Goal: Task Accomplishment & Management: Use online tool/utility

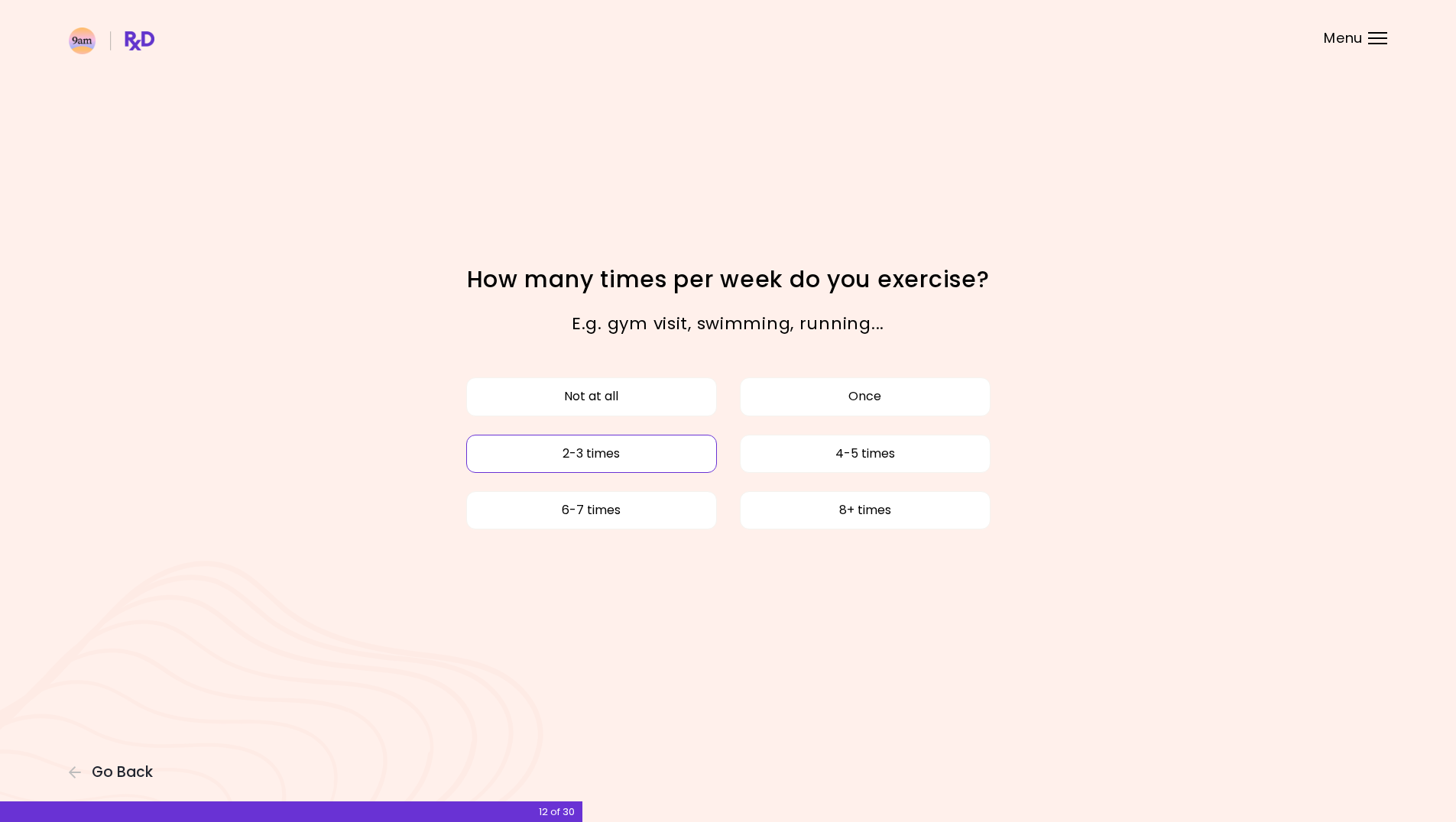
click at [641, 454] on button "2-3 times" at bounding box center [591, 454] width 251 height 38
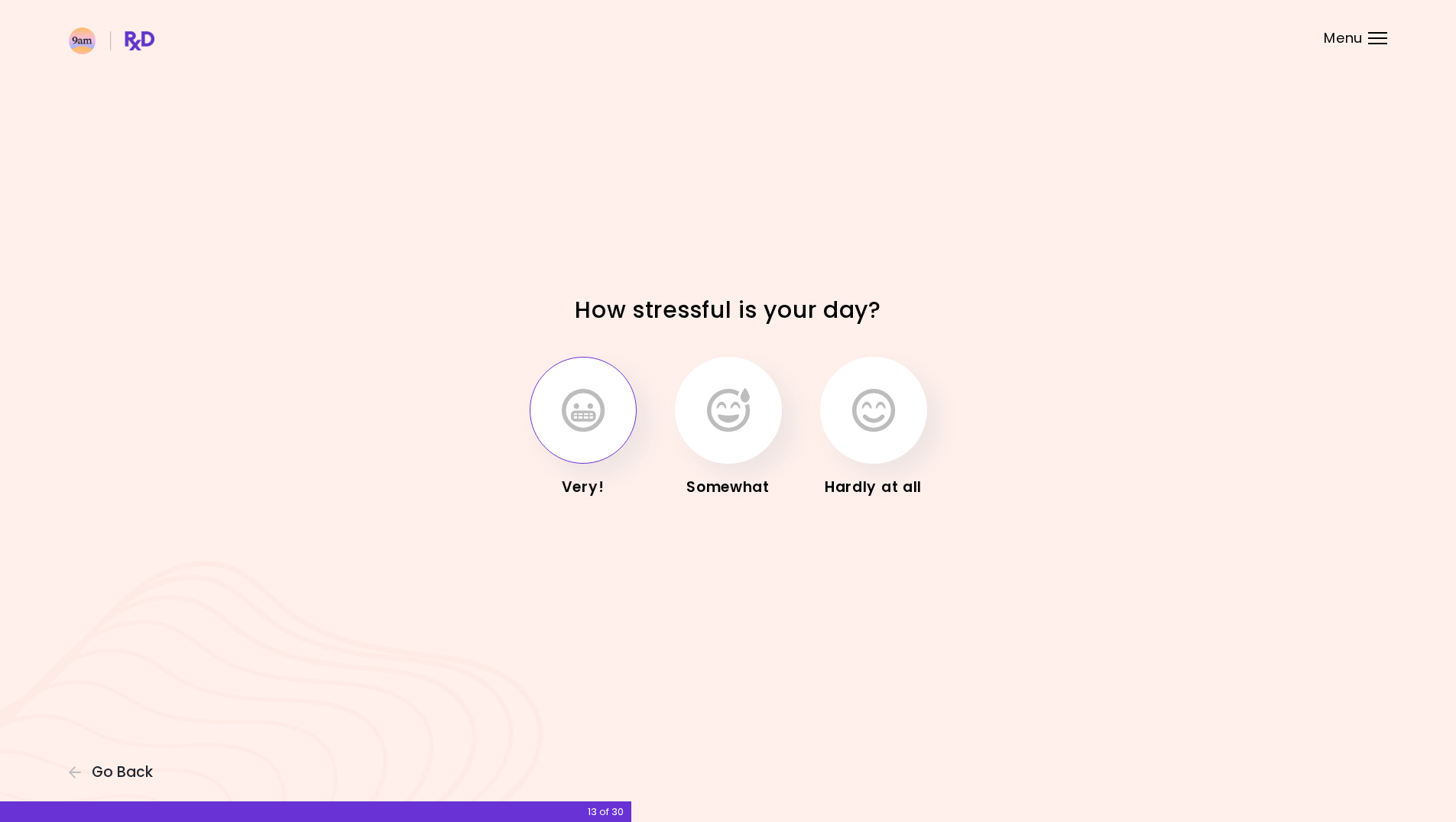
click at [578, 435] on button "button" at bounding box center [583, 410] width 107 height 107
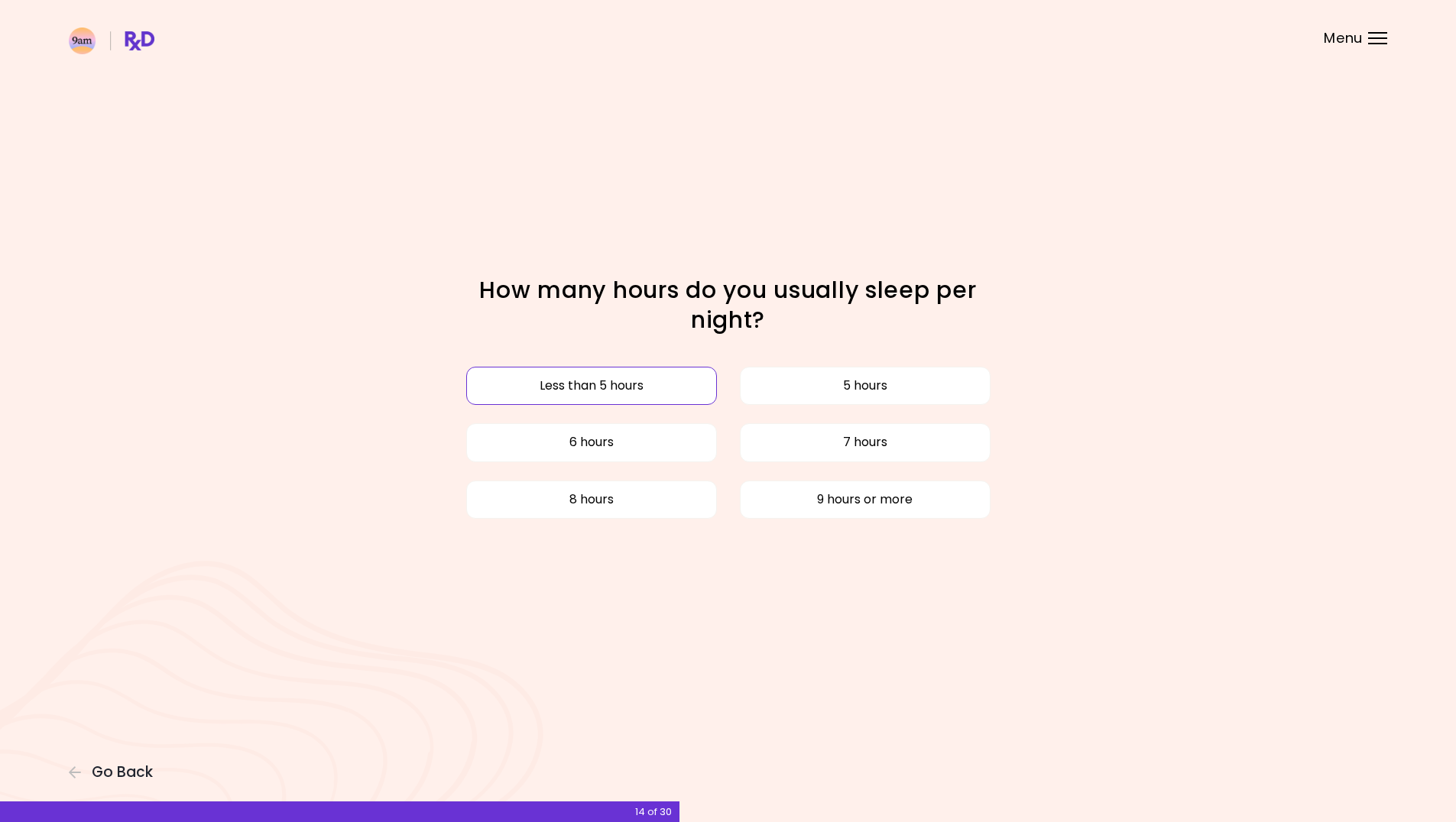
click at [631, 394] on button "Less than 5 hours" at bounding box center [591, 386] width 251 height 38
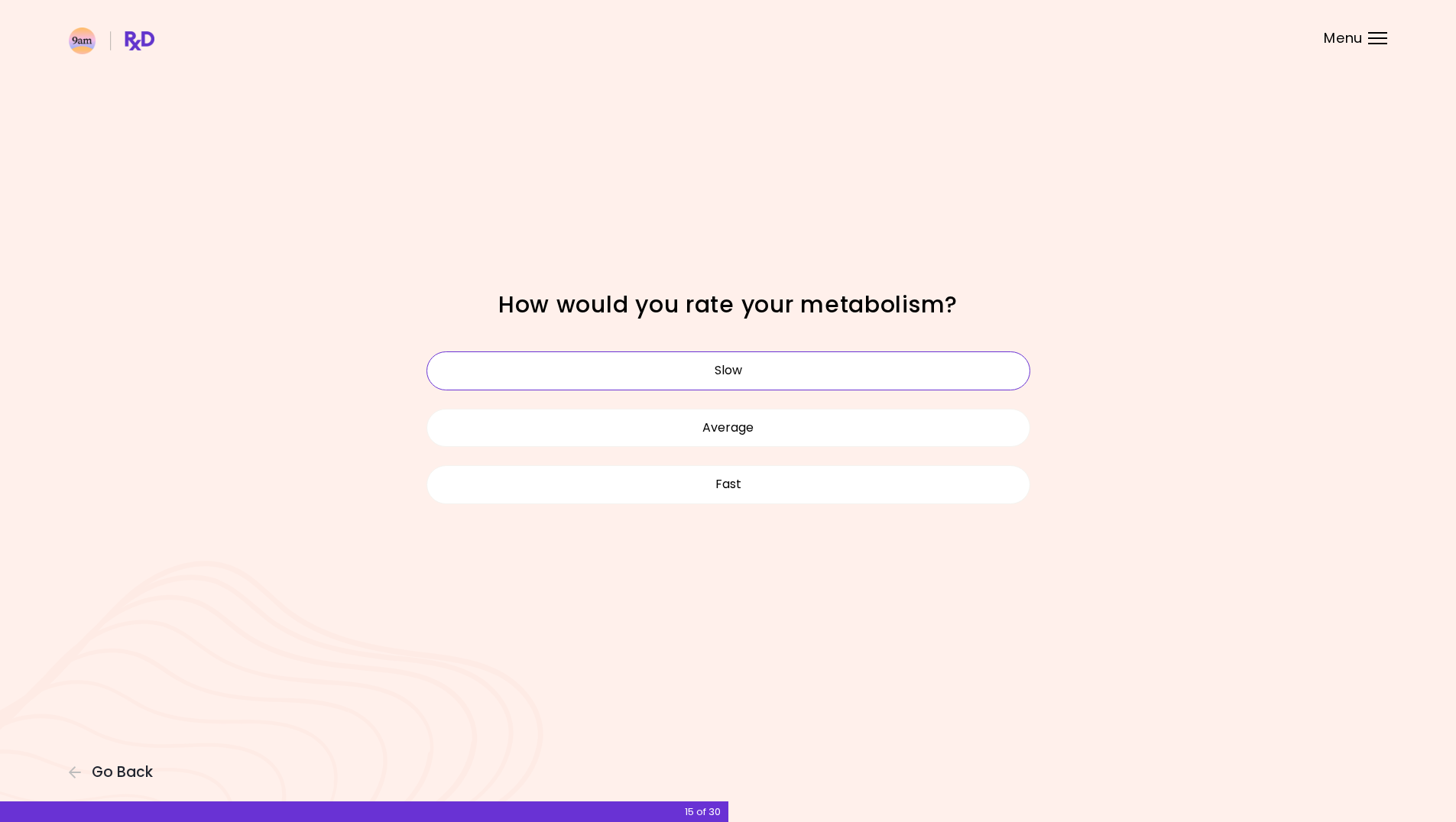
click at [725, 371] on button "Slow" at bounding box center [728, 371] width 604 height 38
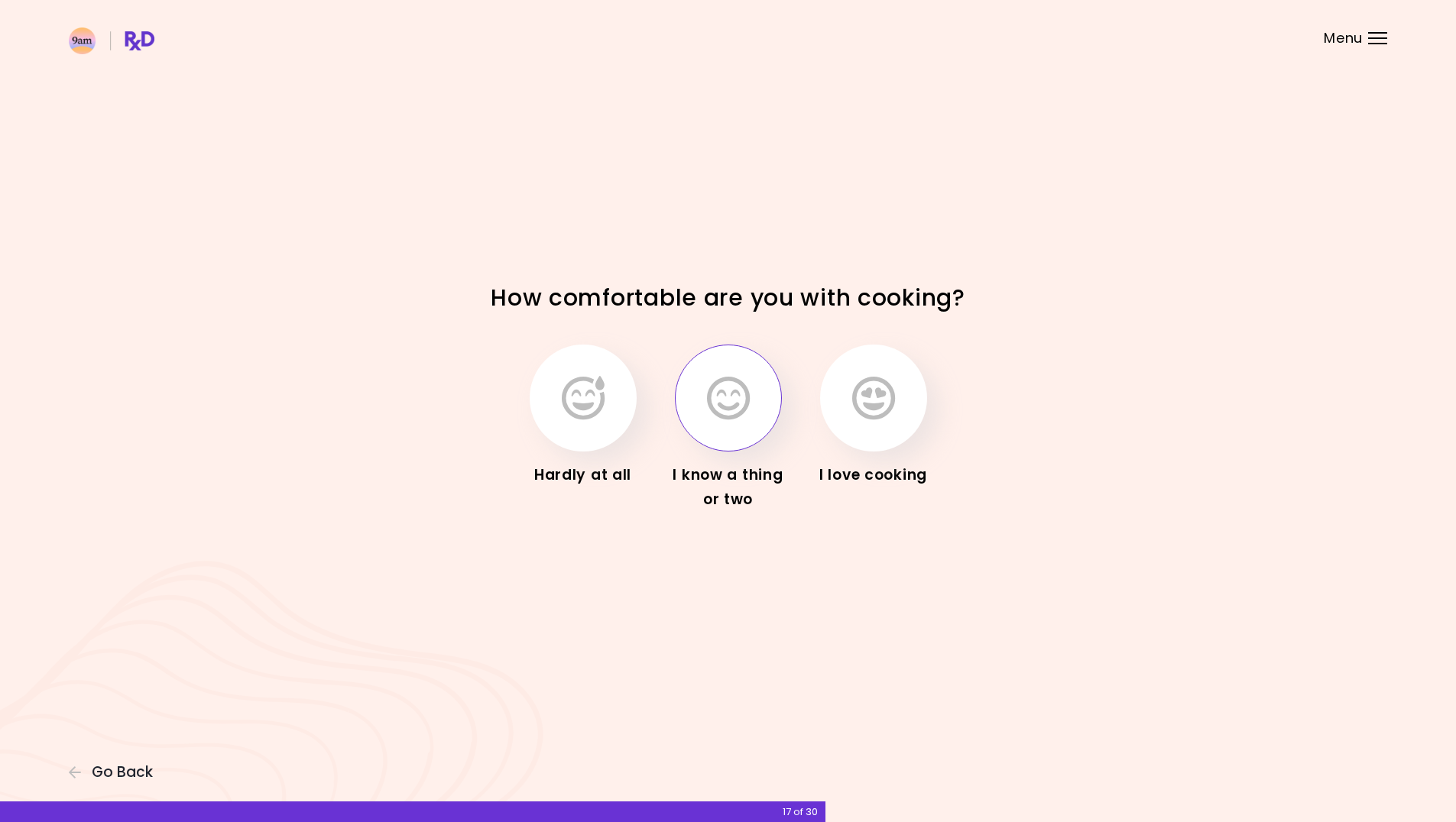
click at [720, 409] on icon "button" at bounding box center [728, 398] width 43 height 44
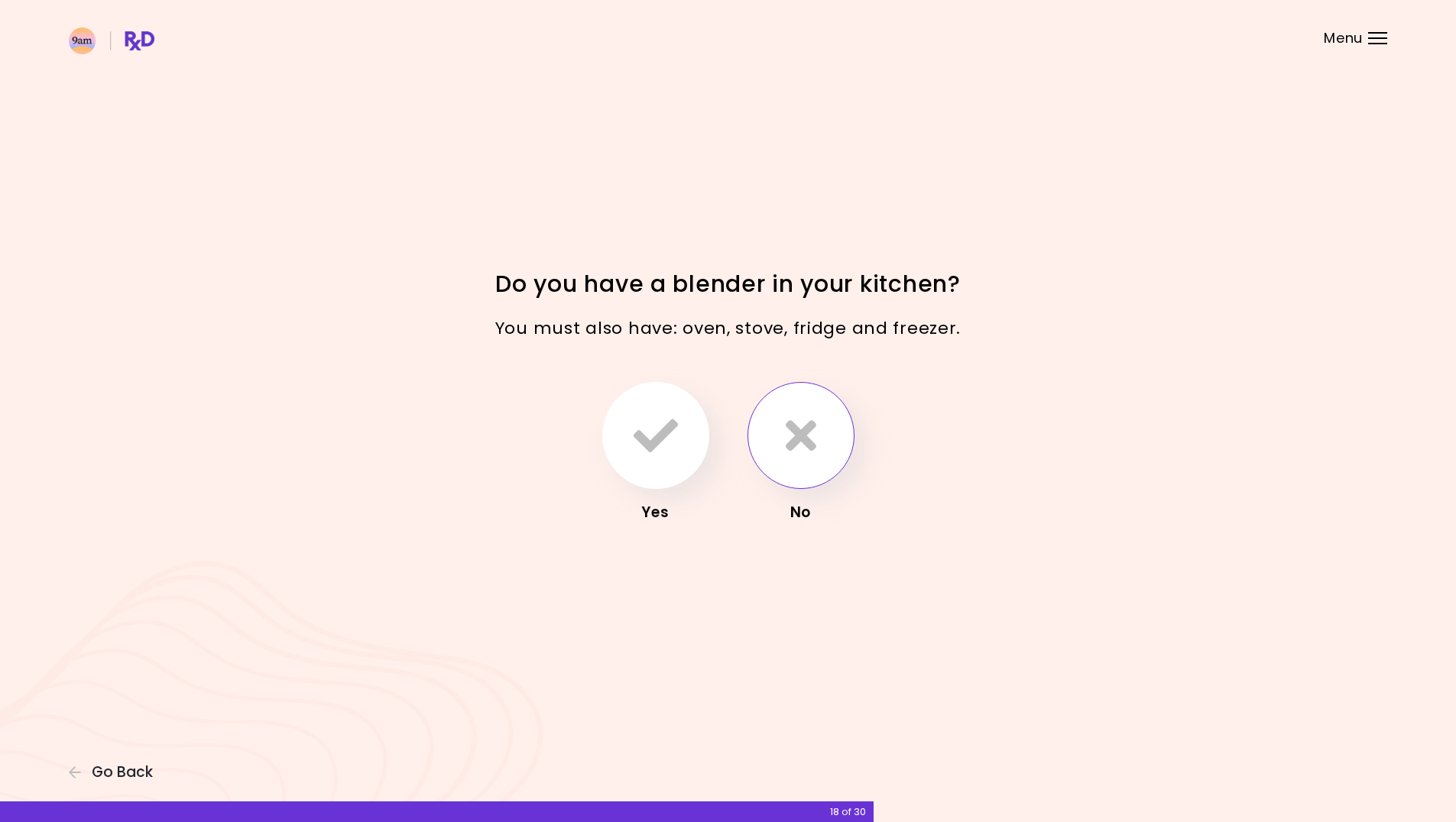
click at [794, 446] on icon "button" at bounding box center [801, 436] width 30 height 44
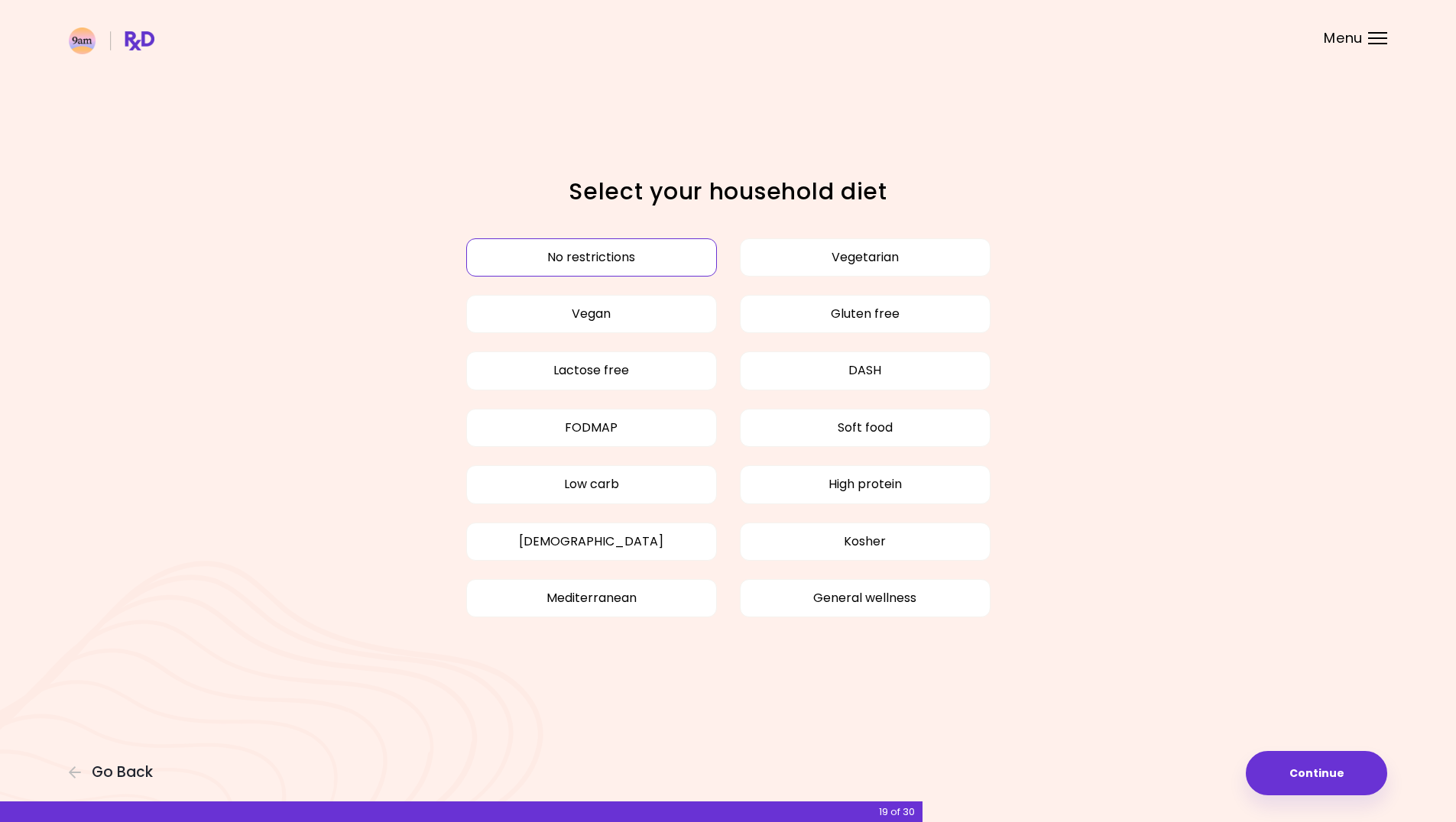
click at [601, 266] on button "No restrictions" at bounding box center [591, 257] width 251 height 38
click at [1308, 764] on button "Continue" at bounding box center [1316, 774] width 141 height 44
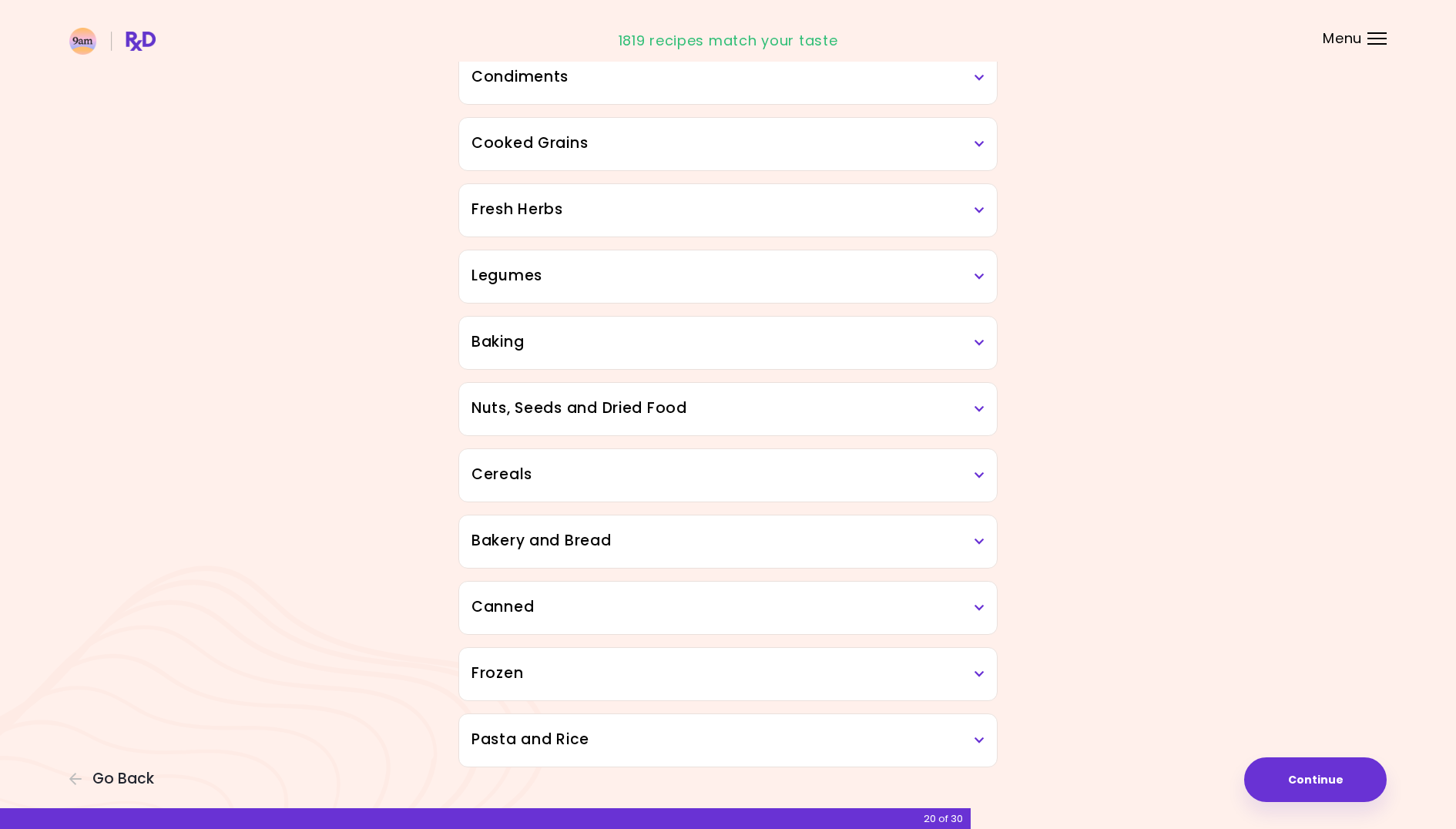
scroll to position [511, 0]
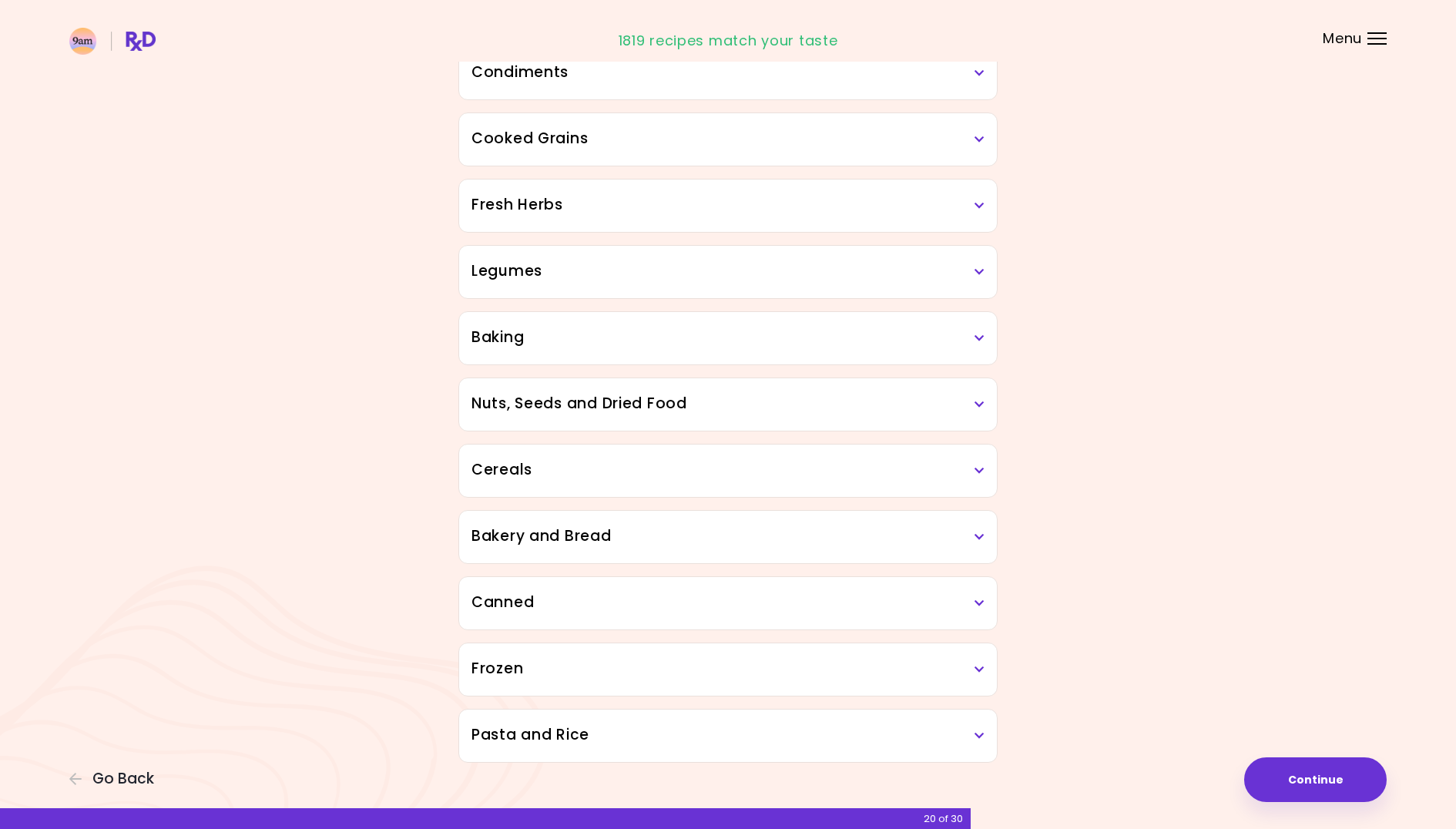
click at [977, 278] on h3 "Legumes" at bounding box center [728, 271] width 513 height 22
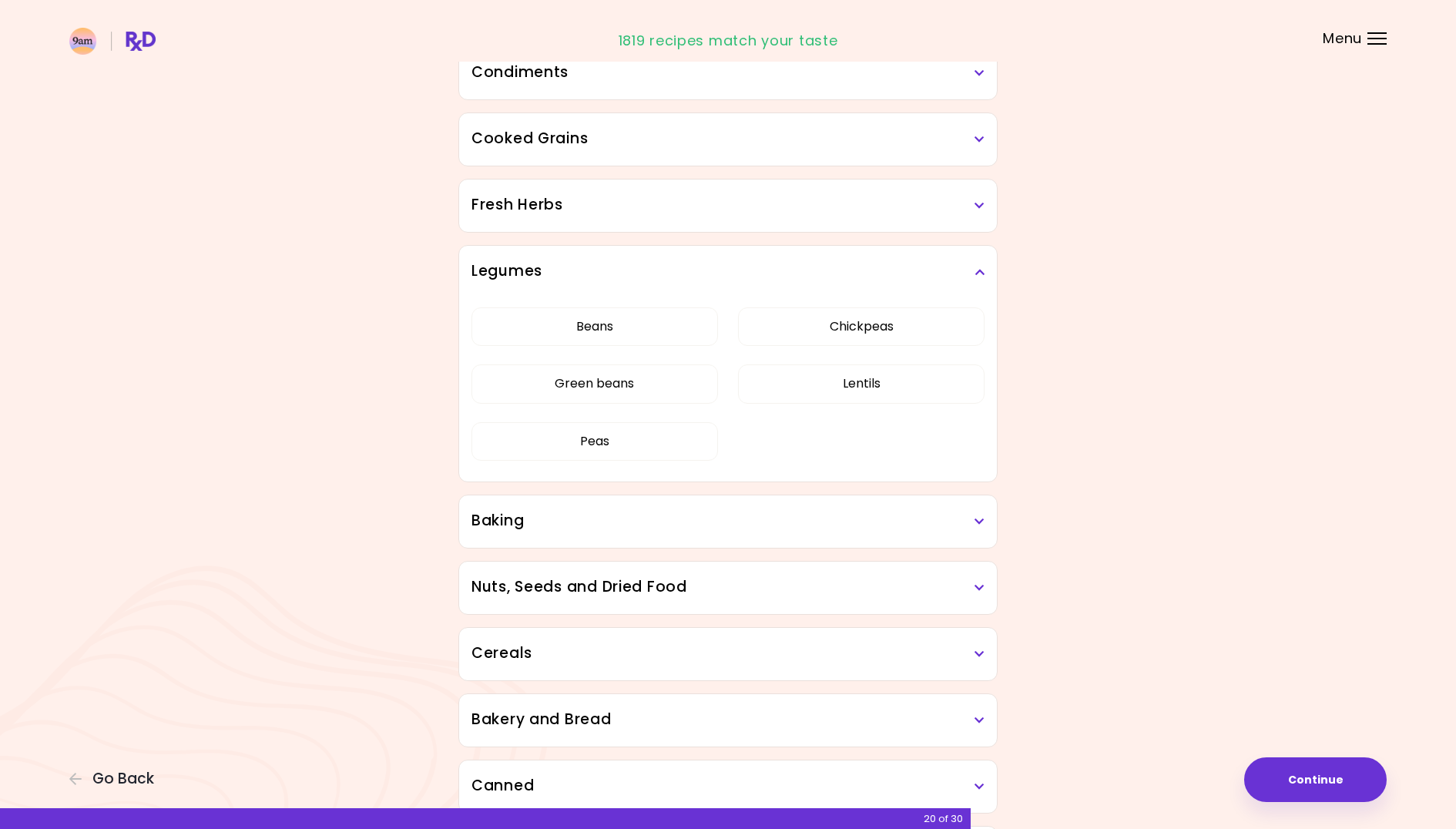
click at [977, 278] on icon at bounding box center [980, 272] width 10 height 11
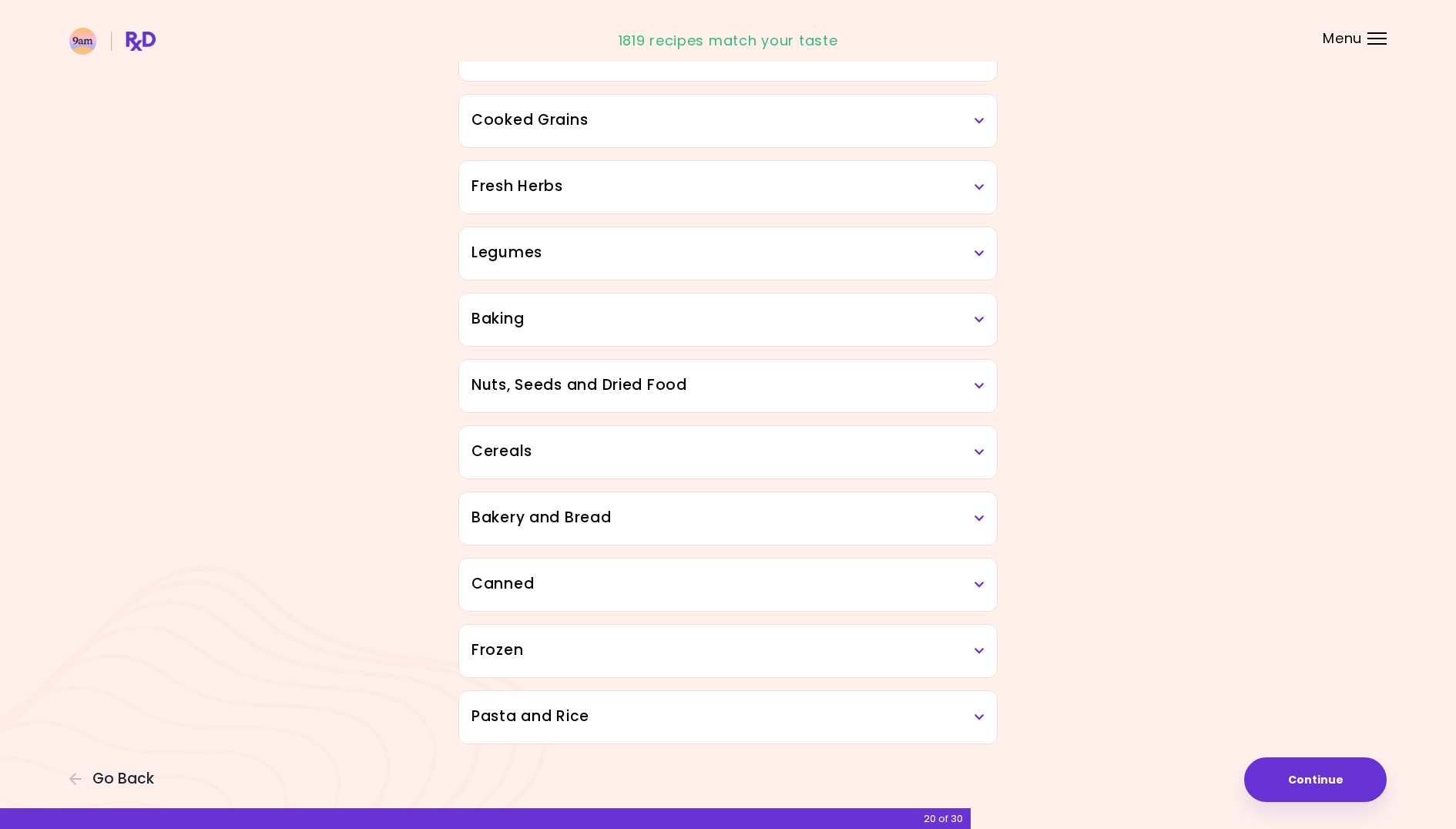
scroll to position [531, 0]
click at [980, 582] on icon at bounding box center [980, 584] width 10 height 11
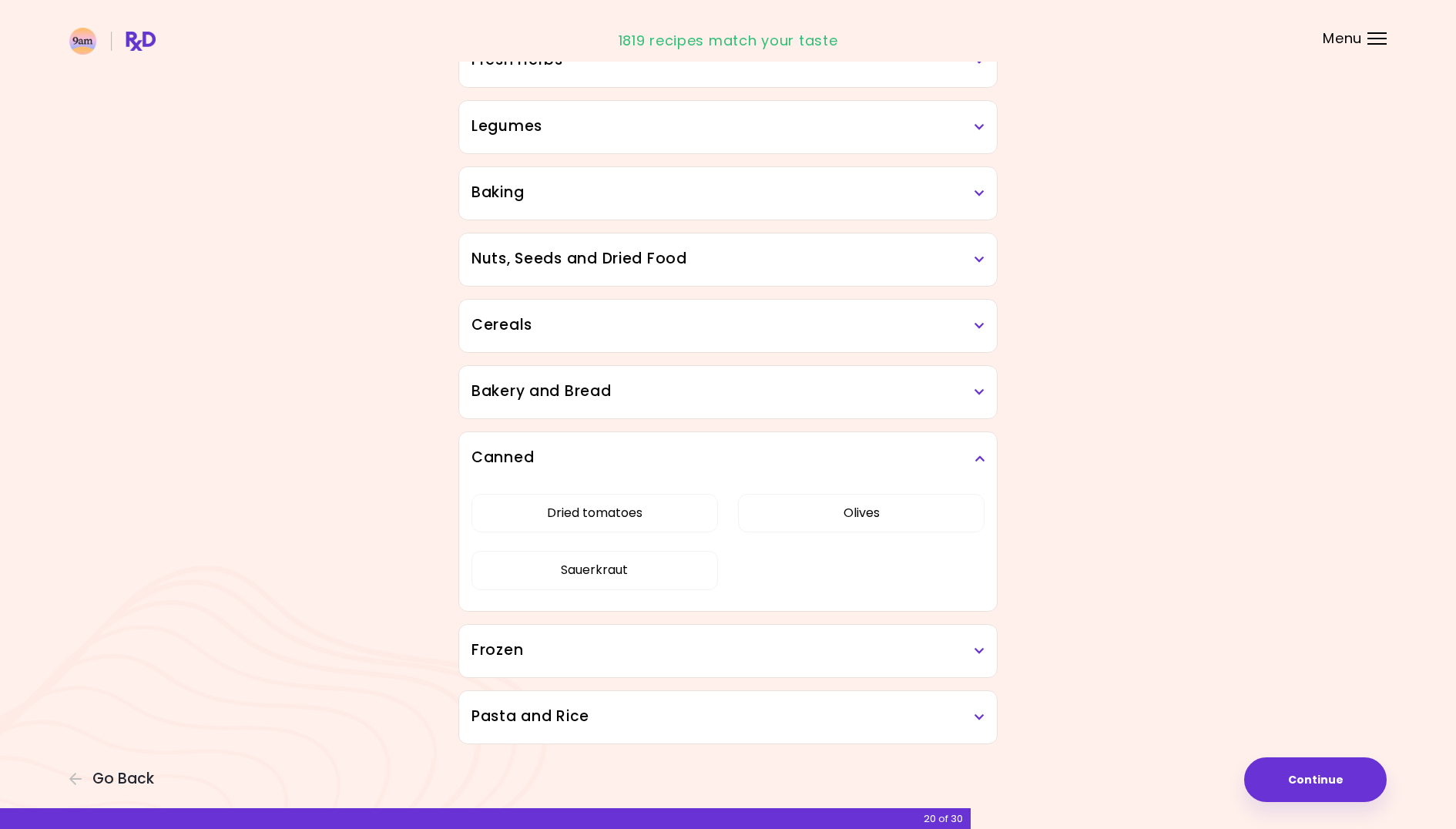
scroll to position [657, 0]
click at [1312, 791] on button "Continue" at bounding box center [1316, 780] width 143 height 45
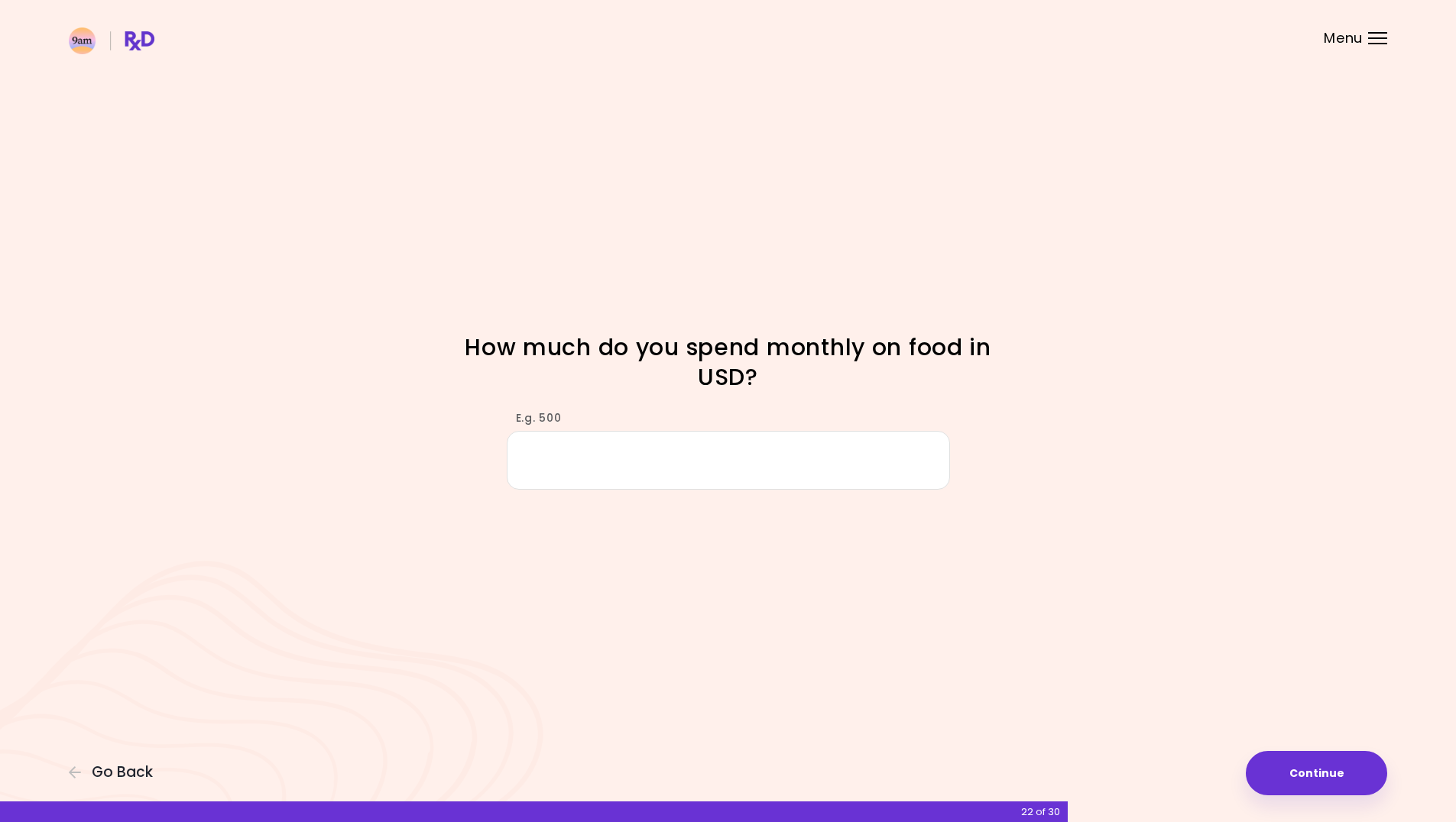
click at [765, 457] on input "E.g. 500" at bounding box center [728, 460] width 443 height 59
type input "*"
type input "***"
click at [1284, 777] on button "Continue" at bounding box center [1316, 774] width 141 height 44
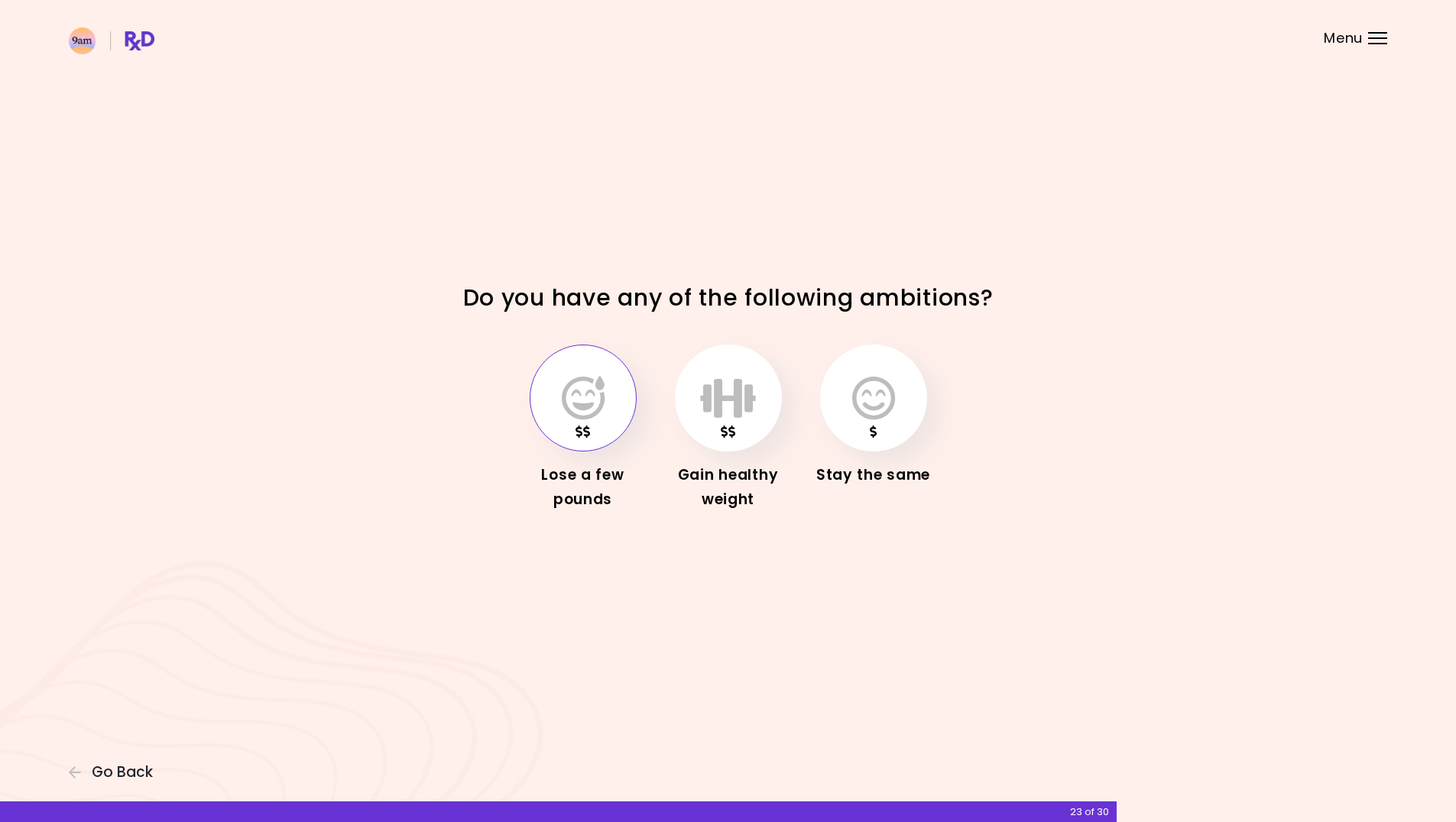
click at [557, 395] on button "button" at bounding box center [583, 398] width 107 height 107
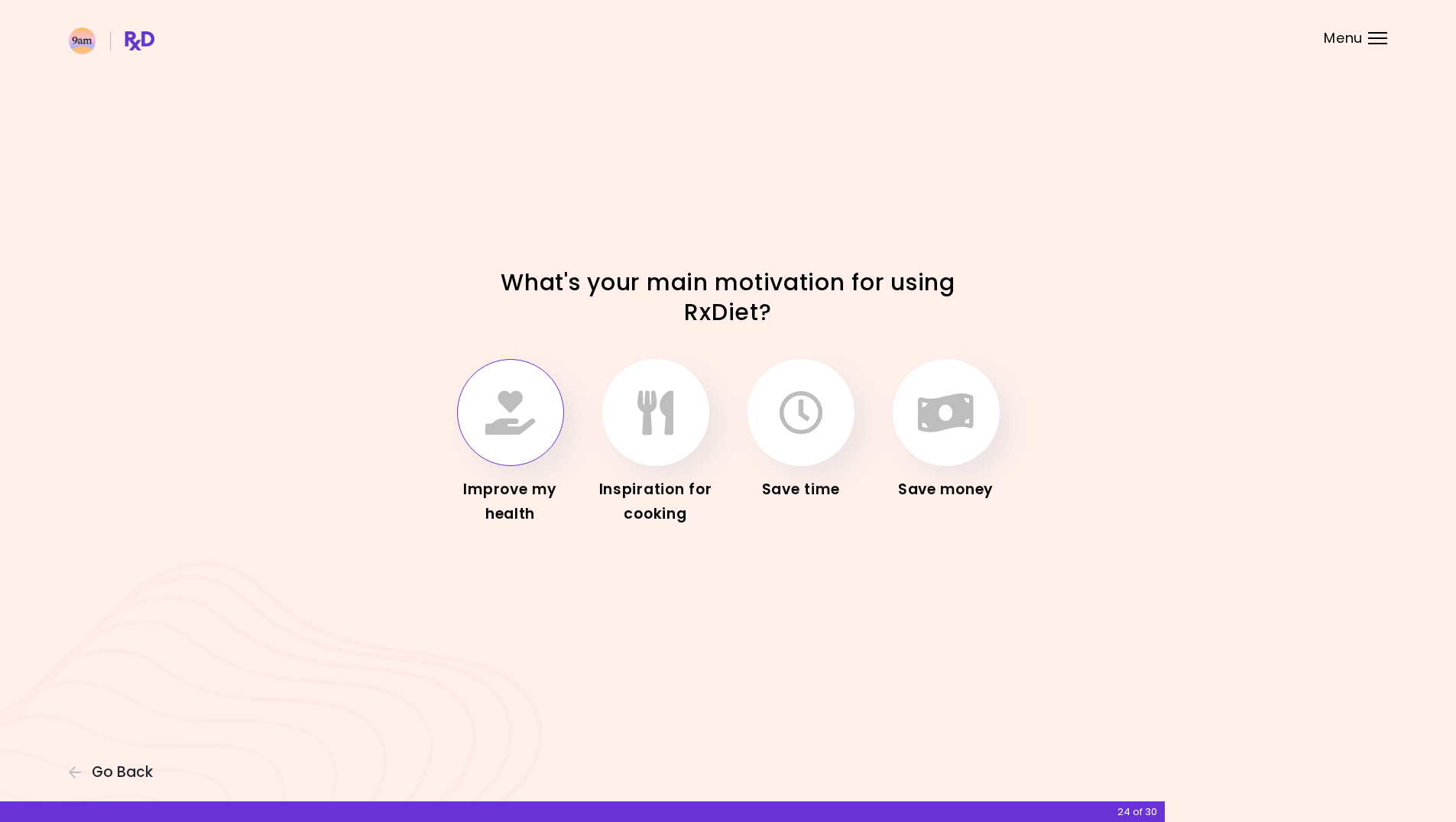
click at [489, 414] on icon "button" at bounding box center [510, 413] width 49 height 44
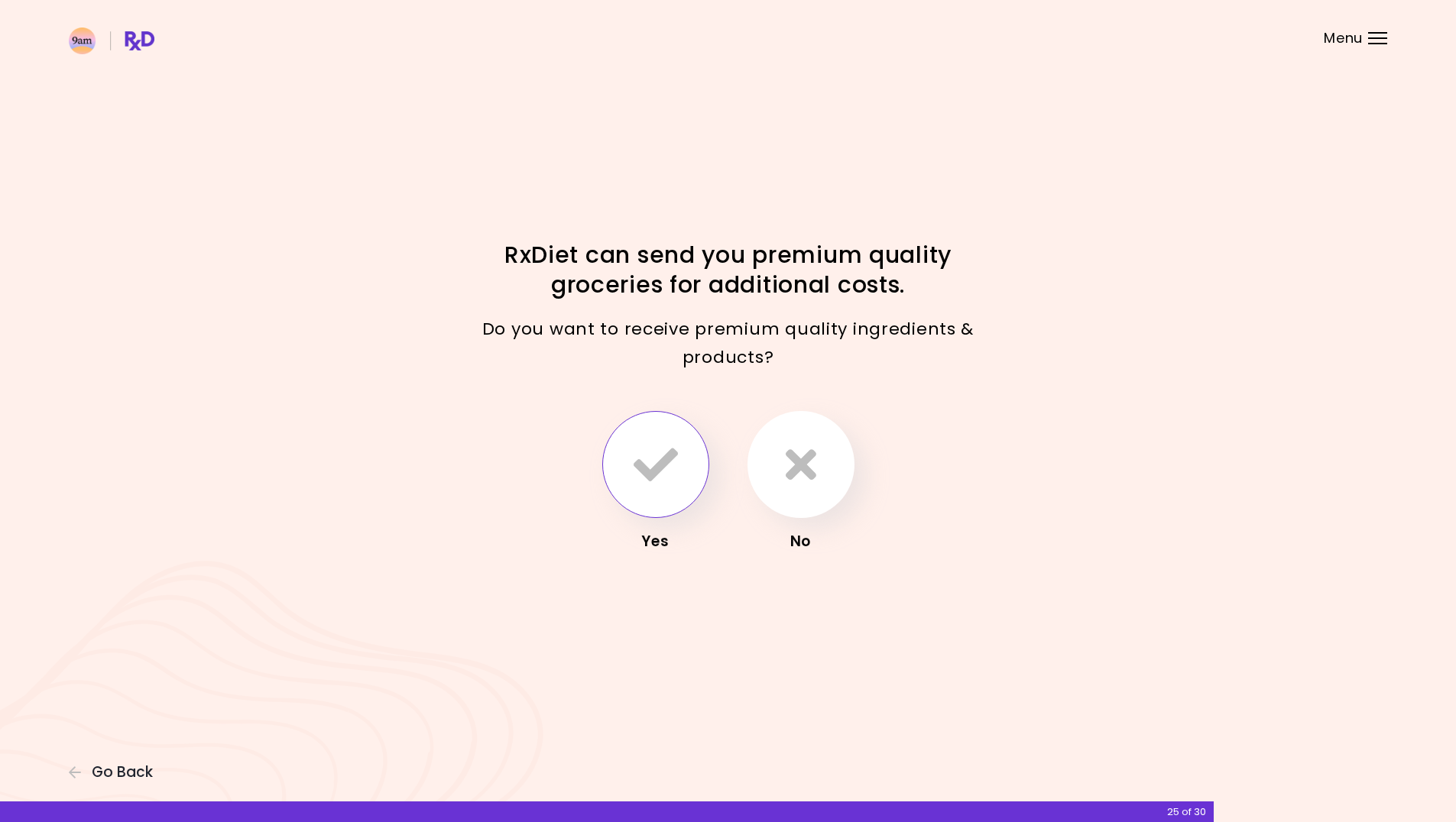
click at [649, 467] on icon "button" at bounding box center [656, 464] width 44 height 44
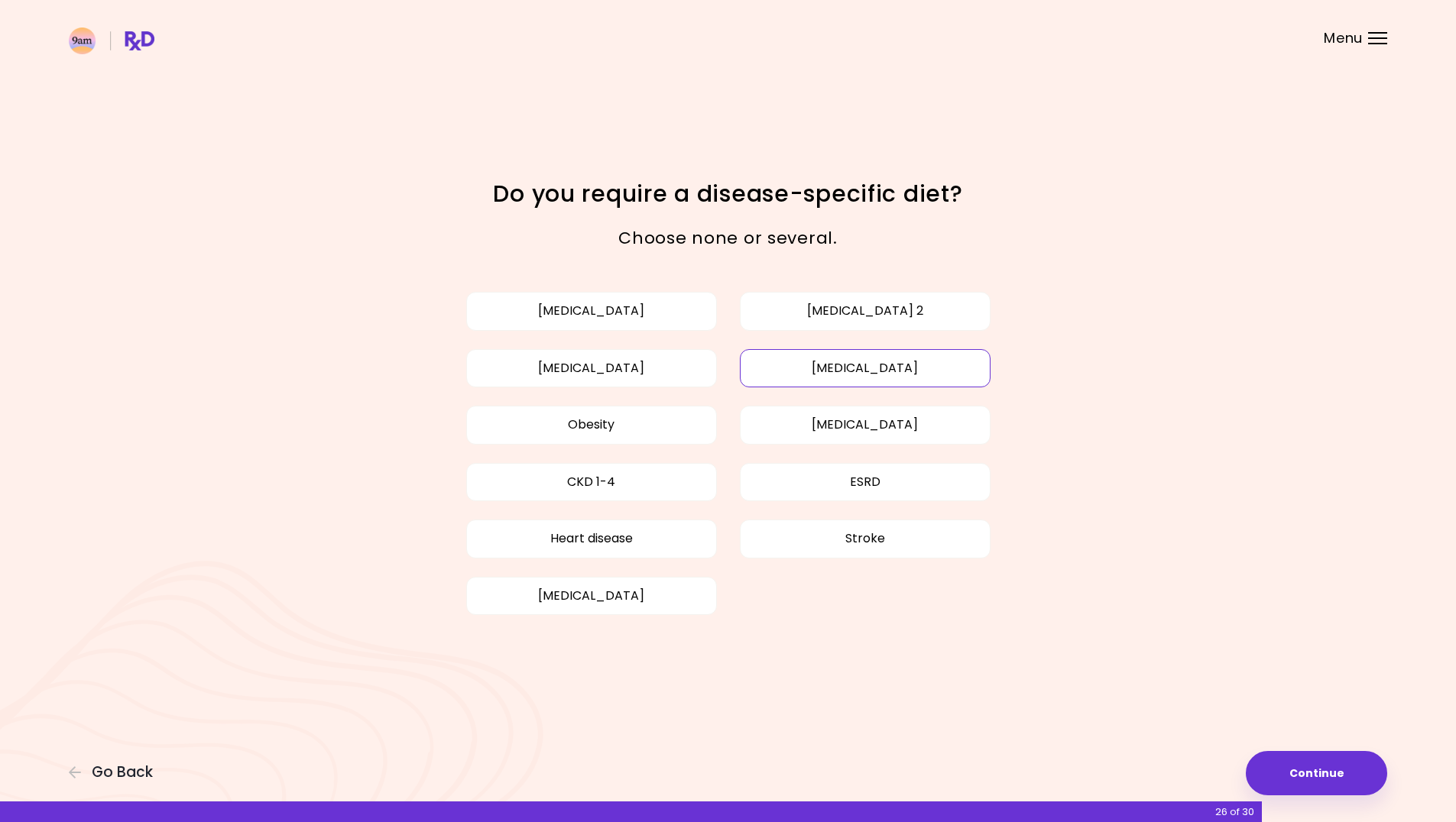
click at [855, 381] on button "[MEDICAL_DATA]" at bounding box center [865, 368] width 251 height 38
click at [882, 305] on button "[MEDICAL_DATA] 2" at bounding box center [865, 311] width 251 height 38
click at [922, 310] on button "[MEDICAL_DATA] 2" at bounding box center [865, 311] width 251 height 38
click at [916, 299] on button "[MEDICAL_DATA] 2" at bounding box center [865, 311] width 251 height 38
click at [1327, 778] on button "Continue" at bounding box center [1316, 774] width 141 height 44
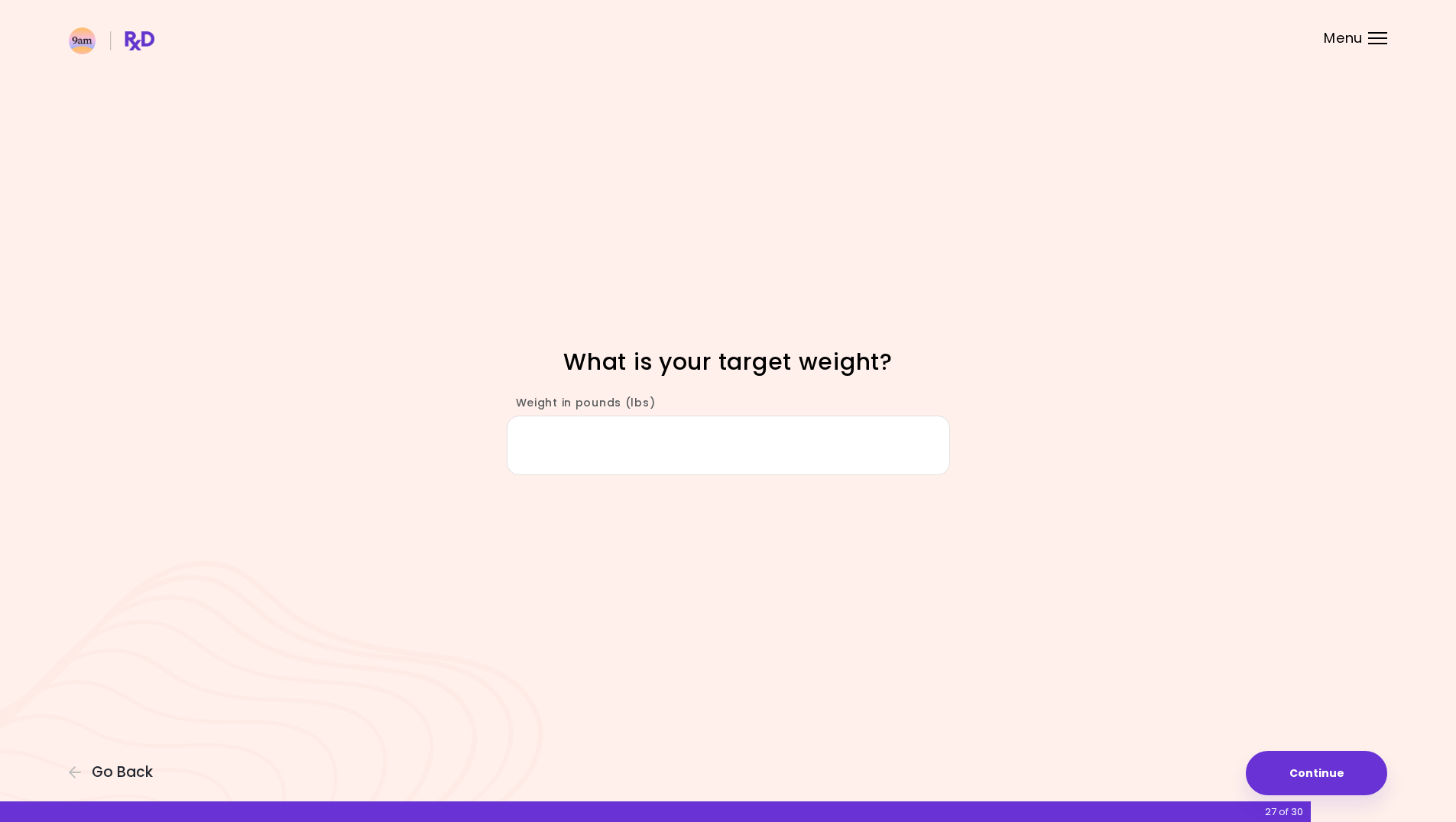
click at [735, 437] on input "Weight in pounds (lbs)" at bounding box center [728, 446] width 443 height 59
type input "***"
click at [1312, 763] on button "Continue" at bounding box center [1316, 774] width 141 height 44
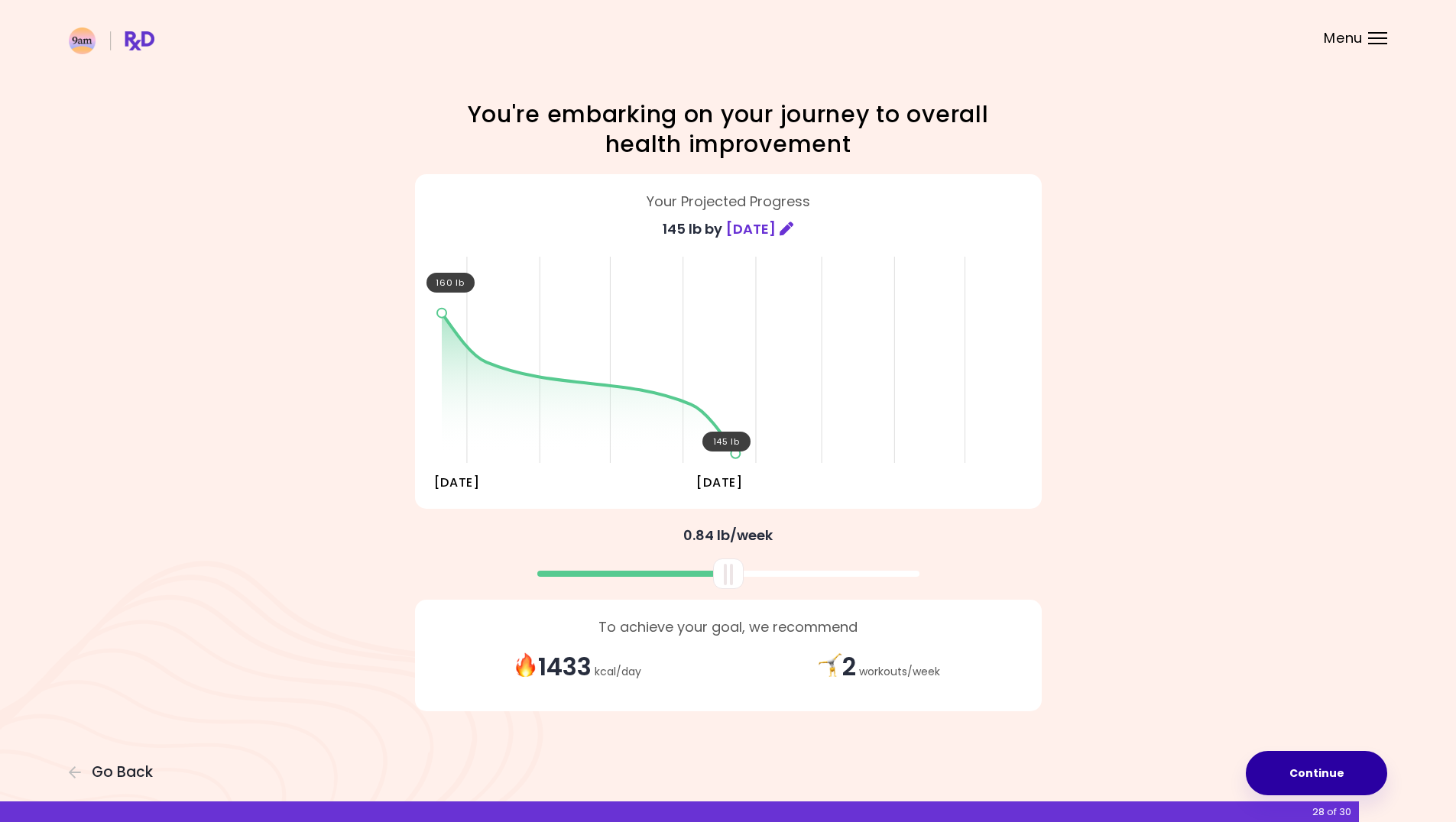
click at [1304, 778] on button "Continue" at bounding box center [1316, 774] width 141 height 44
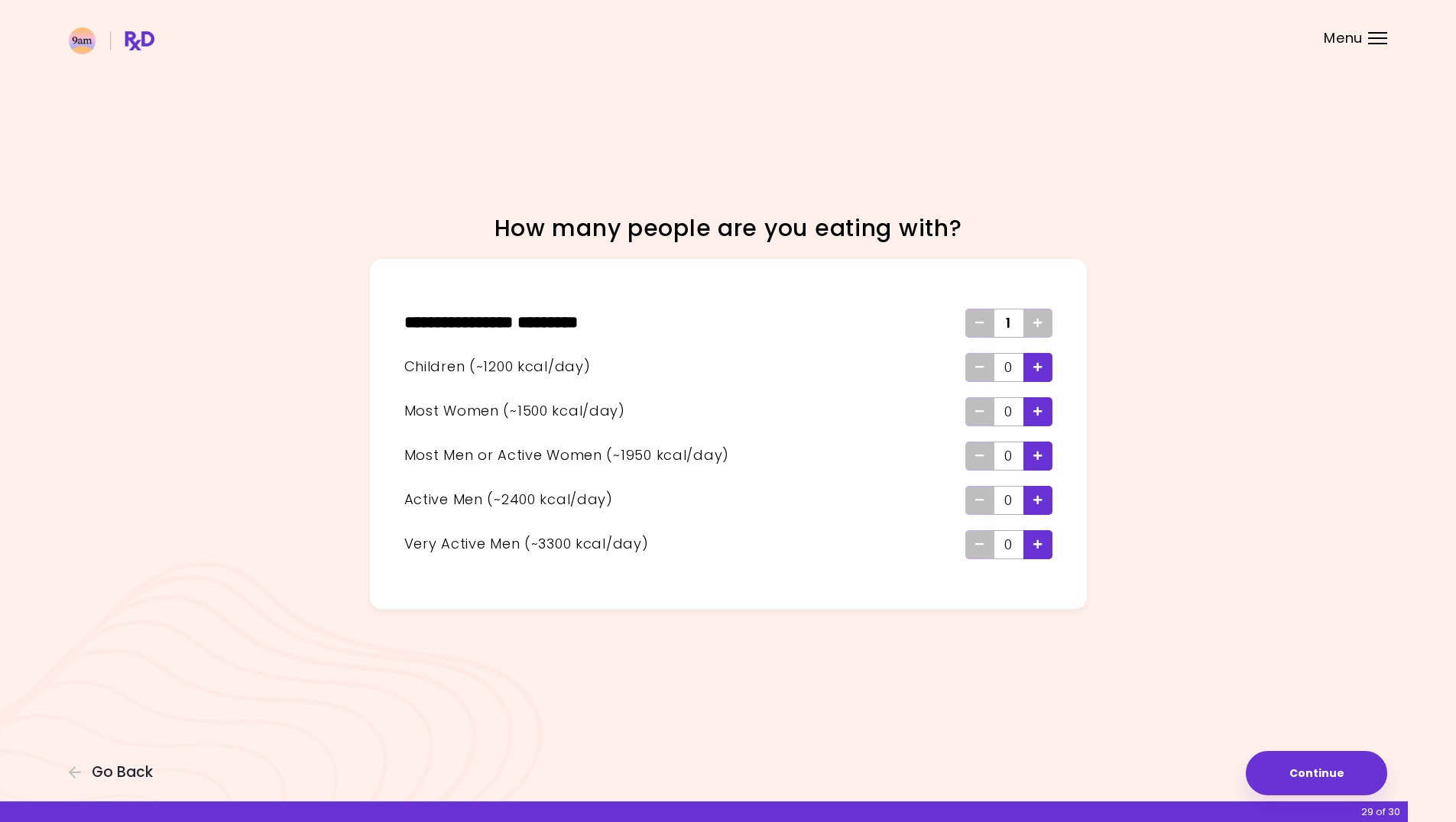
click at [1030, 410] on div "Add - Woman" at bounding box center [1038, 411] width 29 height 29
click at [1315, 776] on button "Continue" at bounding box center [1316, 774] width 141 height 44
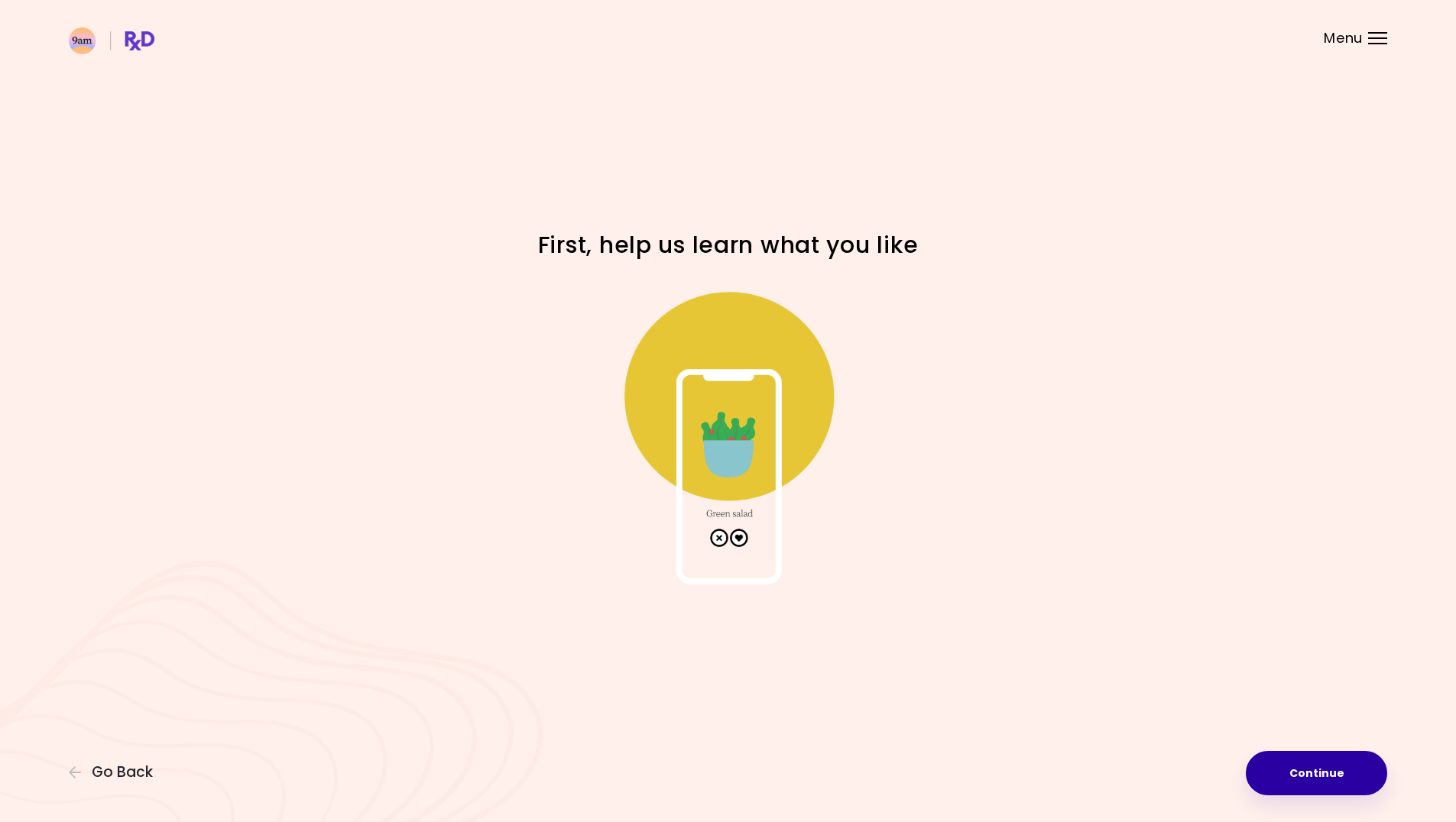
click at [1317, 779] on button "Continue" at bounding box center [1316, 774] width 141 height 44
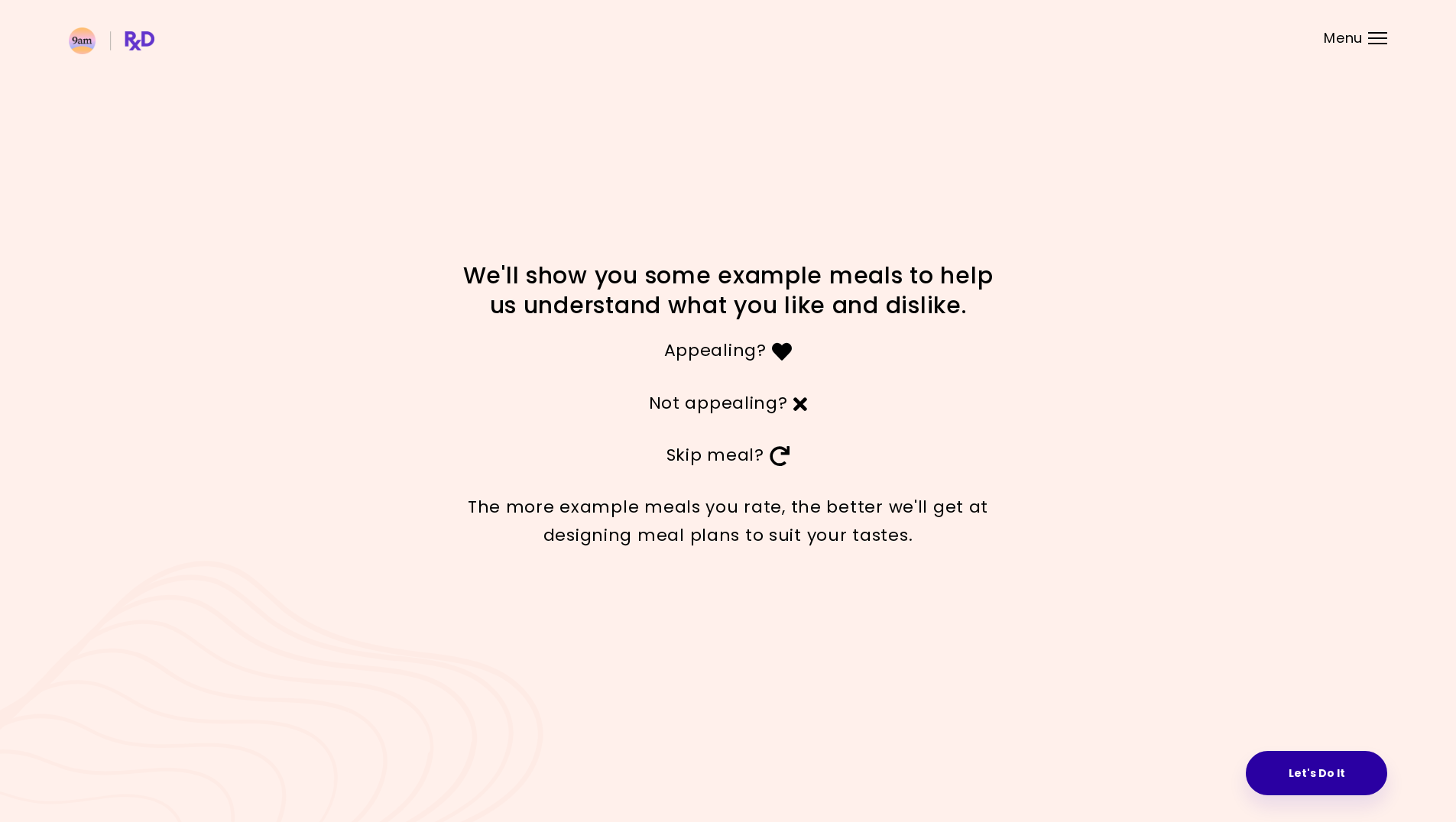
click at [1307, 767] on button "Let's Do It" at bounding box center [1316, 774] width 141 height 44
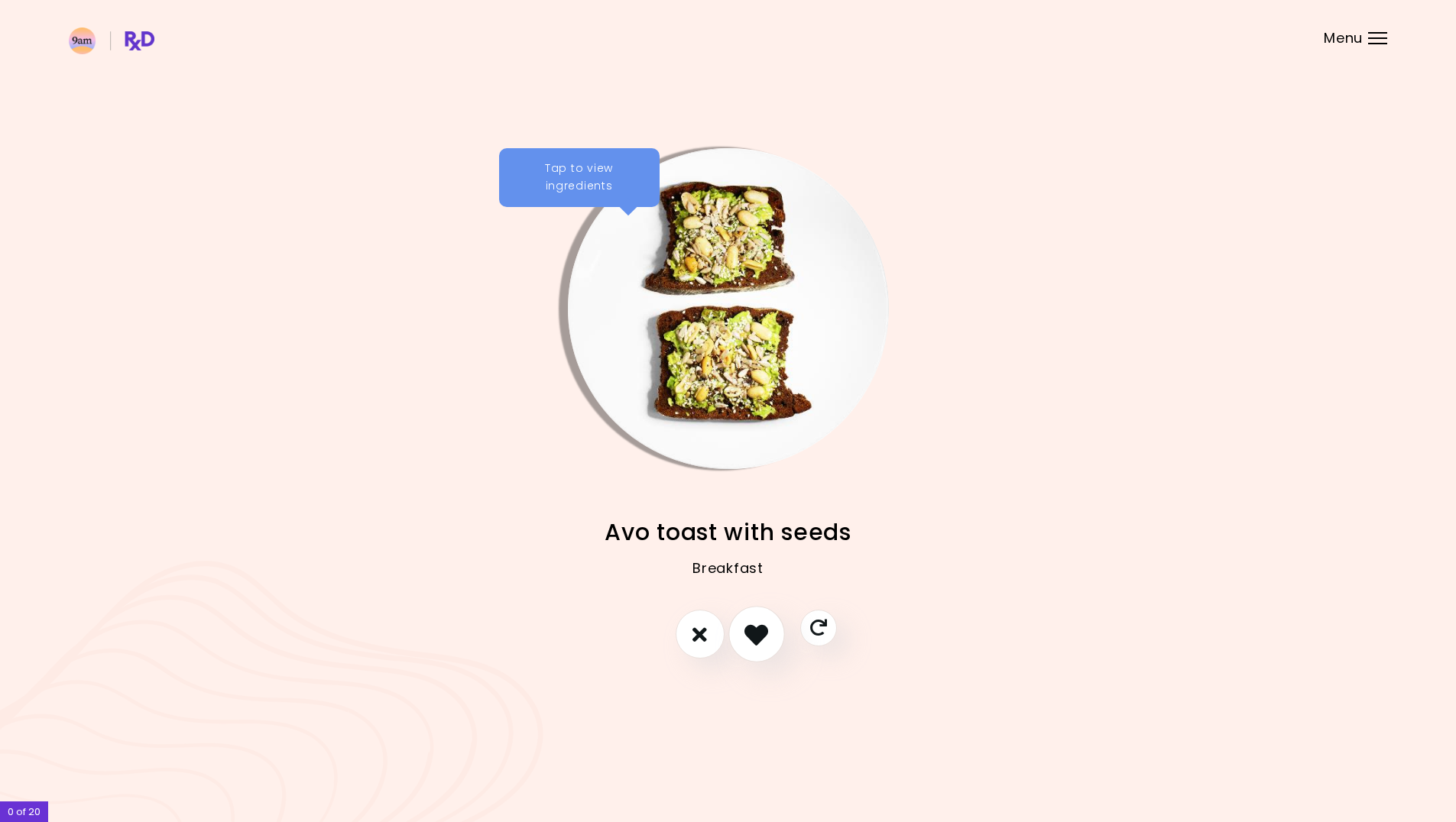
click at [754, 643] on icon "I like this recipe" at bounding box center [756, 635] width 24 height 24
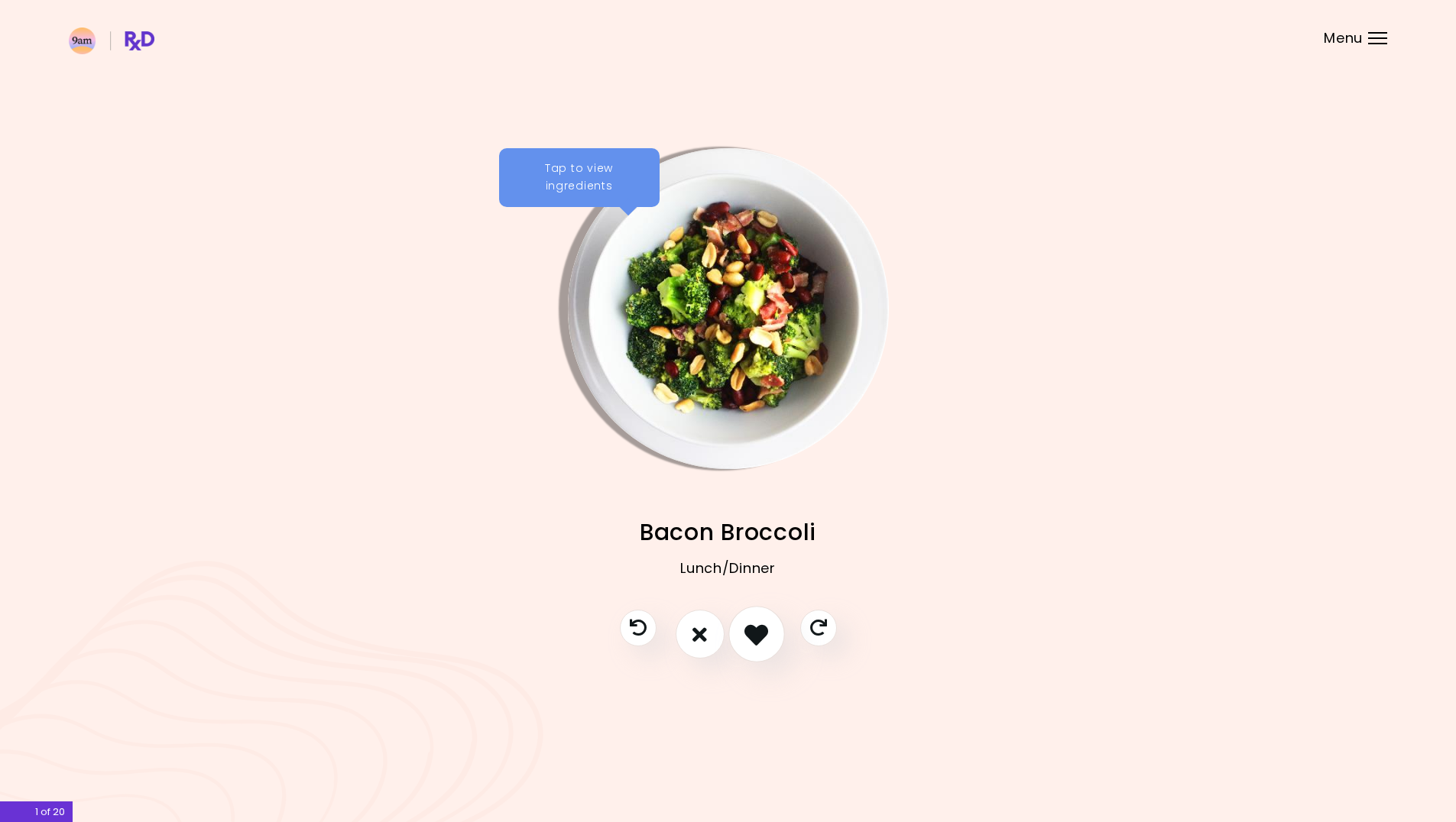
click at [762, 635] on icon "I like this recipe" at bounding box center [756, 635] width 24 height 24
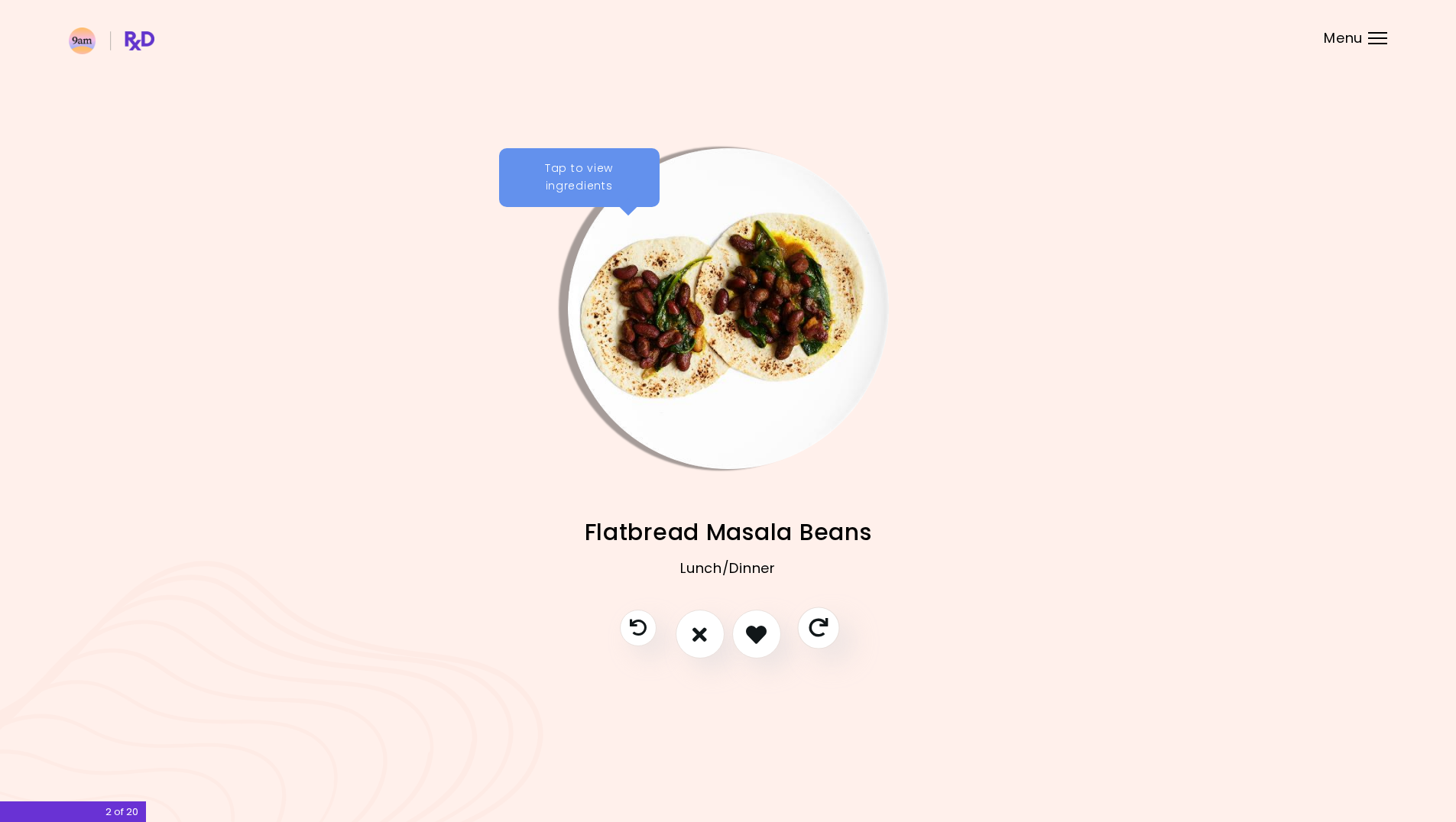
click at [825, 630] on icon "Skip" at bounding box center [818, 628] width 19 height 19
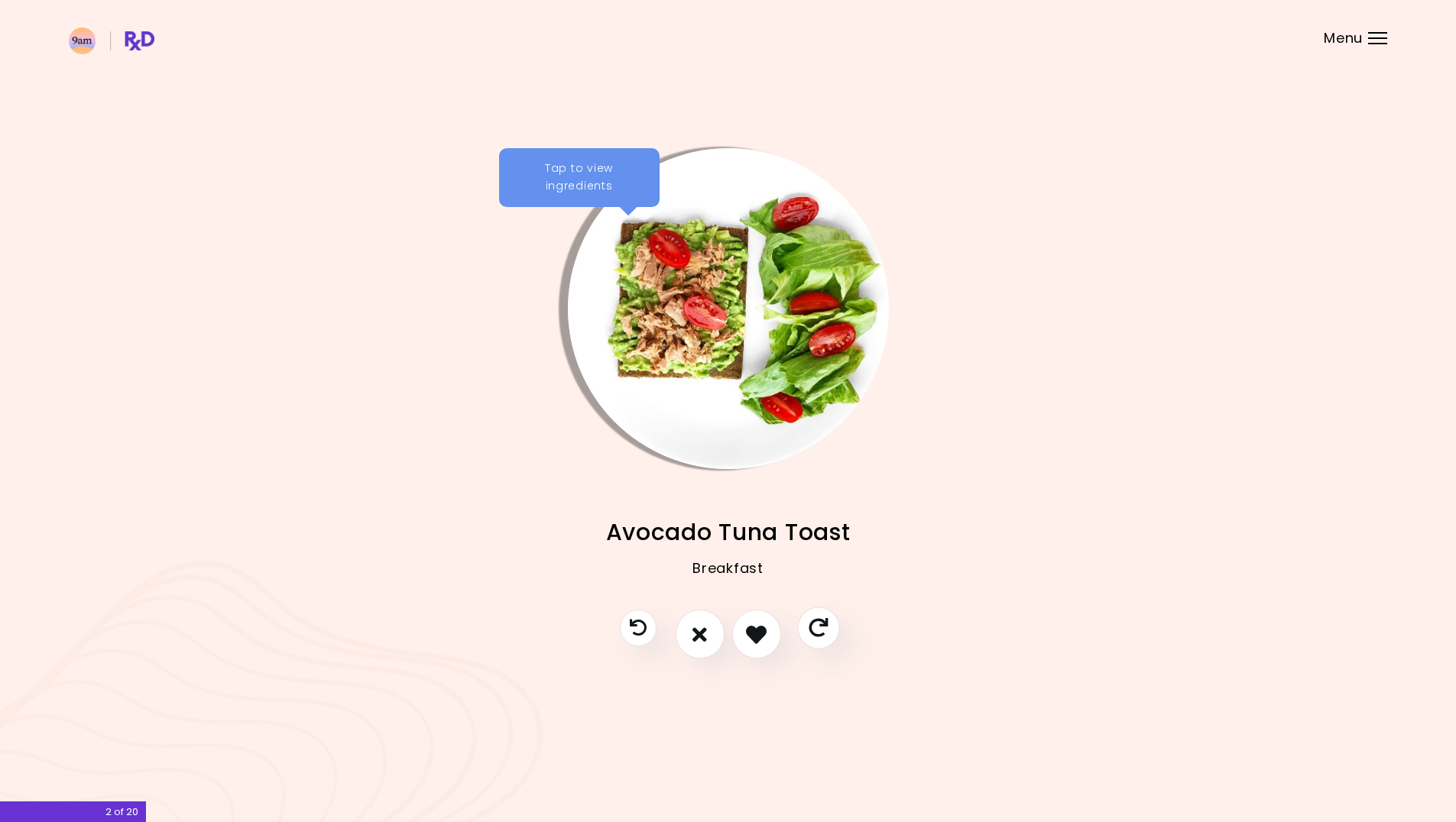
click at [815, 627] on icon "Skip" at bounding box center [818, 628] width 19 height 19
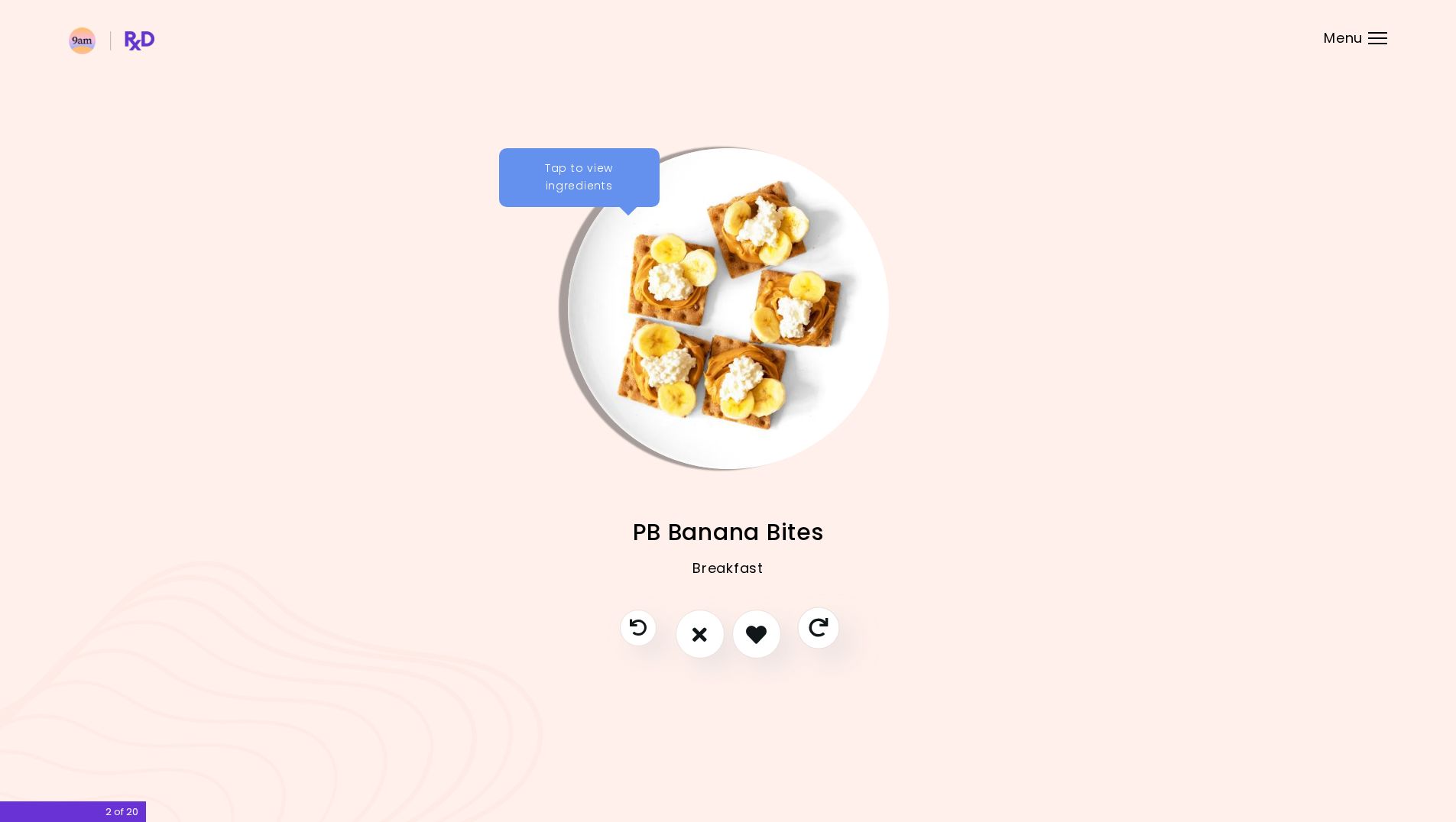
click at [815, 627] on icon "Skip" at bounding box center [818, 628] width 19 height 19
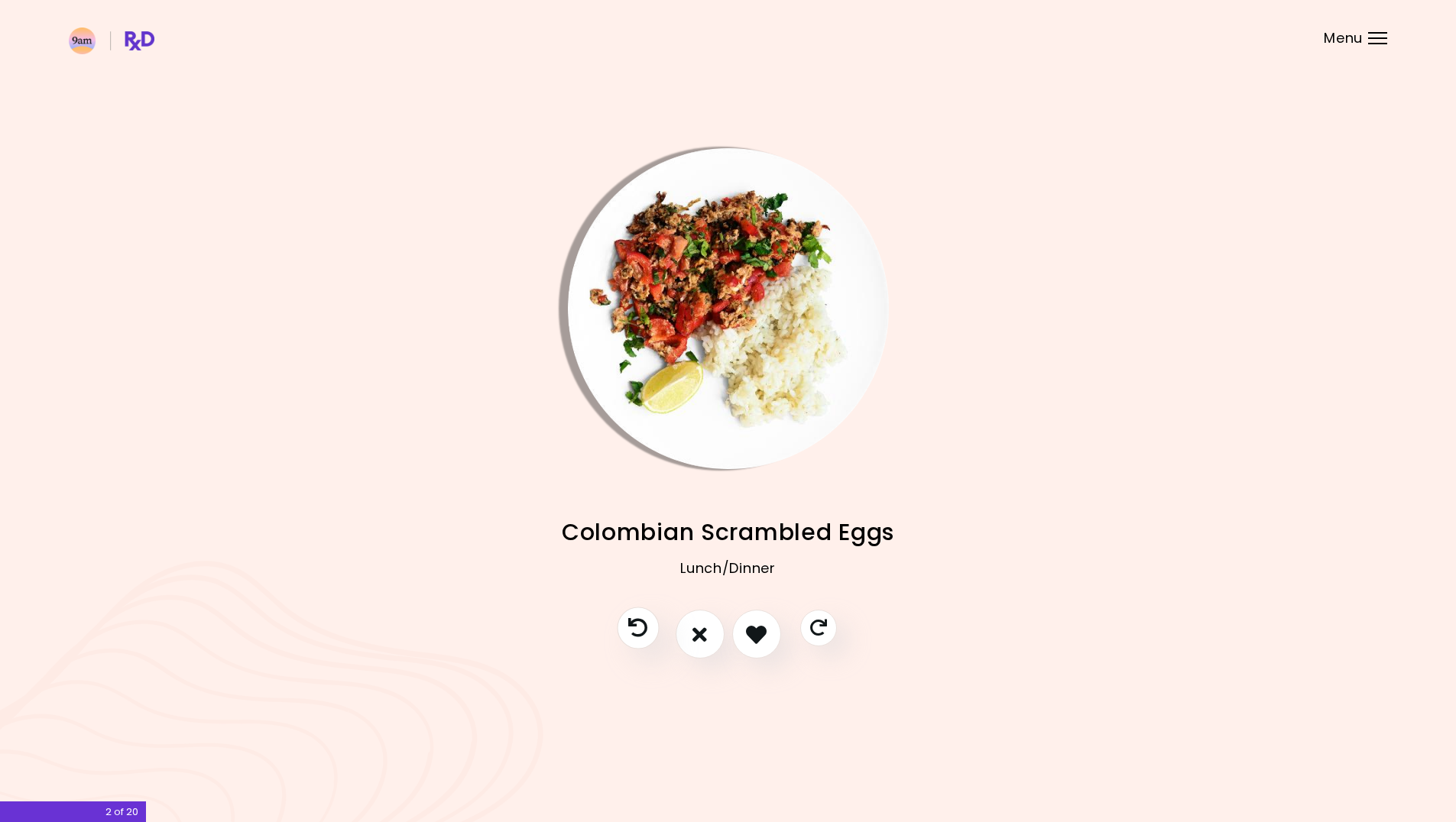
click at [627, 634] on button "Previous recipe" at bounding box center [637, 628] width 42 height 42
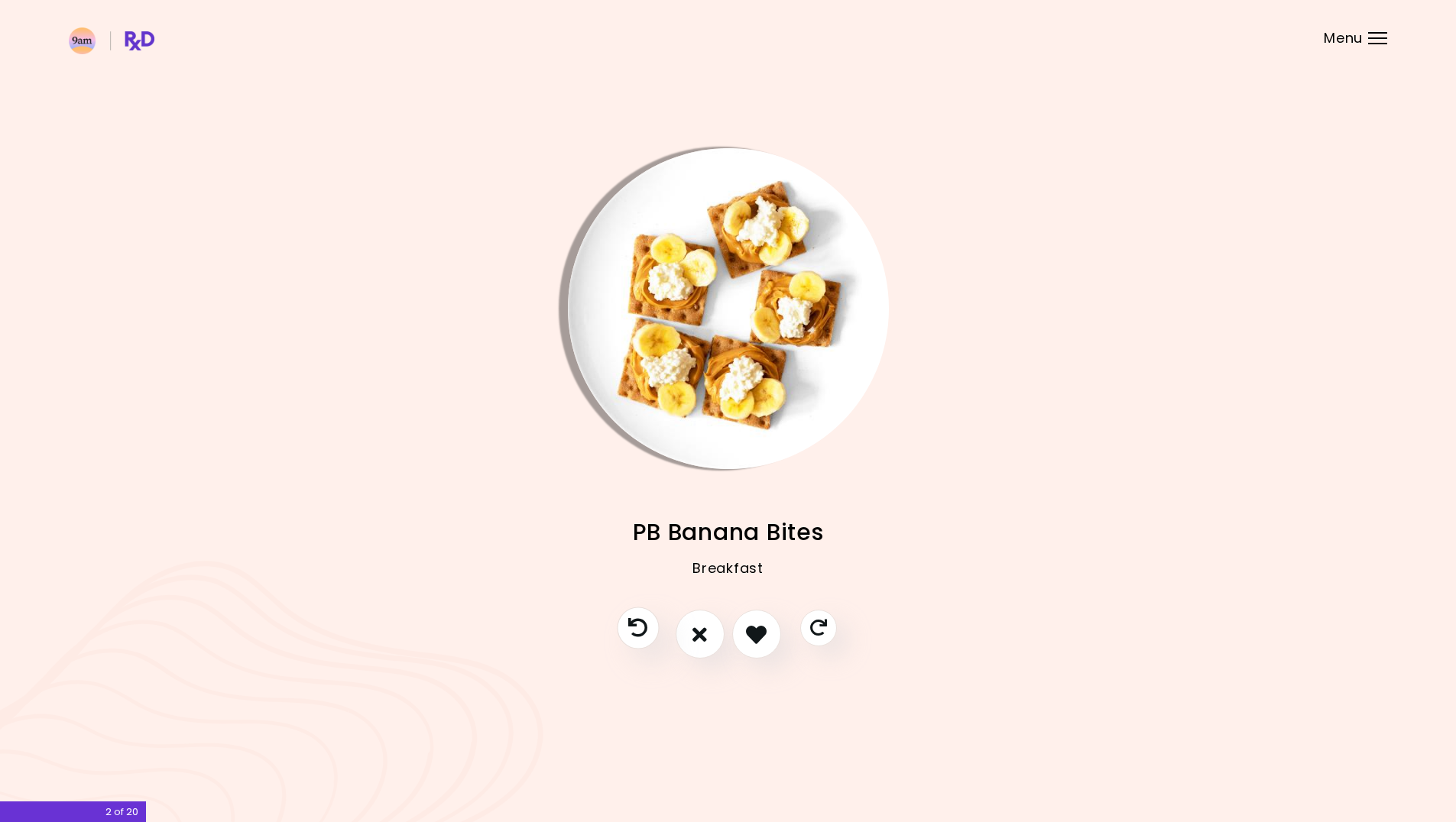
click at [627, 634] on button "Previous recipe" at bounding box center [637, 628] width 42 height 42
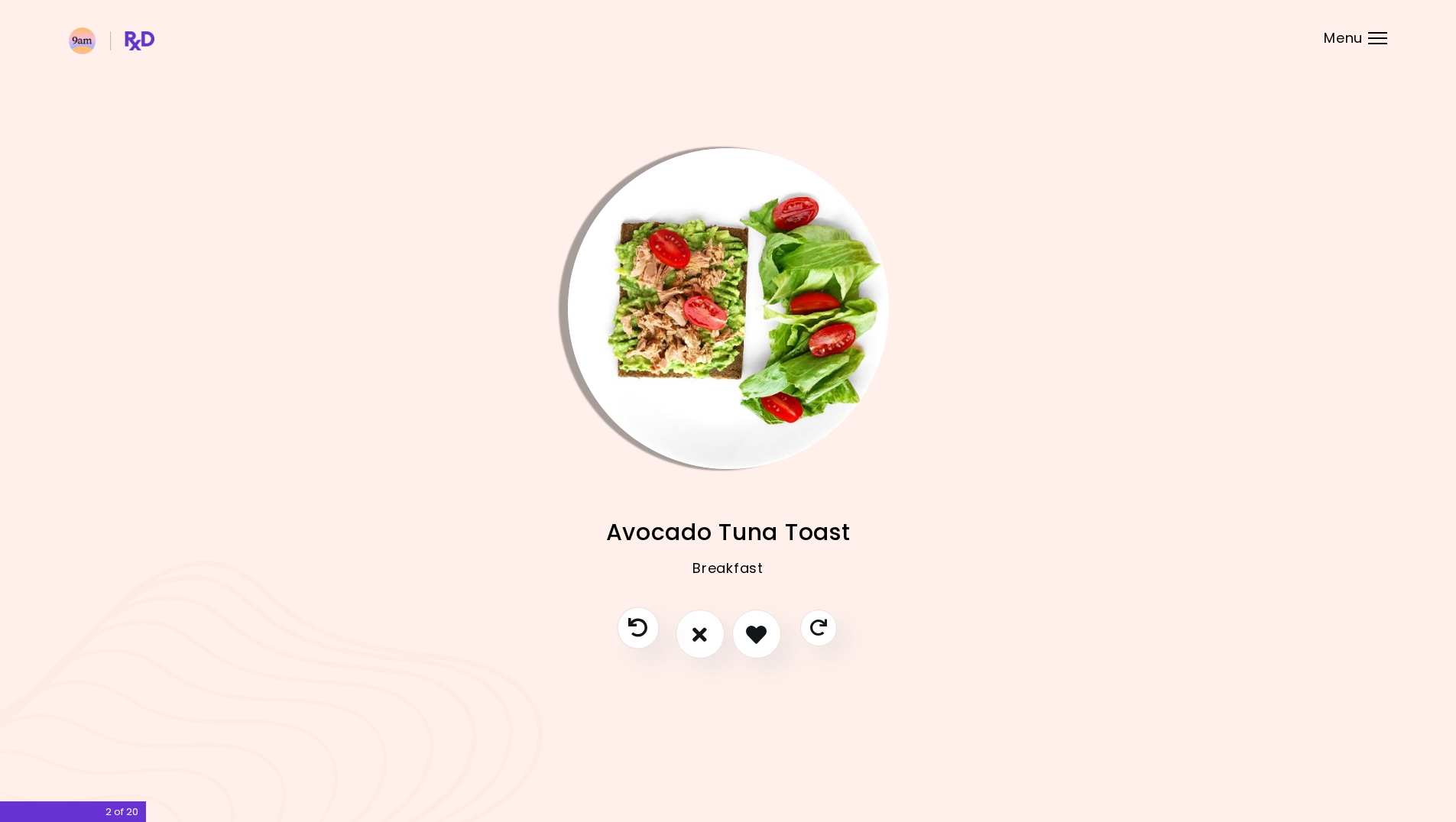
click at [627, 634] on button "Previous recipe" at bounding box center [637, 628] width 42 height 42
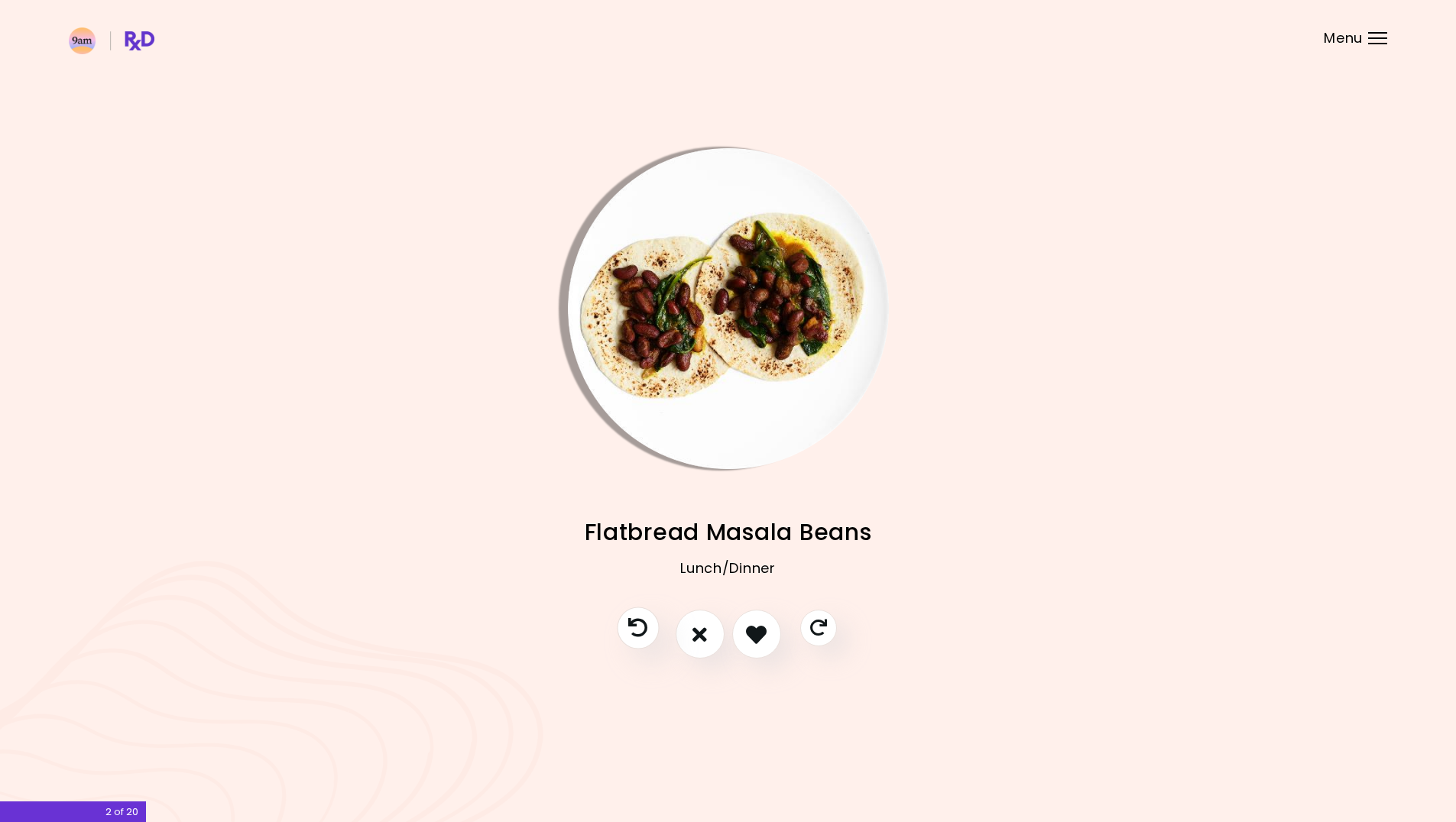
click at [627, 634] on button "Previous recipe" at bounding box center [637, 628] width 42 height 42
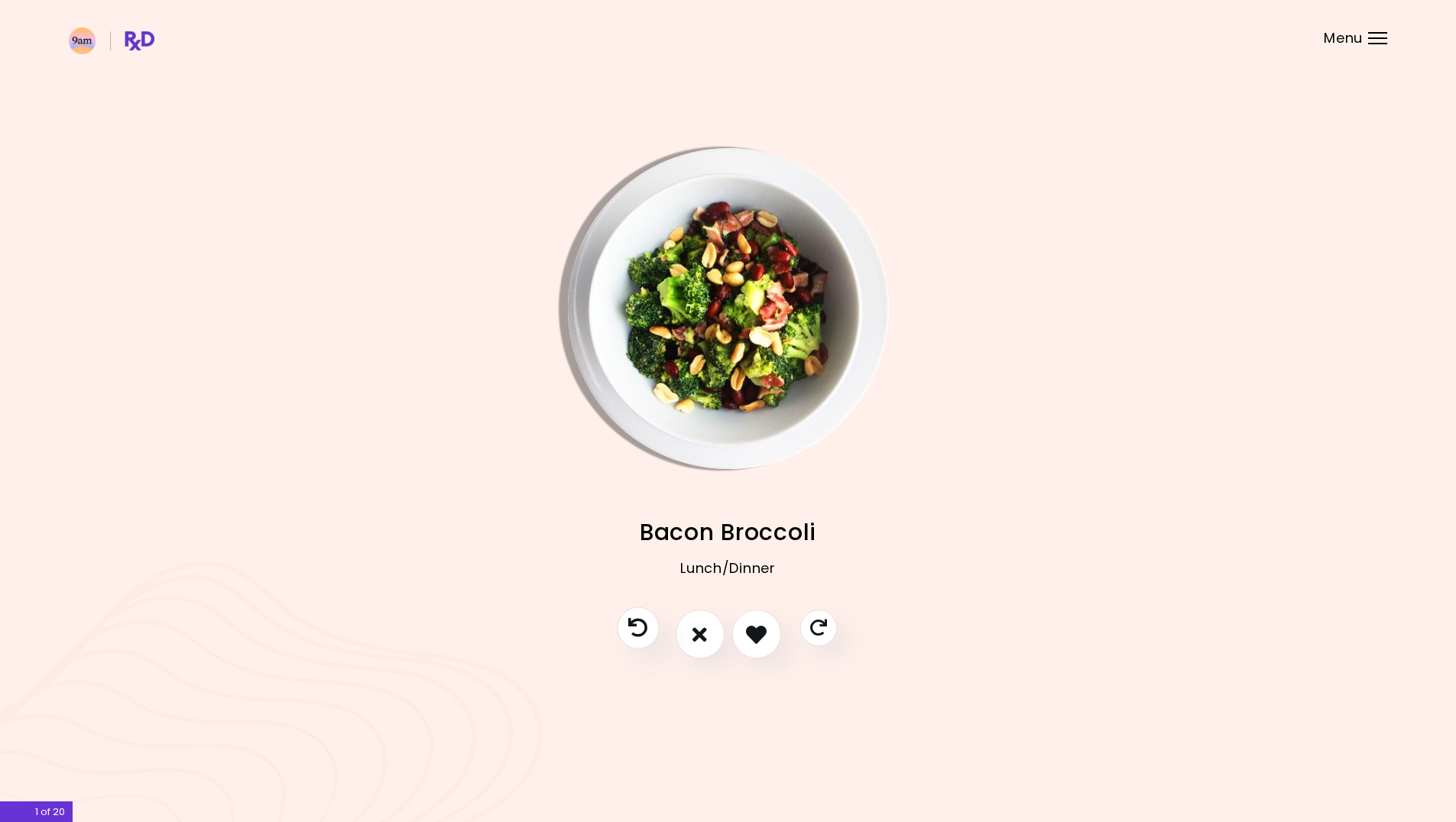
click at [627, 634] on button "Previous recipe" at bounding box center [637, 628] width 42 height 42
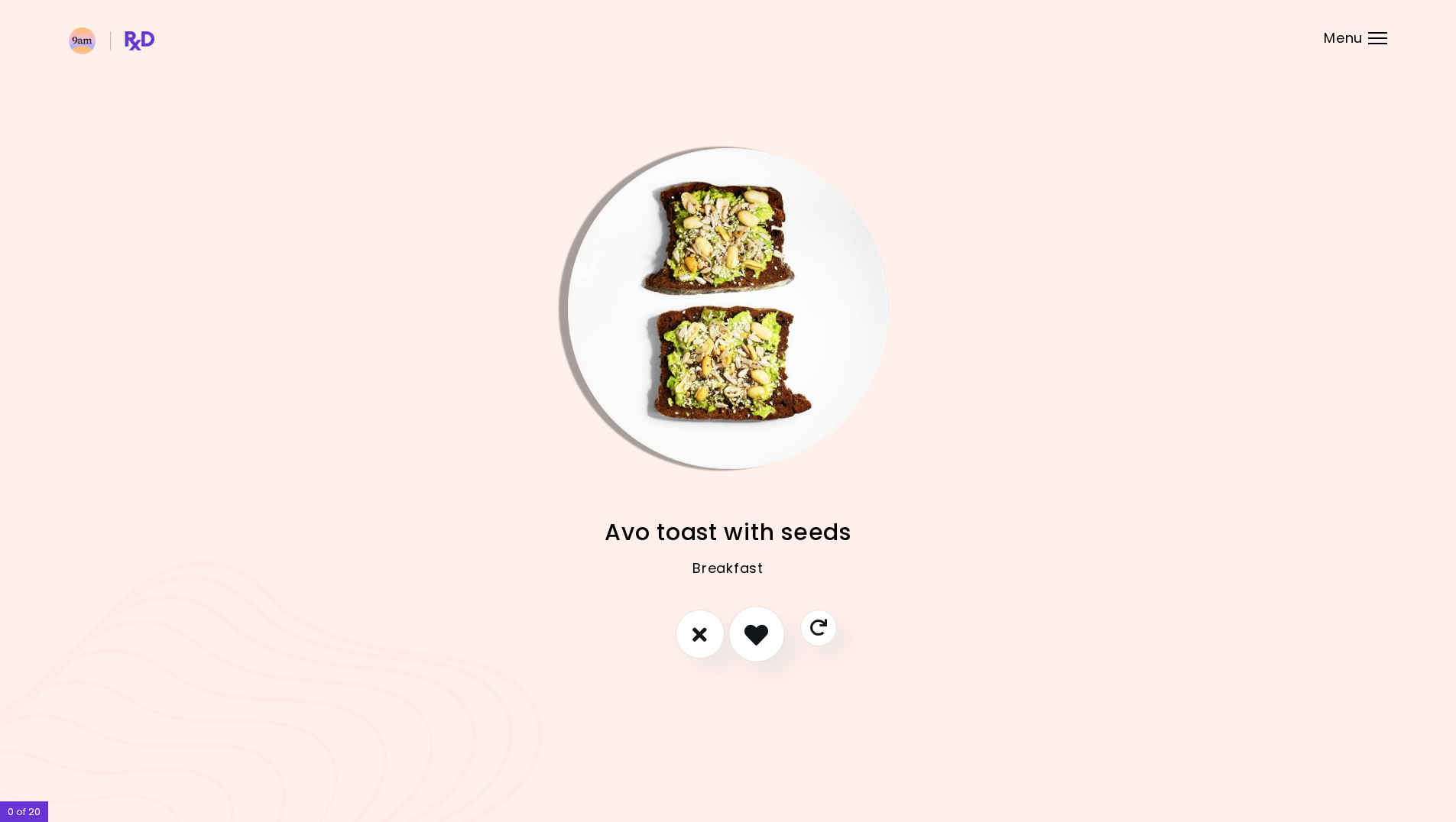
click at [756, 638] on icon "I like this recipe" at bounding box center [756, 635] width 24 height 24
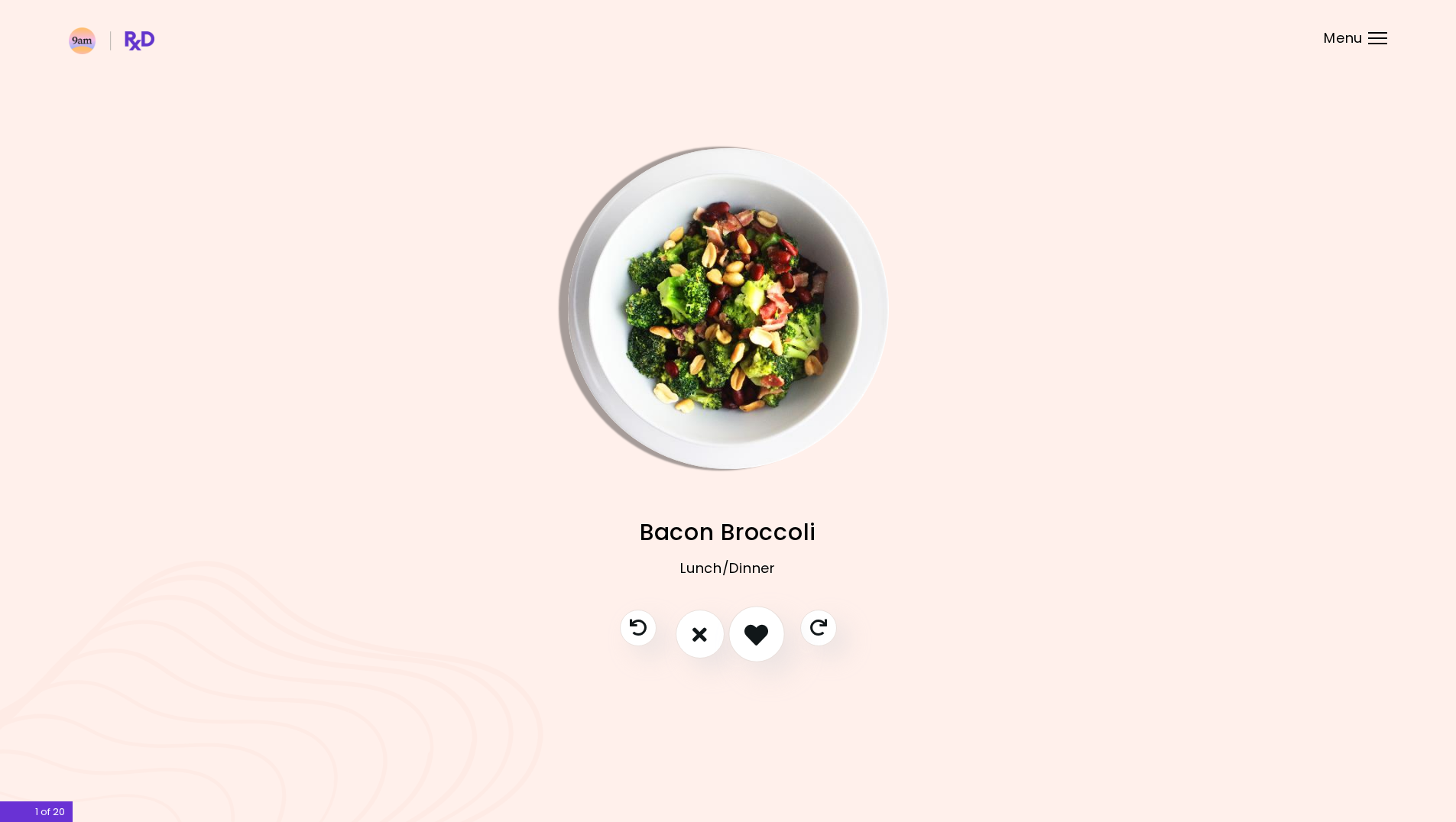
click at [754, 638] on icon "I like this recipe" at bounding box center [756, 635] width 24 height 24
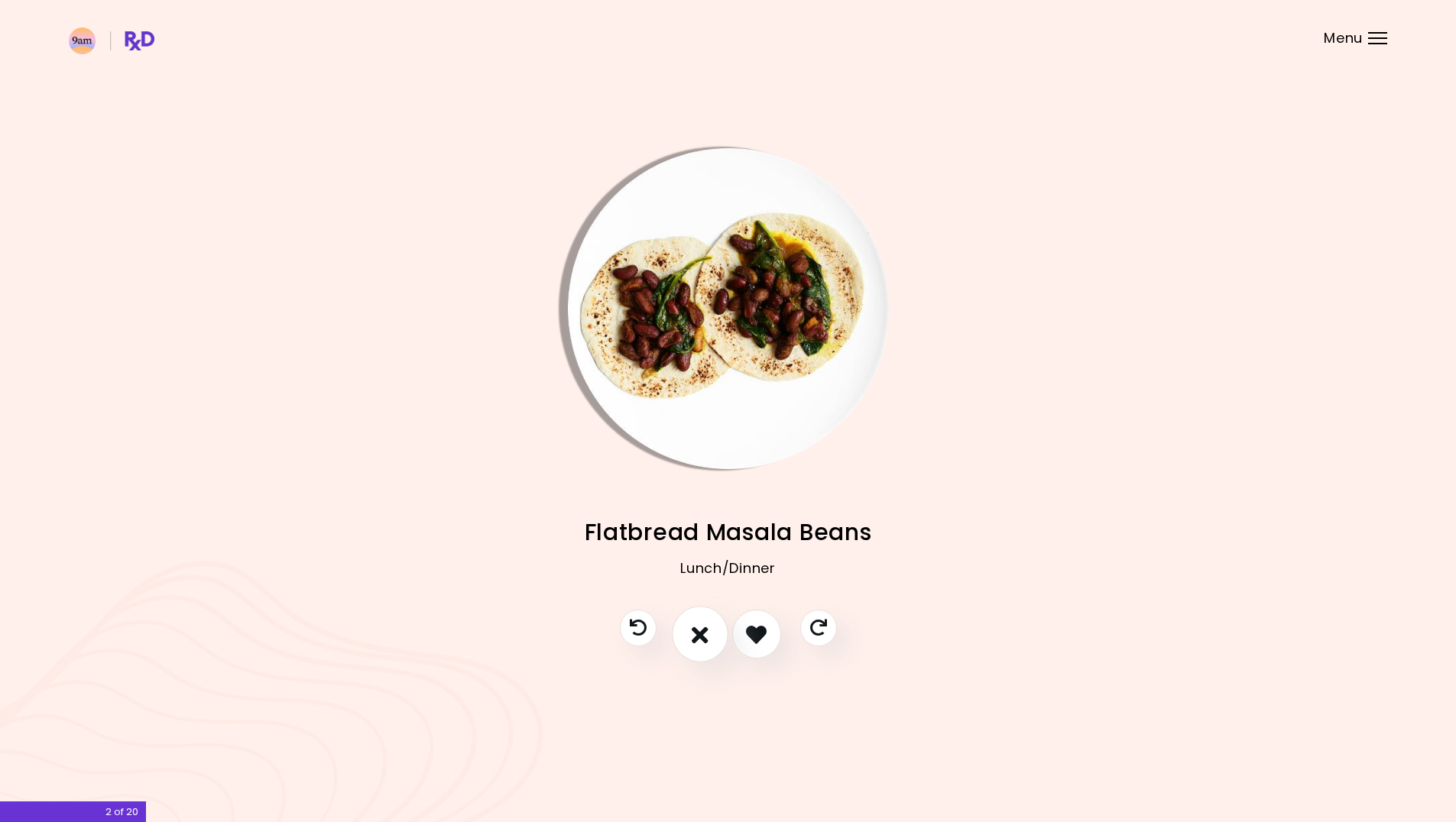
click at [695, 640] on icon "I don't like this recipe" at bounding box center [700, 635] width 16 height 24
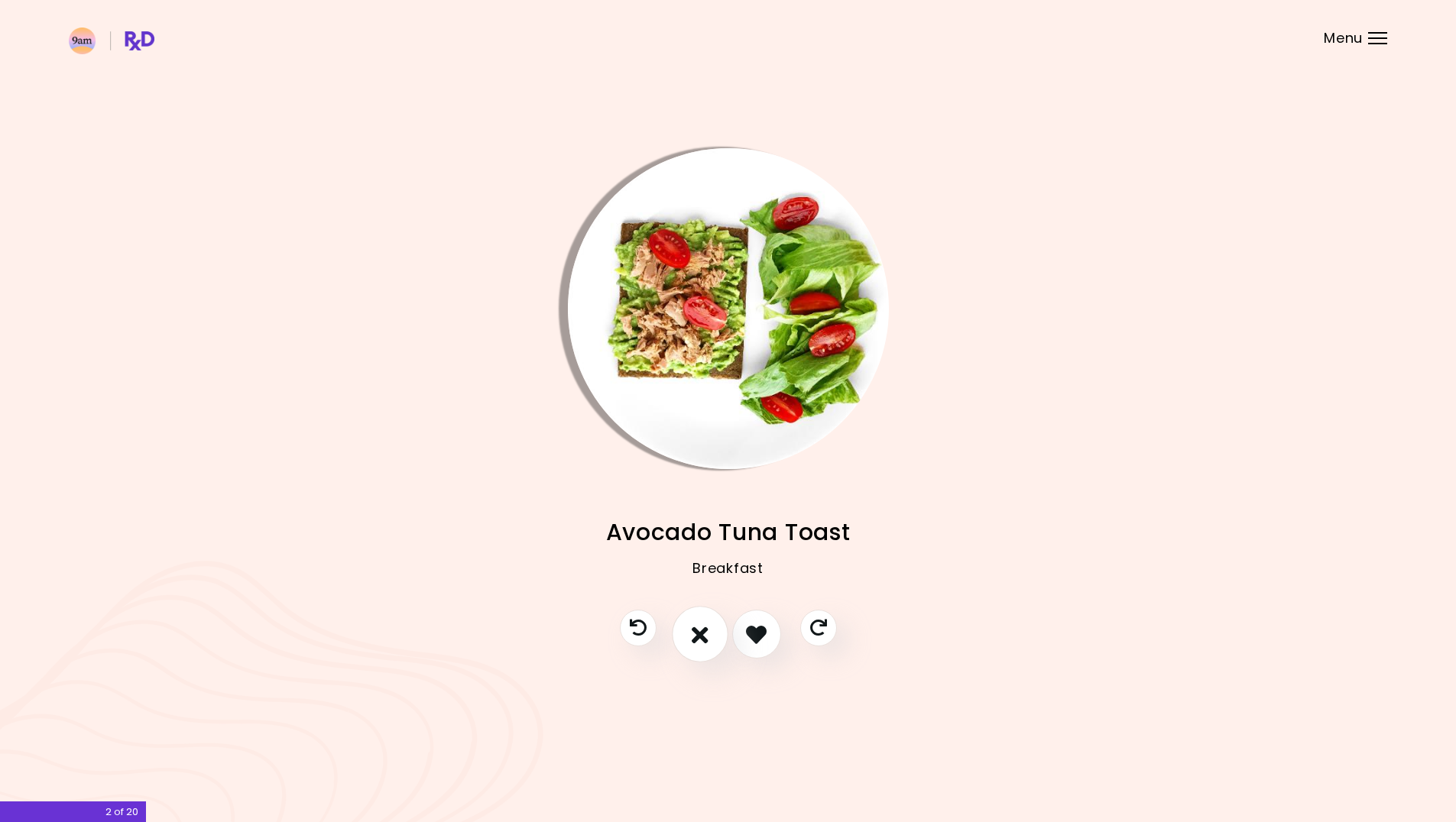
click at [693, 638] on icon "I don't like this recipe" at bounding box center [700, 635] width 16 height 24
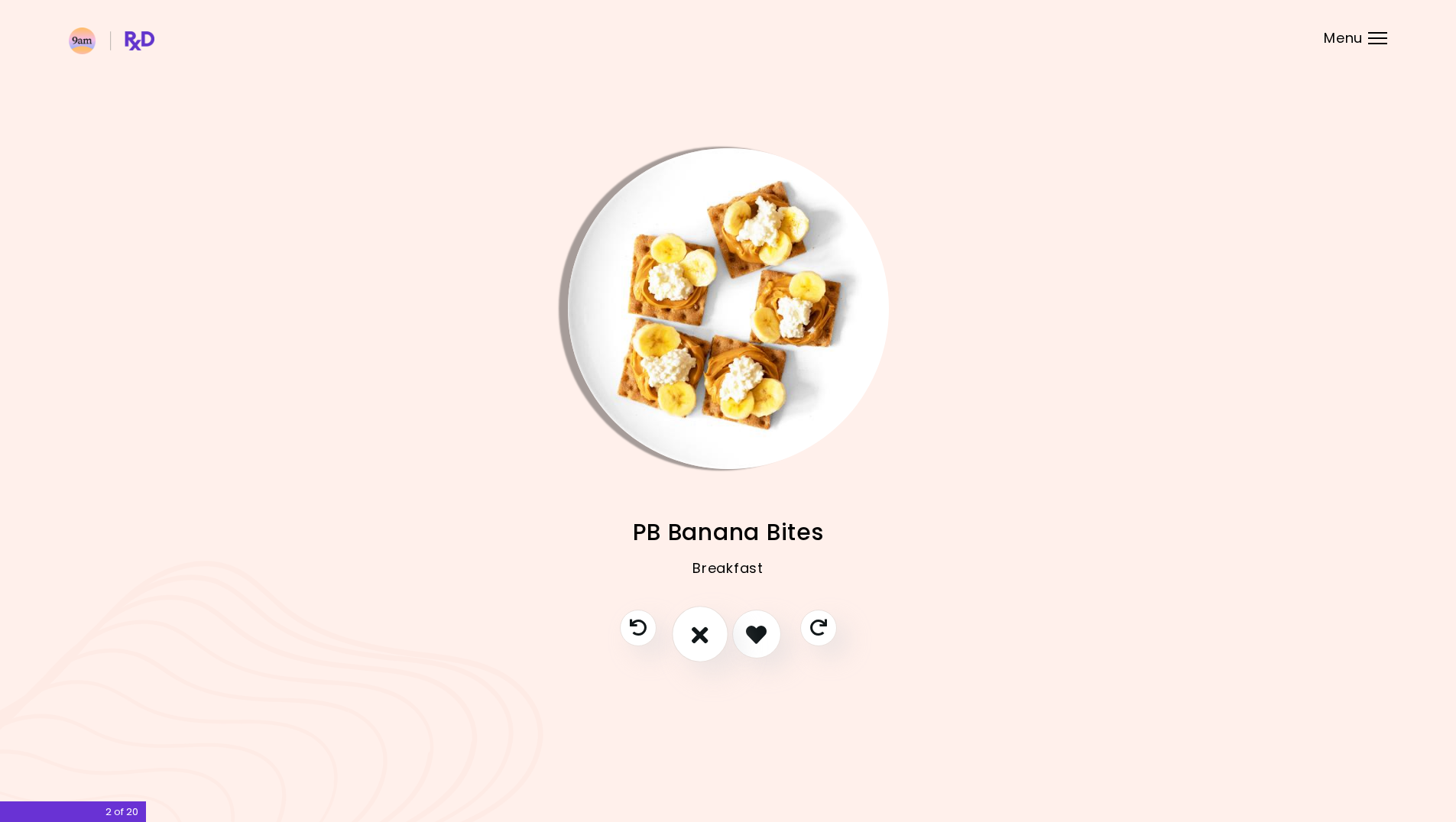
click at [700, 636] on icon "I don't like this recipe" at bounding box center [700, 635] width 16 height 24
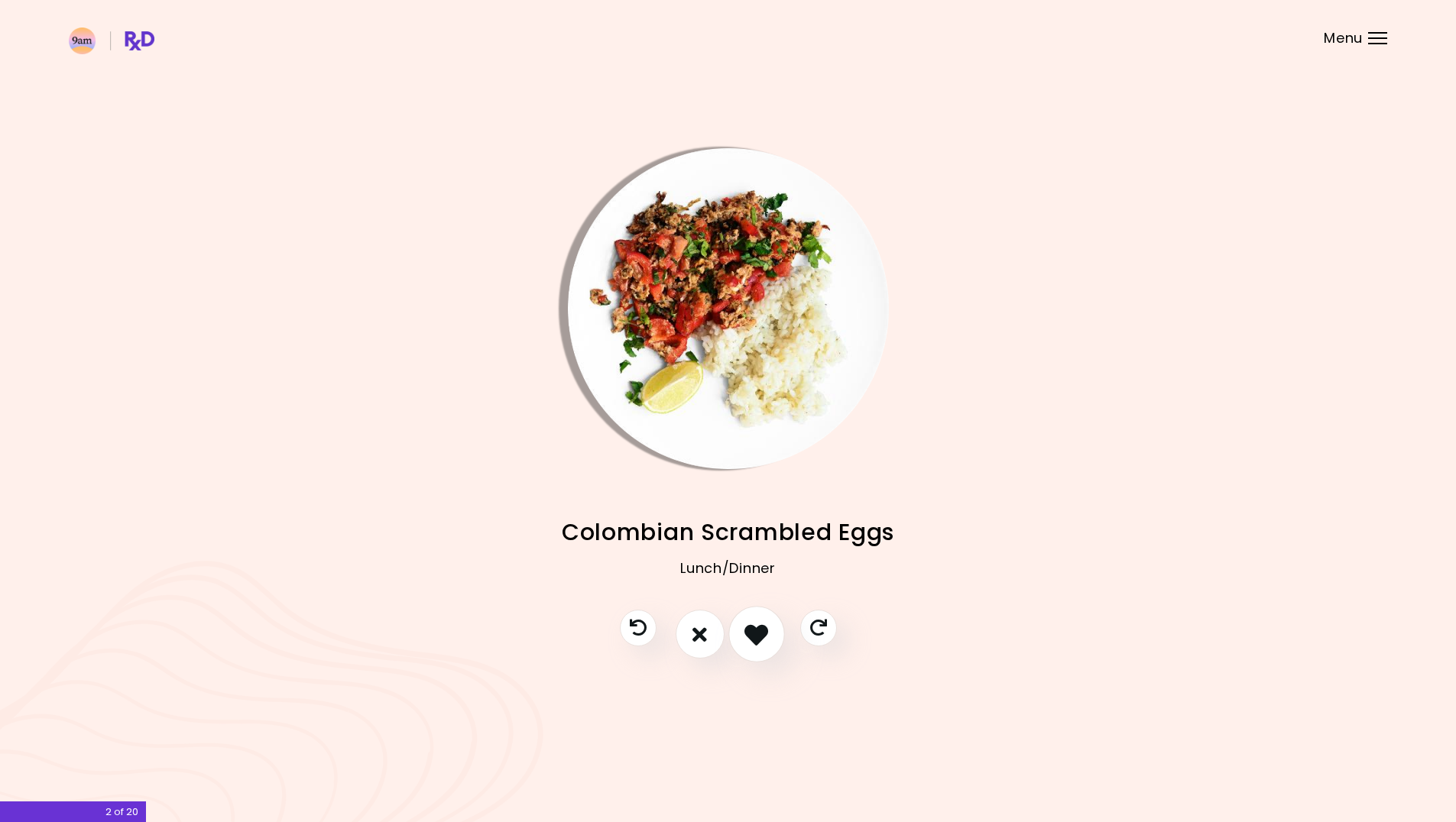
click at [754, 636] on icon "I like this recipe" at bounding box center [756, 635] width 24 height 24
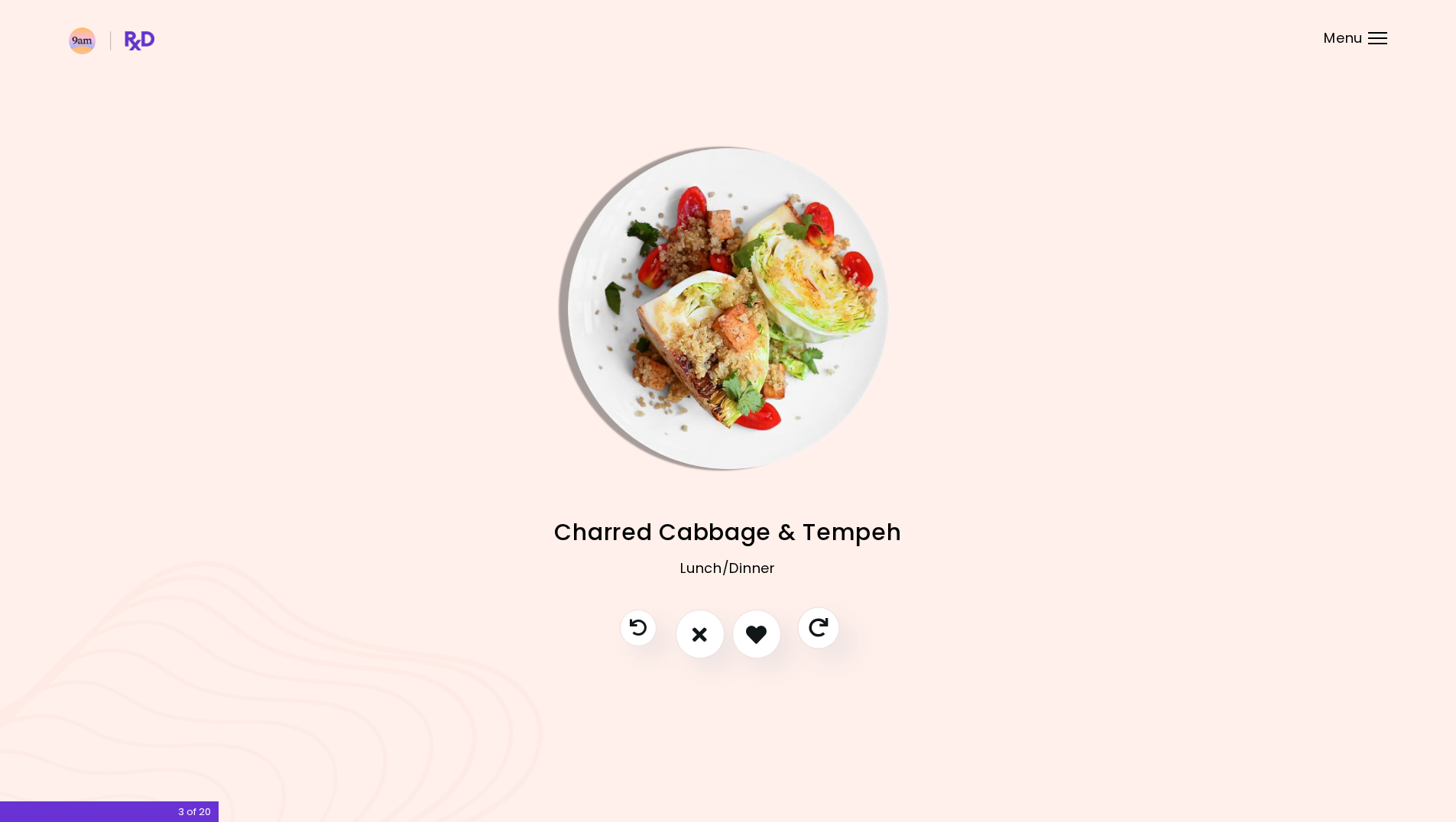
click at [812, 634] on icon "Skip" at bounding box center [818, 628] width 19 height 19
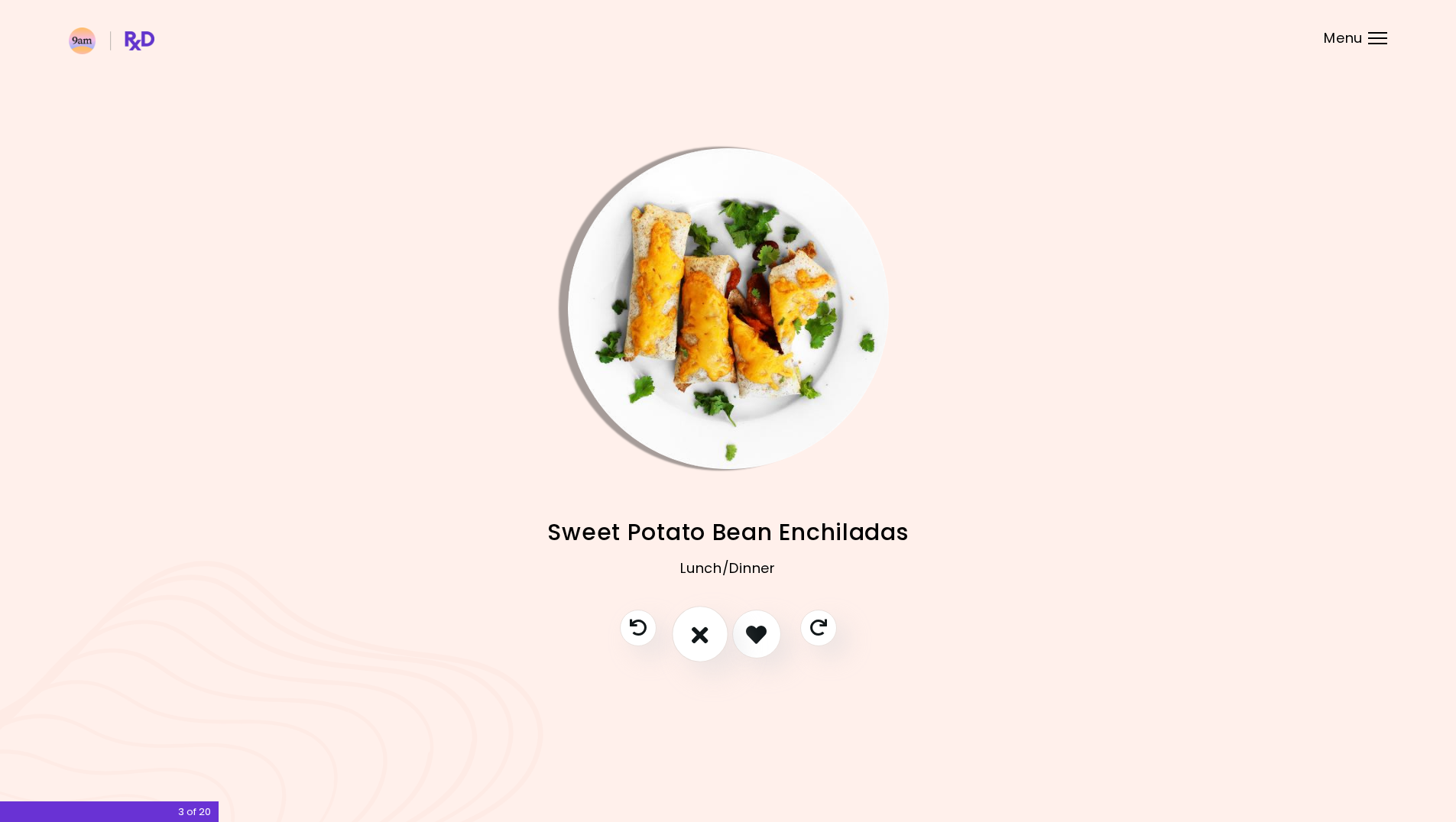
click at [700, 638] on icon "I don't like this recipe" at bounding box center [700, 635] width 16 height 24
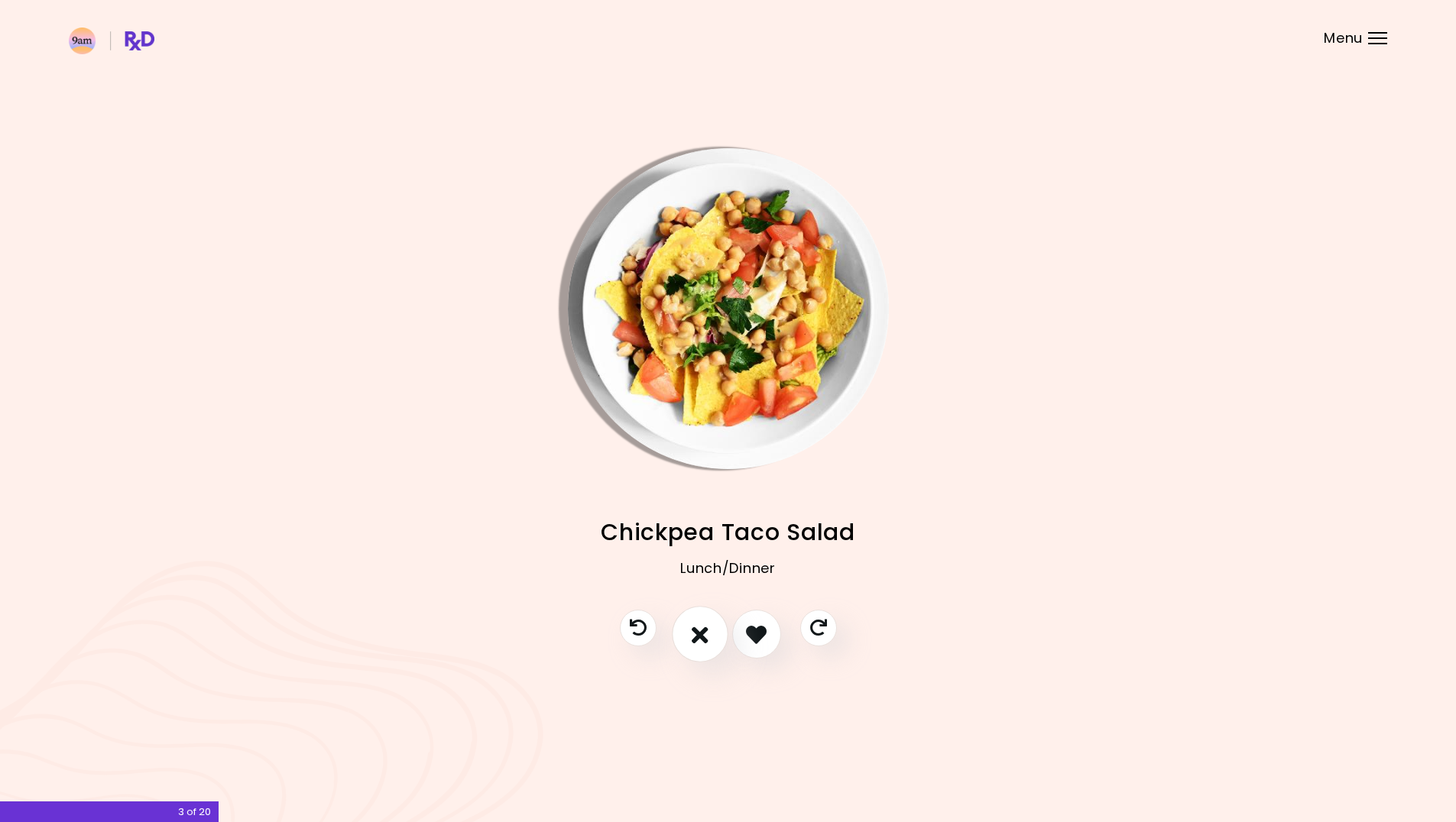
click at [700, 638] on icon "I don't like this recipe" at bounding box center [700, 635] width 16 height 24
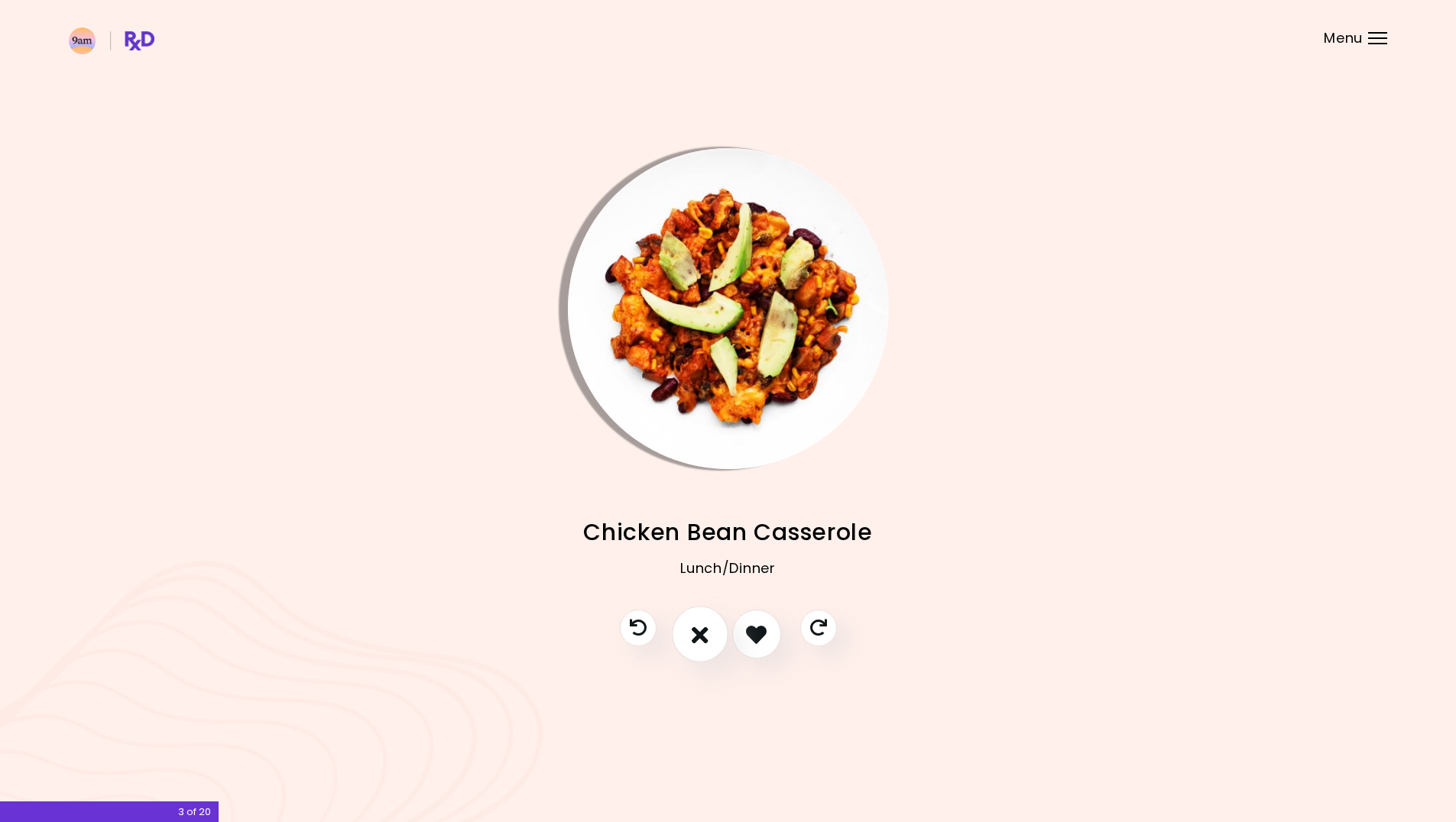
click at [700, 638] on icon "I don't like this recipe" at bounding box center [700, 635] width 16 height 24
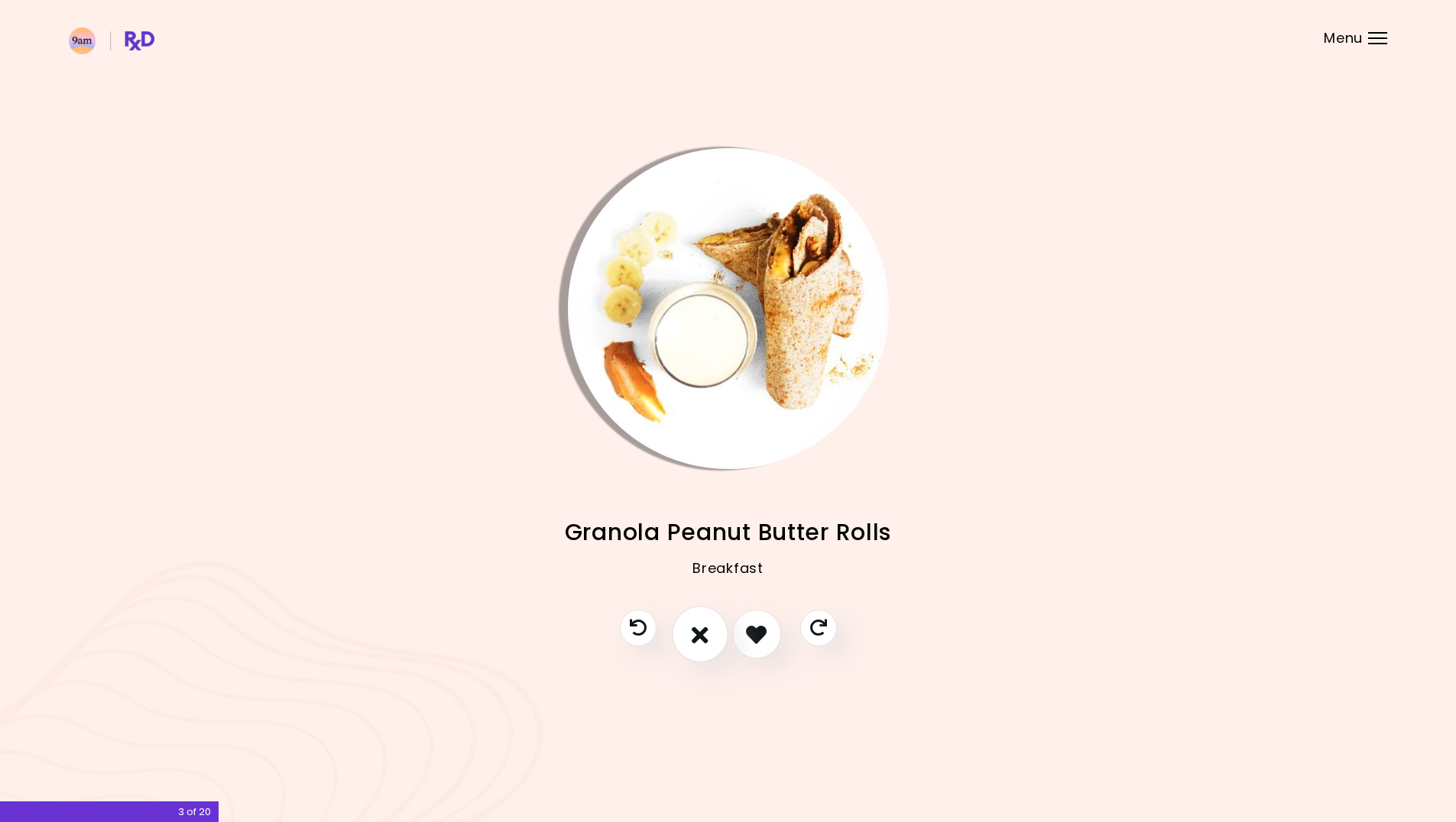
click at [700, 638] on icon "I don't like this recipe" at bounding box center [700, 635] width 16 height 24
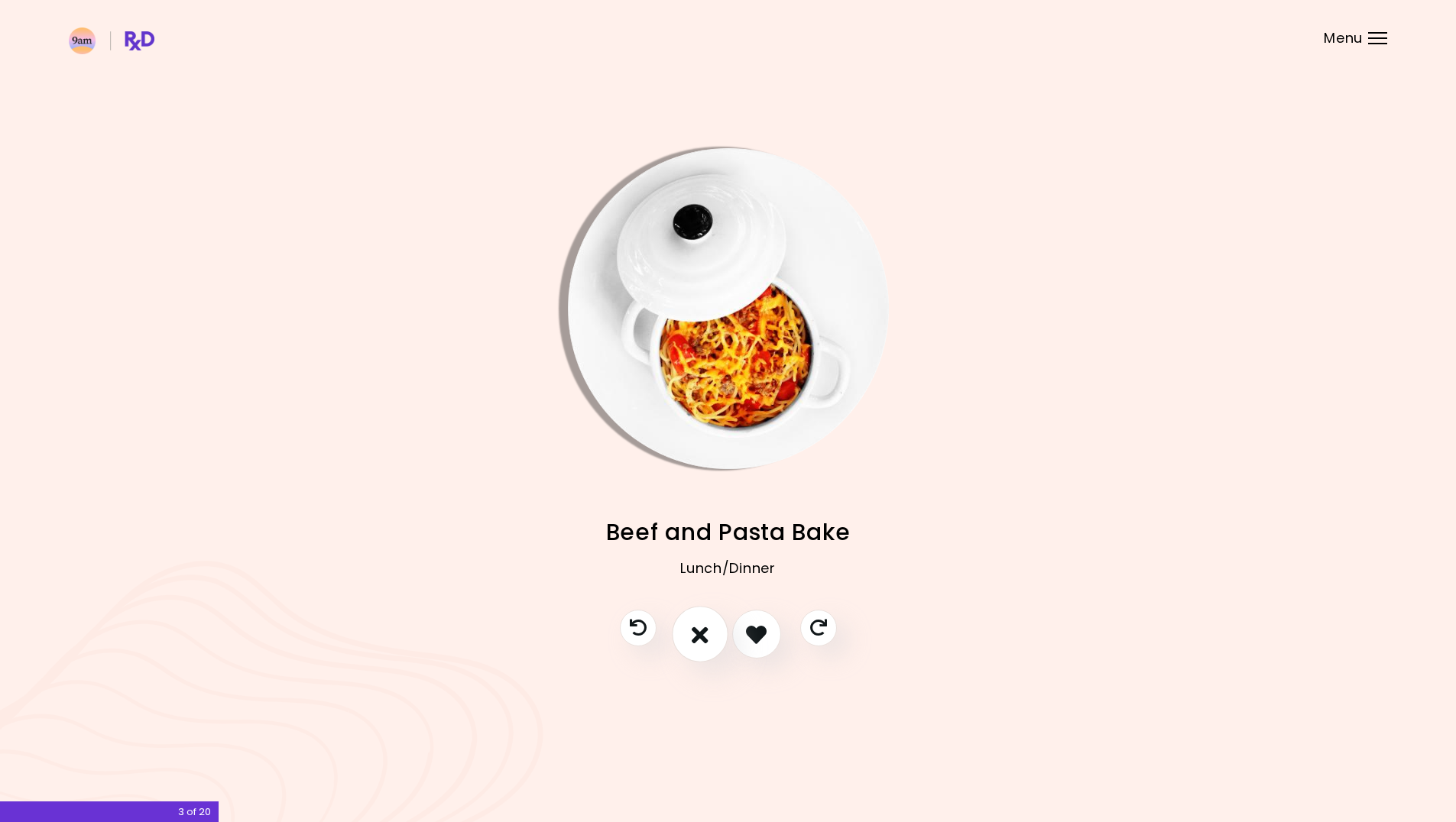
click at [700, 638] on icon "I don't like this recipe" at bounding box center [700, 635] width 16 height 24
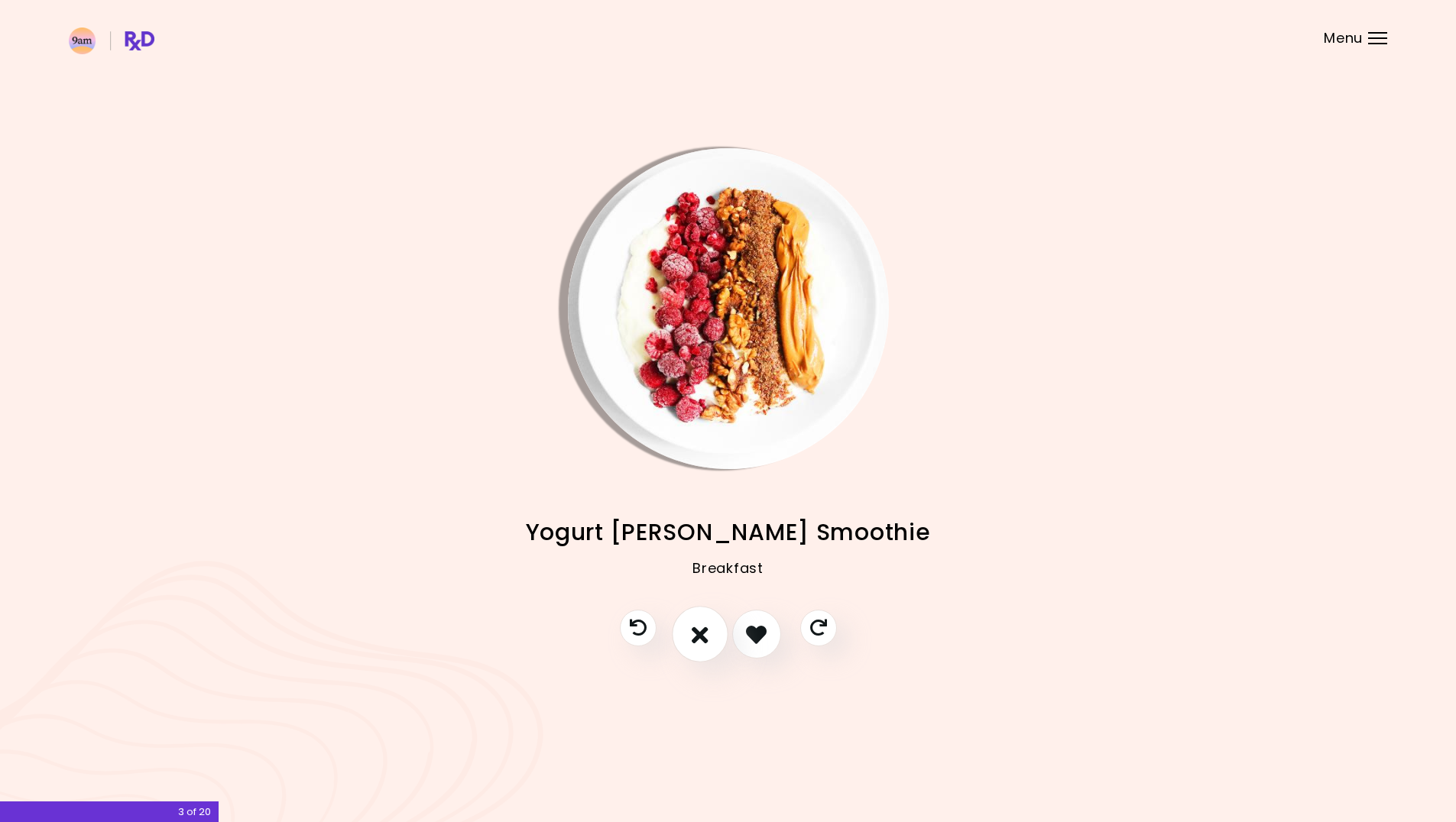
click at [694, 644] on icon "I don't like this recipe" at bounding box center [700, 635] width 16 height 24
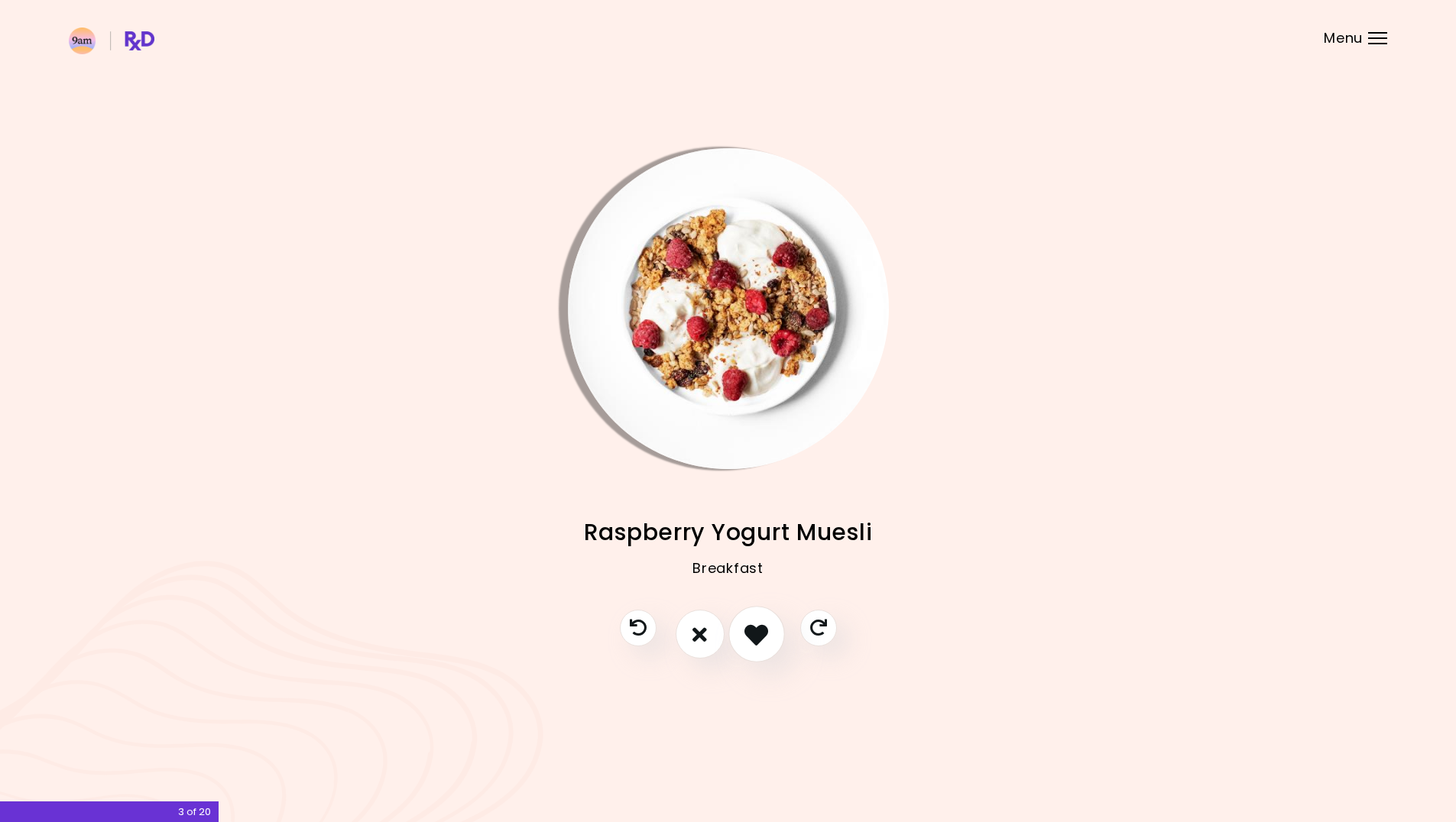
click at [756, 638] on icon "I like this recipe" at bounding box center [756, 635] width 24 height 24
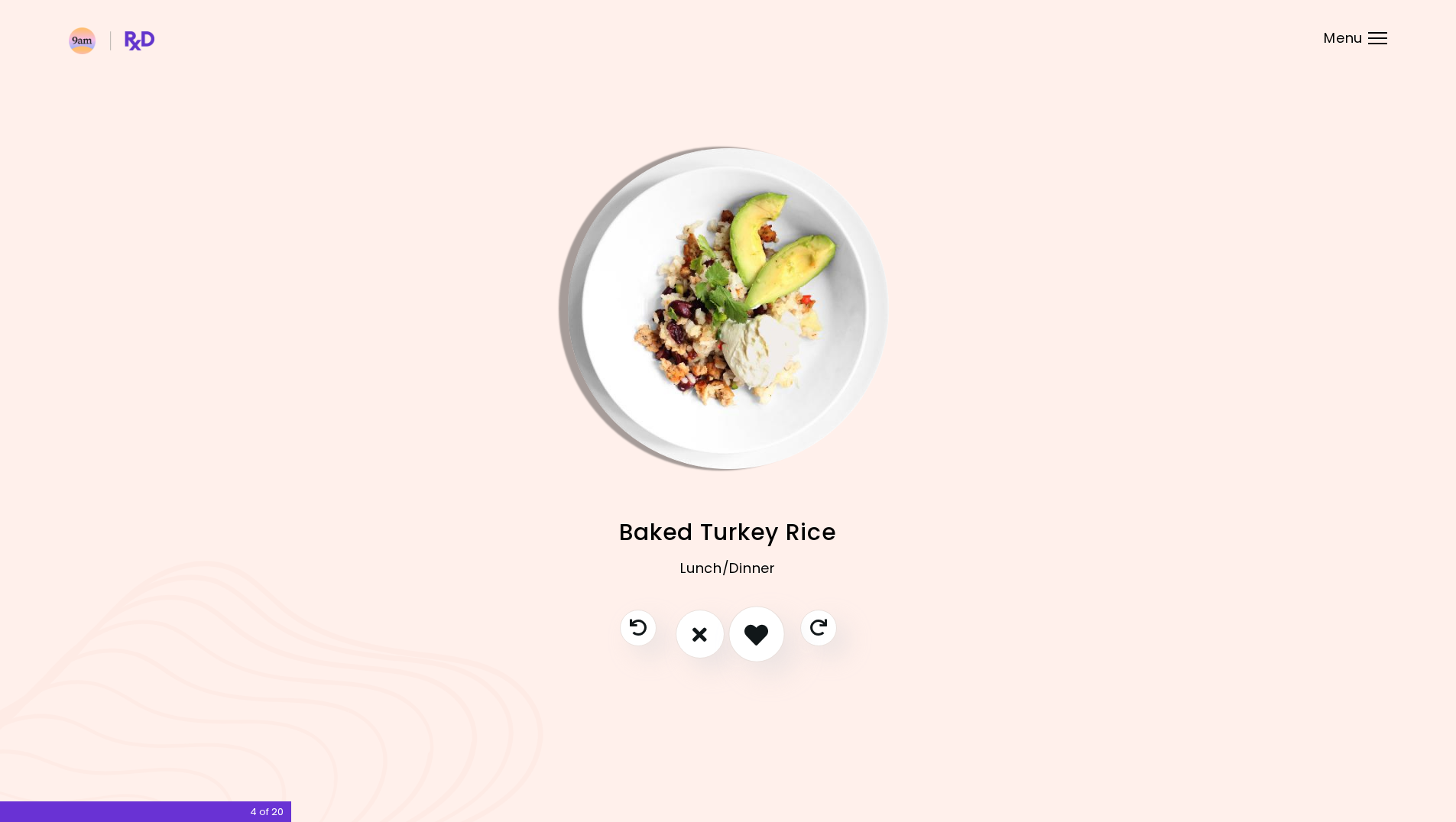
click at [753, 636] on icon "I like this recipe" at bounding box center [756, 635] width 24 height 24
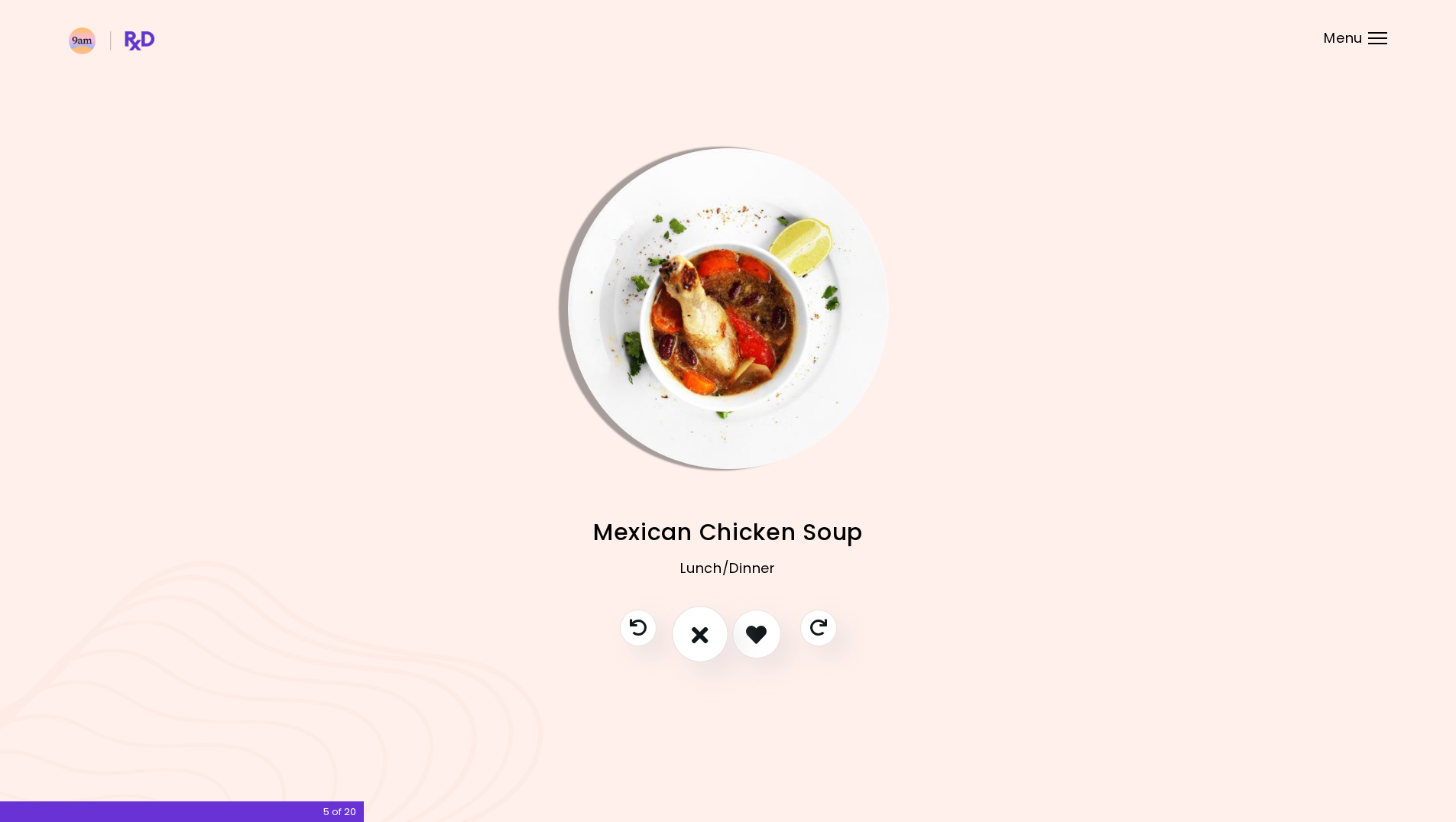
click at [709, 640] on button "I don't like this recipe" at bounding box center [700, 635] width 57 height 57
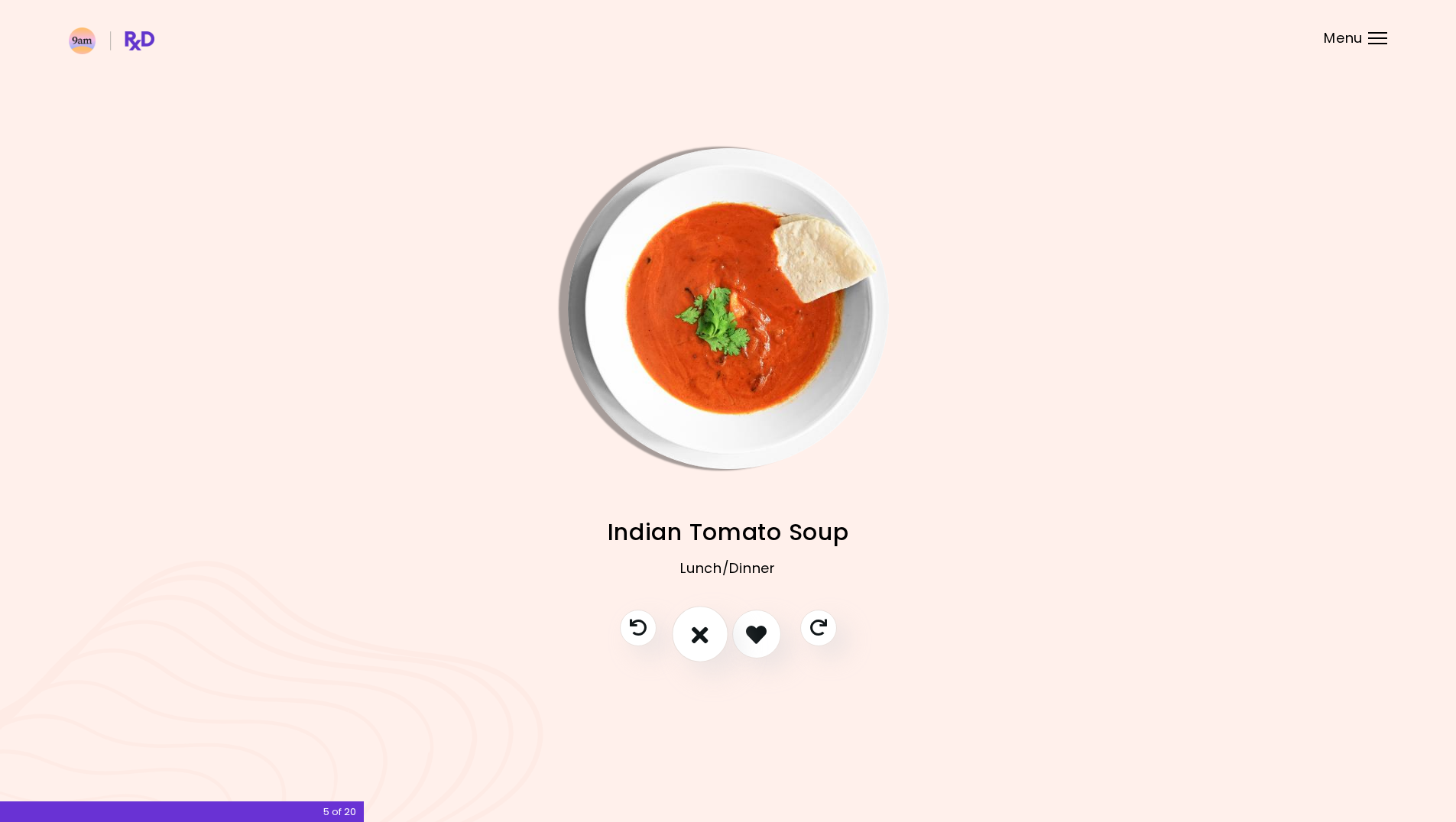
click at [692, 637] on icon "I don't like this recipe" at bounding box center [700, 635] width 16 height 24
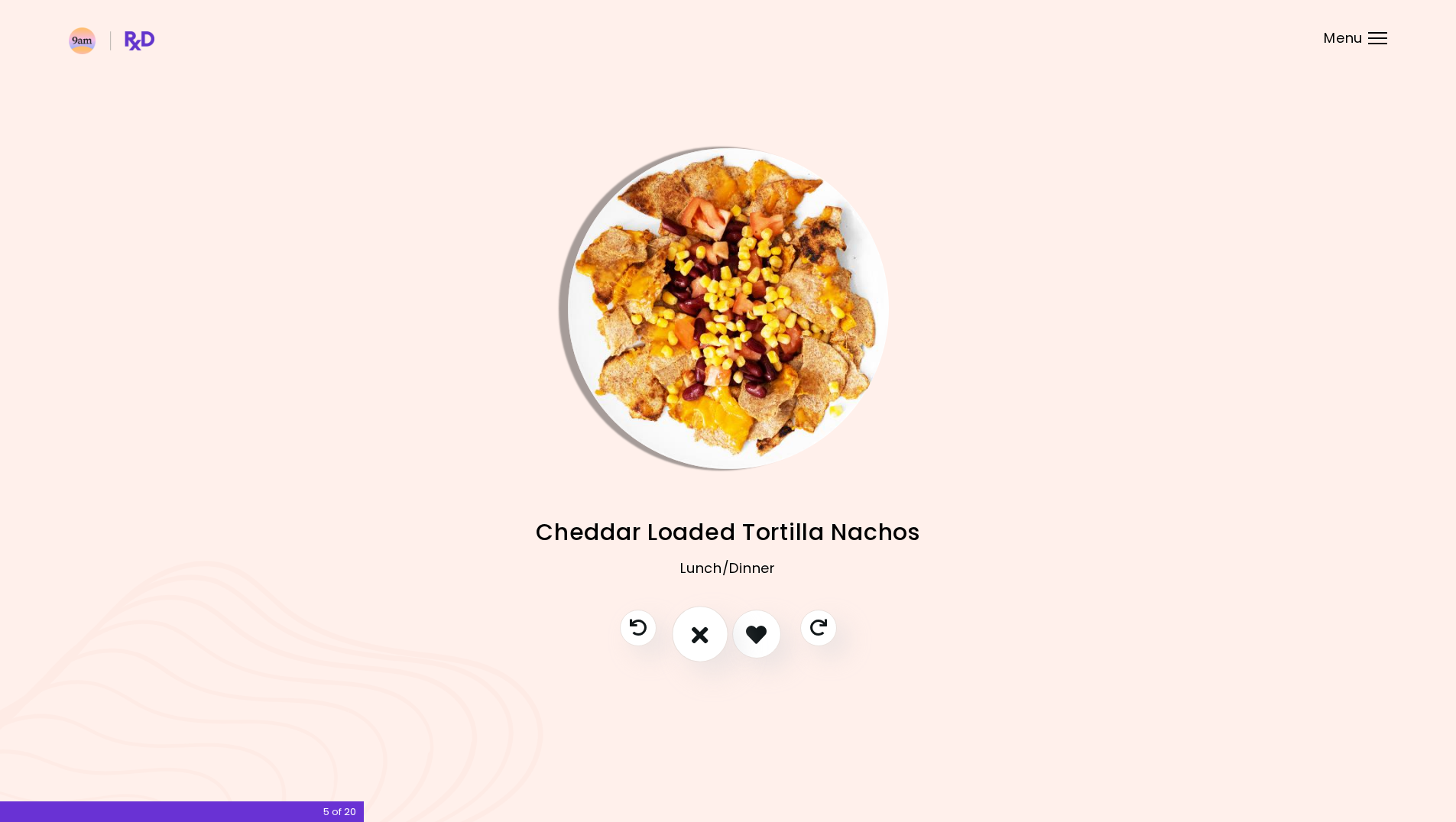
click at [692, 637] on icon "I don't like this recipe" at bounding box center [700, 635] width 16 height 24
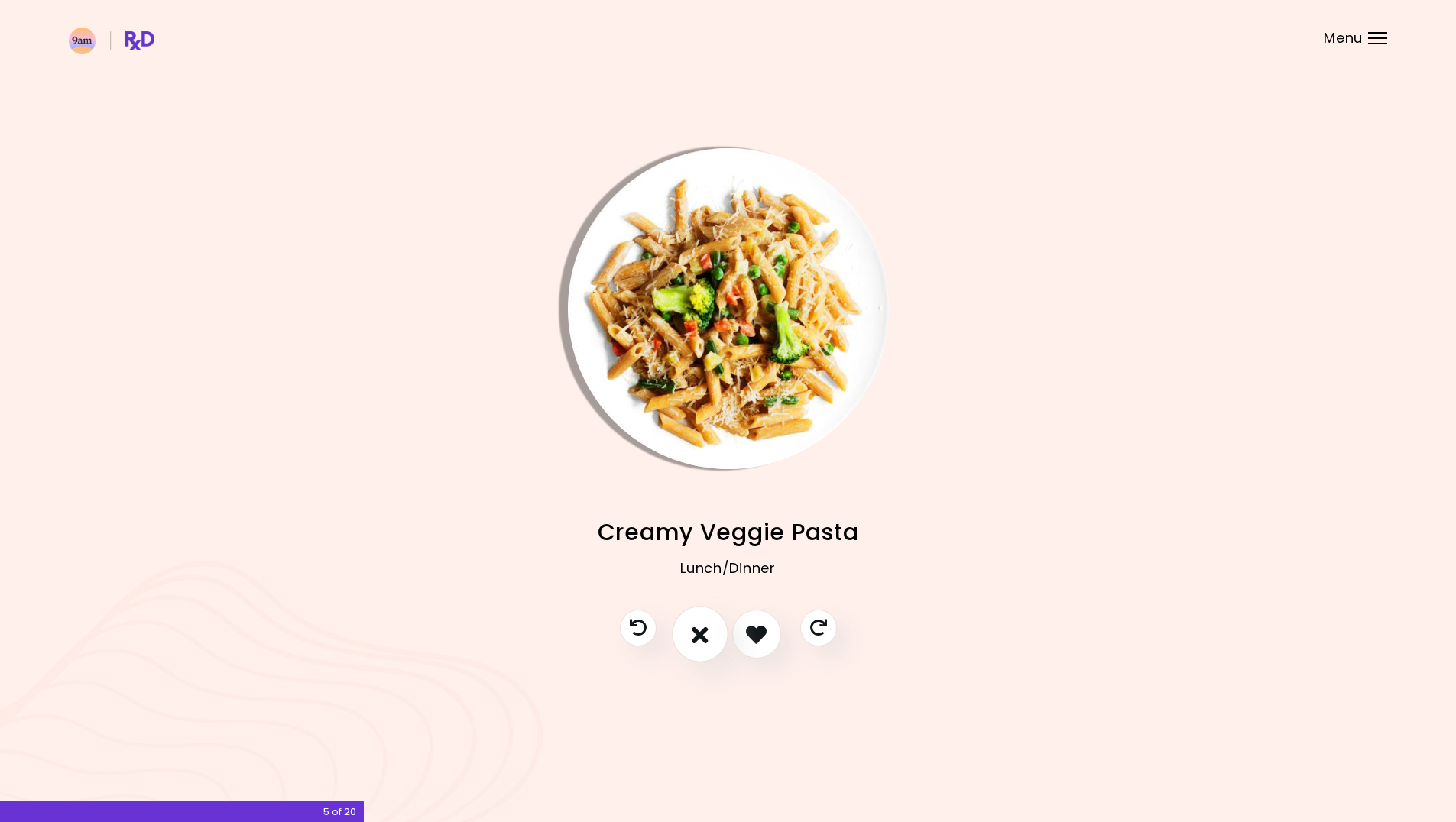
click at [709, 640] on button "I don't like this recipe" at bounding box center [700, 635] width 57 height 57
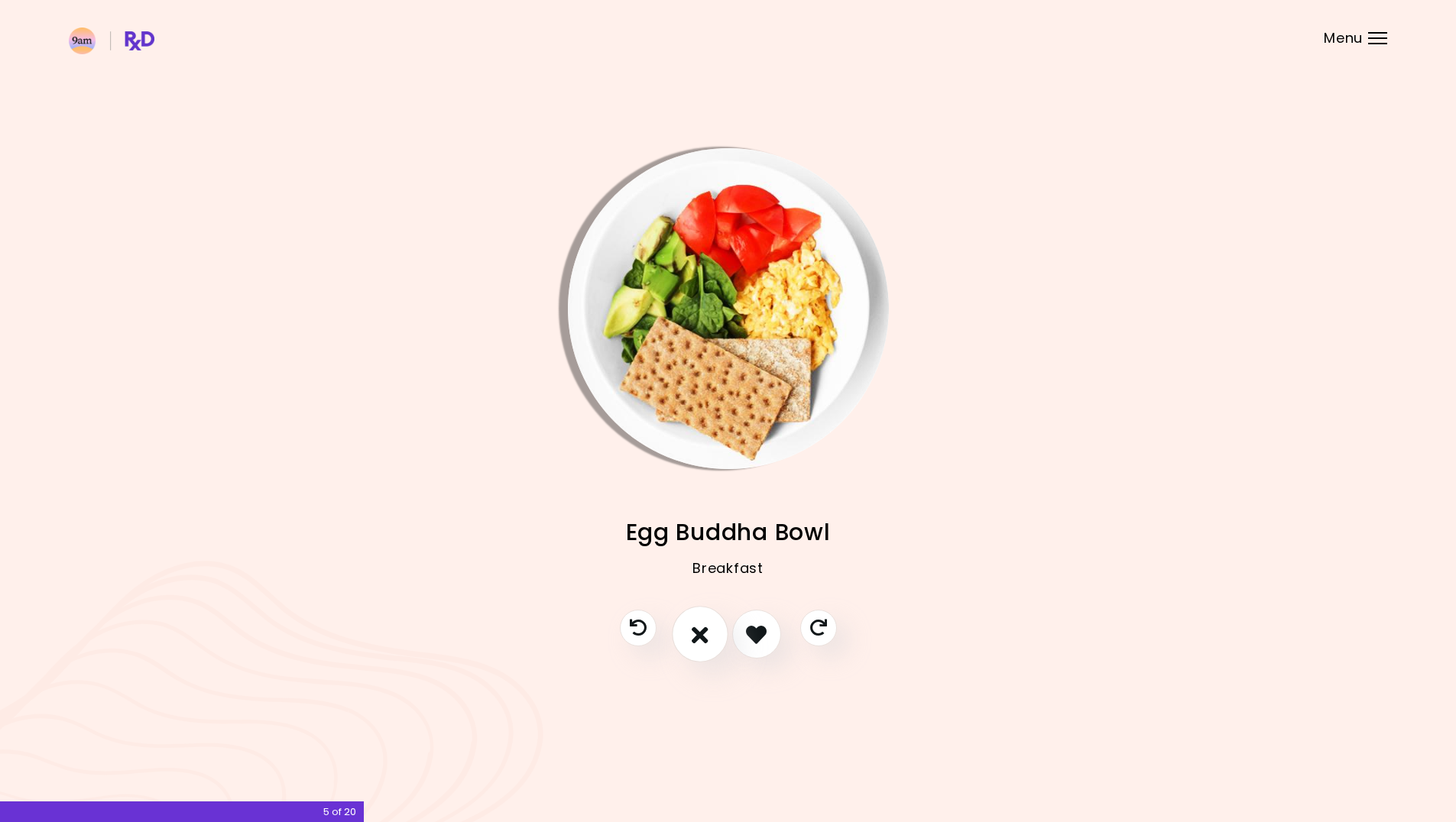
click at [709, 640] on button "I don't like this recipe" at bounding box center [700, 635] width 57 height 57
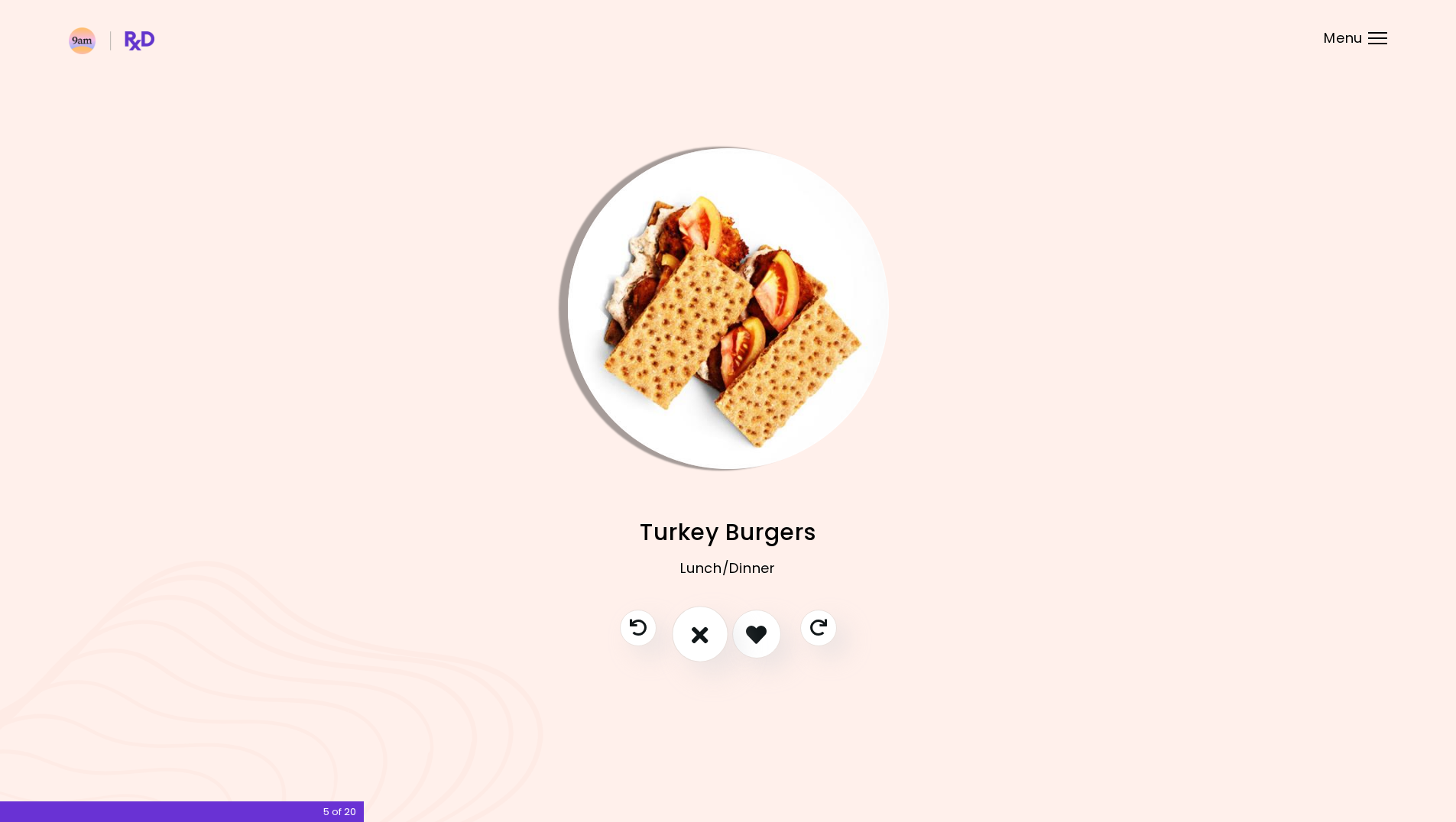
click at [709, 640] on button "I don't like this recipe" at bounding box center [700, 635] width 57 height 57
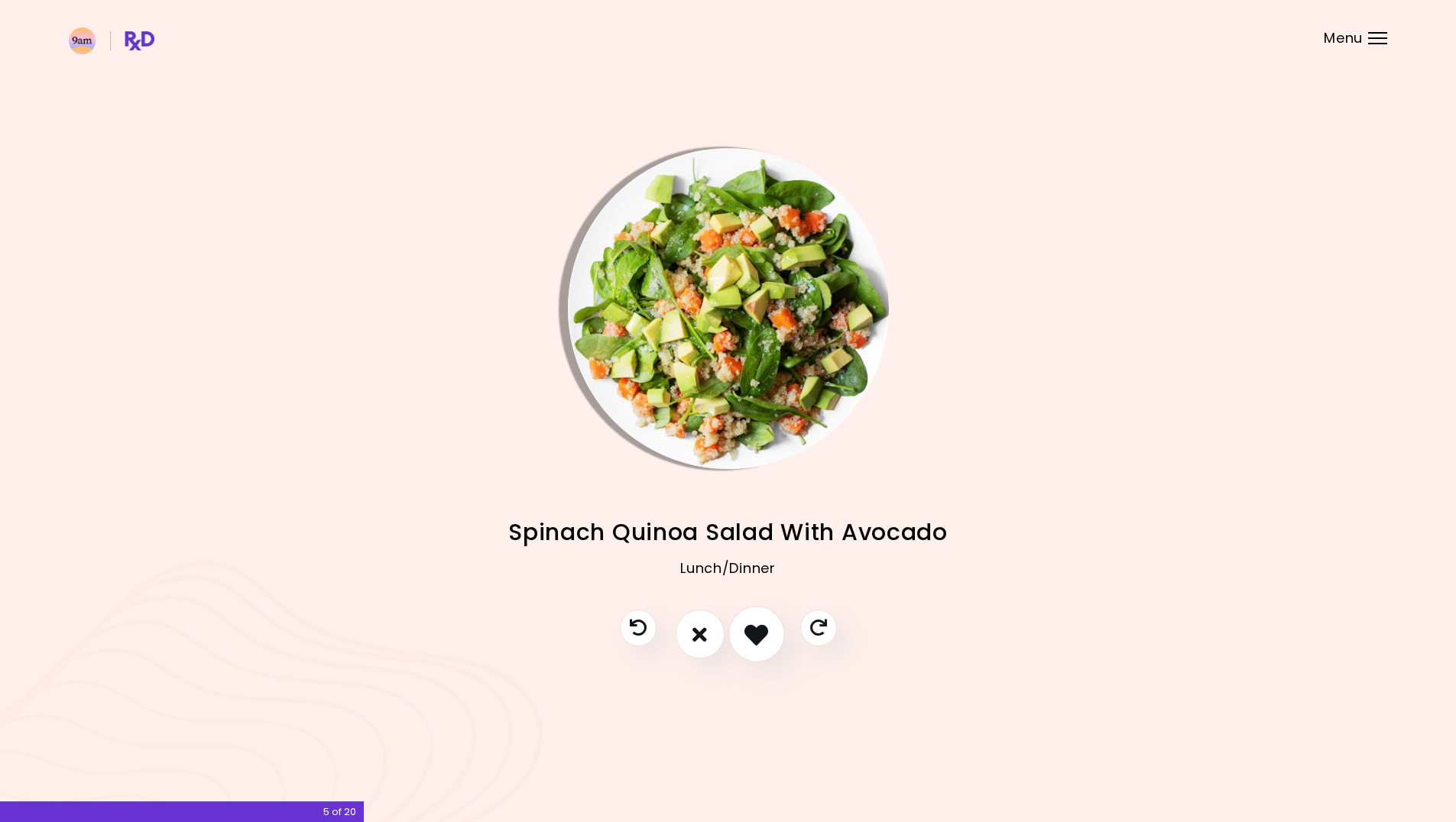
click at [748, 640] on icon "I like this recipe" at bounding box center [756, 635] width 24 height 24
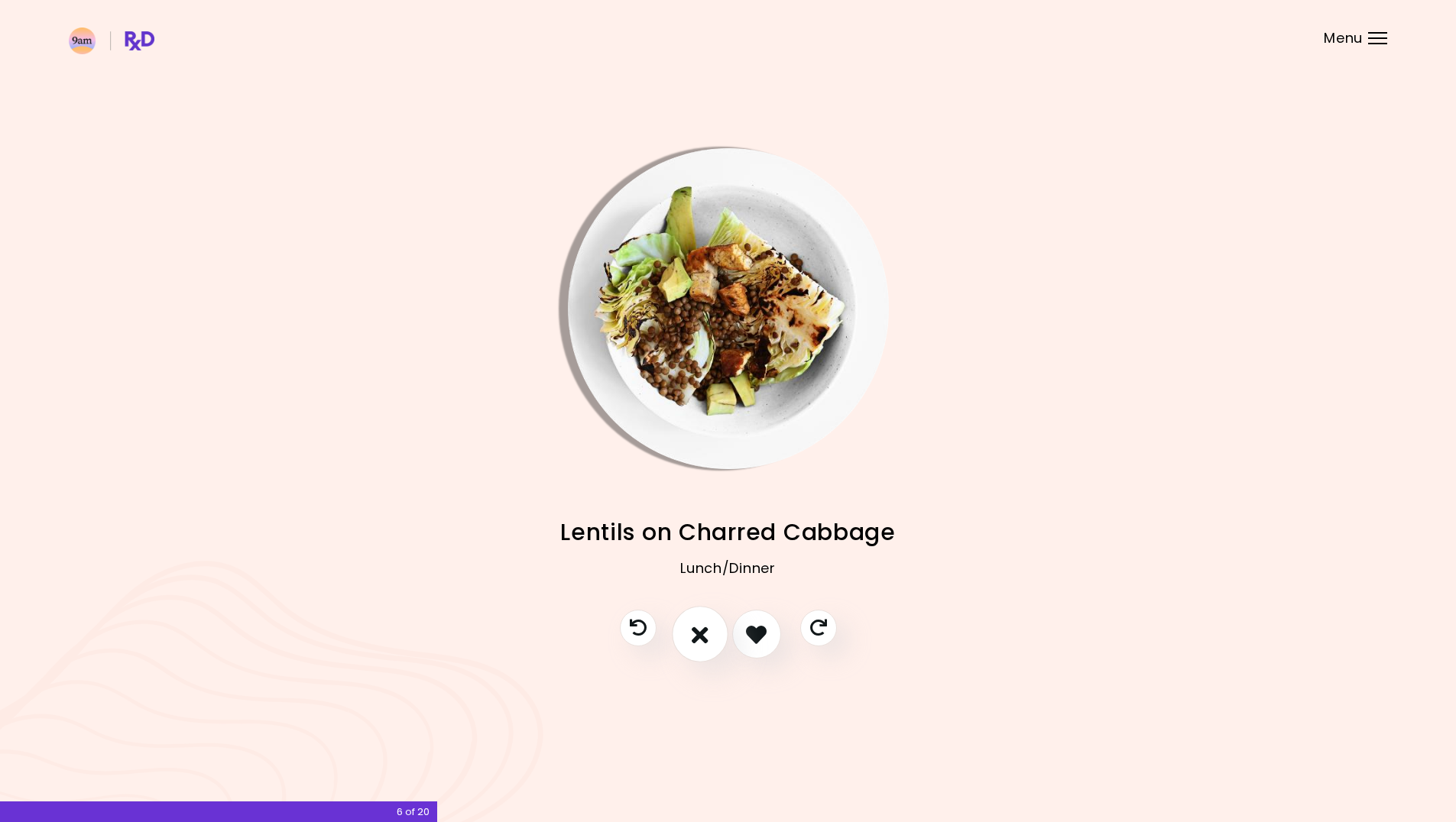
click at [710, 640] on button "I don't like this recipe" at bounding box center [700, 635] width 57 height 57
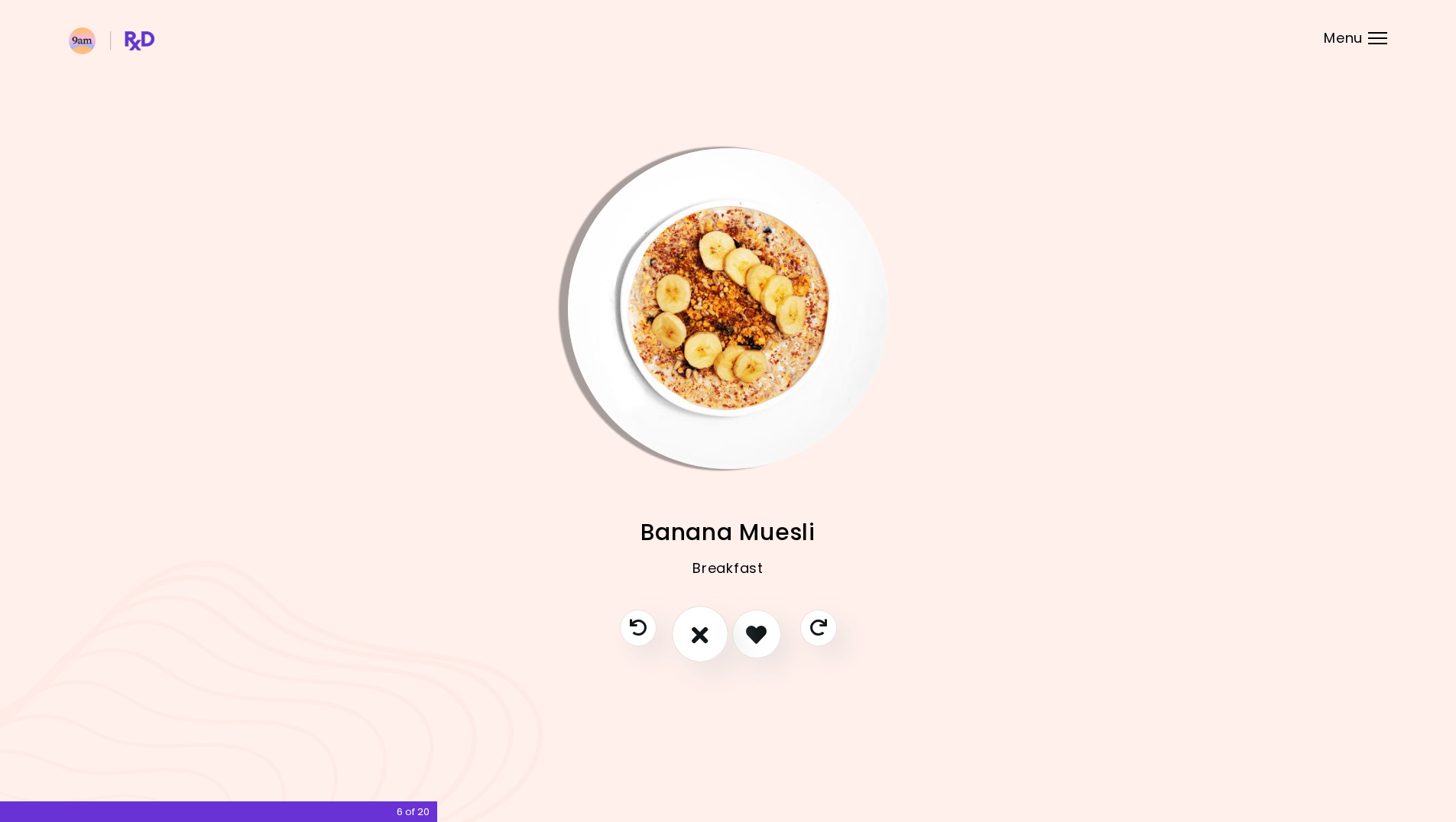
click at [697, 640] on icon "I don't like this recipe" at bounding box center [700, 635] width 16 height 24
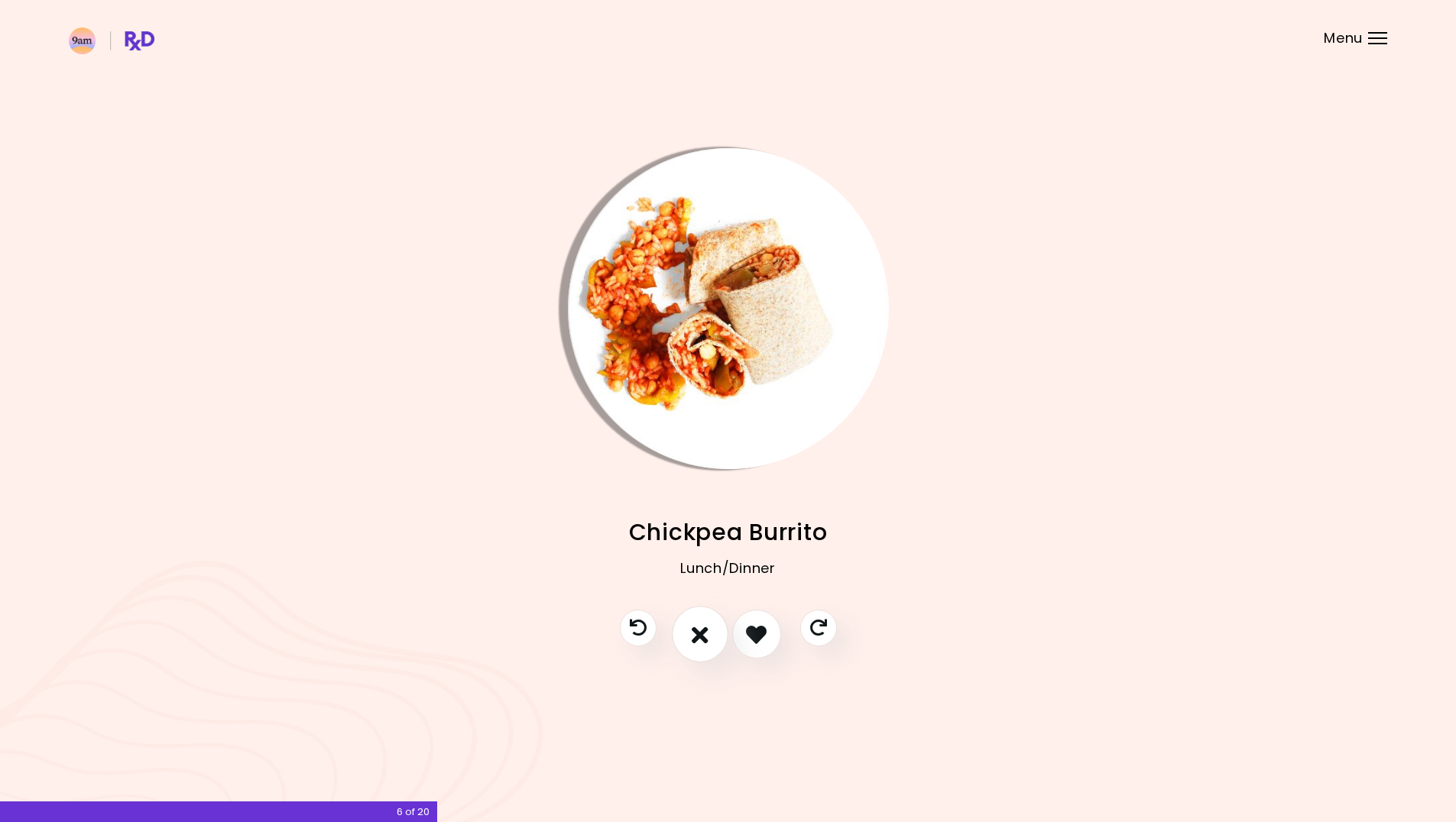
click at [697, 640] on icon "I don't like this recipe" at bounding box center [700, 635] width 16 height 24
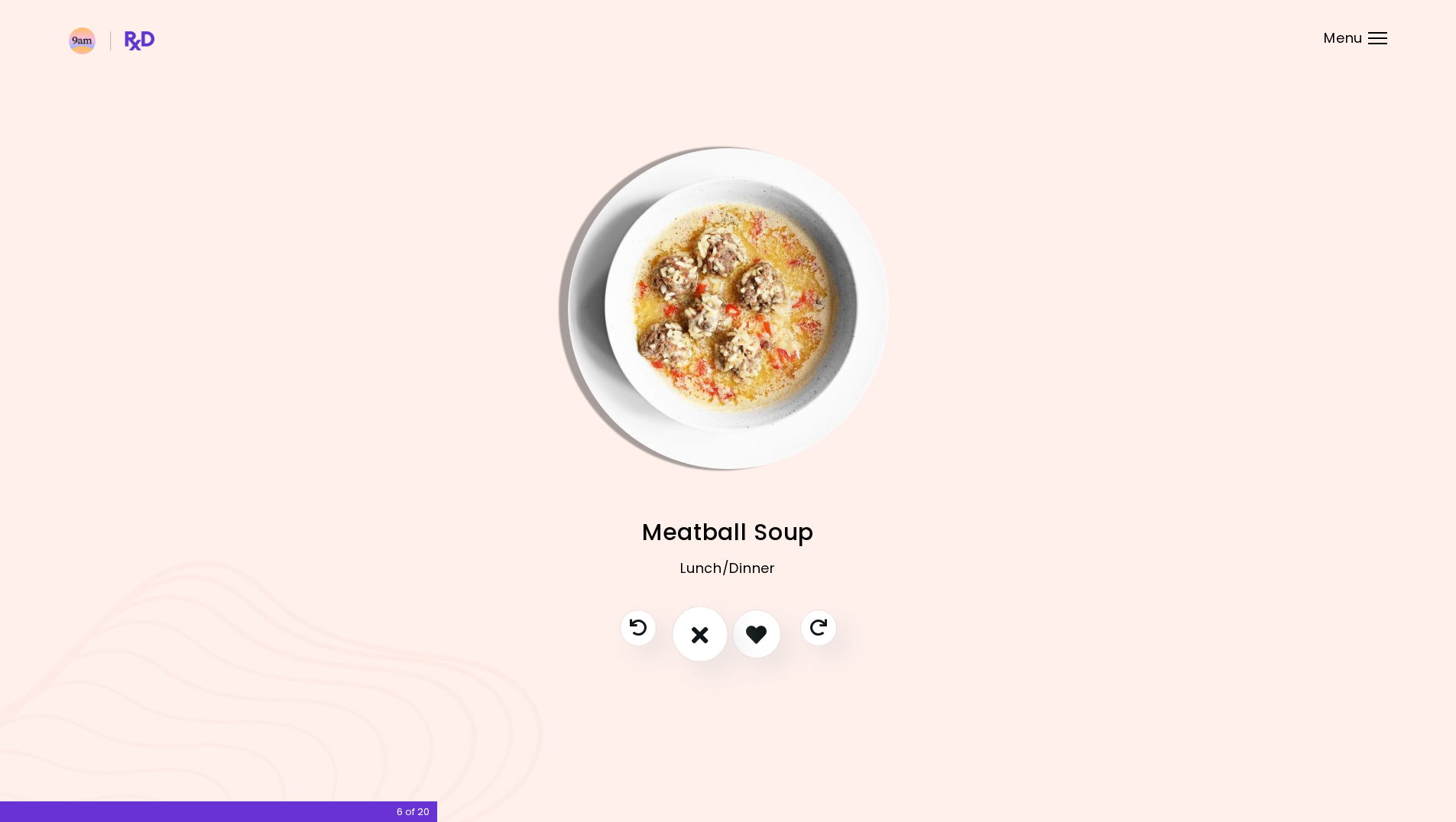
click at [697, 640] on icon "I don't like this recipe" at bounding box center [700, 635] width 16 height 24
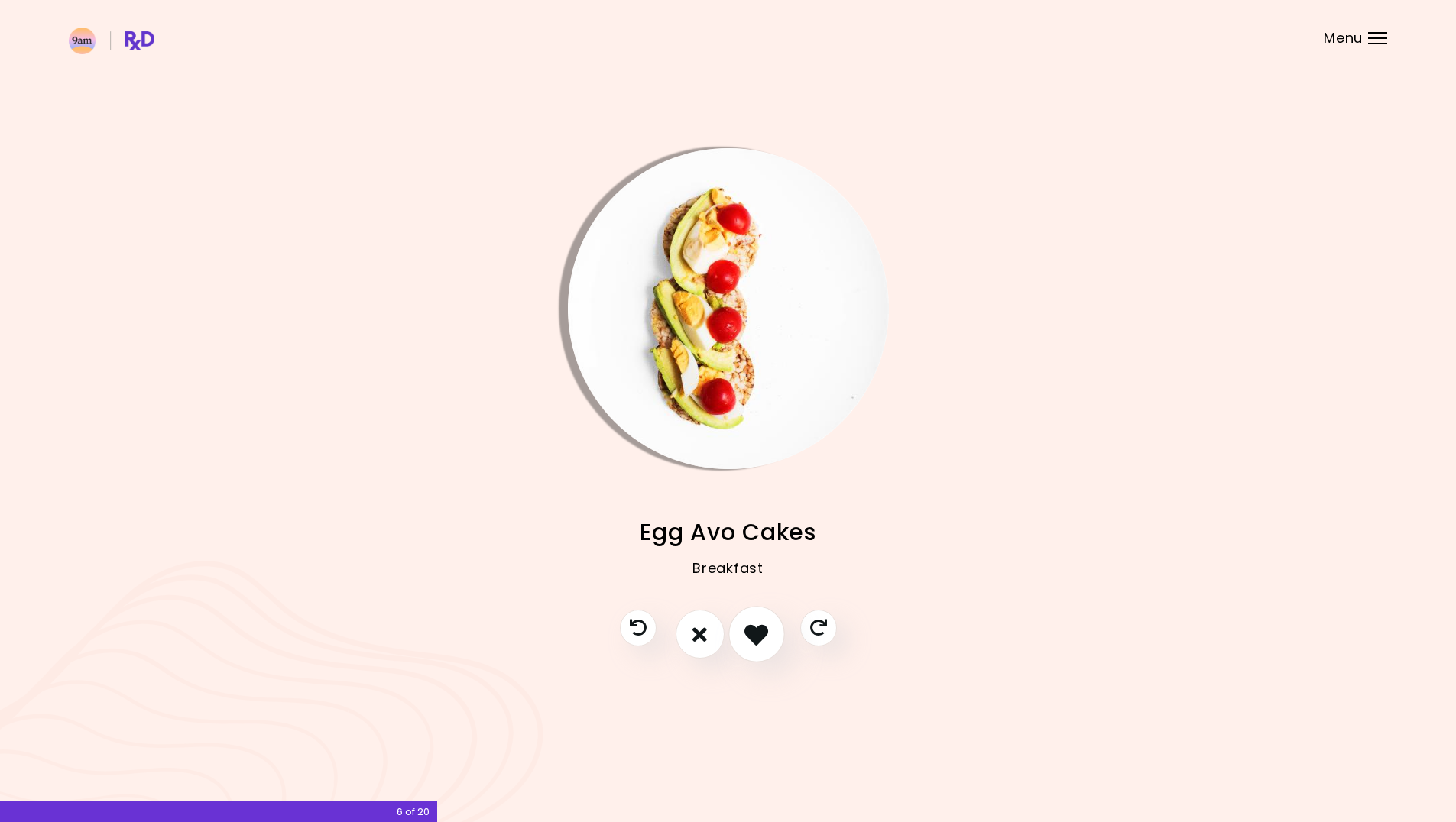
click at [767, 642] on icon "I like this recipe" at bounding box center [756, 635] width 24 height 24
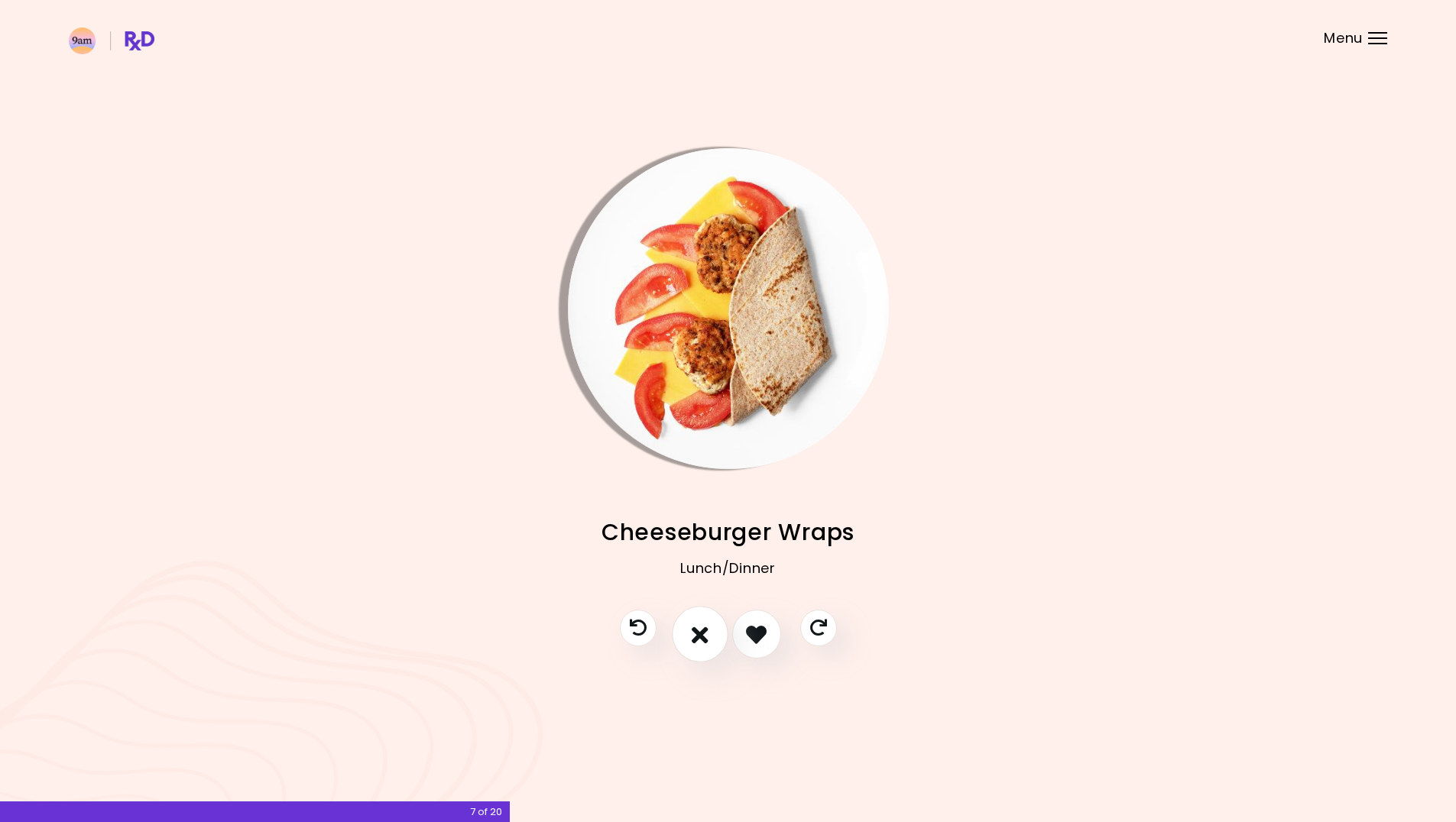
click at [704, 639] on icon "I don't like this recipe" at bounding box center [700, 635] width 16 height 24
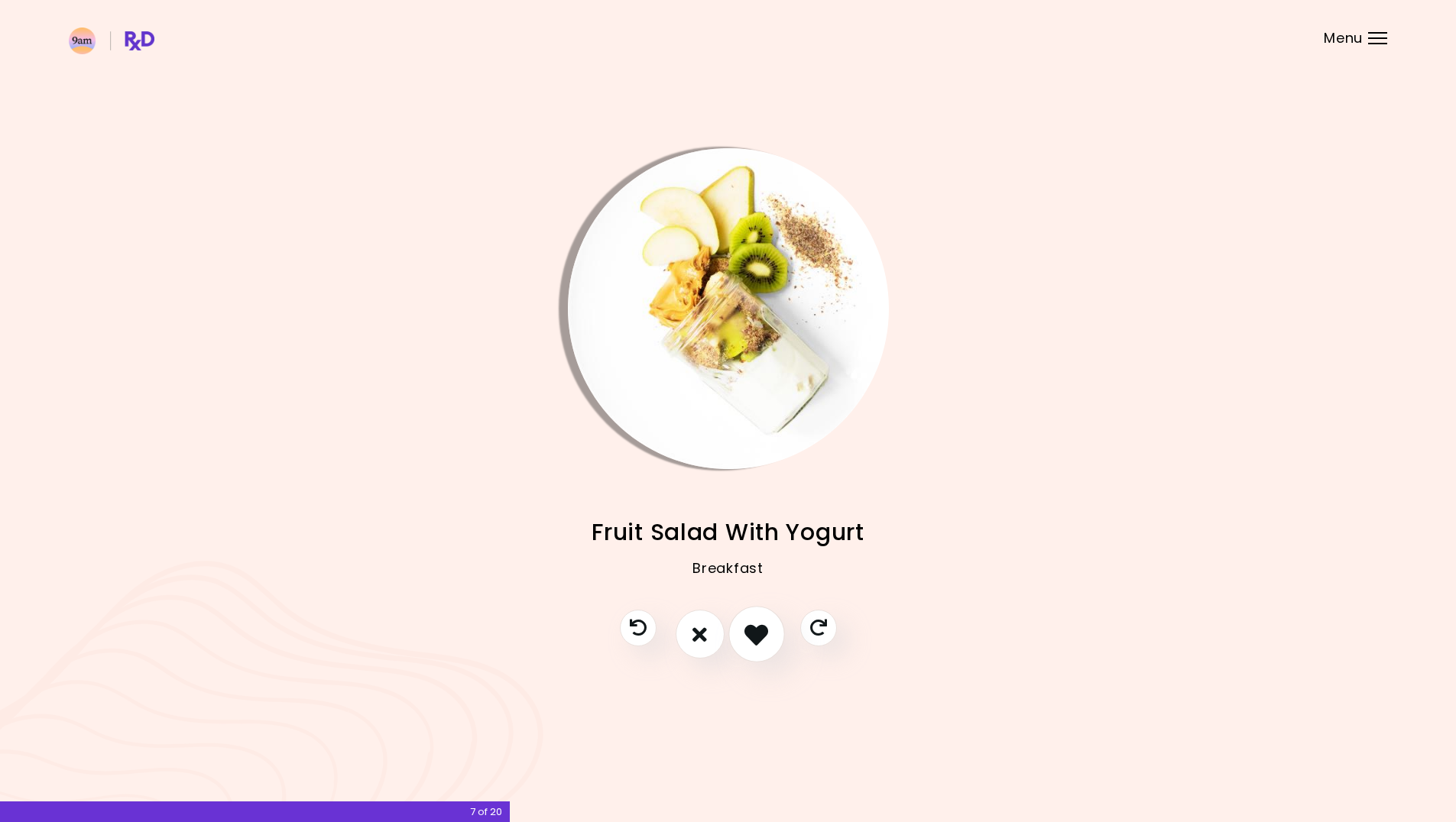
click at [760, 644] on icon "I like this recipe" at bounding box center [756, 635] width 24 height 24
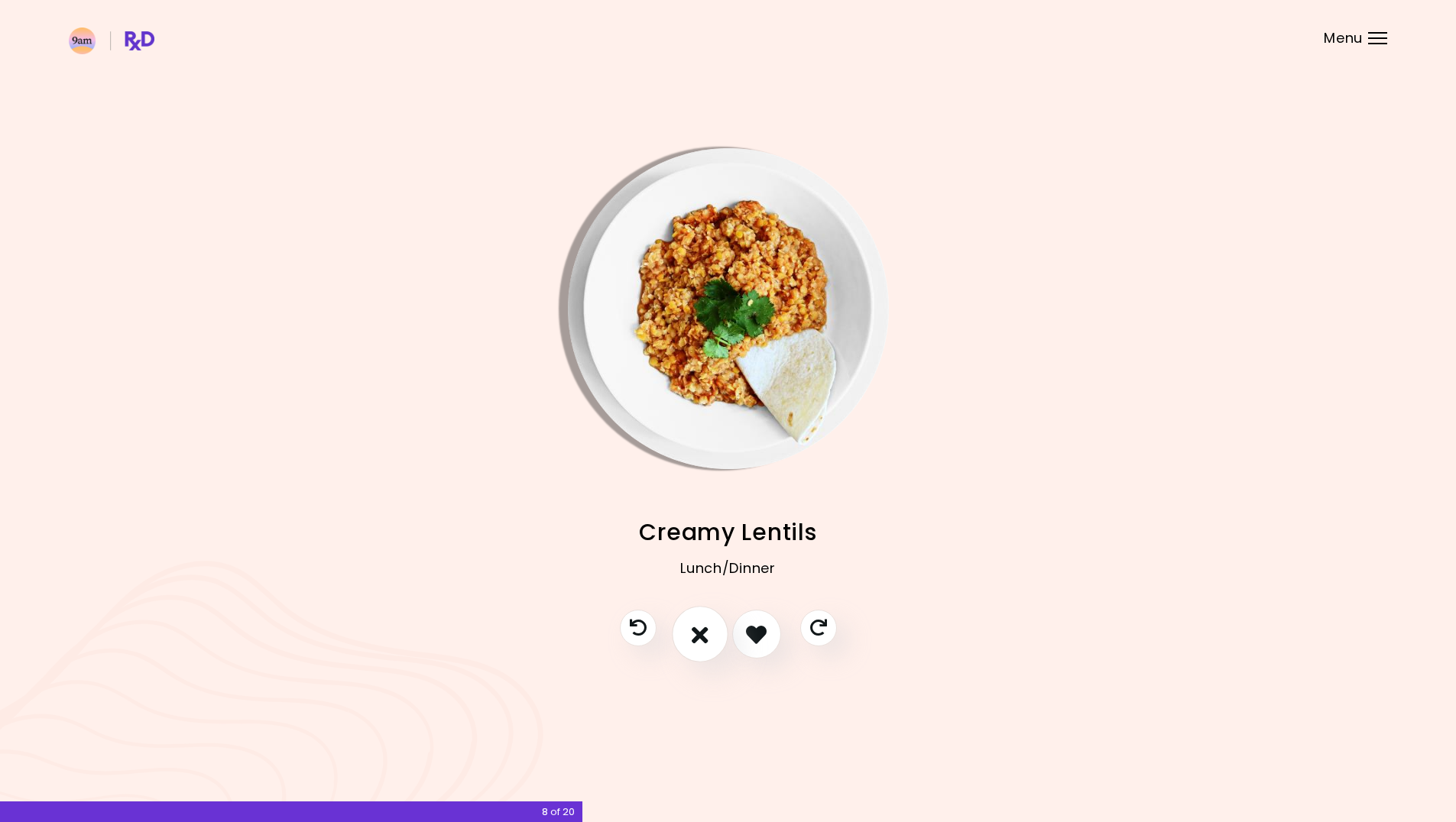
click at [711, 642] on button "I don't like this recipe" at bounding box center [700, 635] width 57 height 57
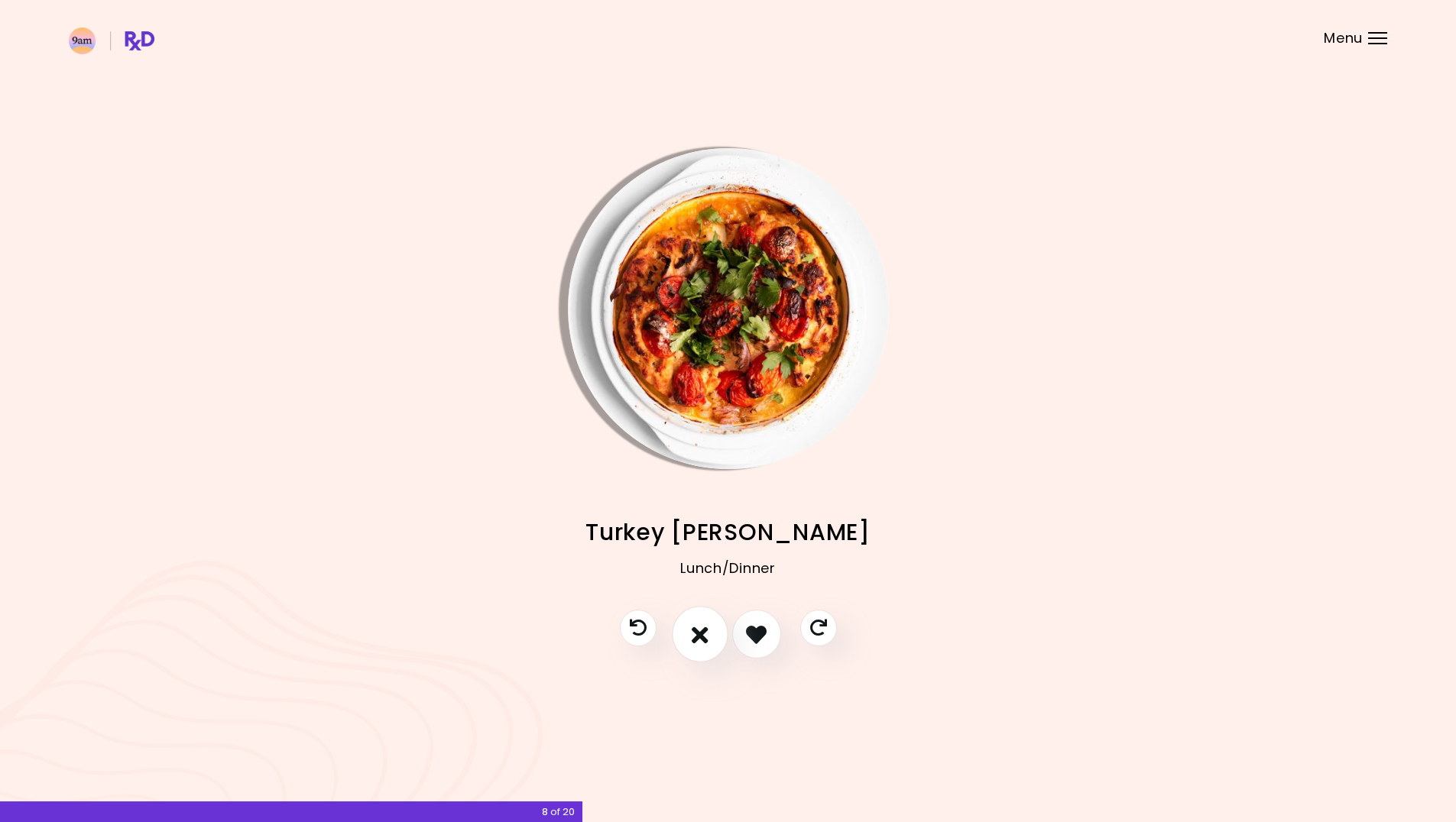
click at [710, 642] on button "I don't like this recipe" at bounding box center [700, 635] width 57 height 57
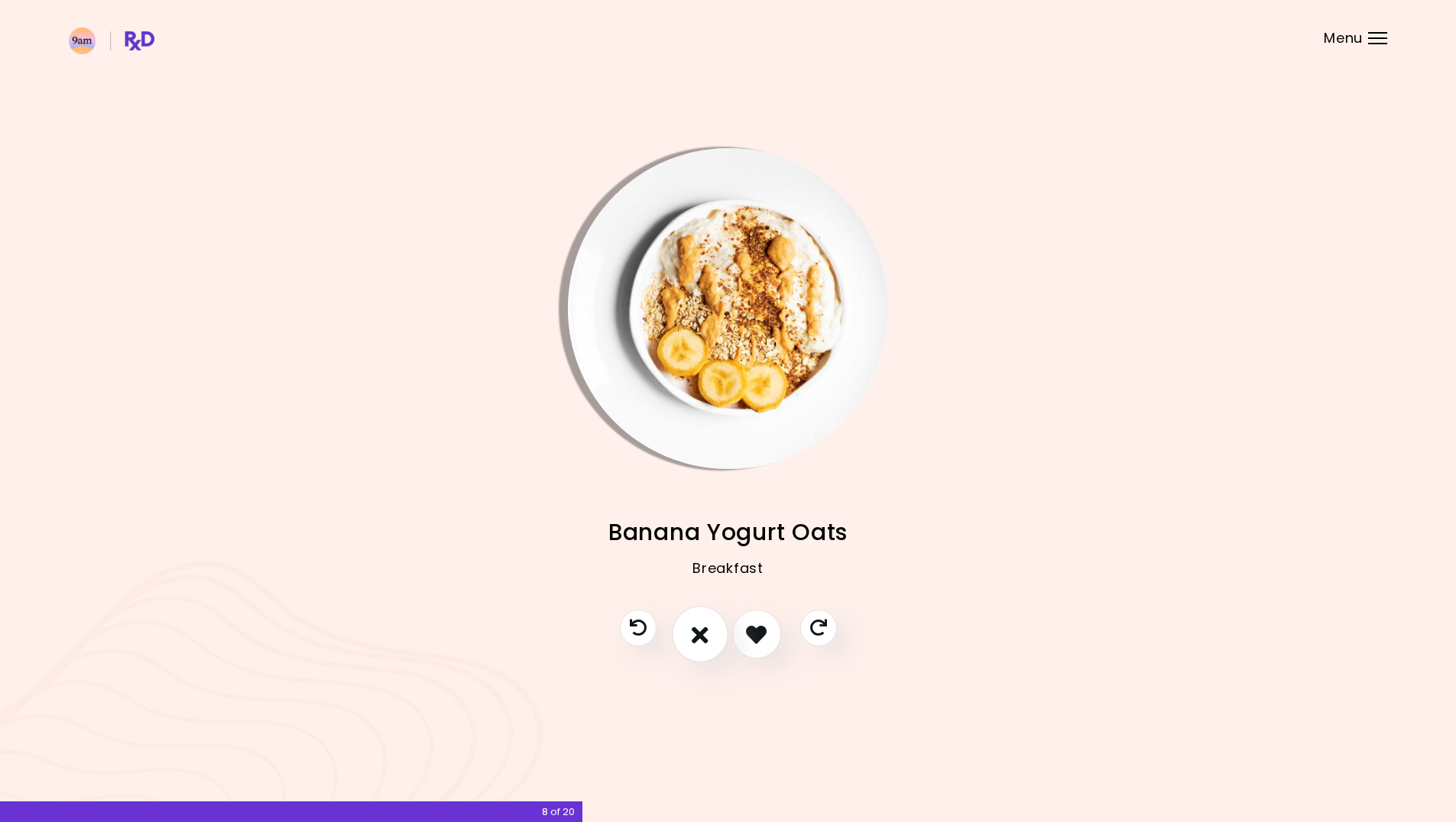
click at [710, 642] on button "I don't like this recipe" at bounding box center [700, 635] width 57 height 57
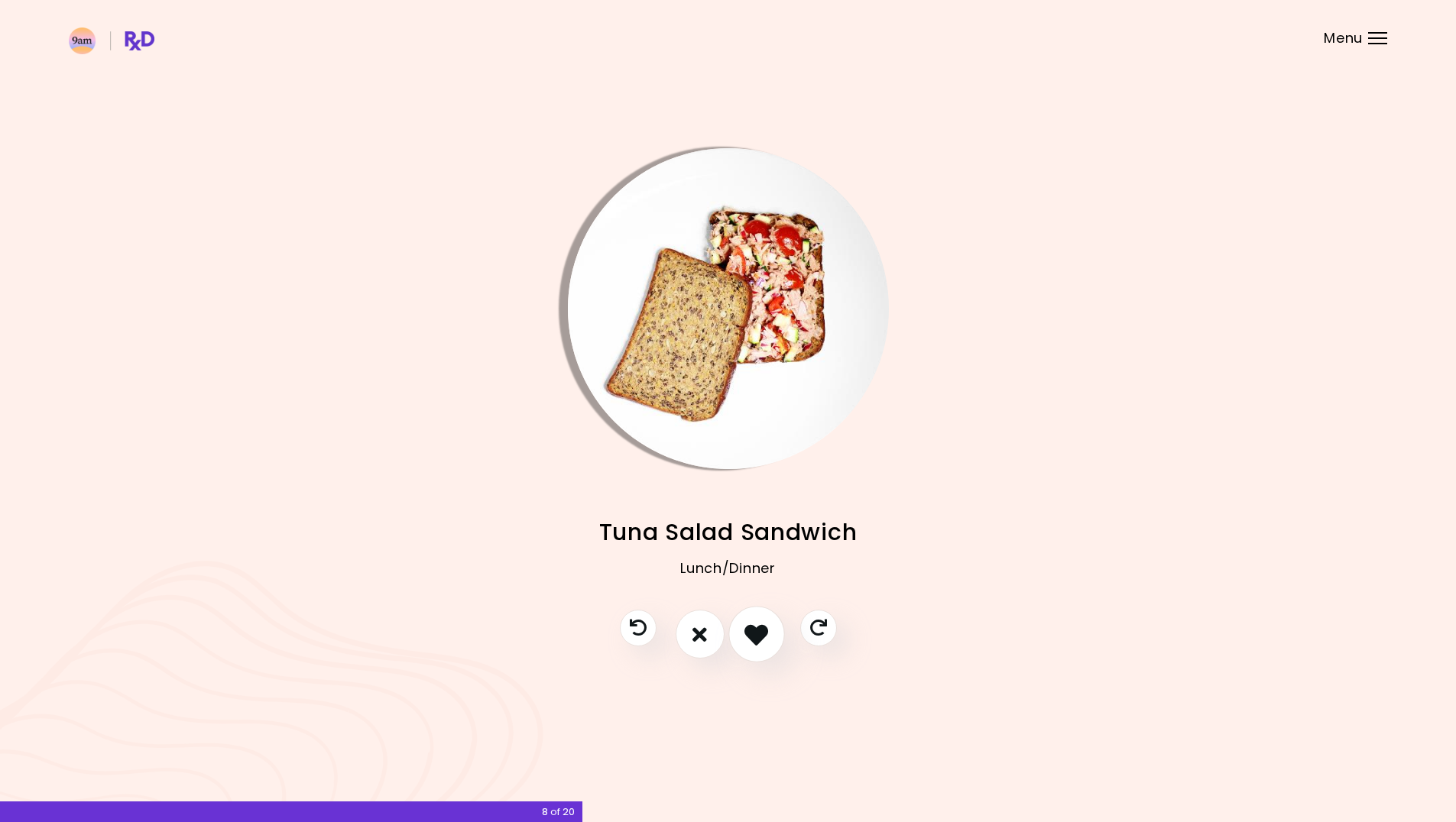
click at [761, 642] on icon "I like this recipe" at bounding box center [756, 635] width 24 height 24
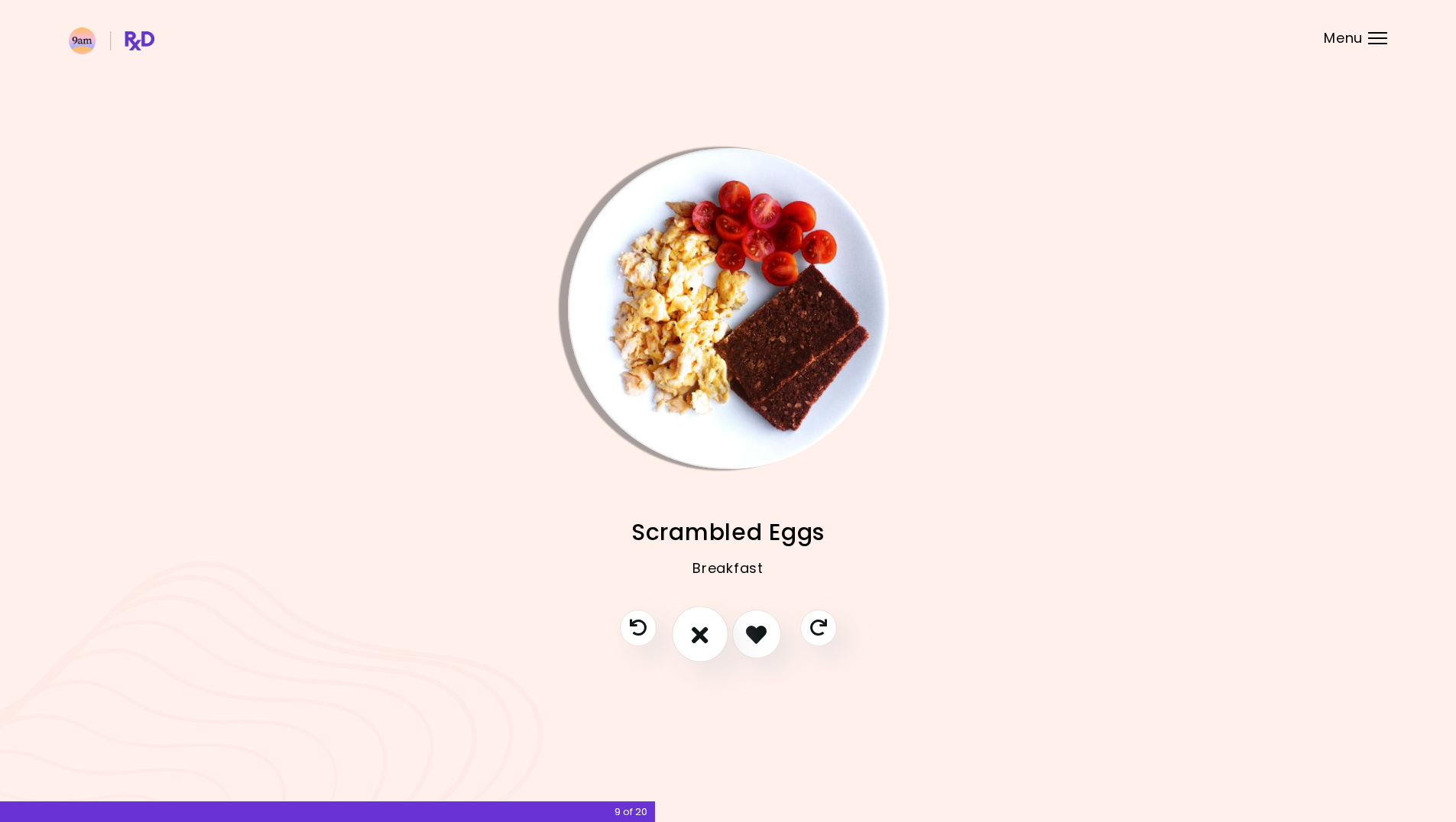
click at [696, 648] on button "I don't like this recipe" at bounding box center [700, 635] width 57 height 57
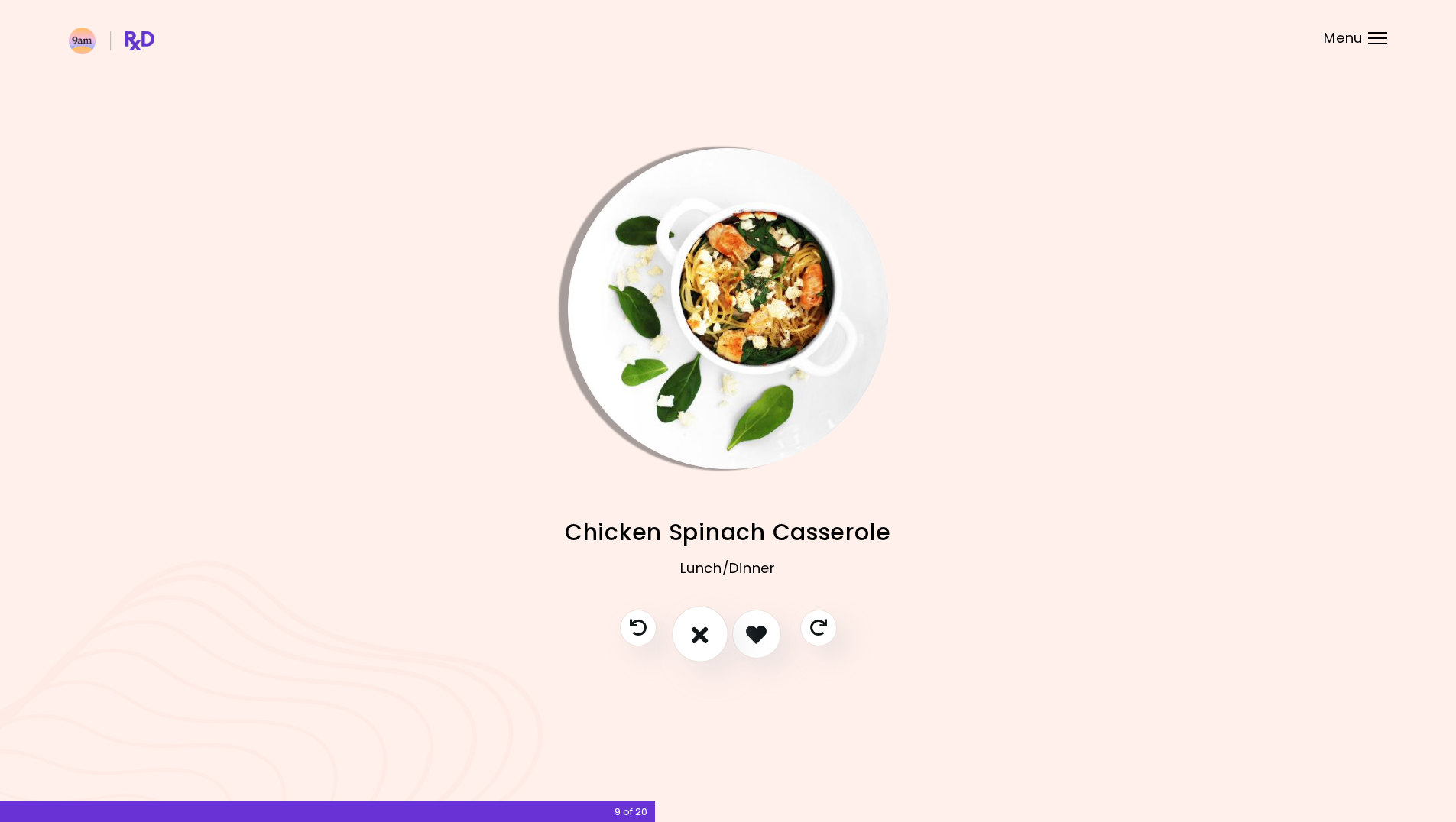
click at [696, 648] on button "I don't like this recipe" at bounding box center [700, 635] width 57 height 57
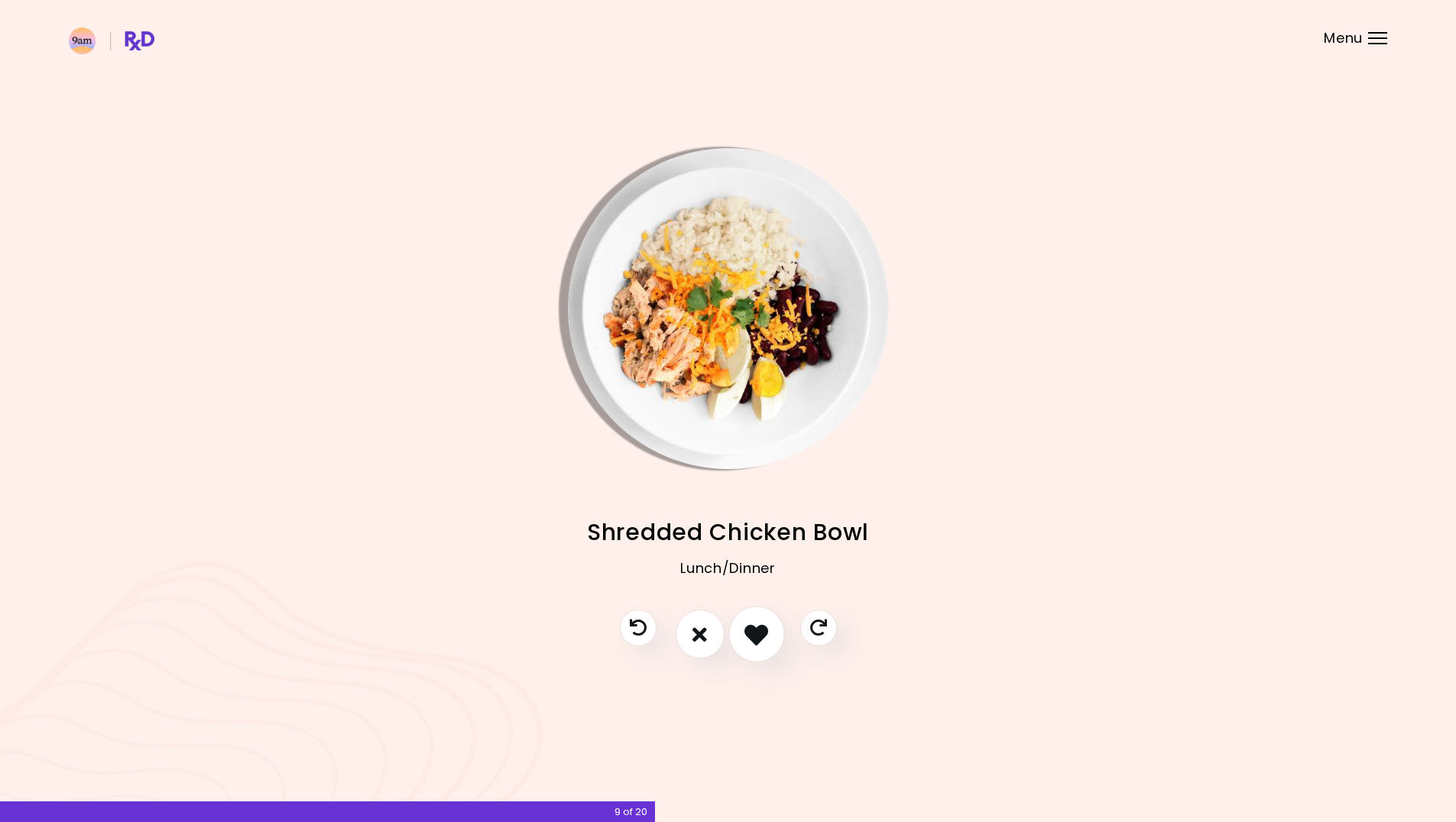
click at [761, 646] on button "I like this recipe" at bounding box center [756, 635] width 57 height 57
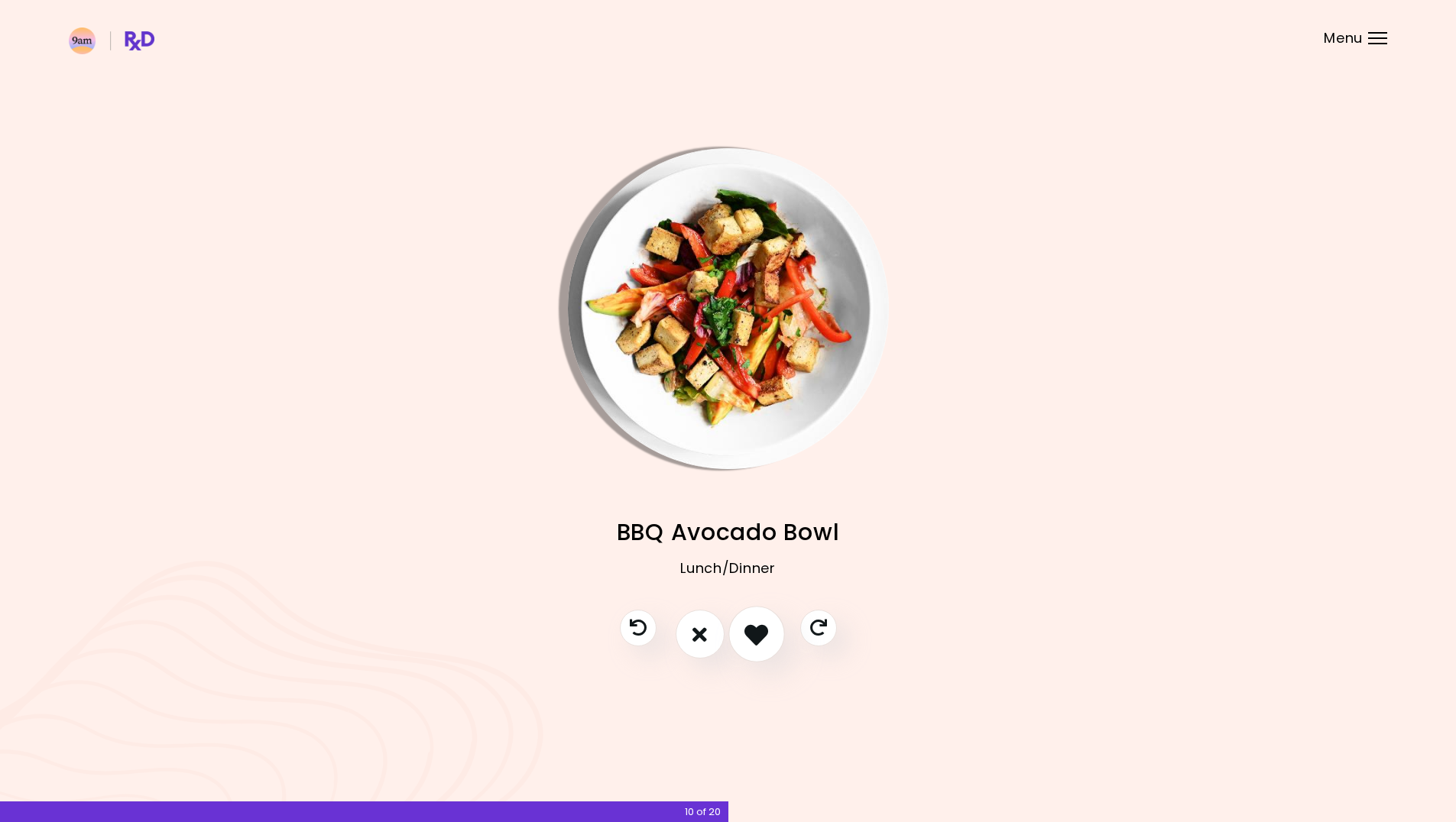
click at [772, 645] on button "I like this recipe" at bounding box center [756, 635] width 57 height 57
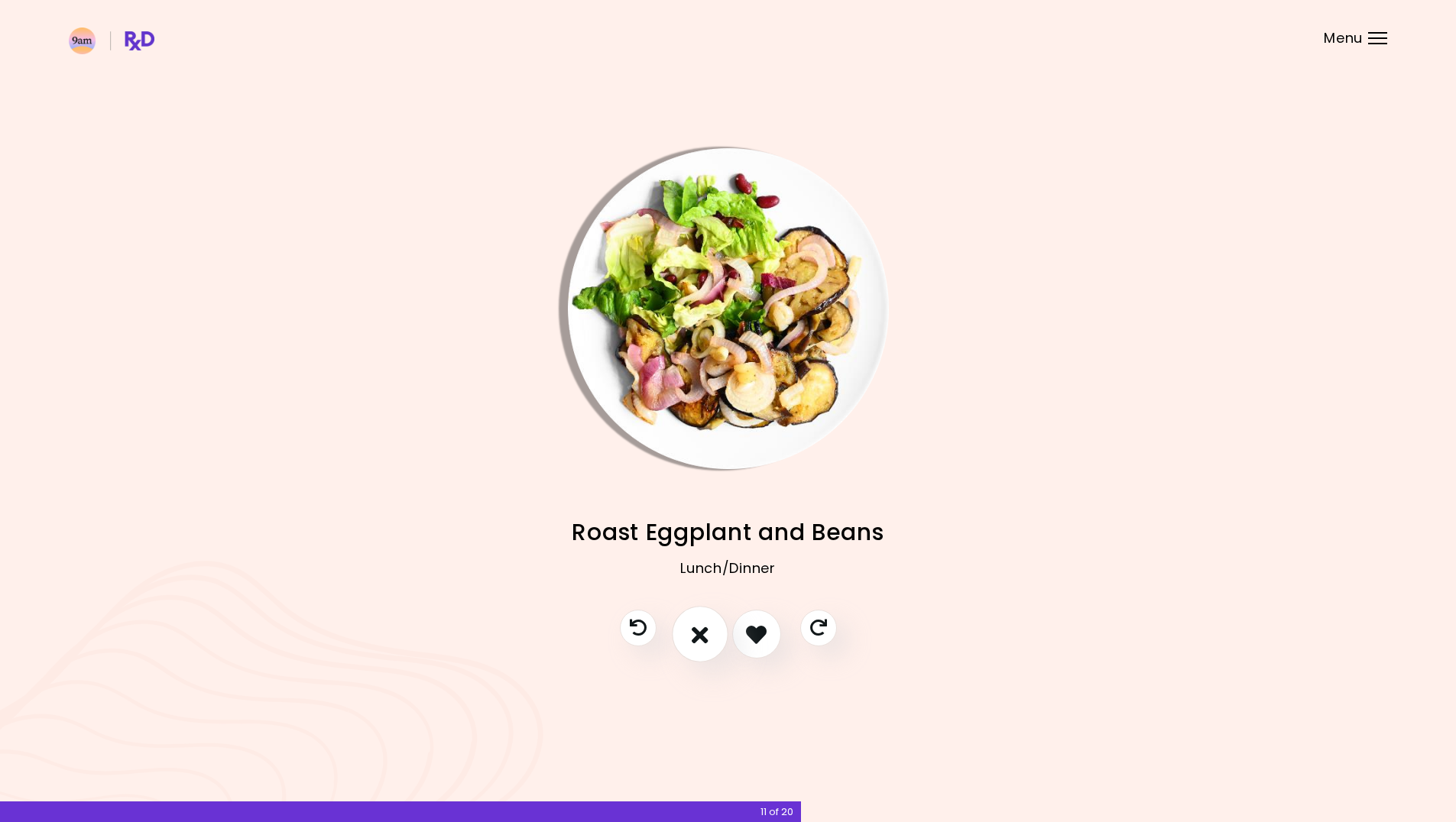
click at [701, 644] on icon "I don't like this recipe" at bounding box center [700, 635] width 16 height 24
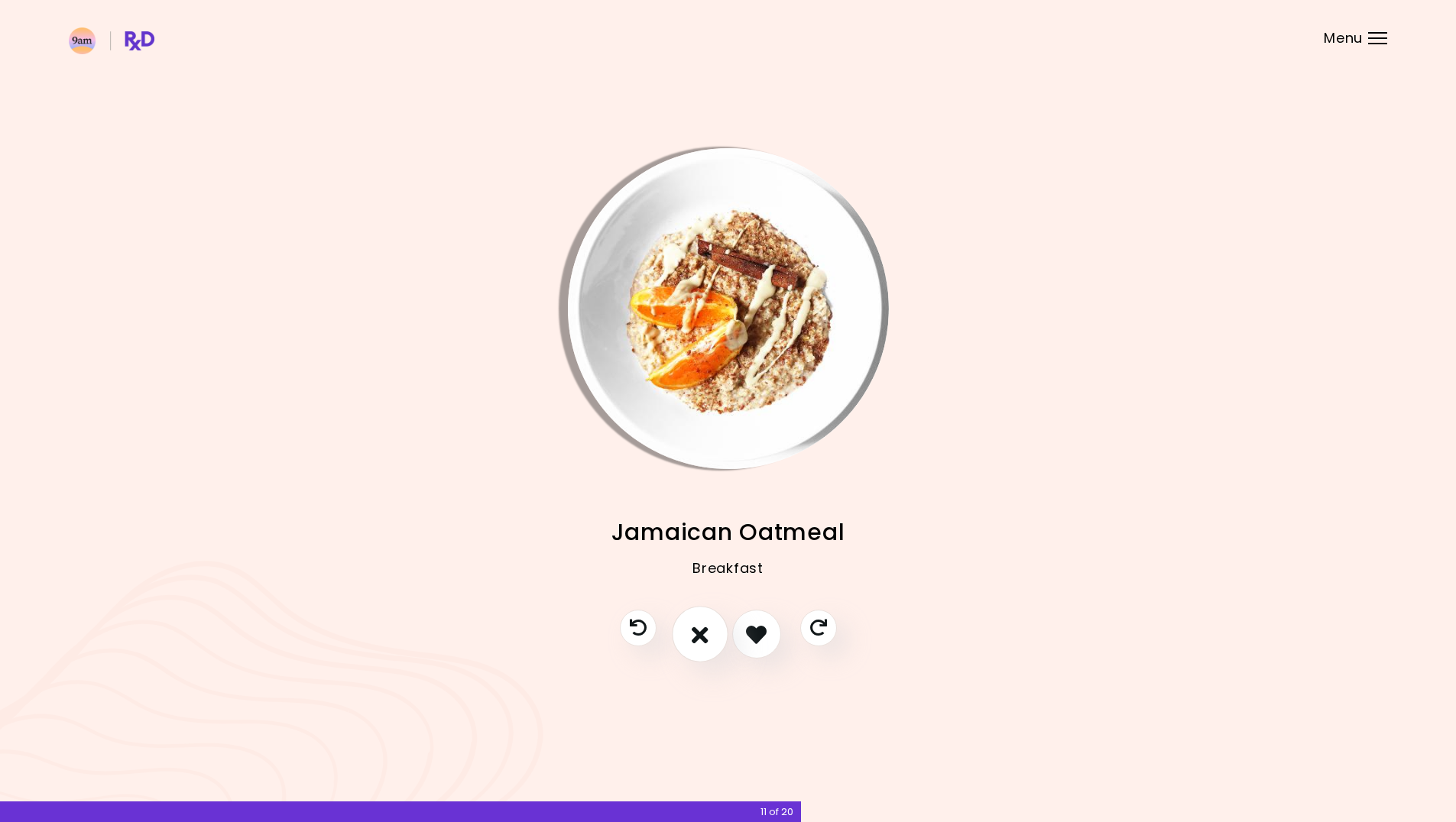
click at [701, 644] on icon "I don't like this recipe" at bounding box center [700, 635] width 16 height 24
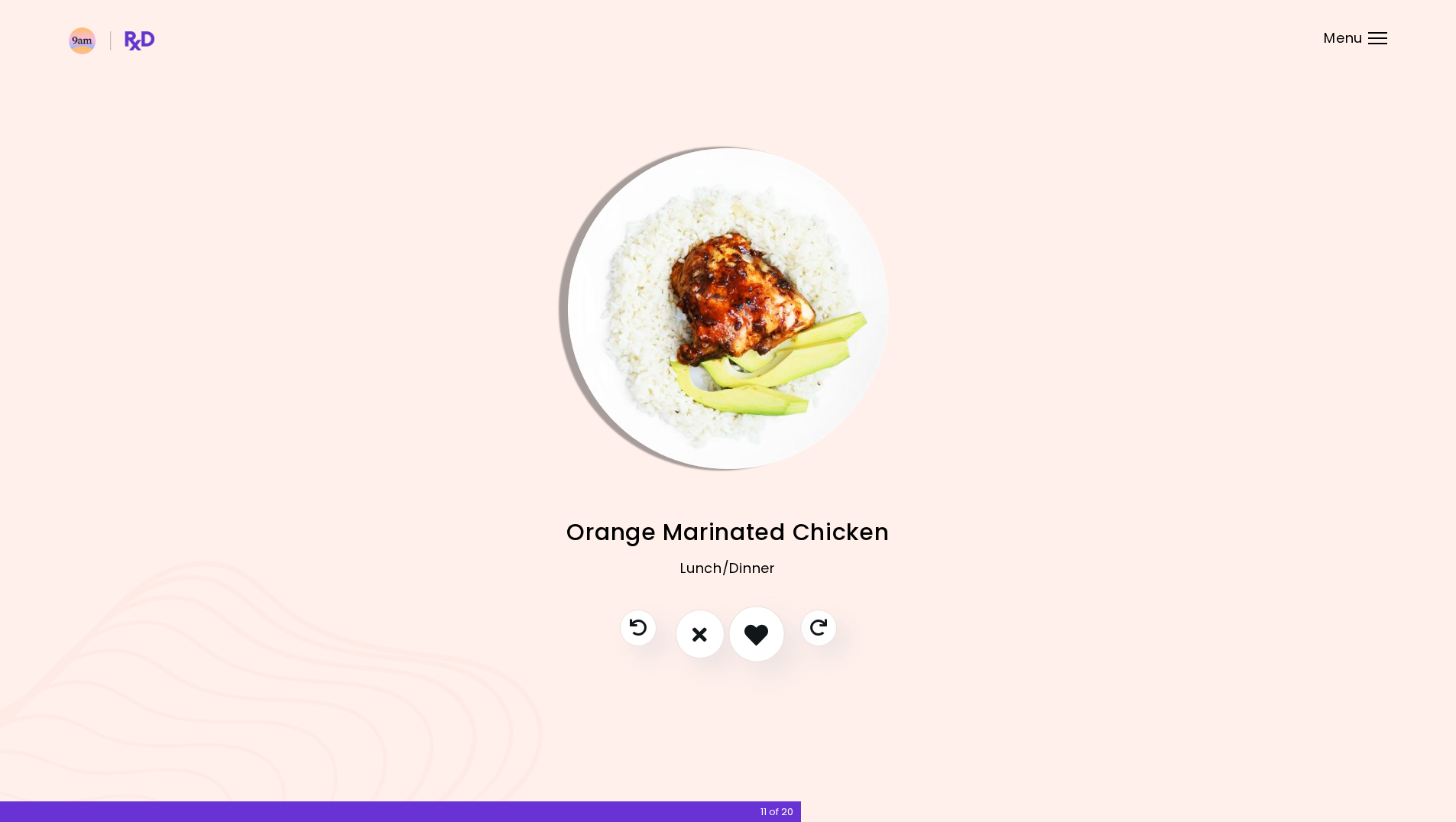
click at [751, 644] on icon "I like this recipe" at bounding box center [756, 635] width 24 height 24
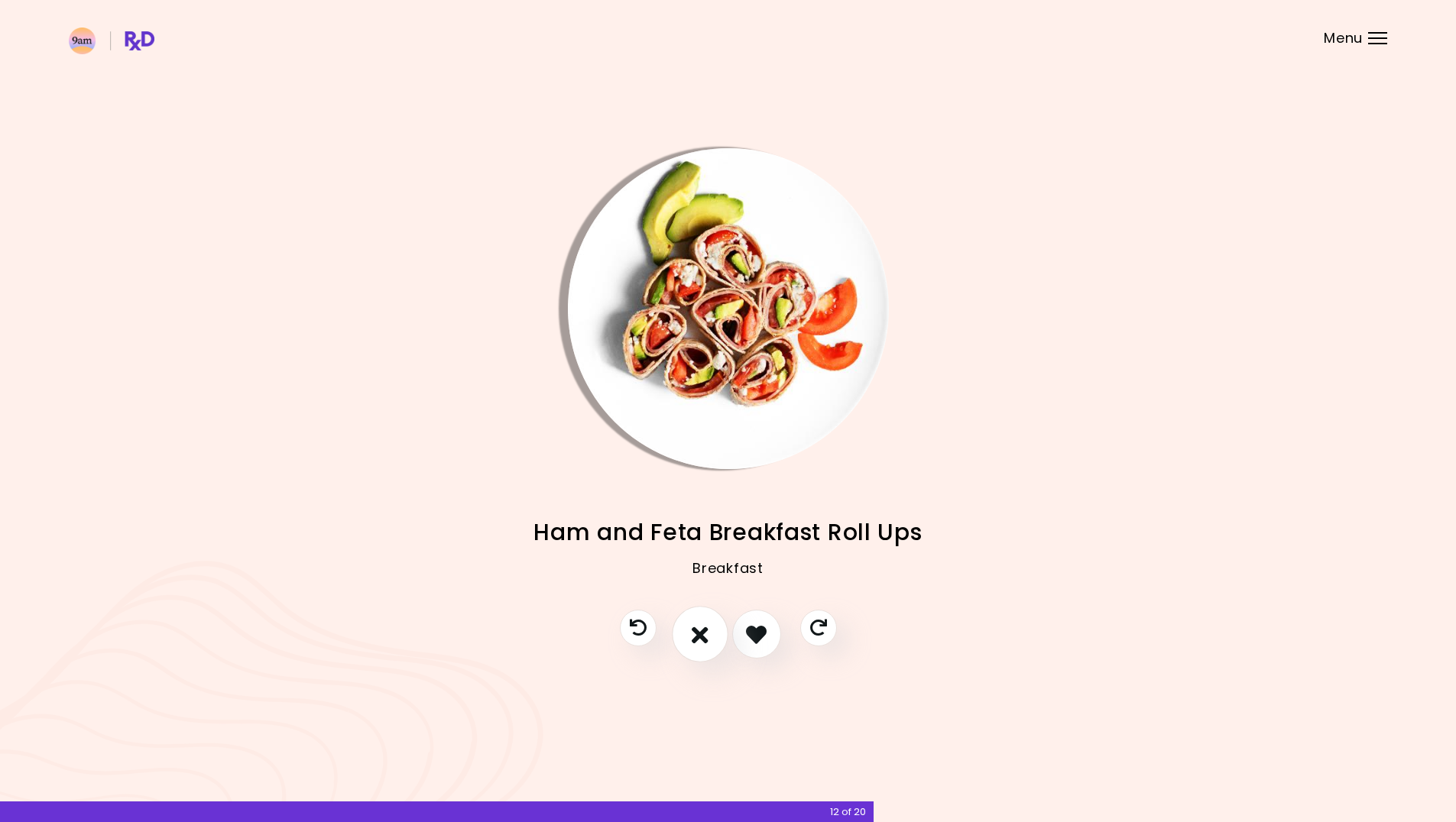
click at [701, 646] on button "I don't like this recipe" at bounding box center [700, 635] width 57 height 57
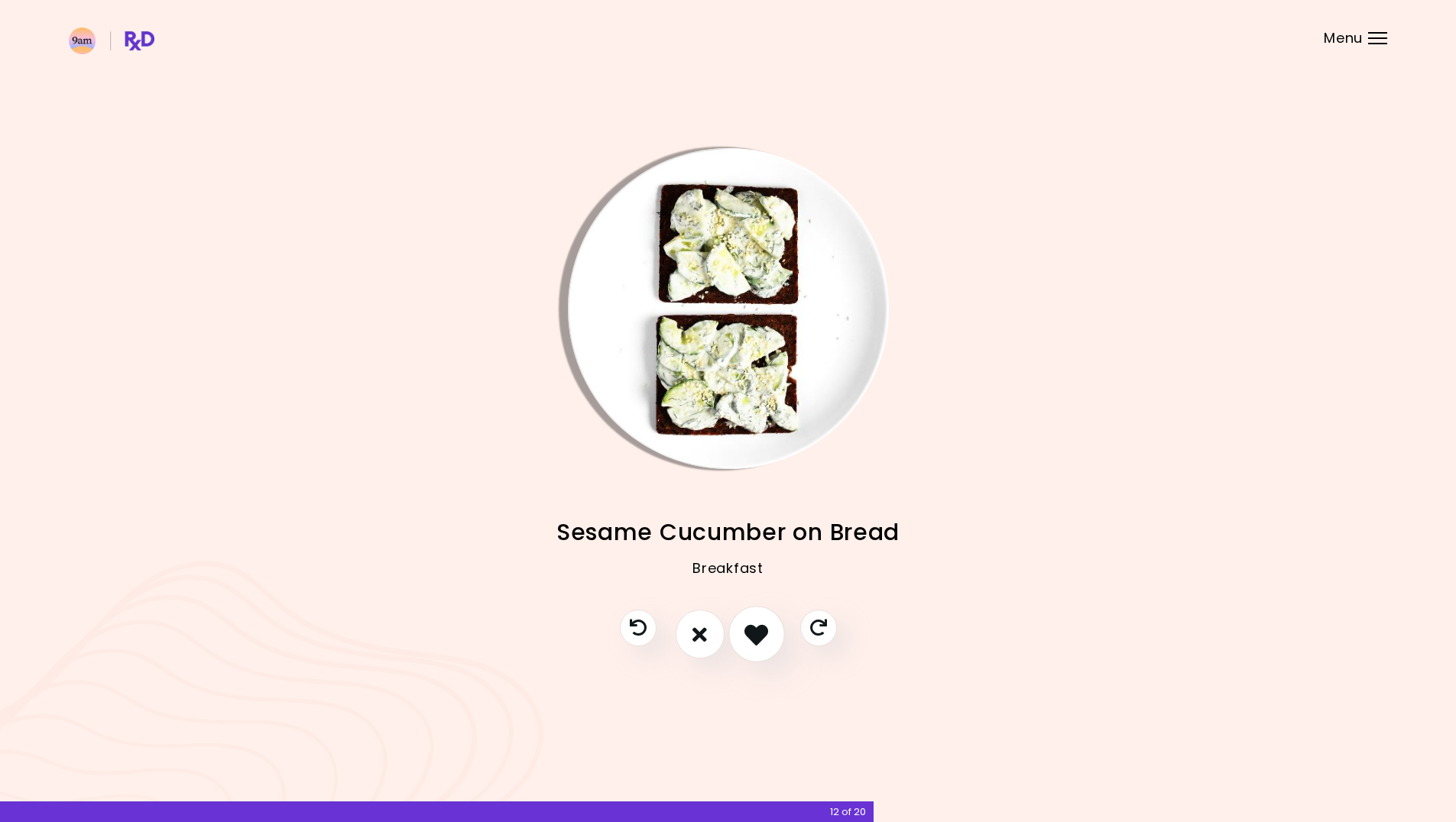
click at [760, 642] on icon "I like this recipe" at bounding box center [756, 635] width 24 height 24
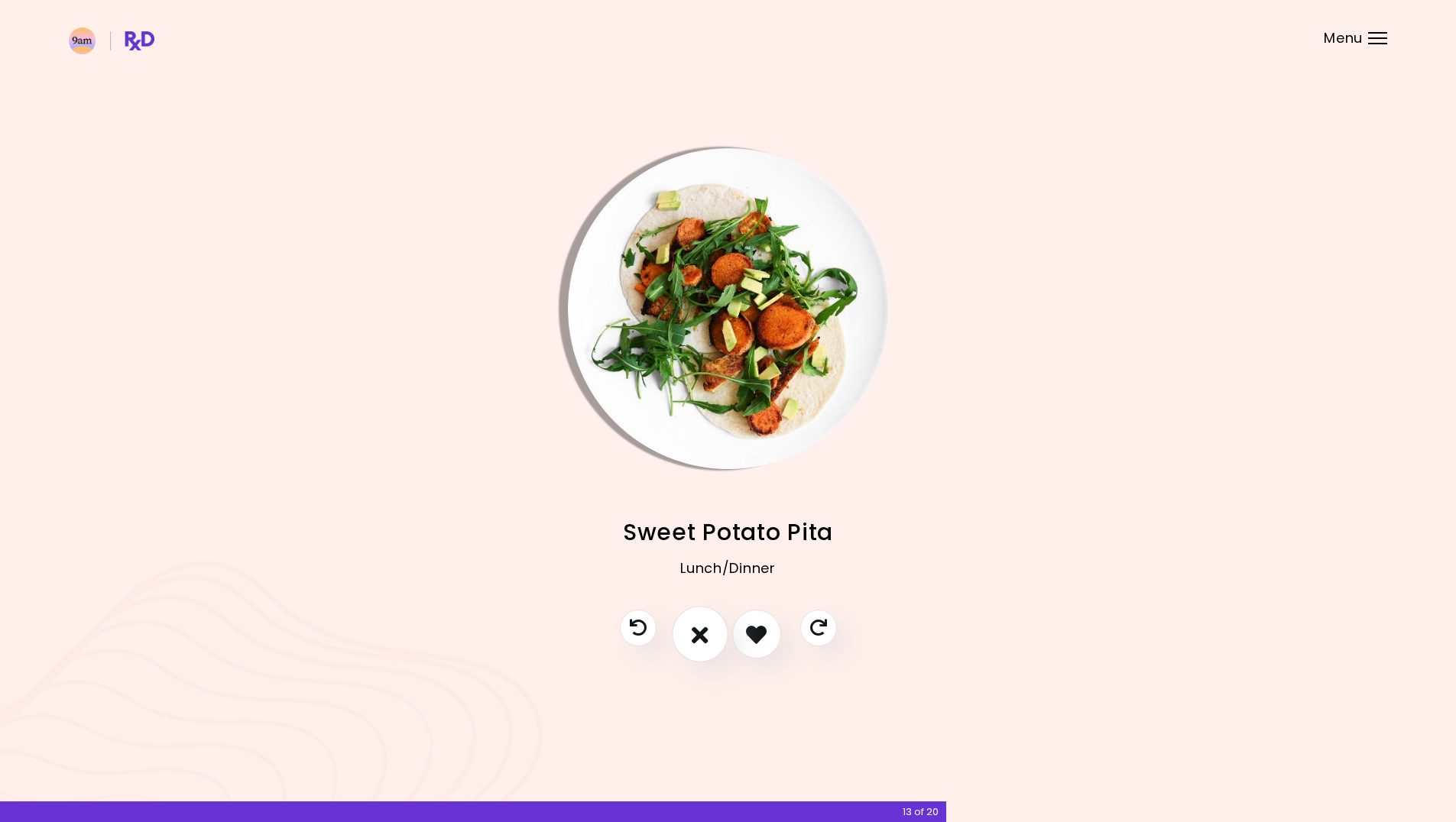
click at [698, 637] on icon "I don't like this recipe" at bounding box center [700, 635] width 16 height 24
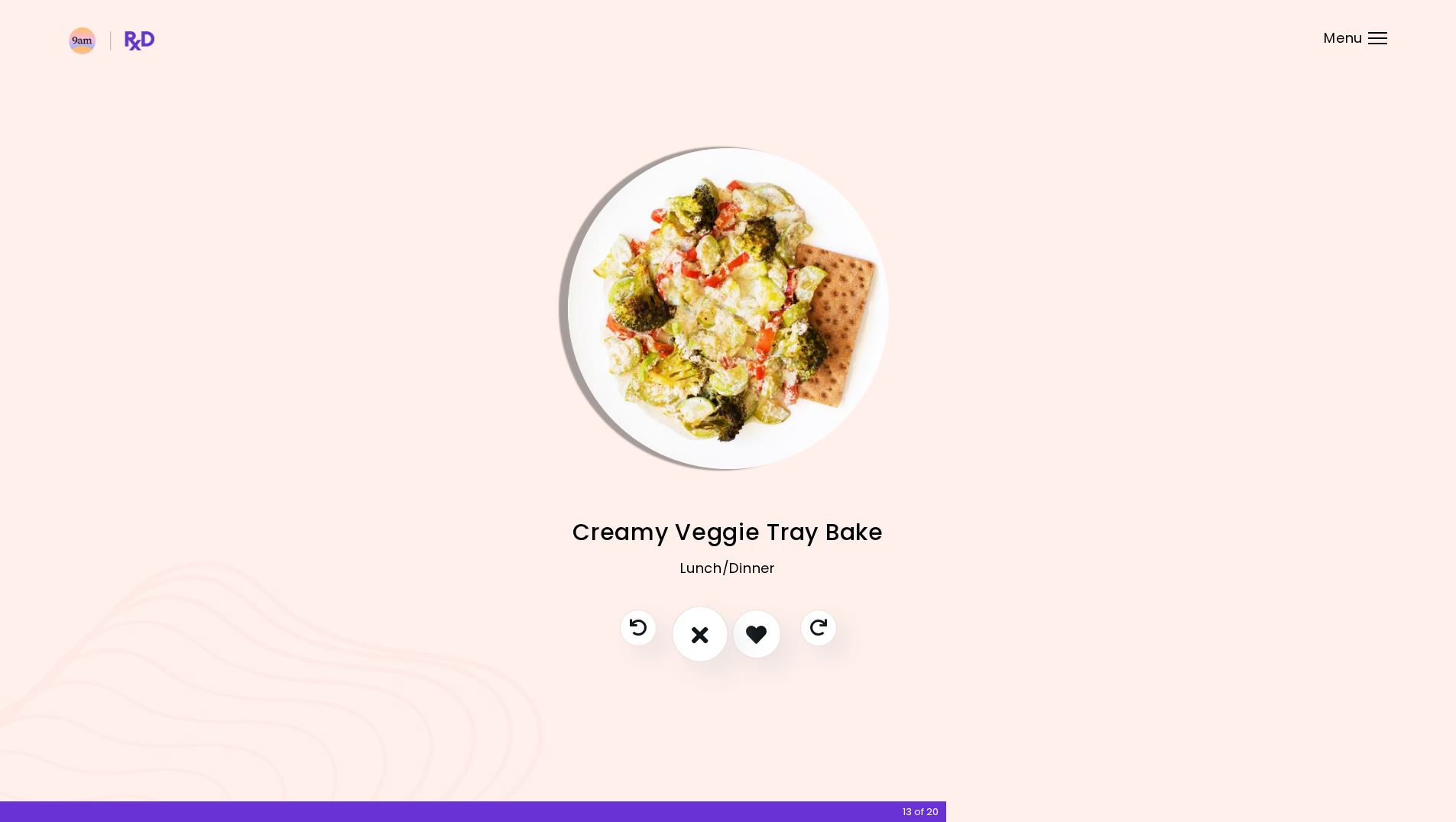
click at [698, 637] on icon "I don't like this recipe" at bounding box center [700, 635] width 16 height 24
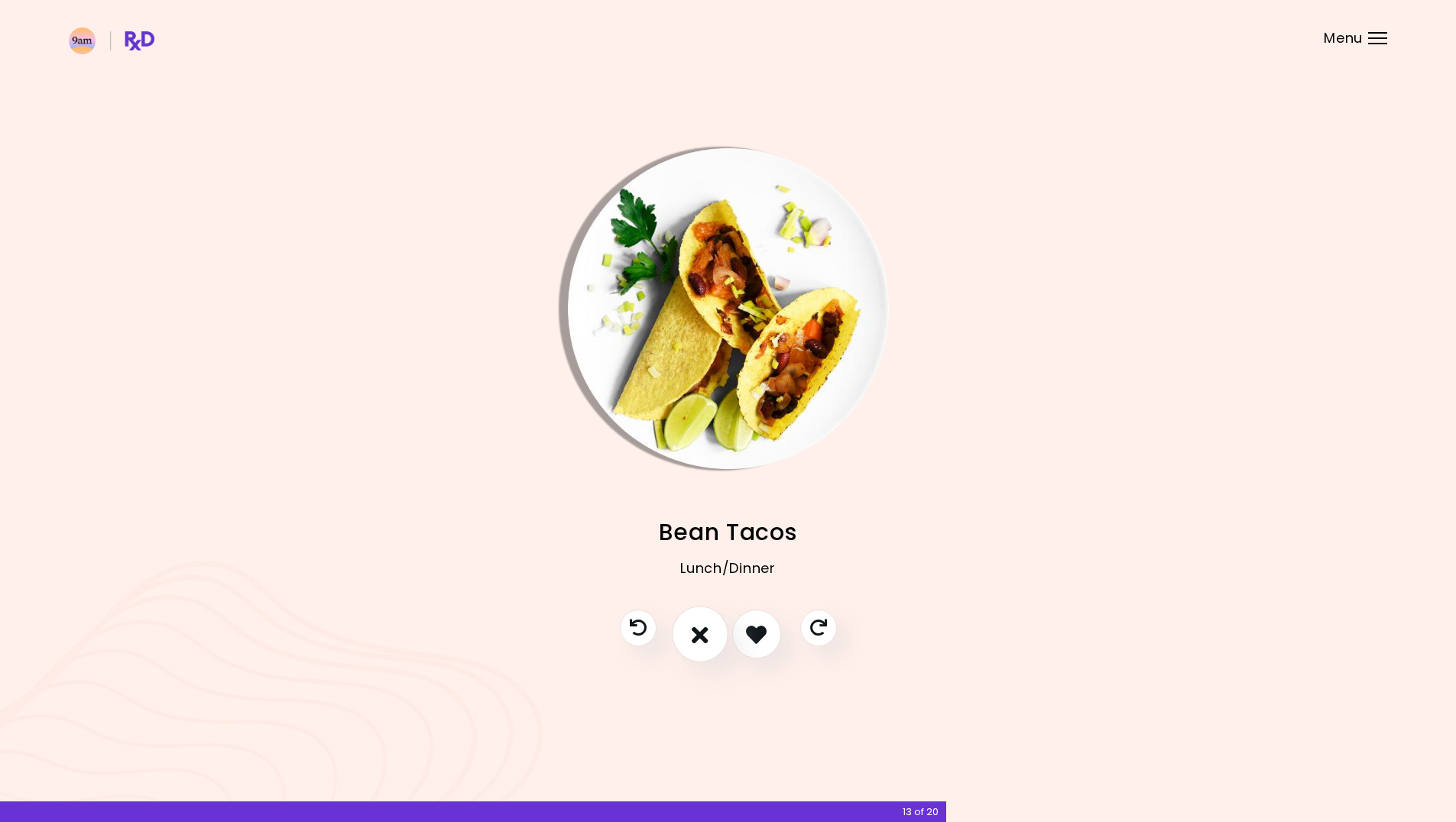
click at [698, 637] on icon "I don't like this recipe" at bounding box center [700, 635] width 16 height 24
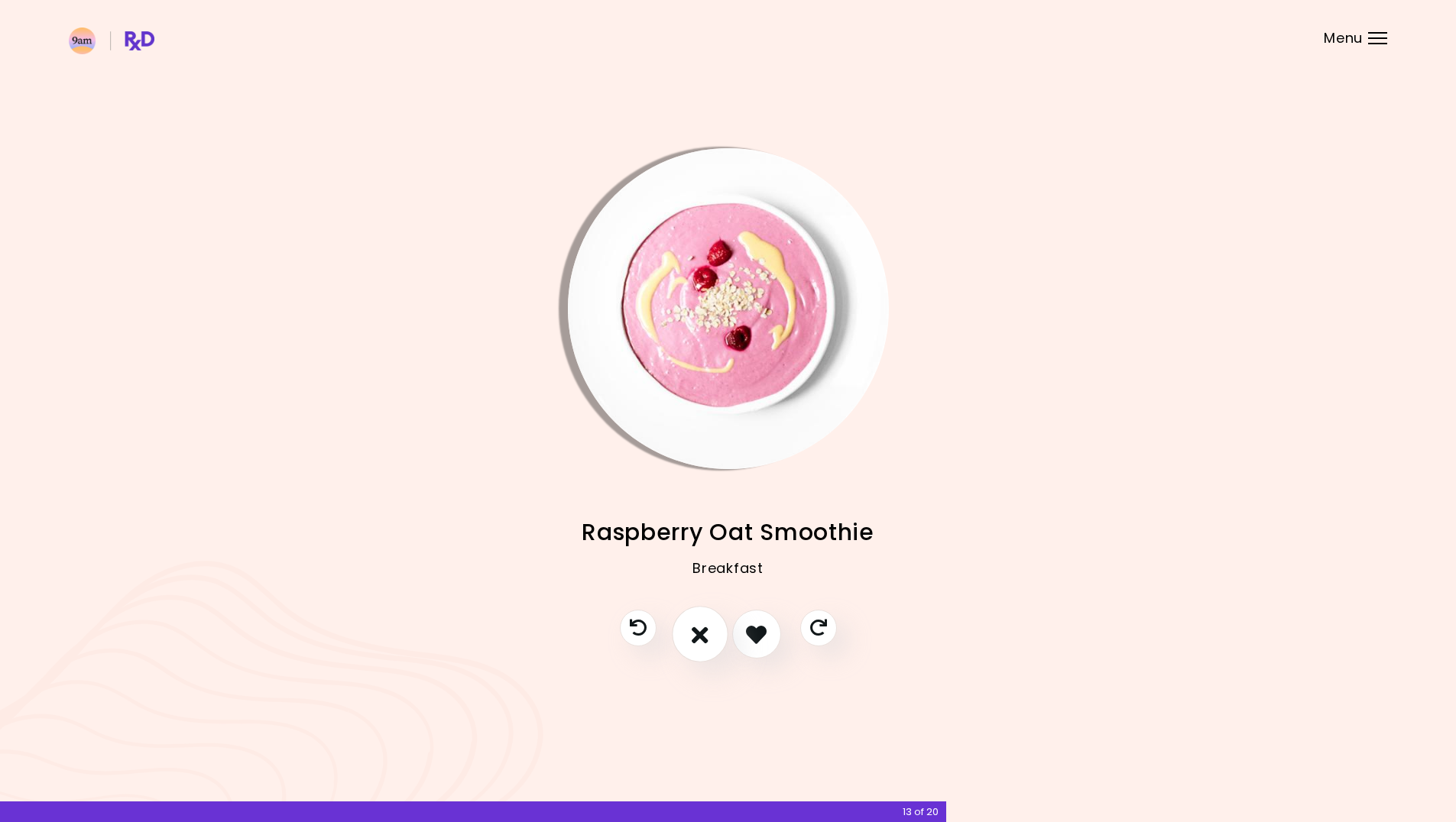
click at [698, 637] on icon "I don't like this recipe" at bounding box center [700, 635] width 16 height 24
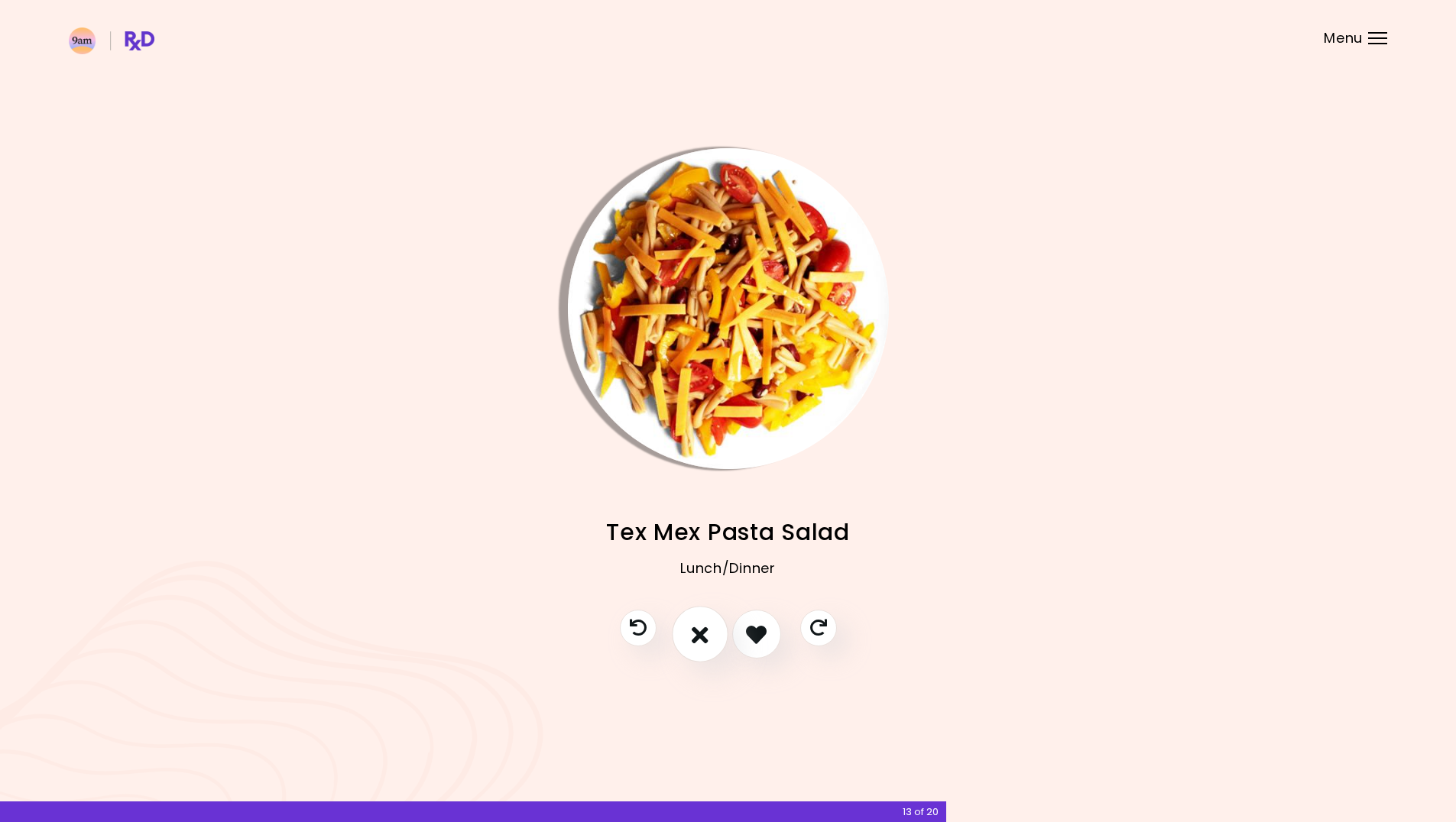
click at [698, 637] on icon "I don't like this recipe" at bounding box center [700, 635] width 16 height 24
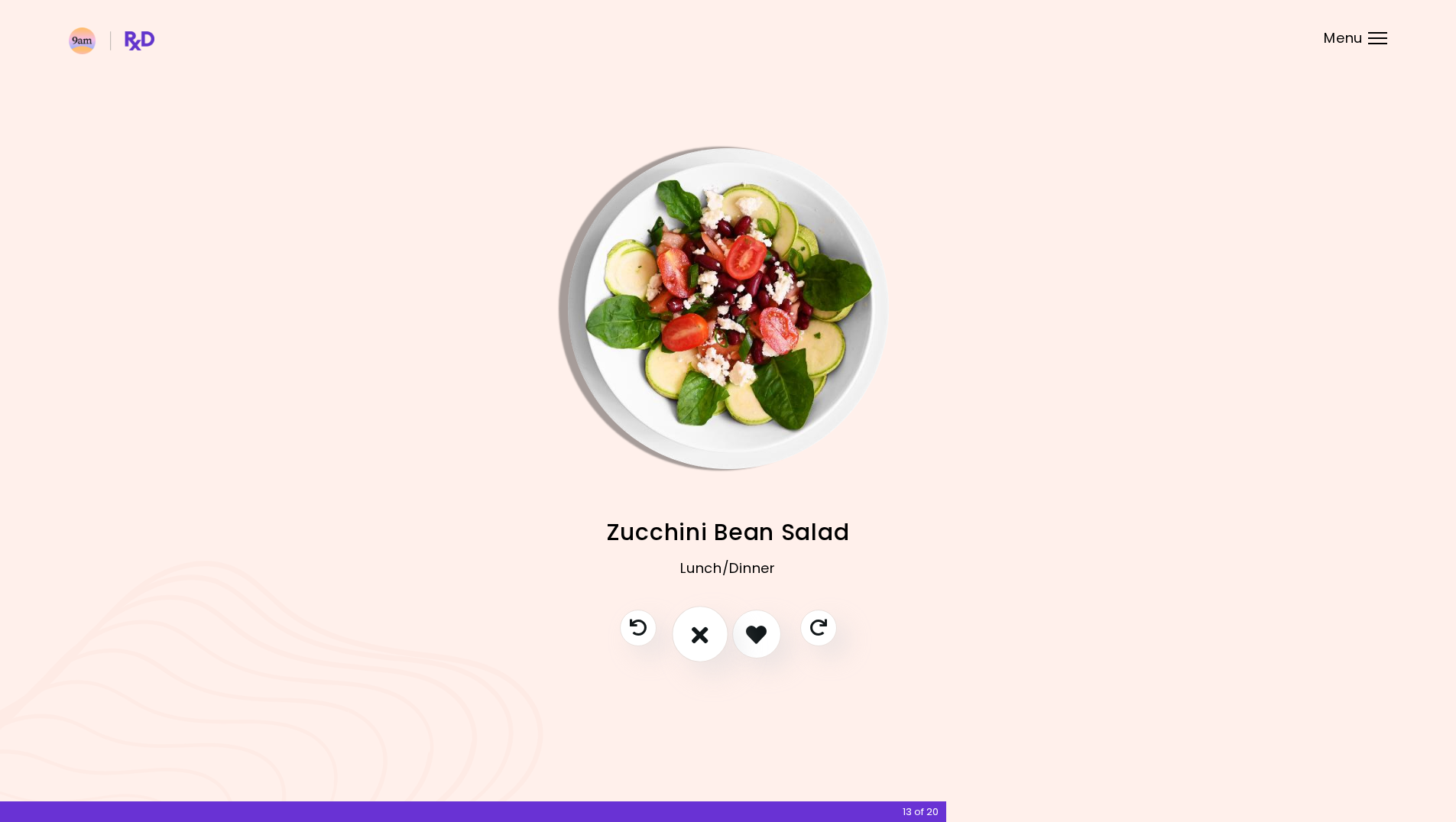
click at [698, 637] on icon "I don't like this recipe" at bounding box center [700, 635] width 16 height 24
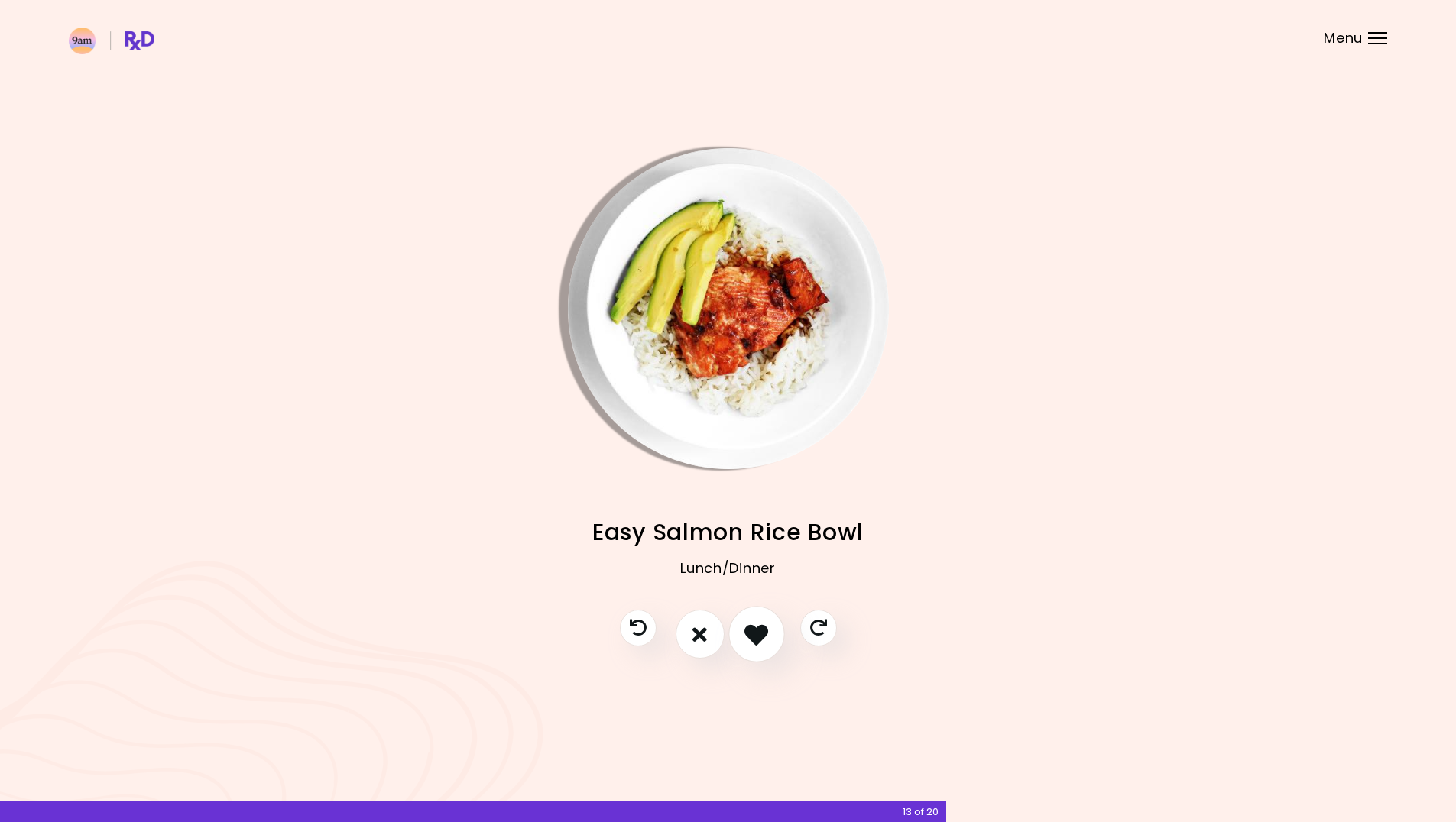
click at [749, 643] on icon "I like this recipe" at bounding box center [756, 635] width 24 height 24
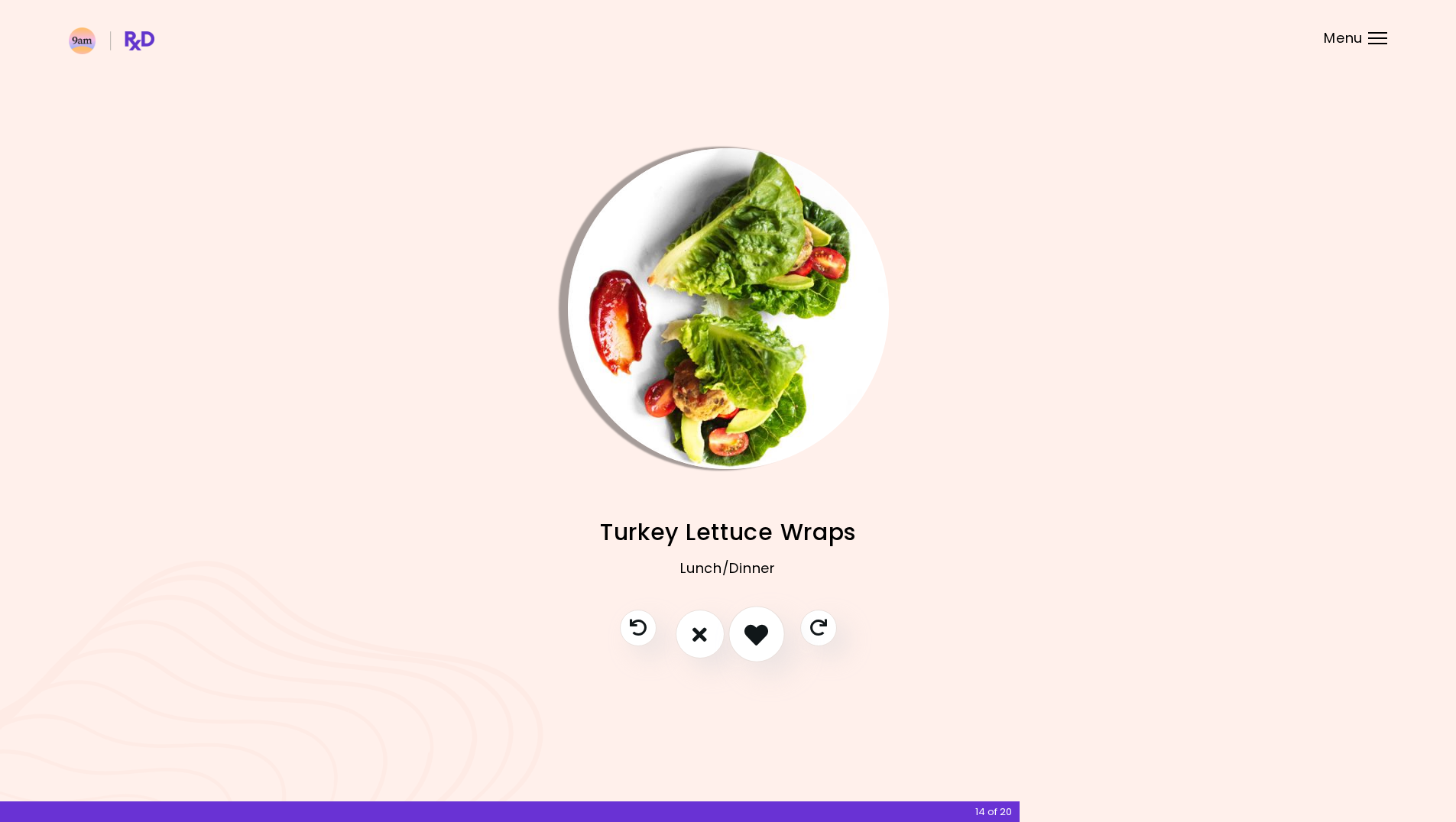
click at [756, 644] on icon "I like this recipe" at bounding box center [756, 635] width 24 height 24
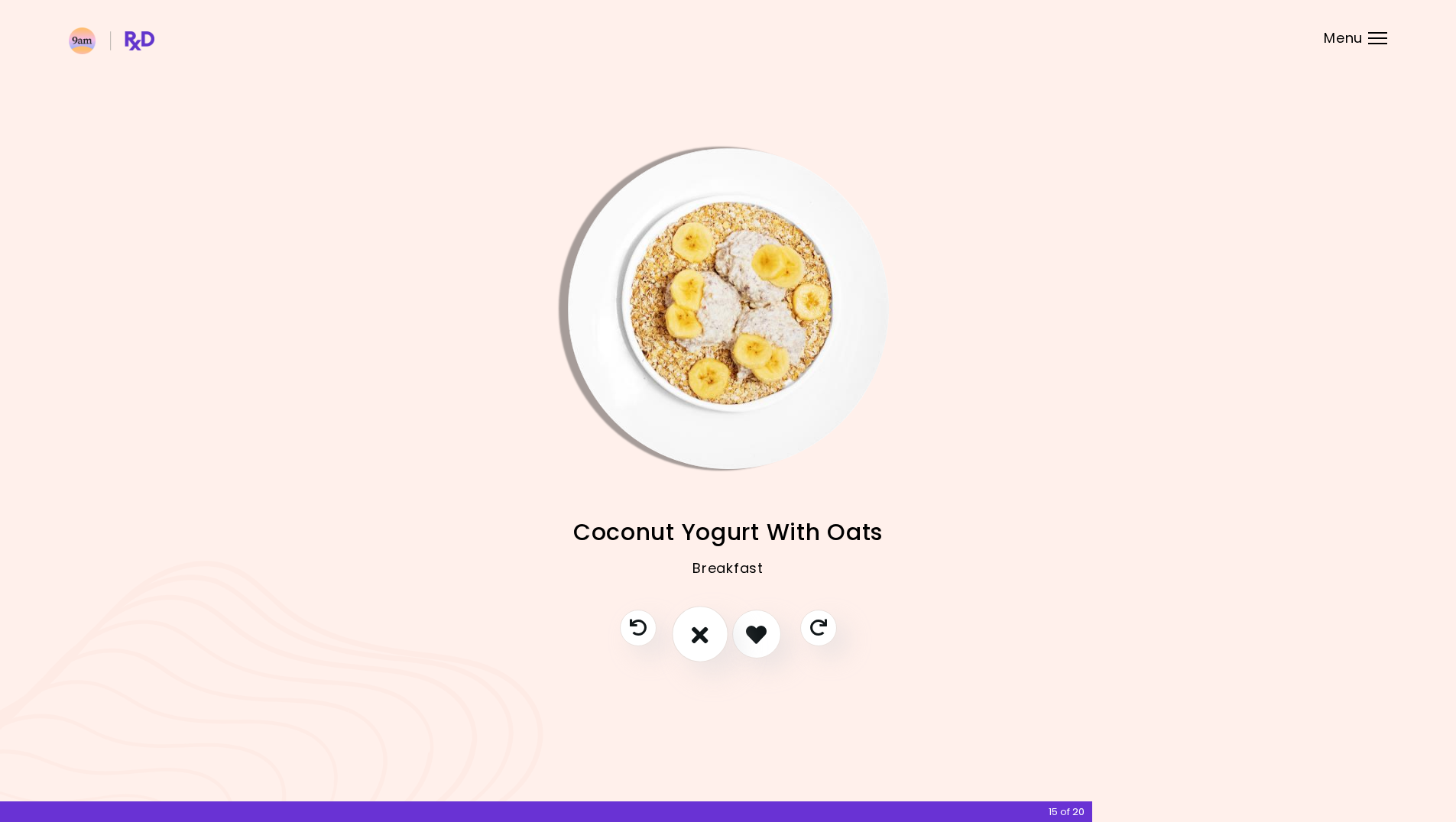
click at [689, 644] on button "I don't like this recipe" at bounding box center [700, 635] width 57 height 57
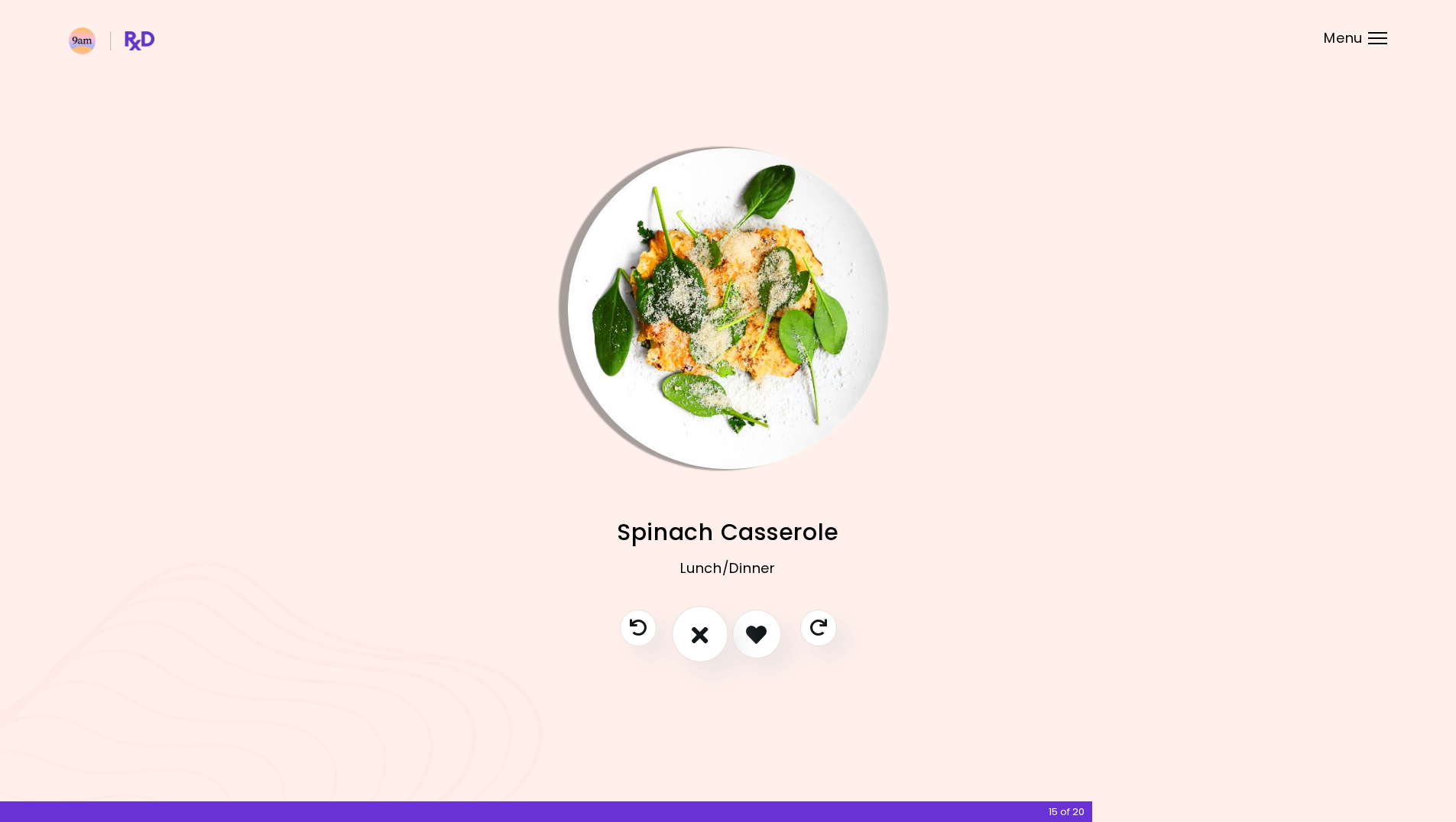
click at [689, 644] on button "I don't like this recipe" at bounding box center [700, 635] width 57 height 57
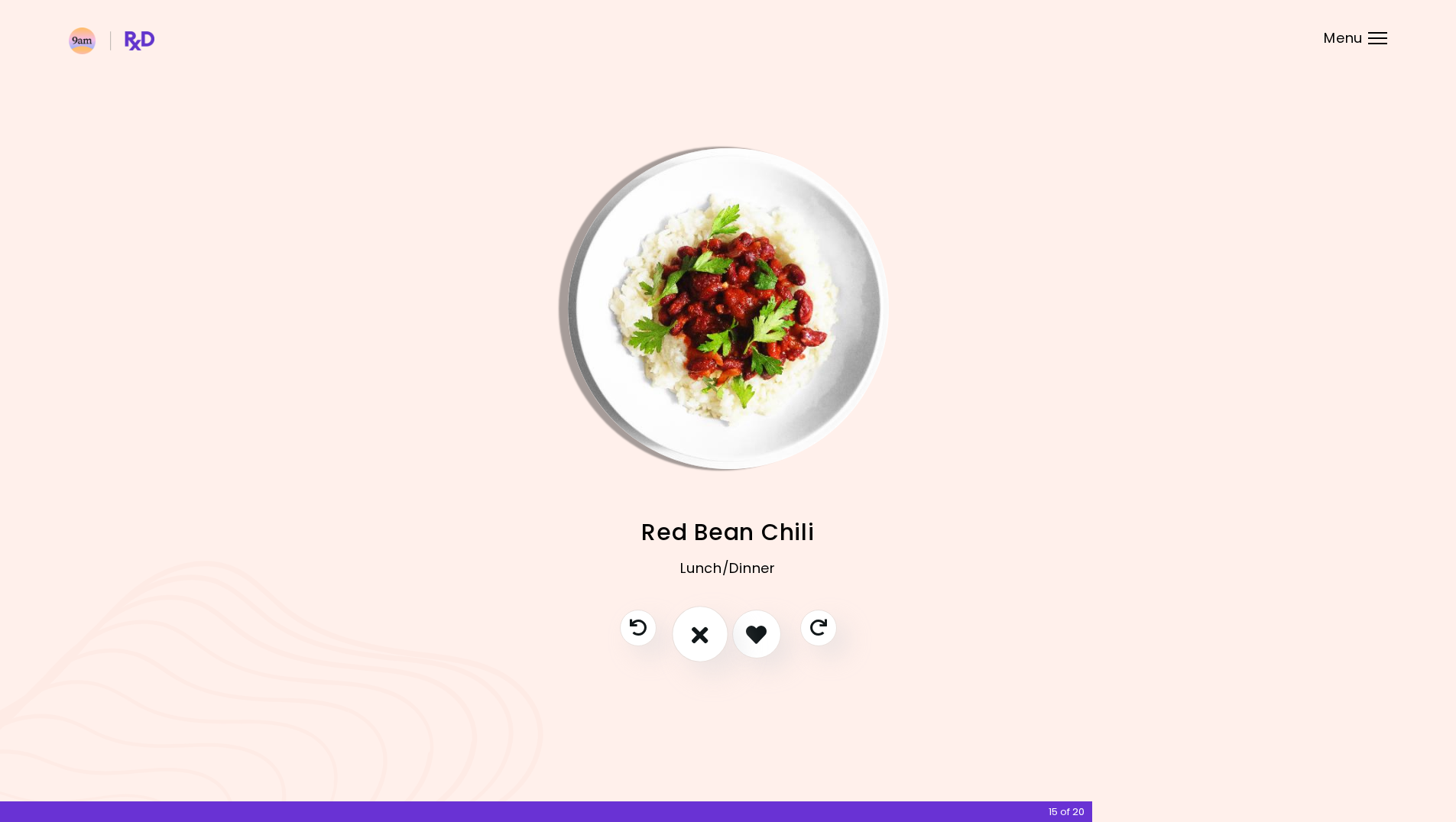
click at [689, 644] on button "I don't like this recipe" at bounding box center [700, 635] width 57 height 57
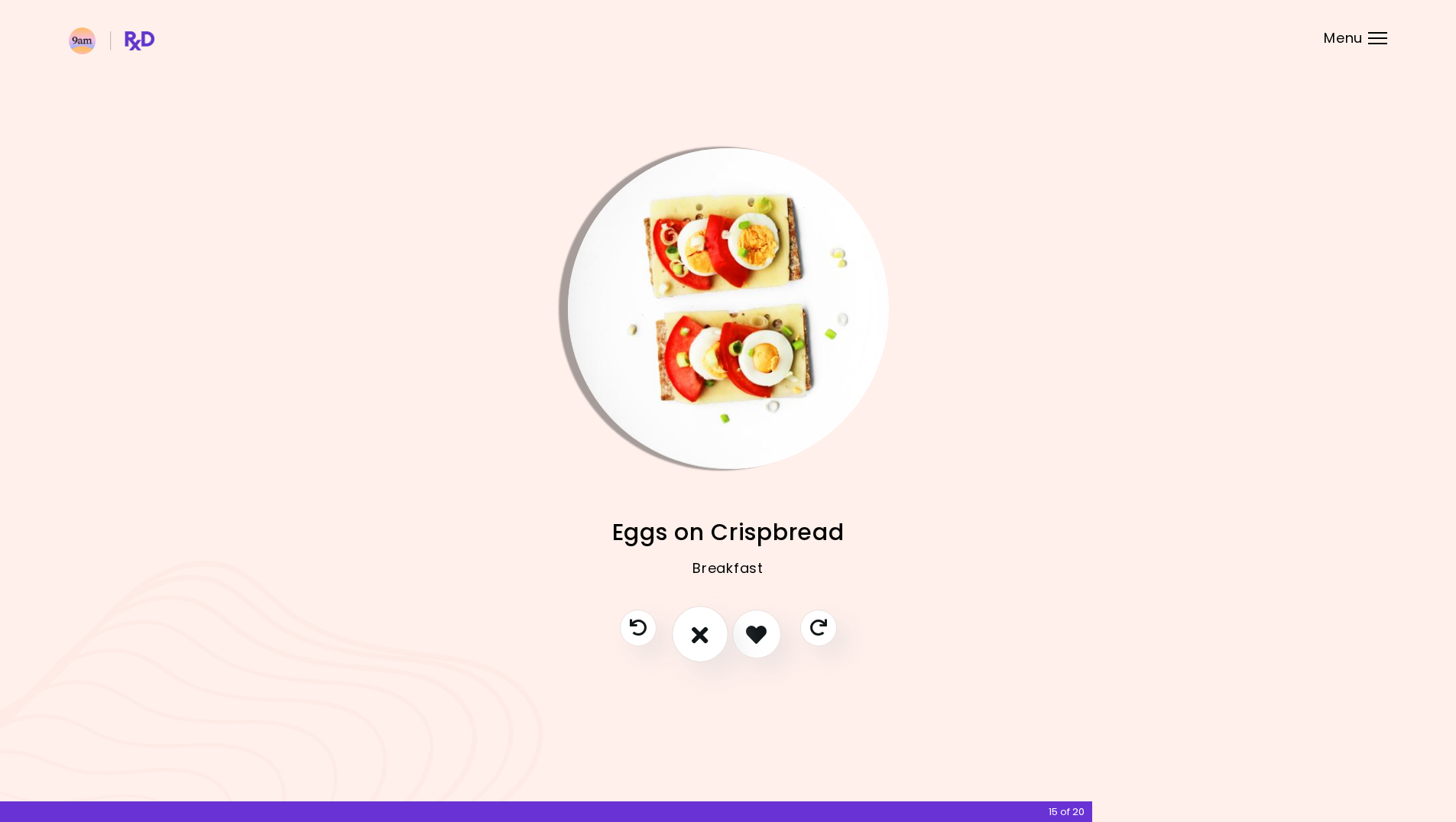
click at [689, 644] on button "I don't like this recipe" at bounding box center [700, 635] width 57 height 57
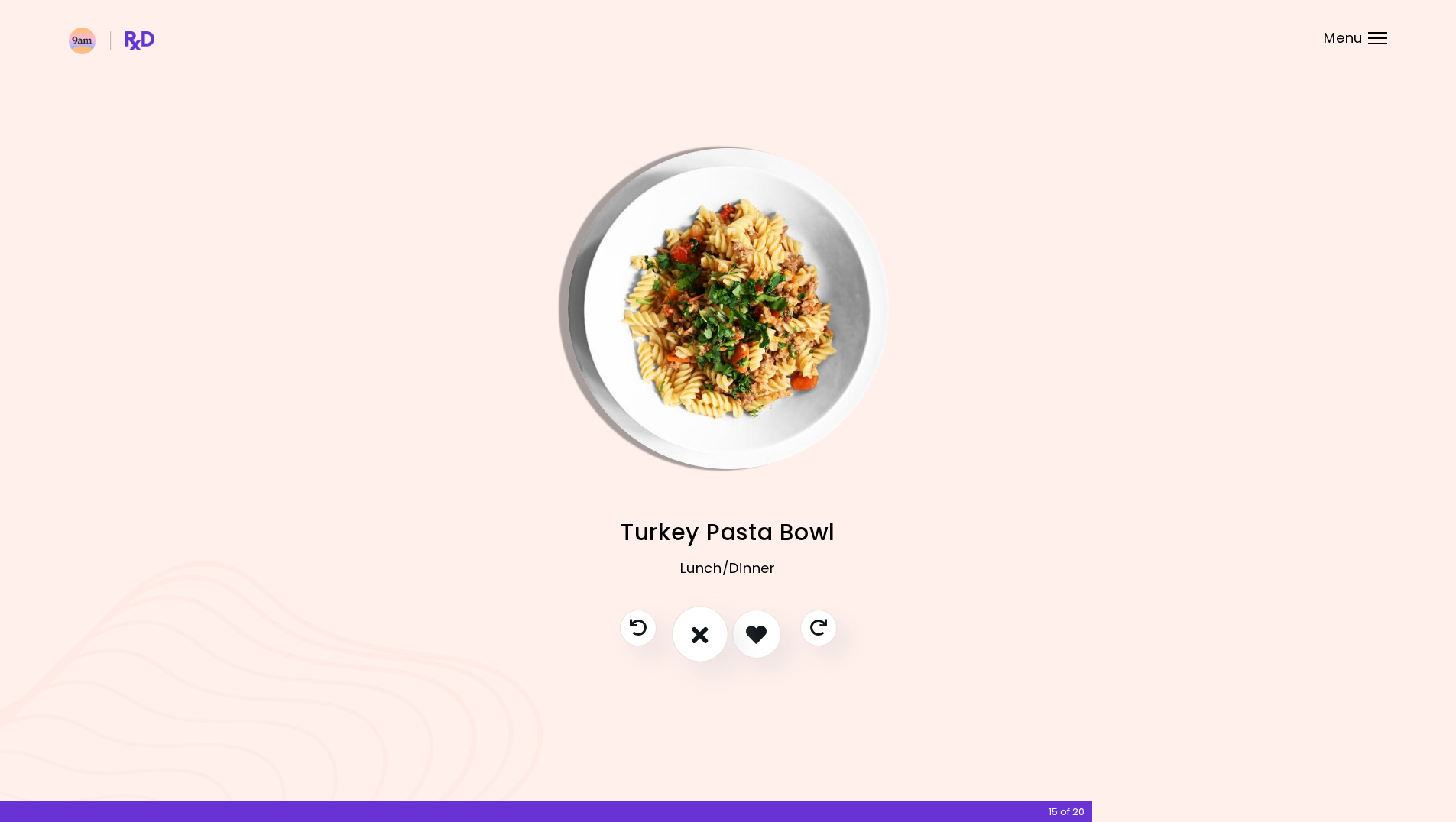
click at [689, 644] on button "I don't like this recipe" at bounding box center [700, 635] width 57 height 57
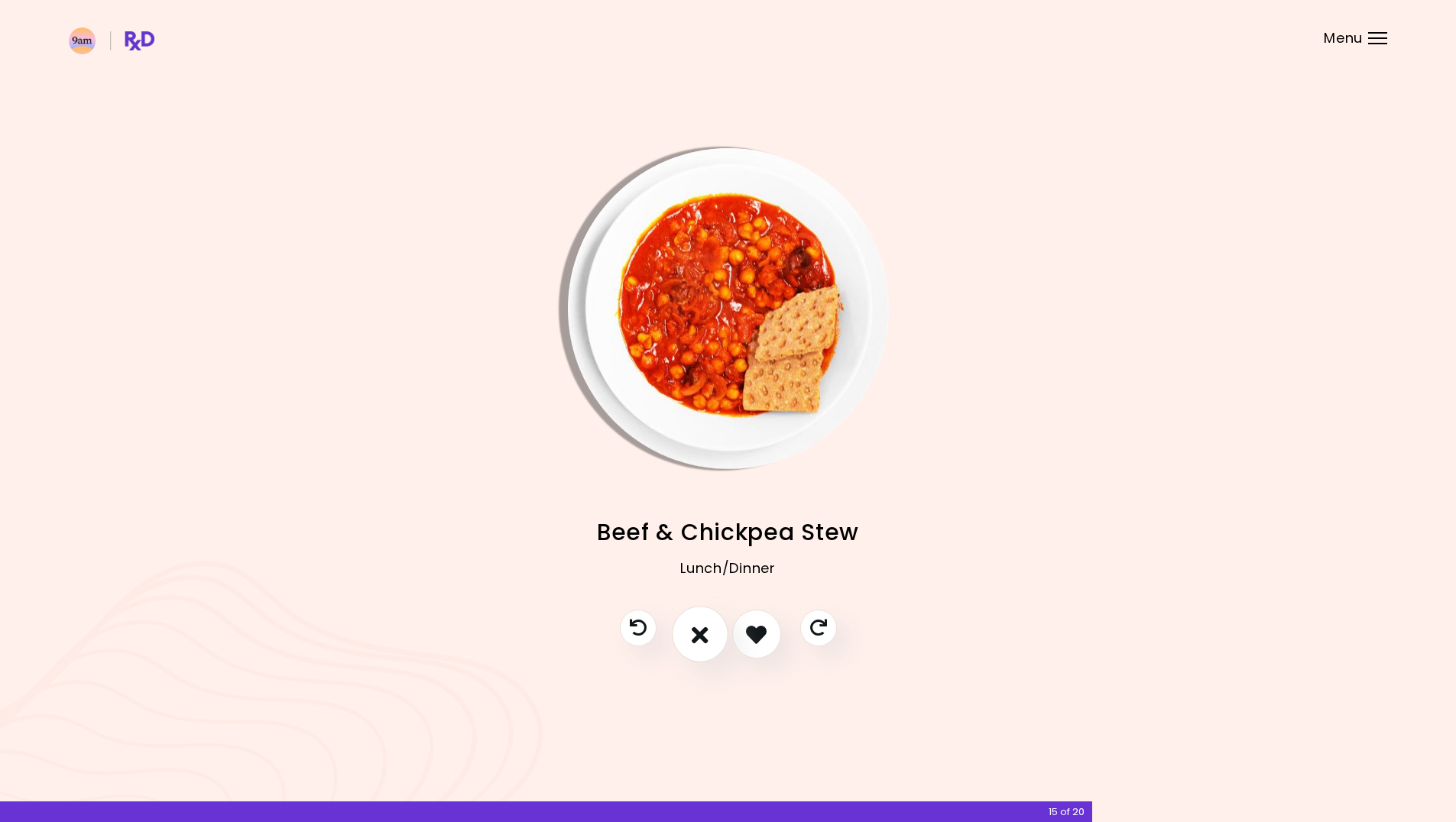
click at [689, 644] on button "I don't like this recipe" at bounding box center [700, 635] width 57 height 57
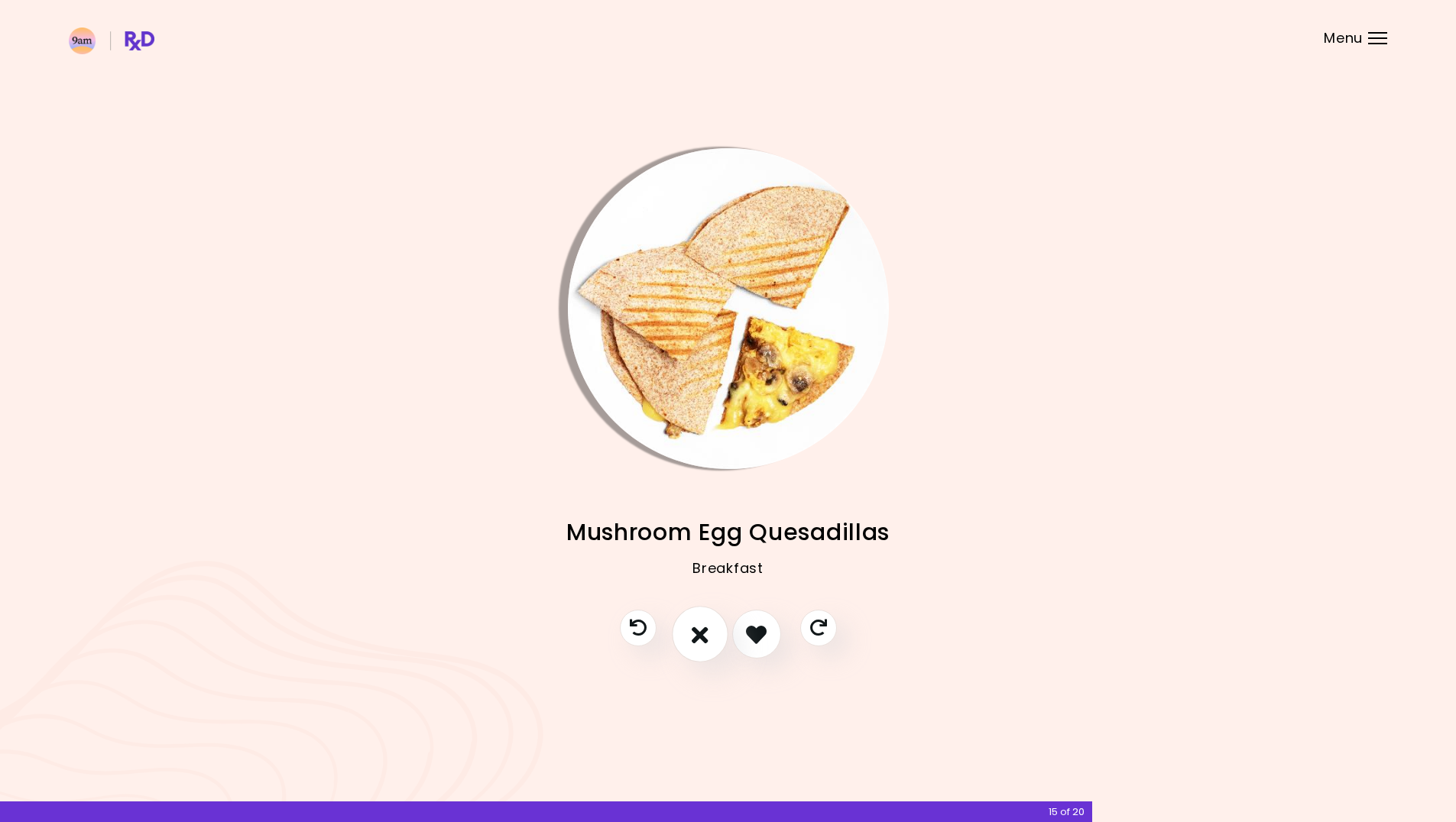
click at [689, 644] on button "I don't like this recipe" at bounding box center [700, 635] width 57 height 57
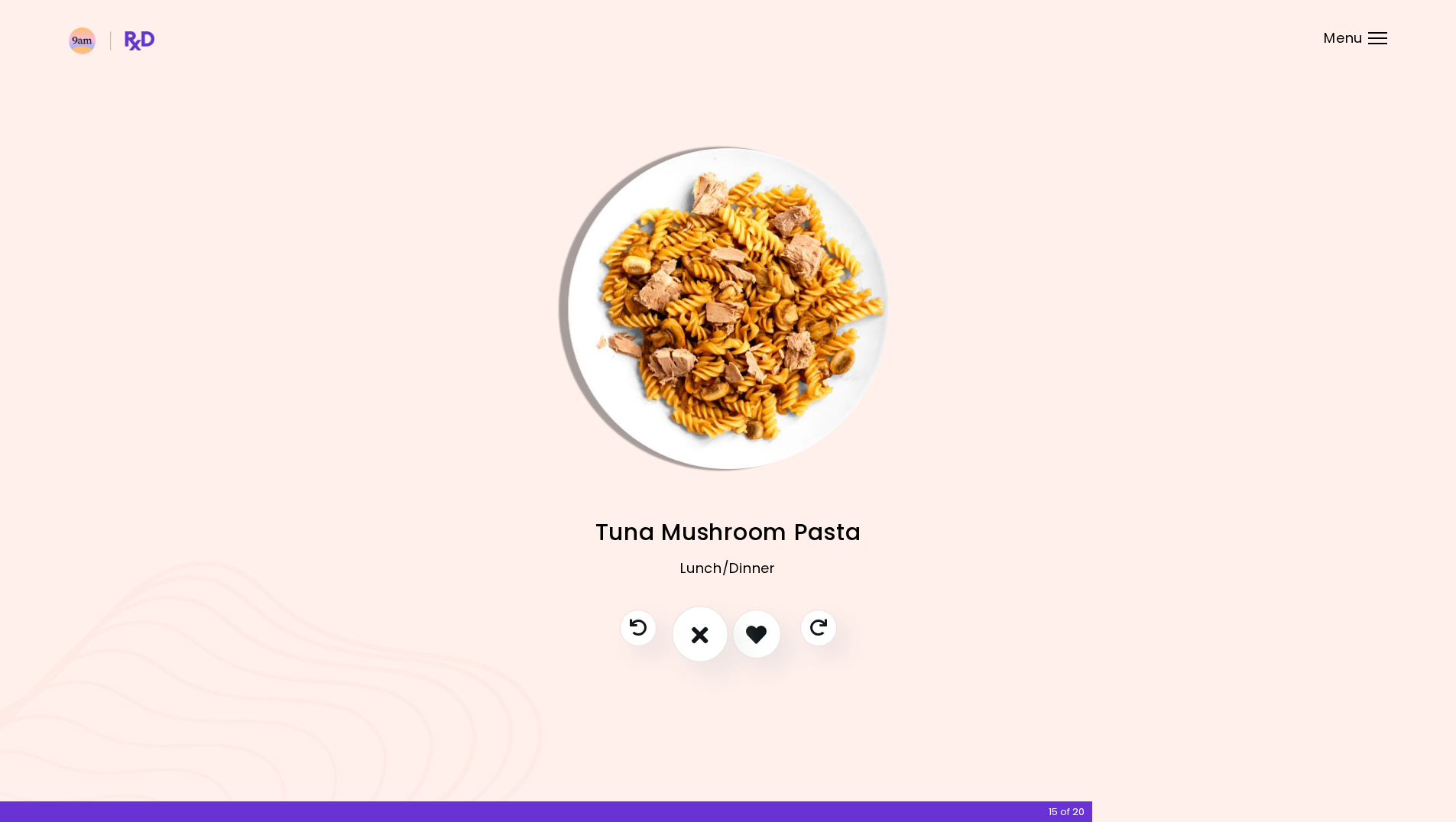
click at [689, 644] on button "I don't like this recipe" at bounding box center [700, 635] width 57 height 57
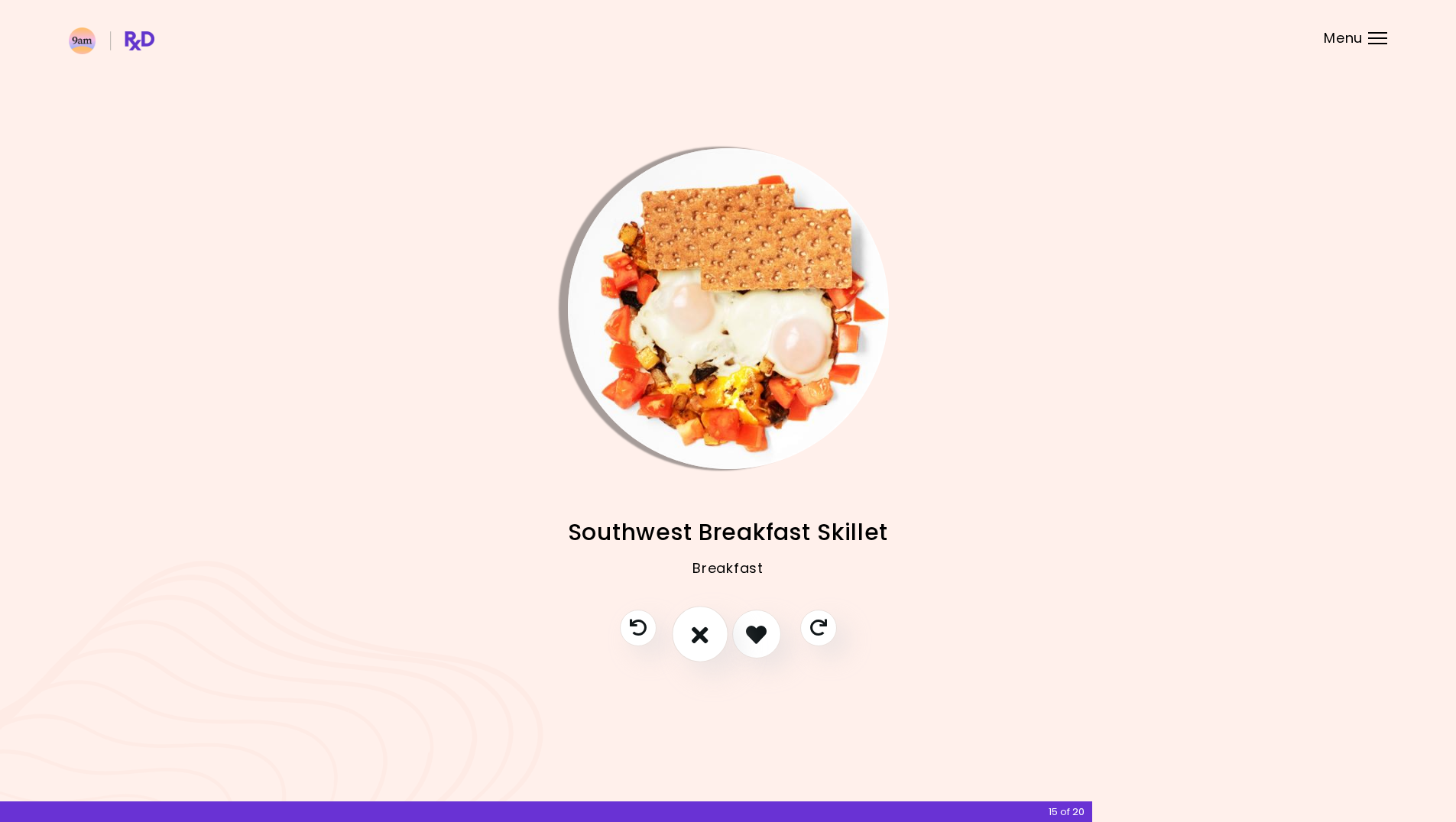
click at [689, 644] on button "I don't like this recipe" at bounding box center [700, 635] width 57 height 57
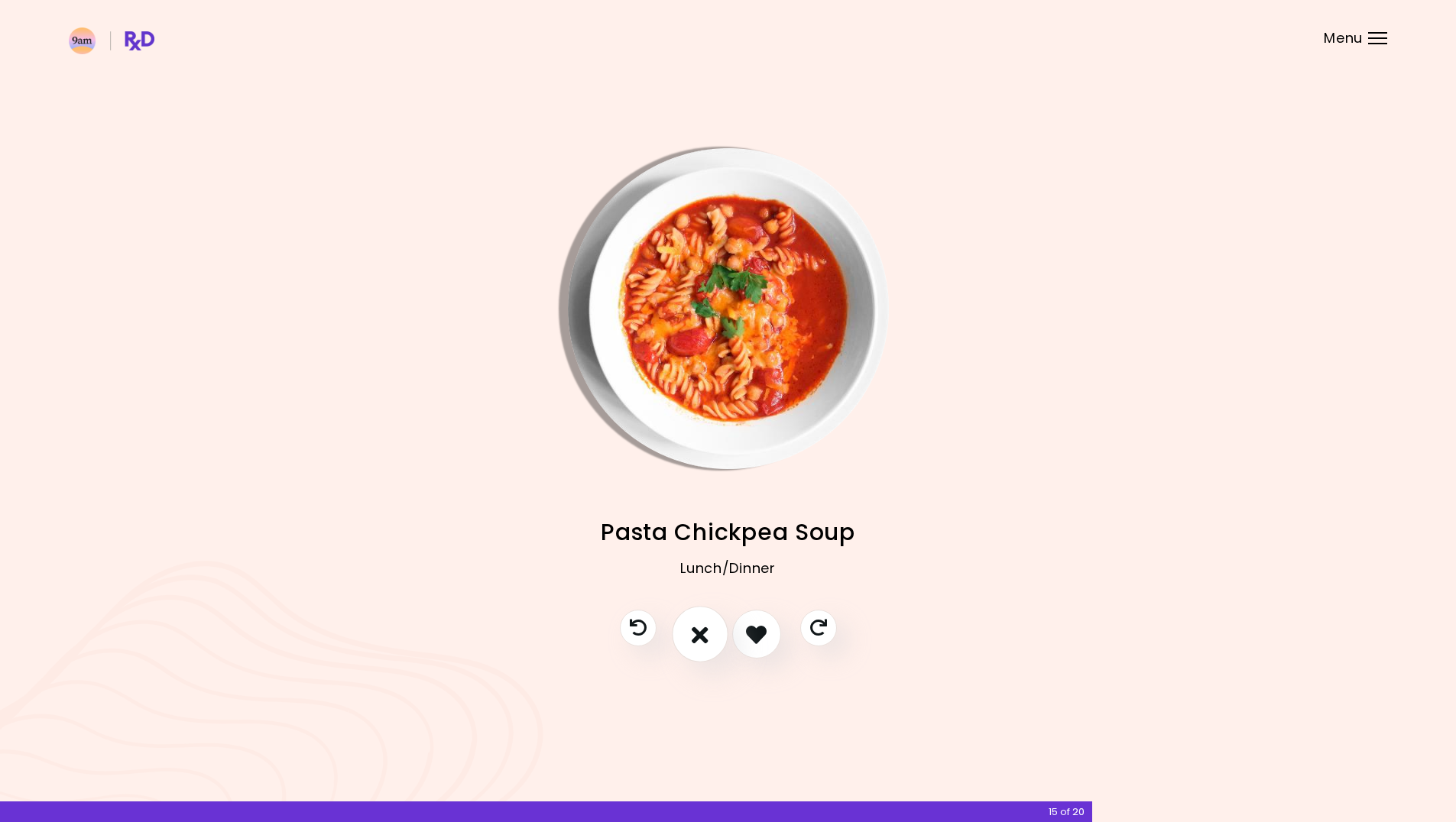
click at [689, 644] on button "I don't like this recipe" at bounding box center [700, 635] width 57 height 57
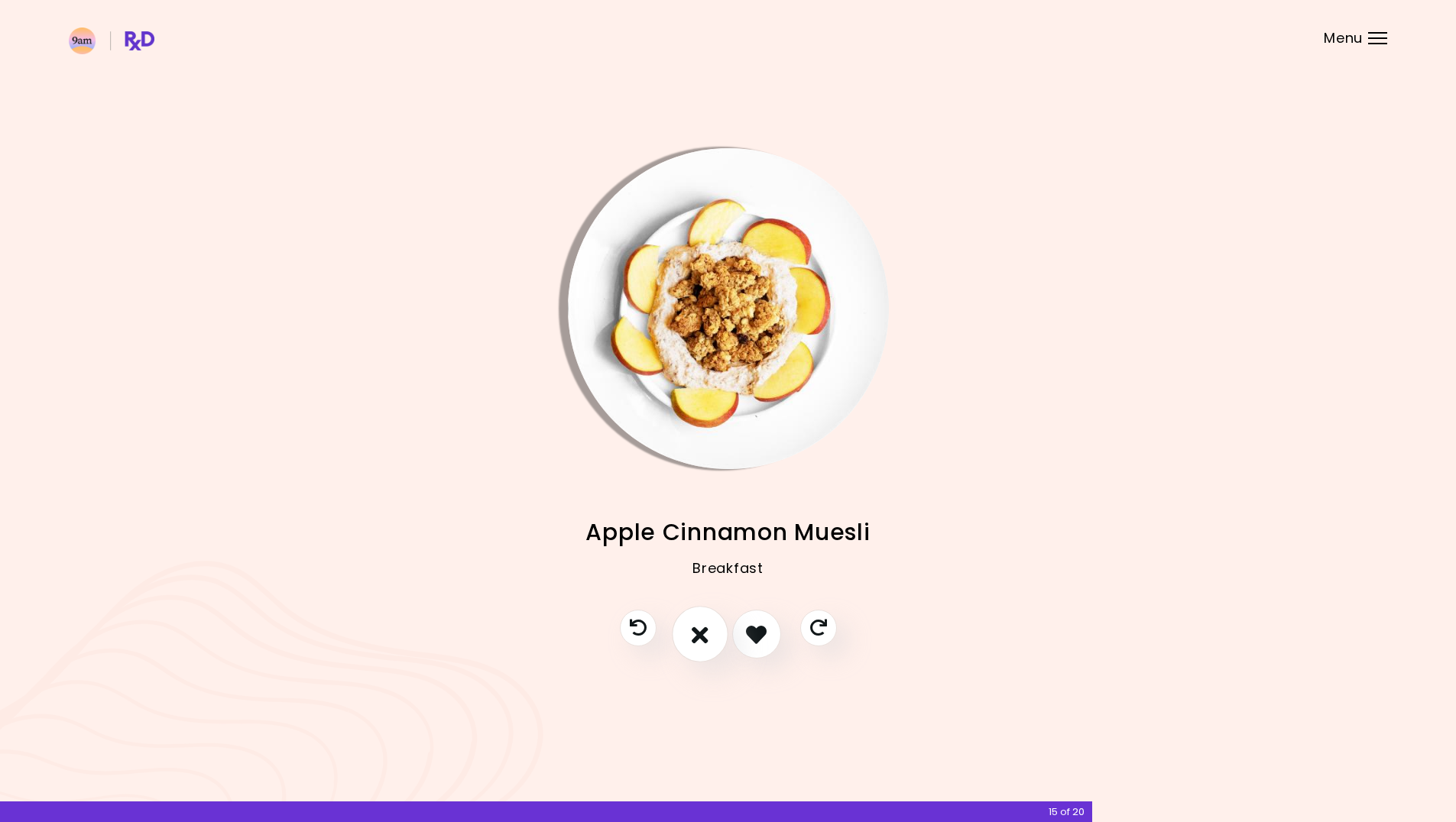
click at [689, 644] on button "I don't like this recipe" at bounding box center [700, 635] width 57 height 57
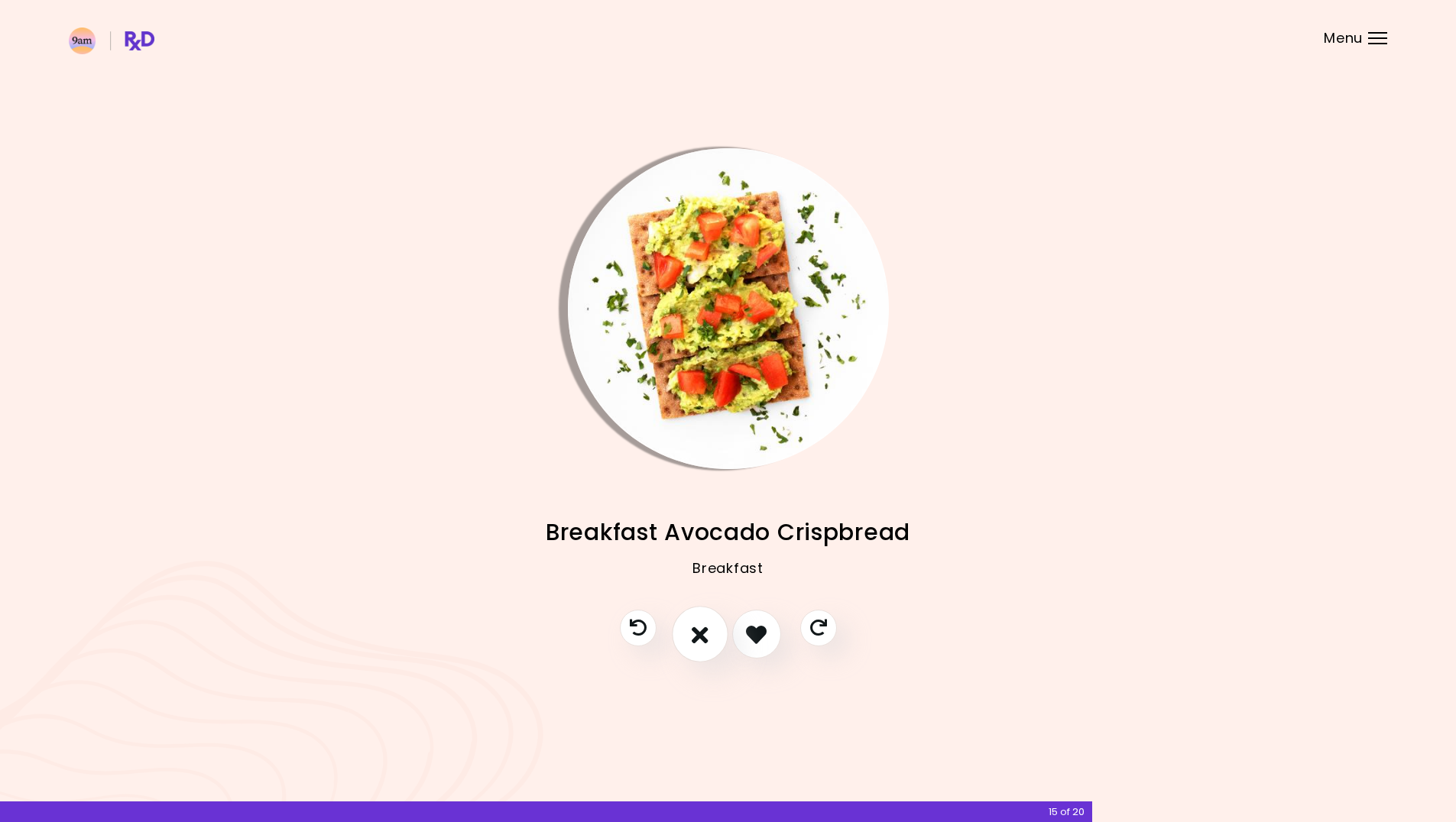
click at [689, 644] on button "I don't like this recipe" at bounding box center [700, 635] width 57 height 57
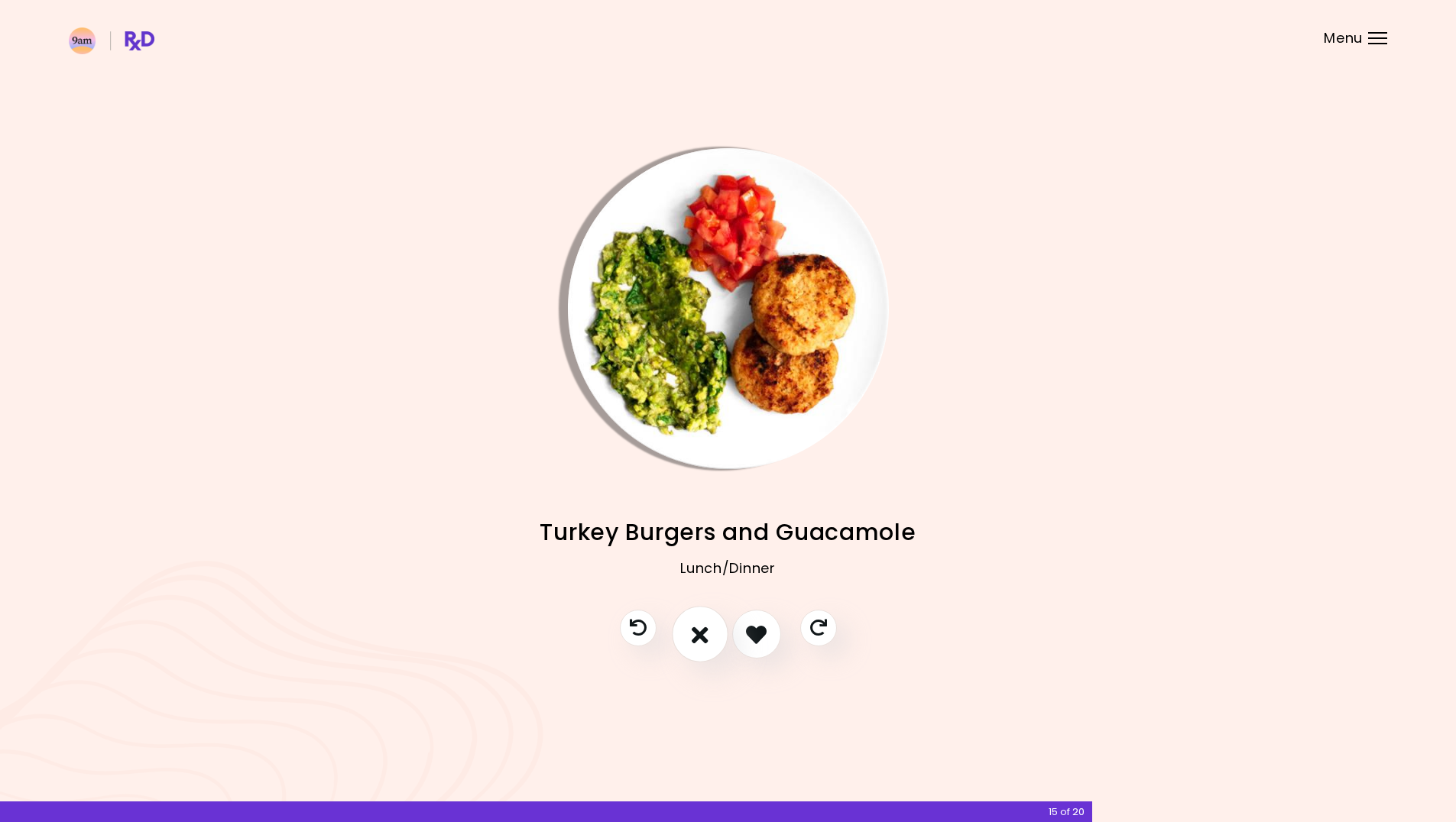
click at [689, 644] on button "I don't like this recipe" at bounding box center [700, 635] width 57 height 57
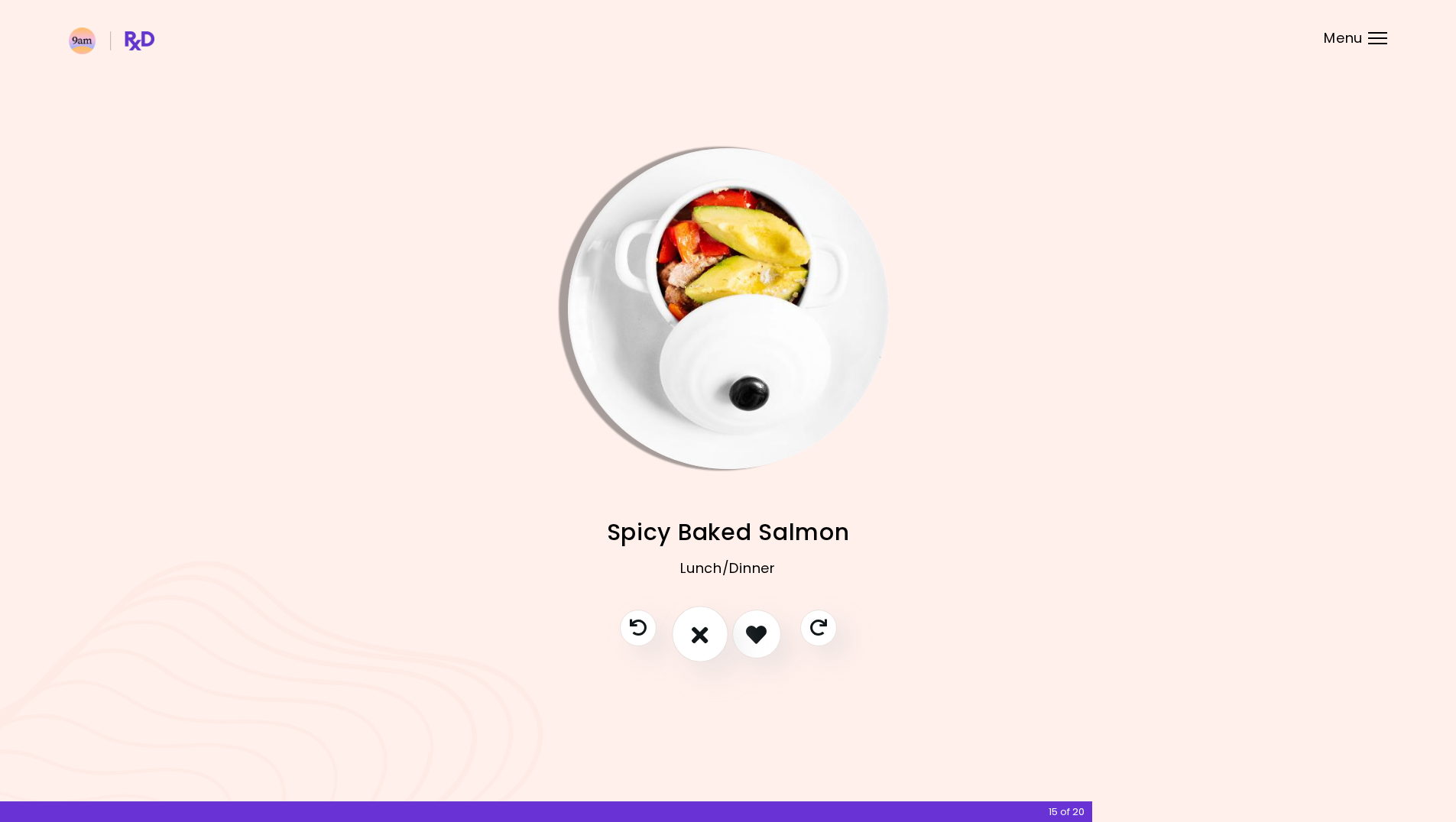
click at [689, 644] on button "I don't like this recipe" at bounding box center [700, 635] width 57 height 57
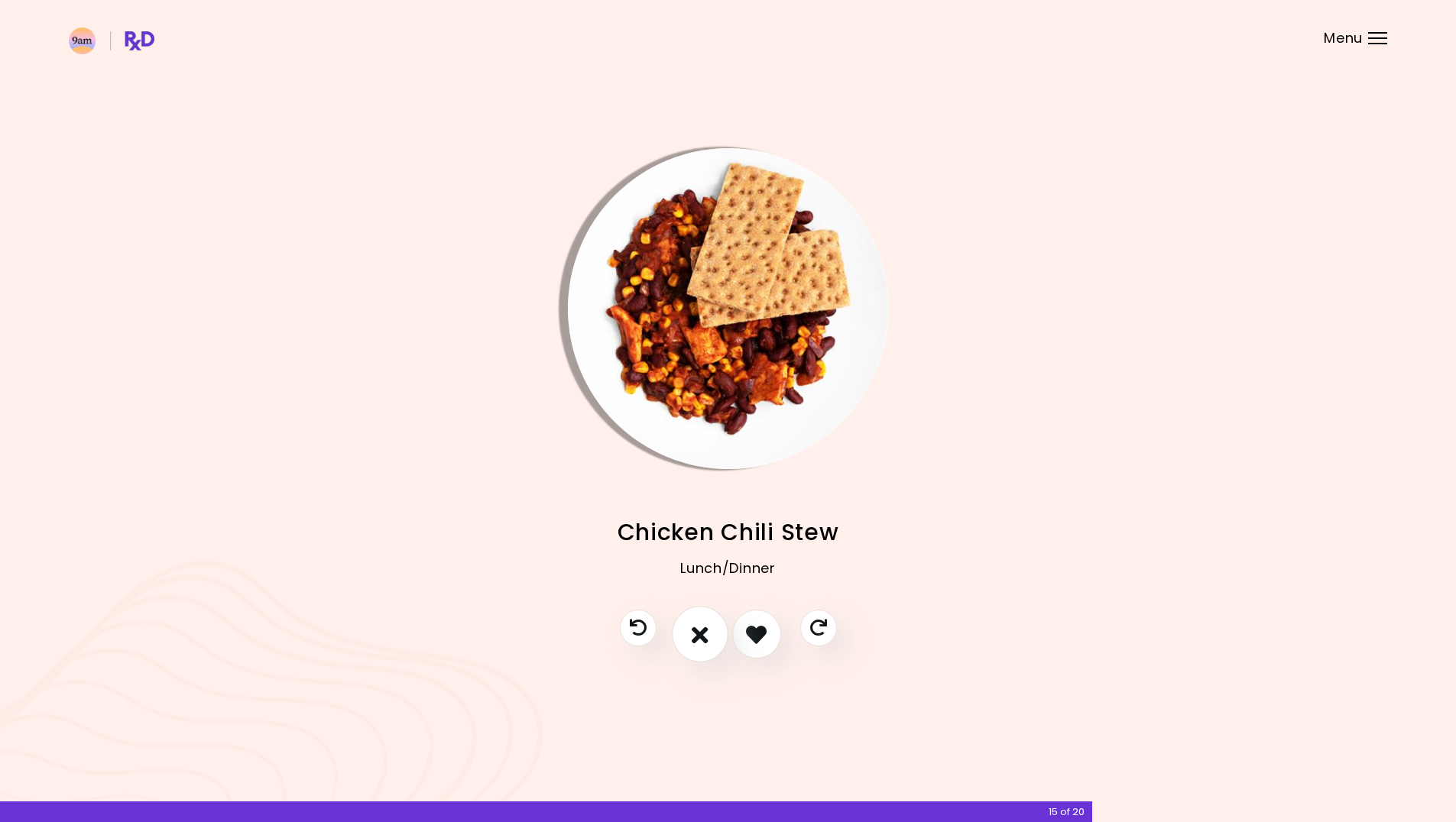
click at [689, 644] on button "I don't like this recipe" at bounding box center [700, 635] width 57 height 57
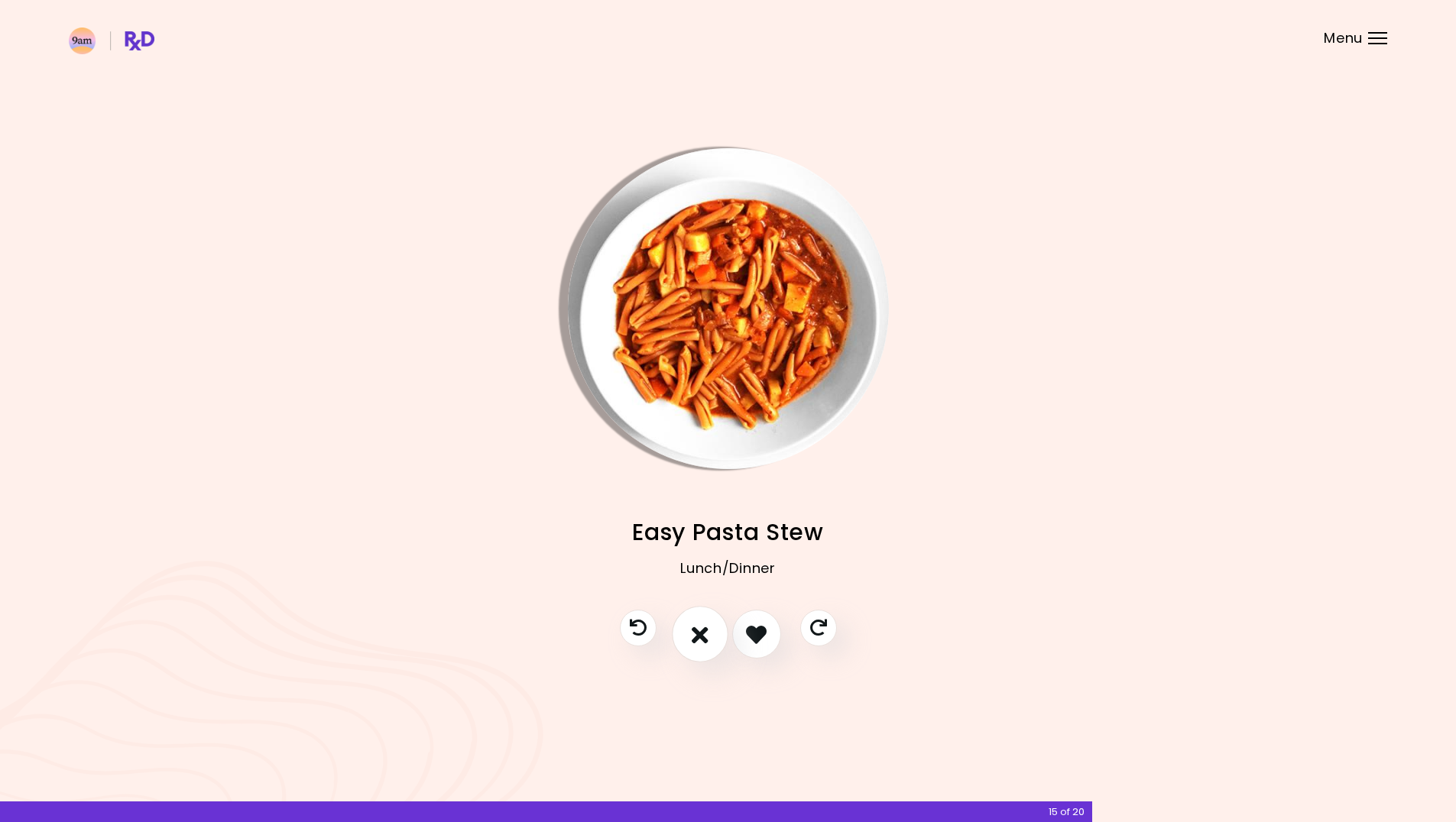
click at [689, 644] on button "I don't like this recipe" at bounding box center [700, 635] width 57 height 57
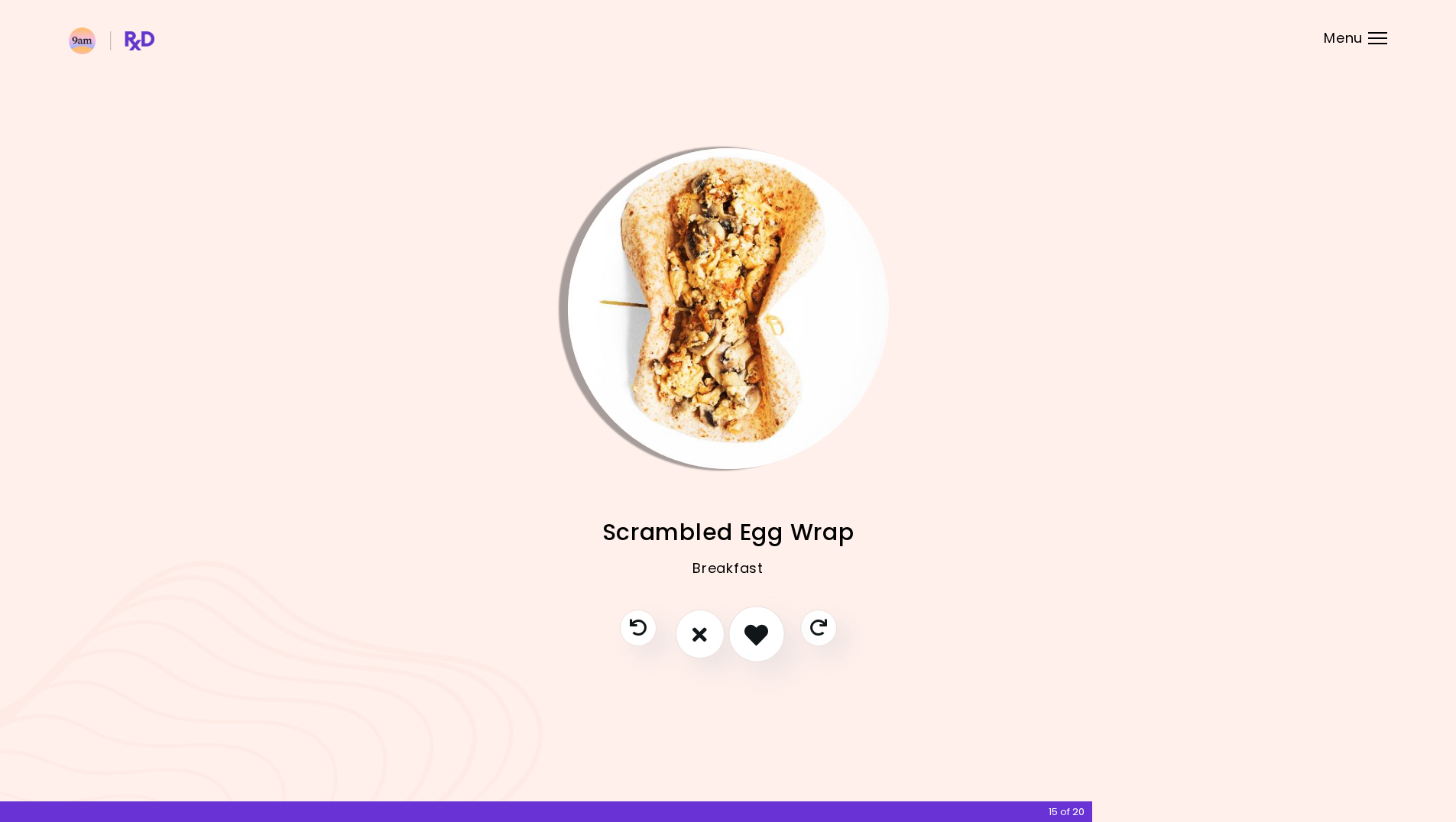
click at [754, 640] on icon "I like this recipe" at bounding box center [756, 635] width 24 height 24
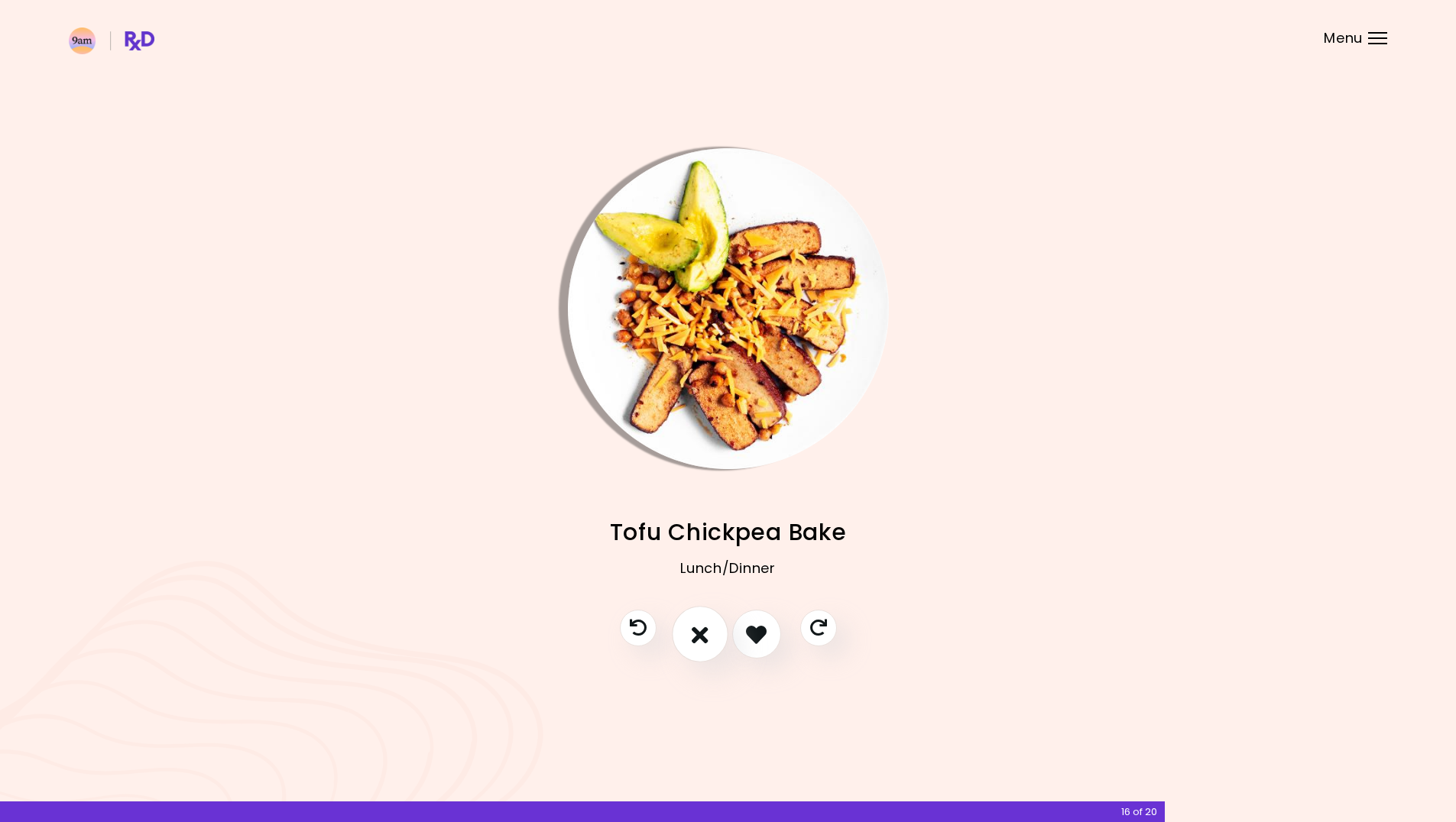
click at [700, 647] on button "I don't like this recipe" at bounding box center [700, 635] width 57 height 57
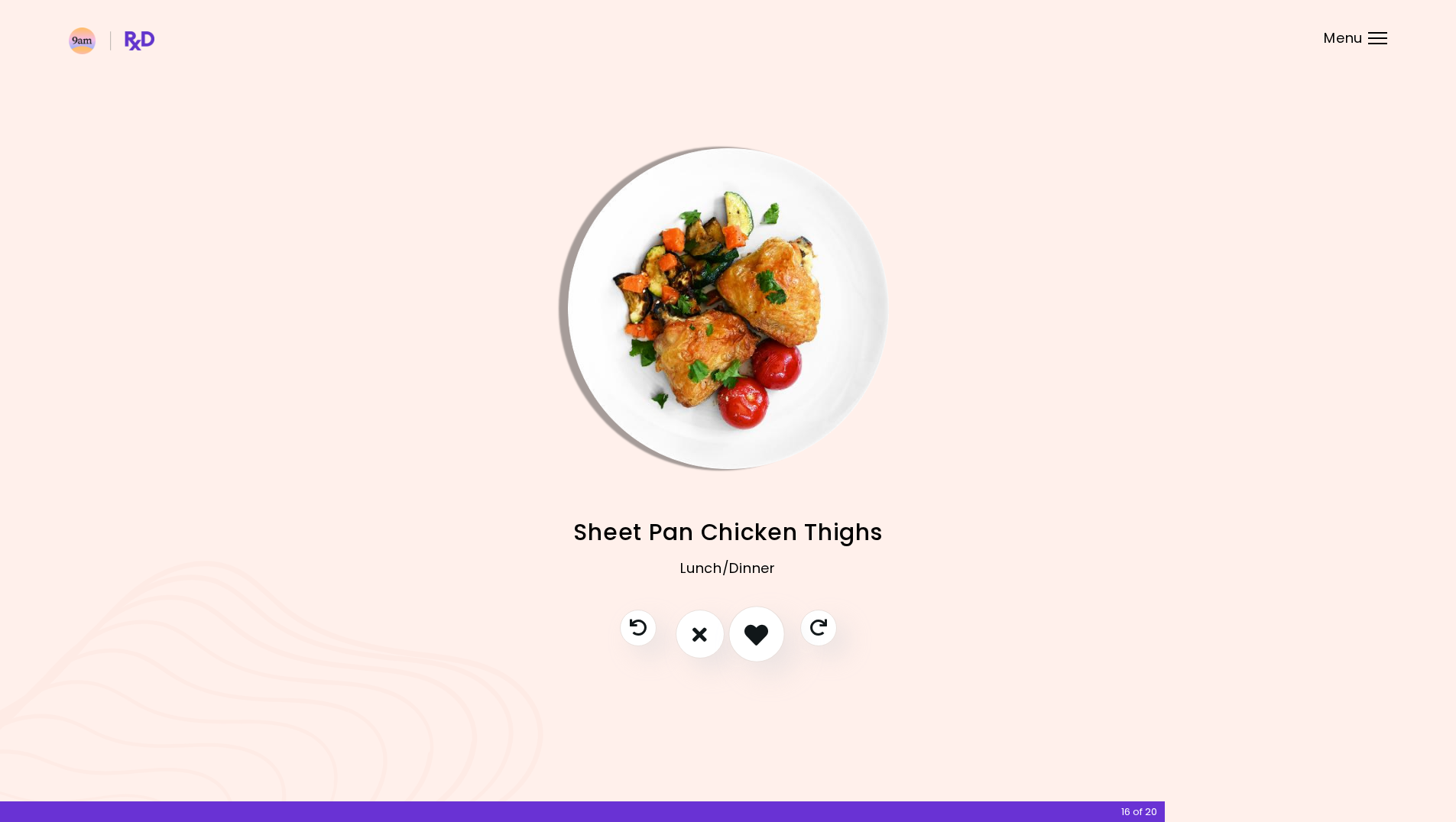
click at [761, 644] on icon "I like this recipe" at bounding box center [756, 635] width 24 height 24
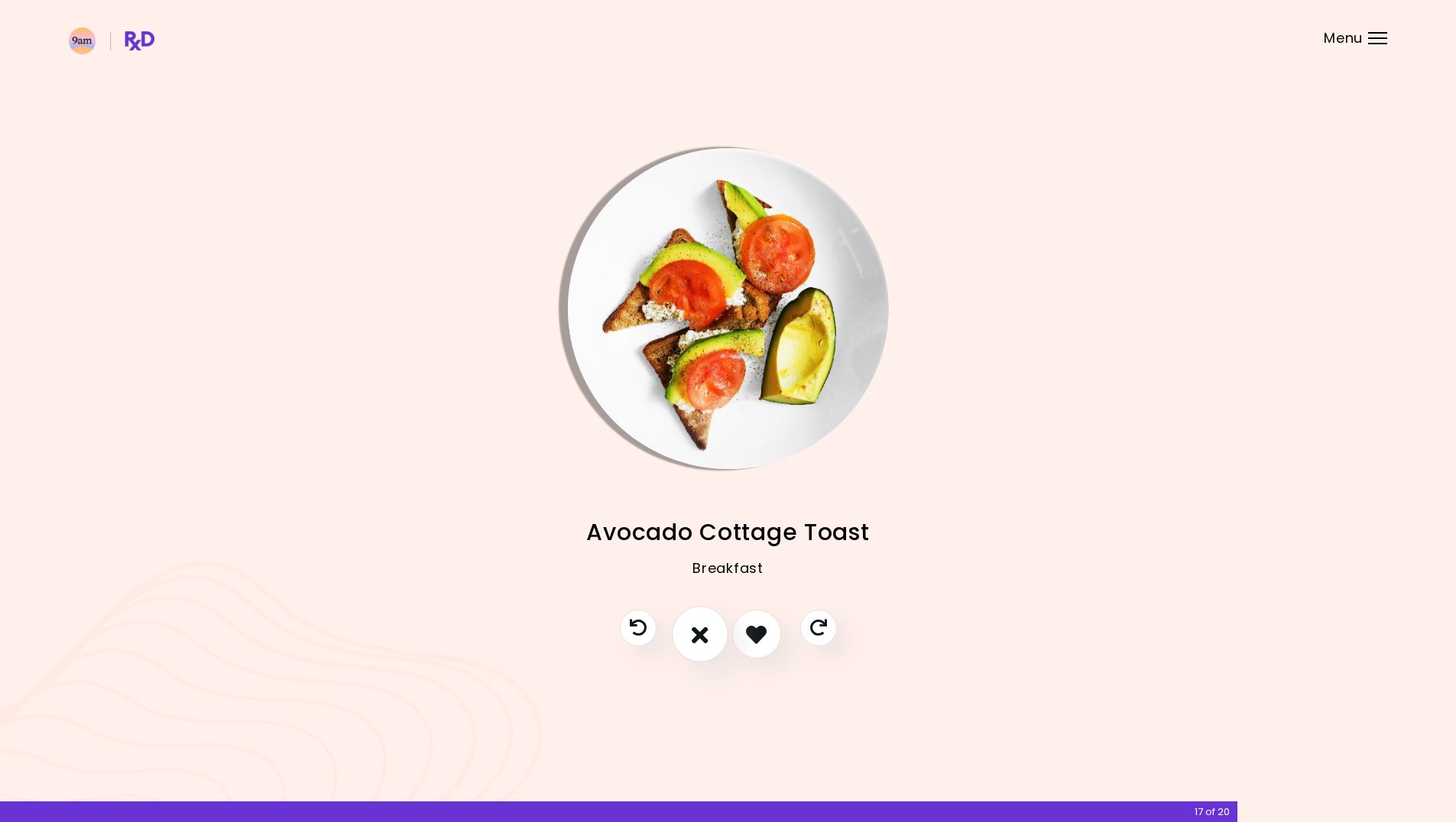
click at [698, 644] on icon "I don't like this recipe" at bounding box center [700, 635] width 16 height 24
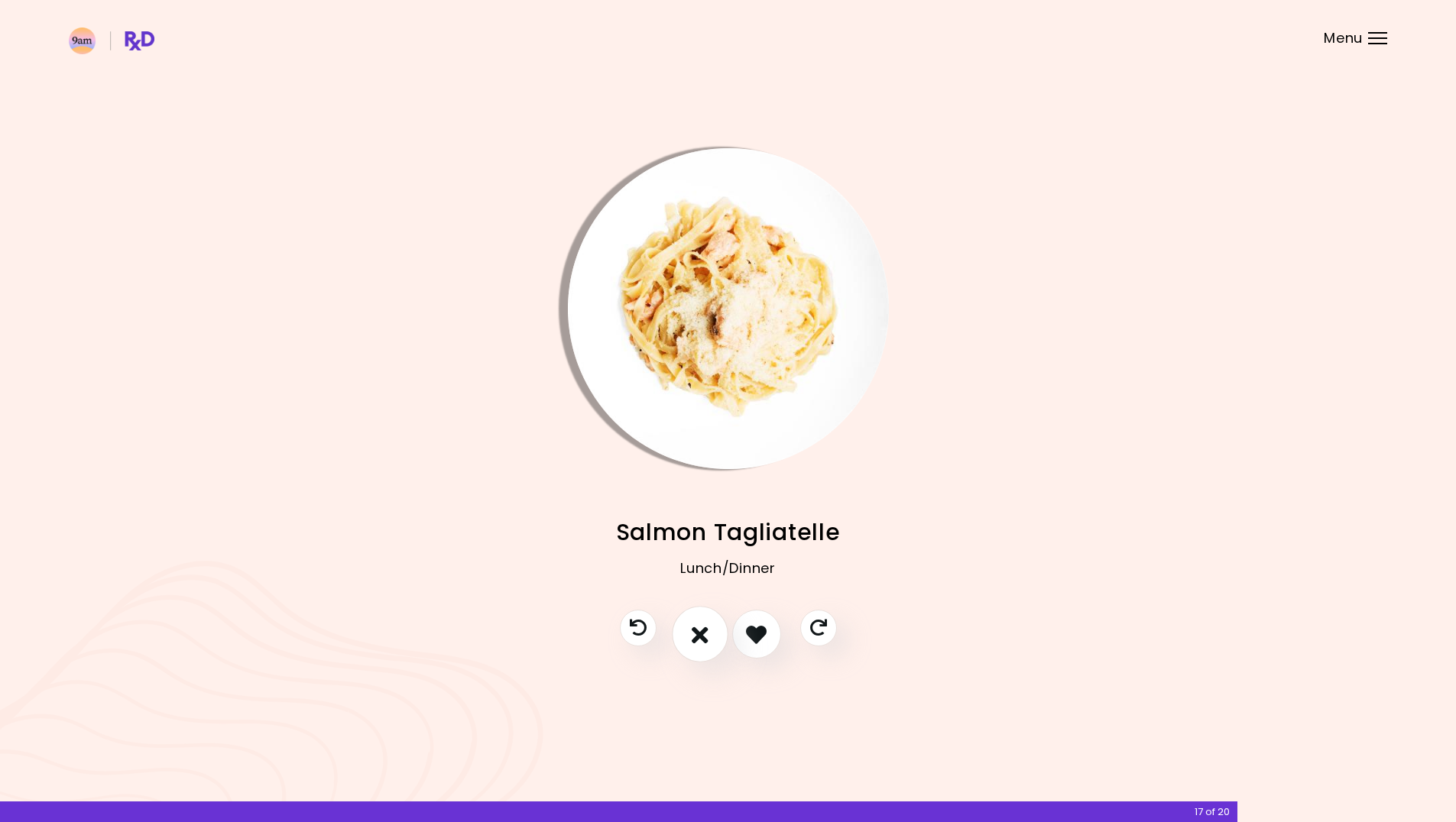
click at [698, 644] on icon "I don't like this recipe" at bounding box center [700, 635] width 16 height 24
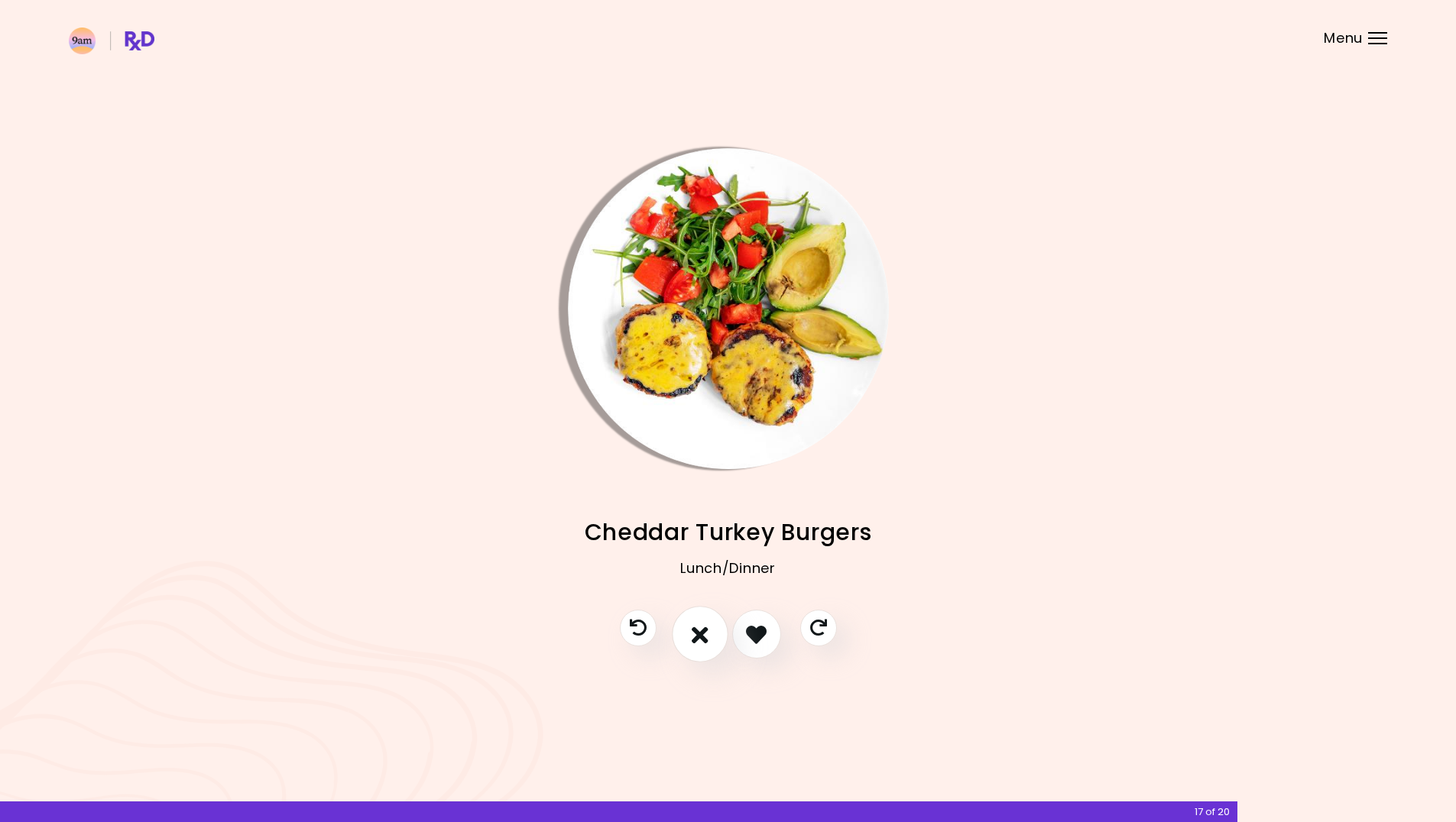
click at [698, 644] on icon "I don't like this recipe" at bounding box center [700, 635] width 16 height 24
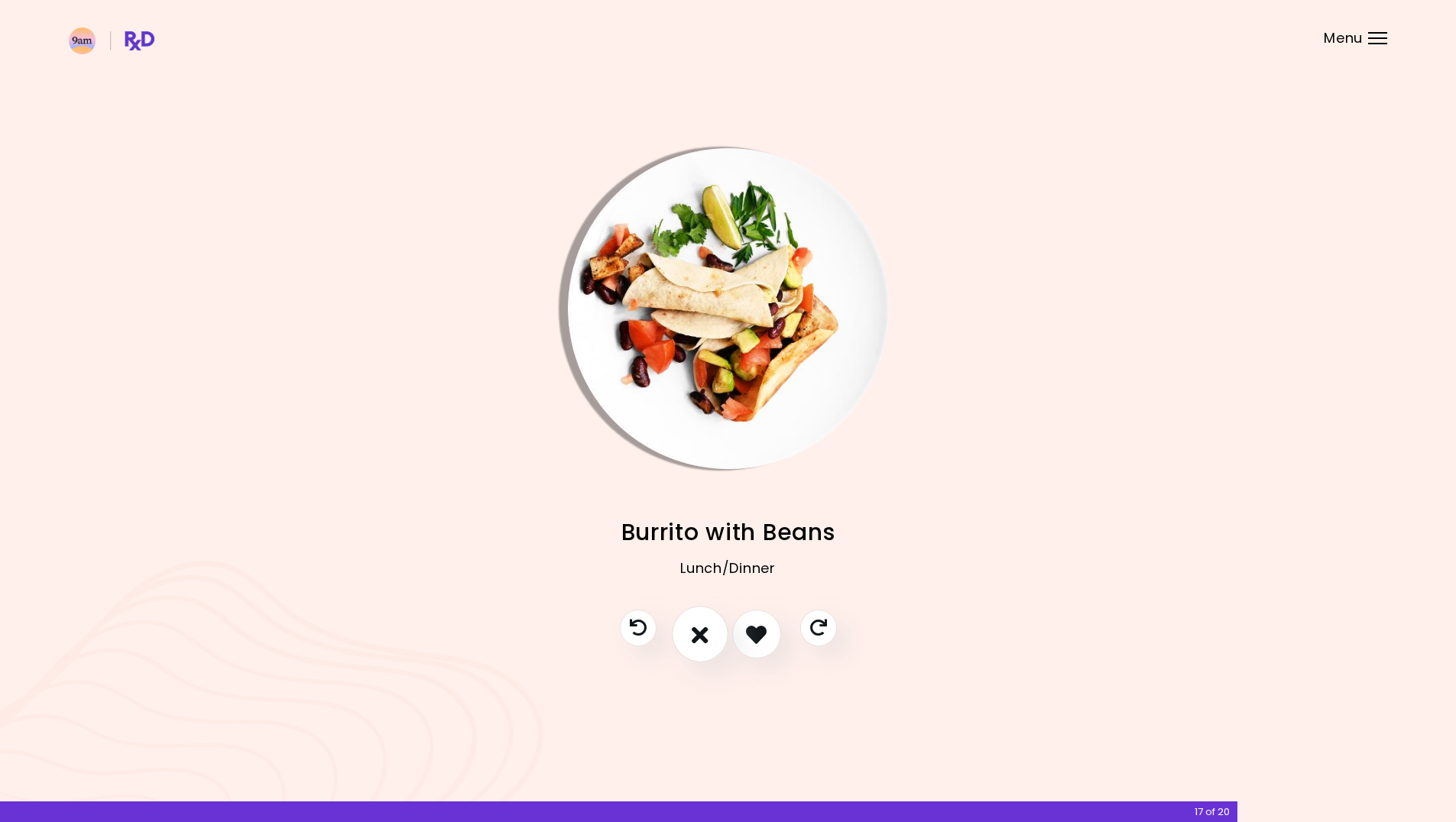
click at [698, 644] on icon "I don't like this recipe" at bounding box center [700, 635] width 16 height 24
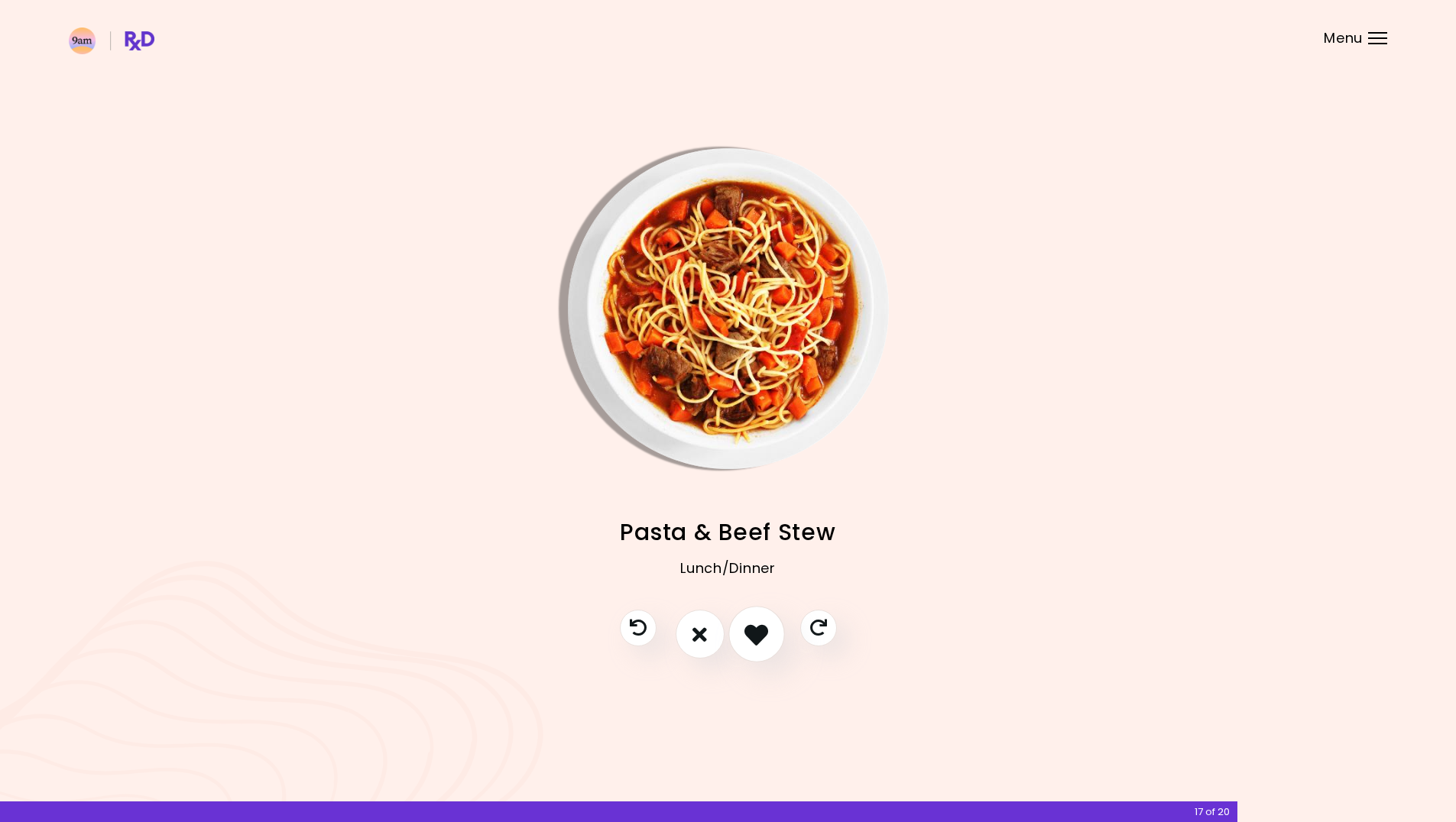
click at [756, 640] on icon "I like this recipe" at bounding box center [756, 635] width 24 height 24
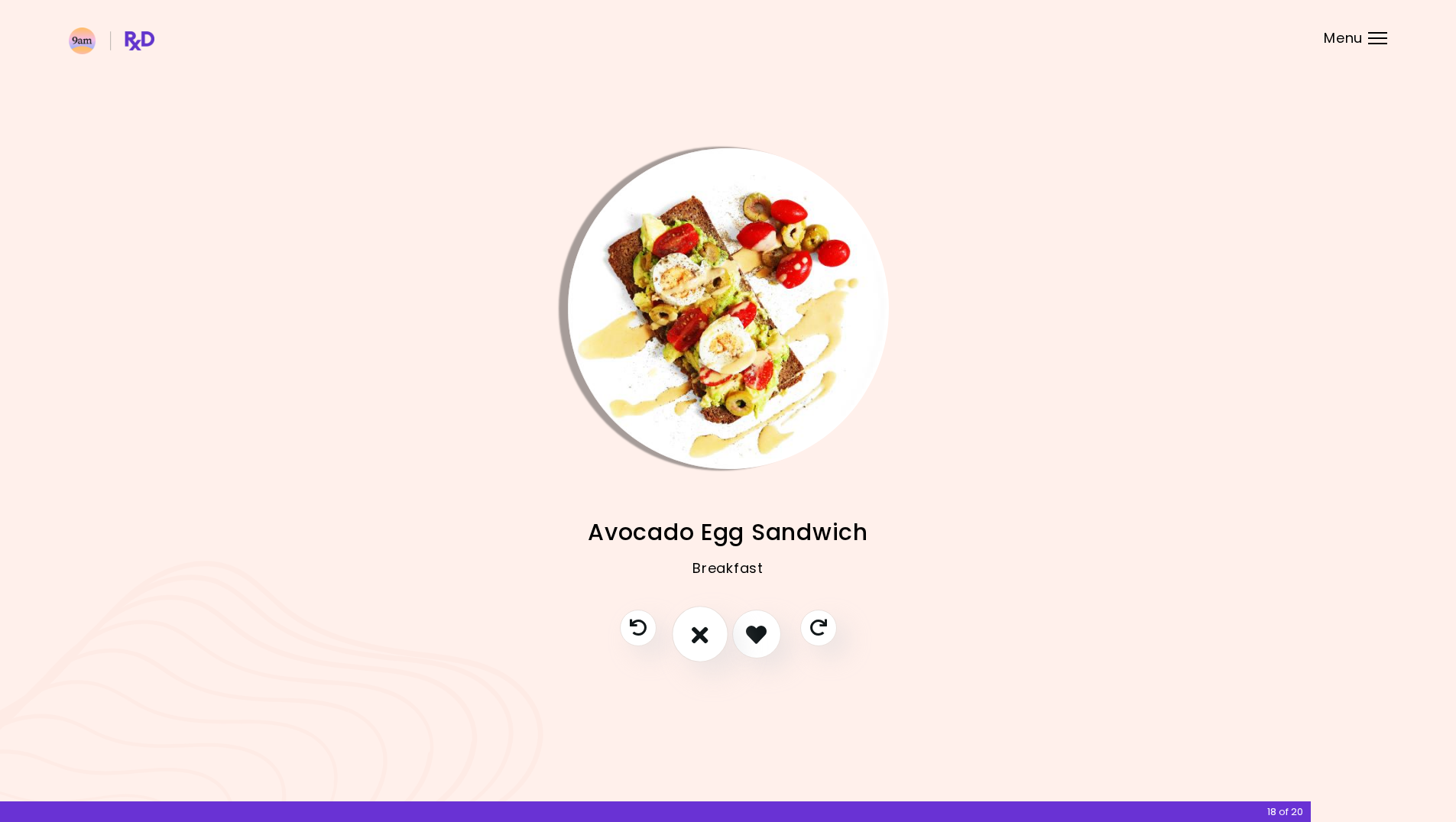
click at [702, 644] on icon "I don't like this recipe" at bounding box center [700, 635] width 16 height 24
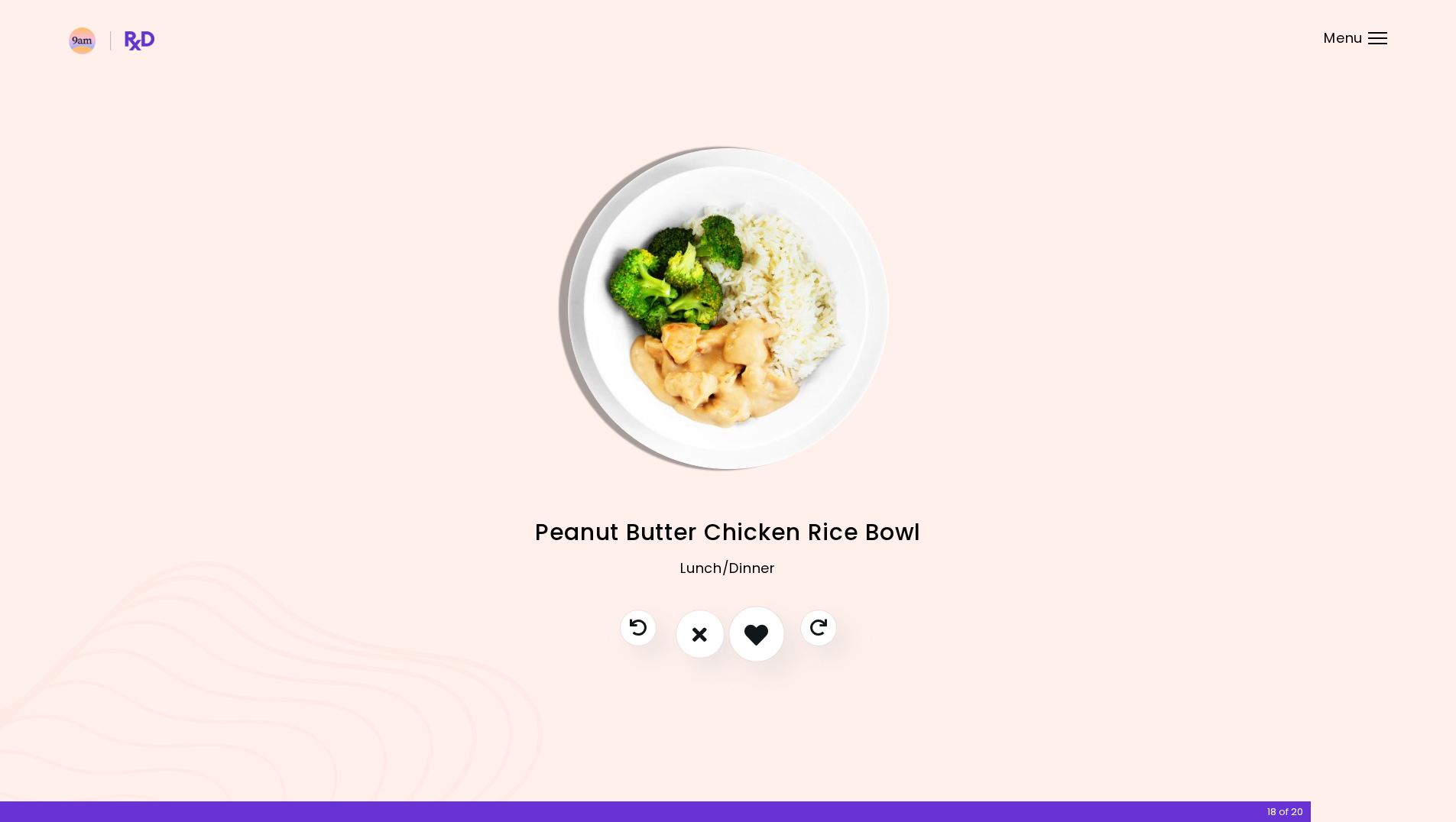
click at [767, 651] on button "I like this recipe" at bounding box center [756, 635] width 57 height 57
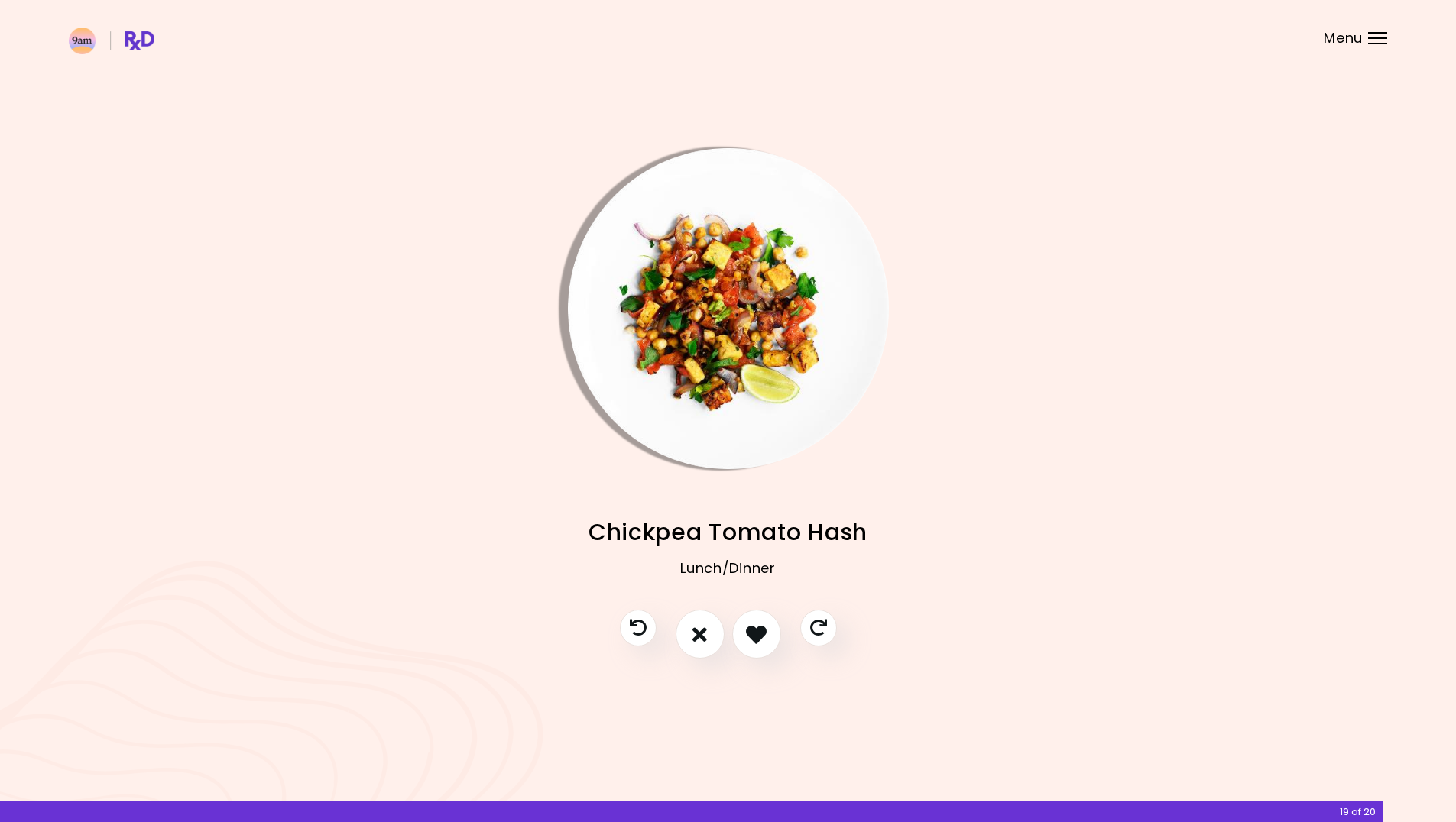
drag, startPoint x: 699, startPoint y: 647, endPoint x: 724, endPoint y: 693, distance: 52.4
click at [724, 693] on div "Avo toast with seeds Breakfast Bacon Broccoli Lunch/Dinner Flatbread Masala Bea…" at bounding box center [728, 411] width 1456 height 822
click at [699, 644] on icon "I don't like this recipe" at bounding box center [700, 635] width 16 height 24
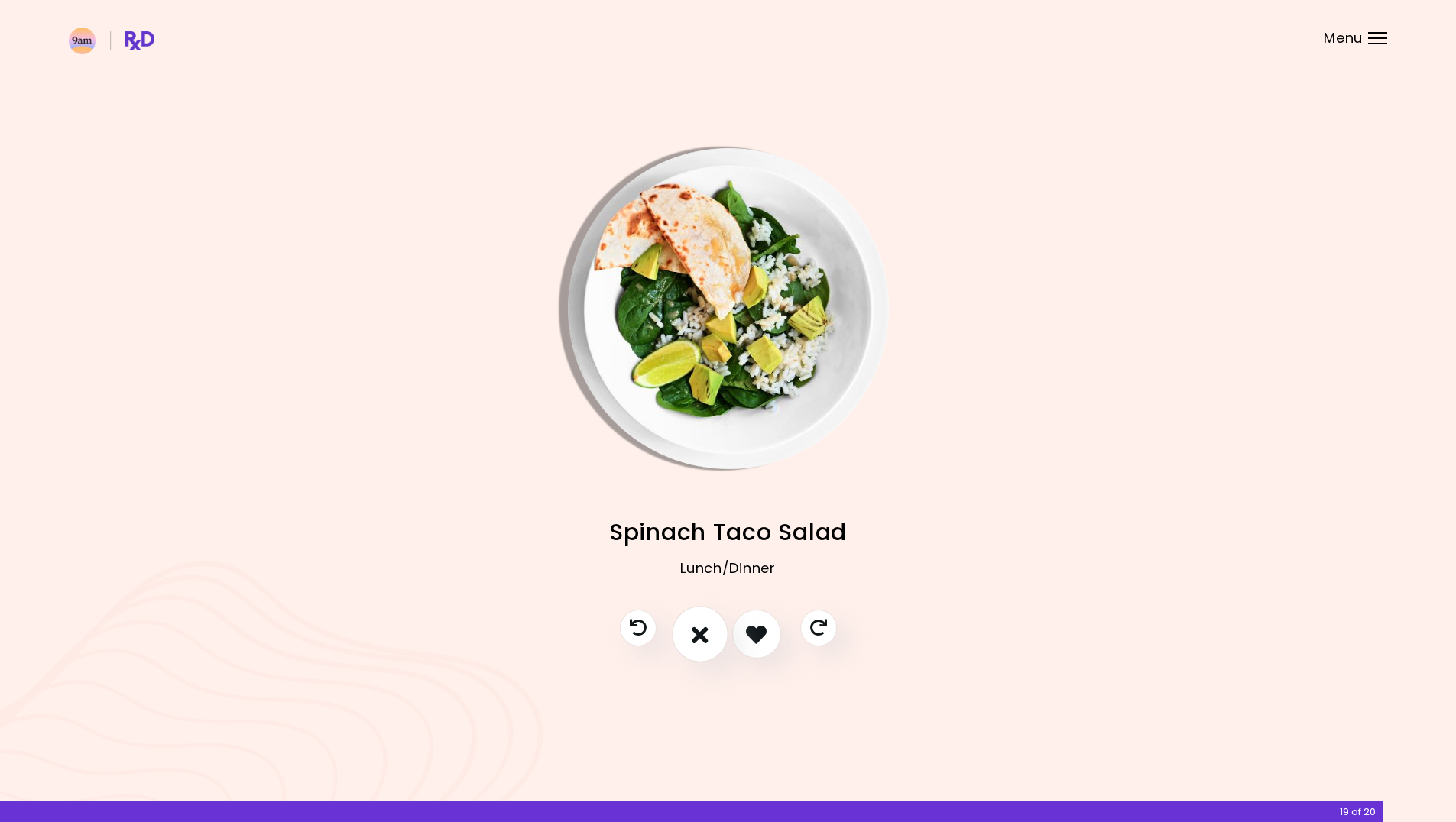
click at [710, 642] on button "I don't like this recipe" at bounding box center [700, 635] width 57 height 57
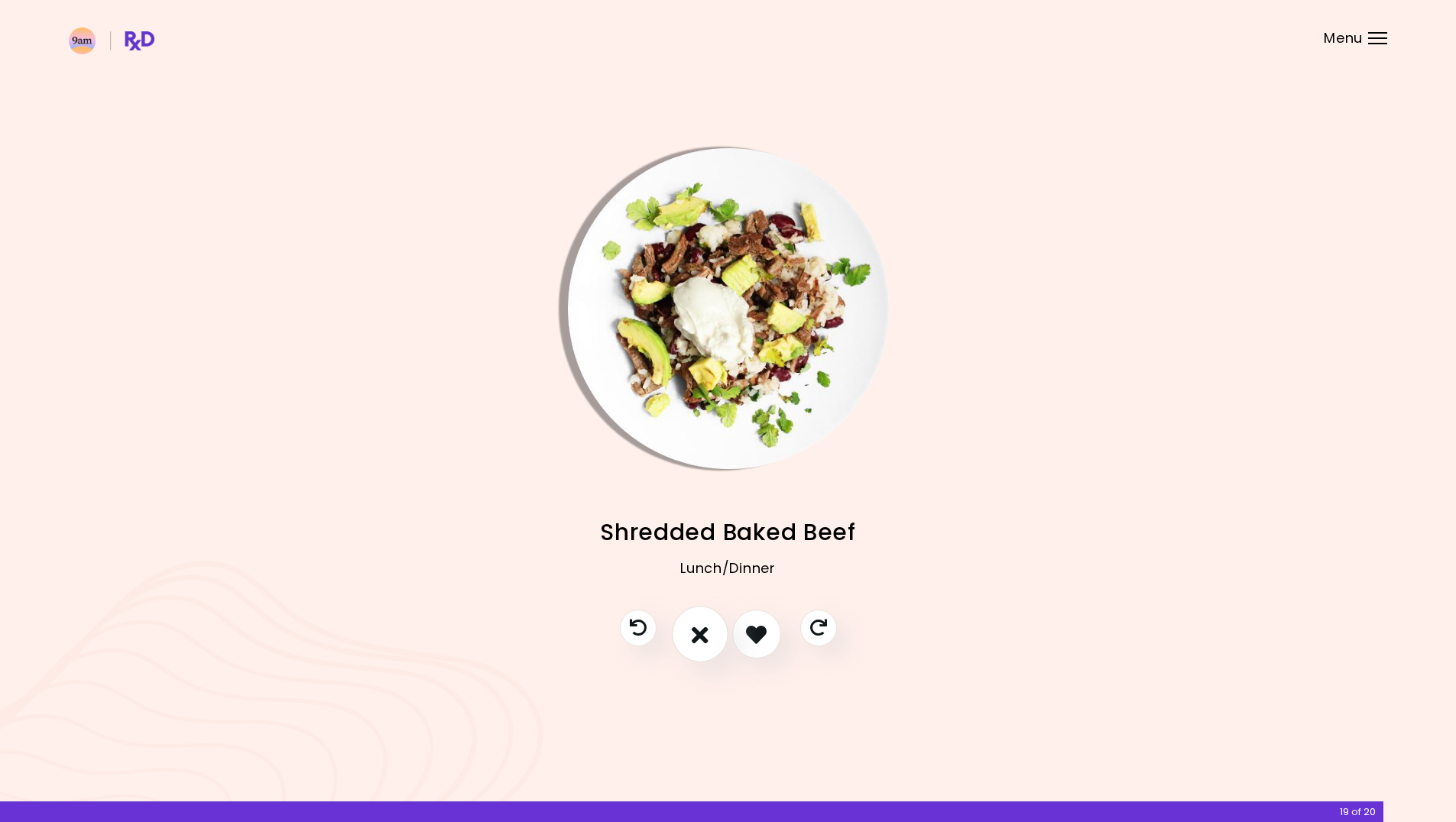
click at [711, 644] on button "I don't like this recipe" at bounding box center [700, 635] width 57 height 57
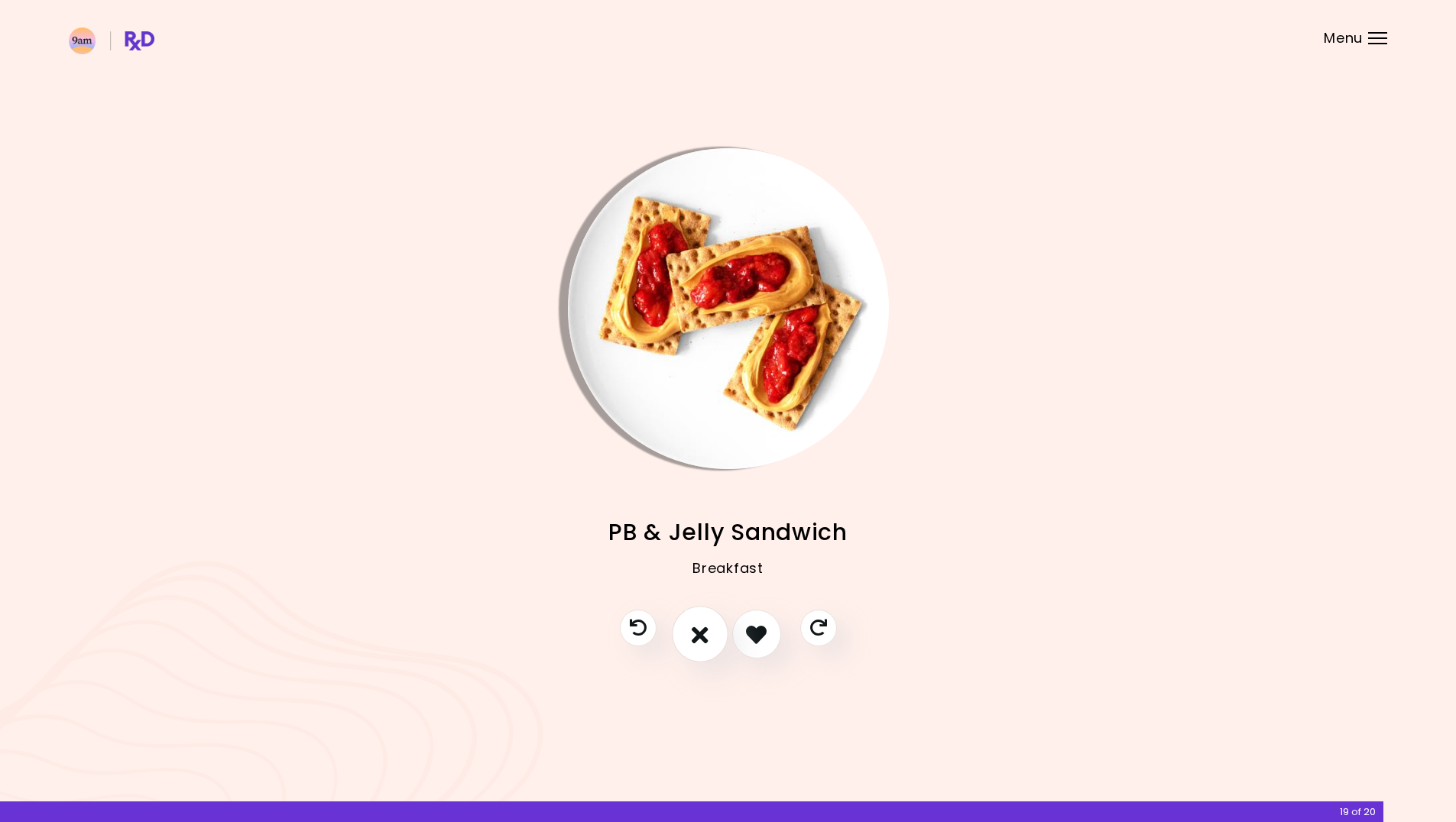
click at [702, 643] on icon "I don't like this recipe" at bounding box center [700, 635] width 16 height 24
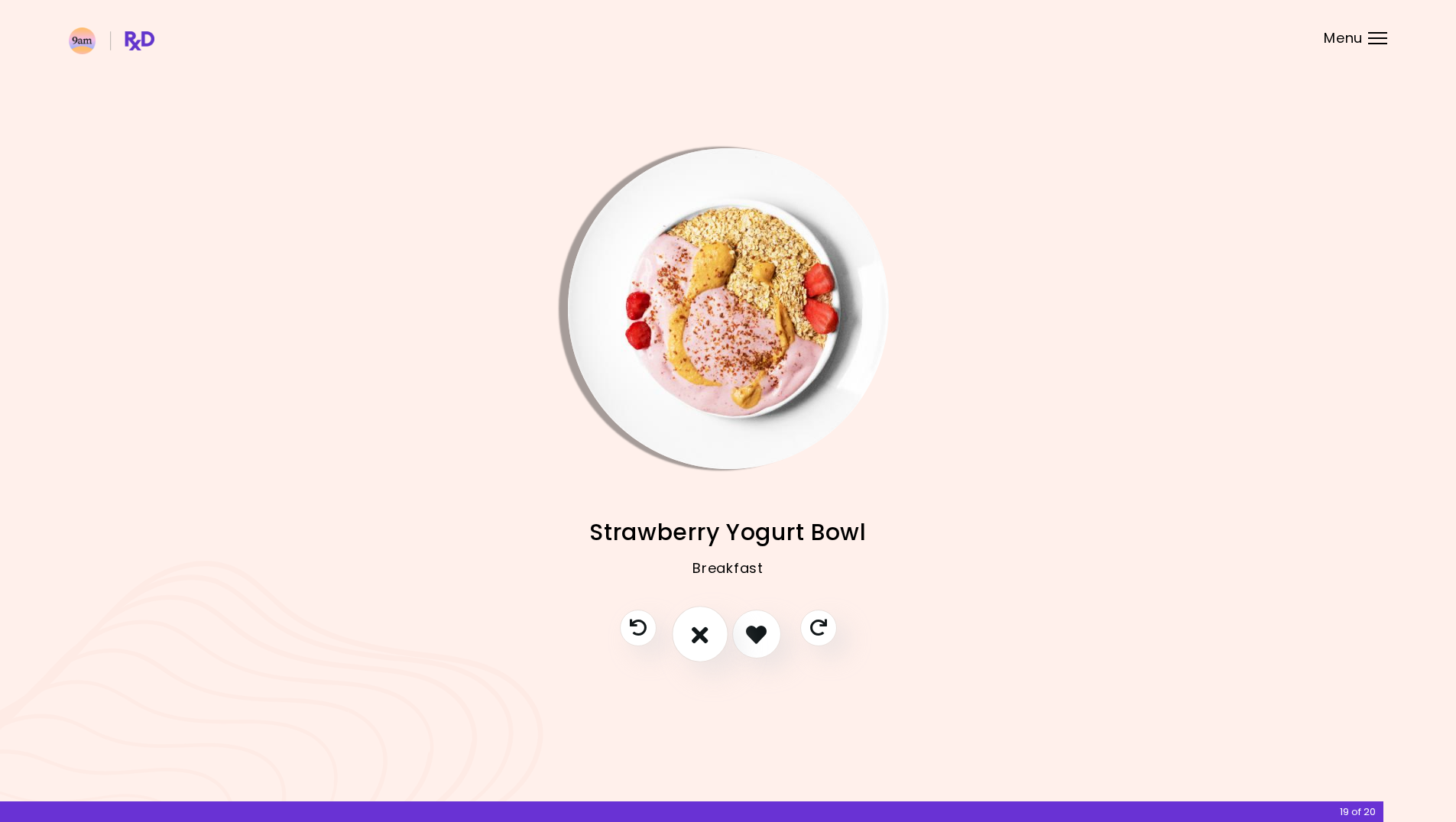
click at [702, 643] on icon "I don't like this recipe" at bounding box center [700, 635] width 16 height 24
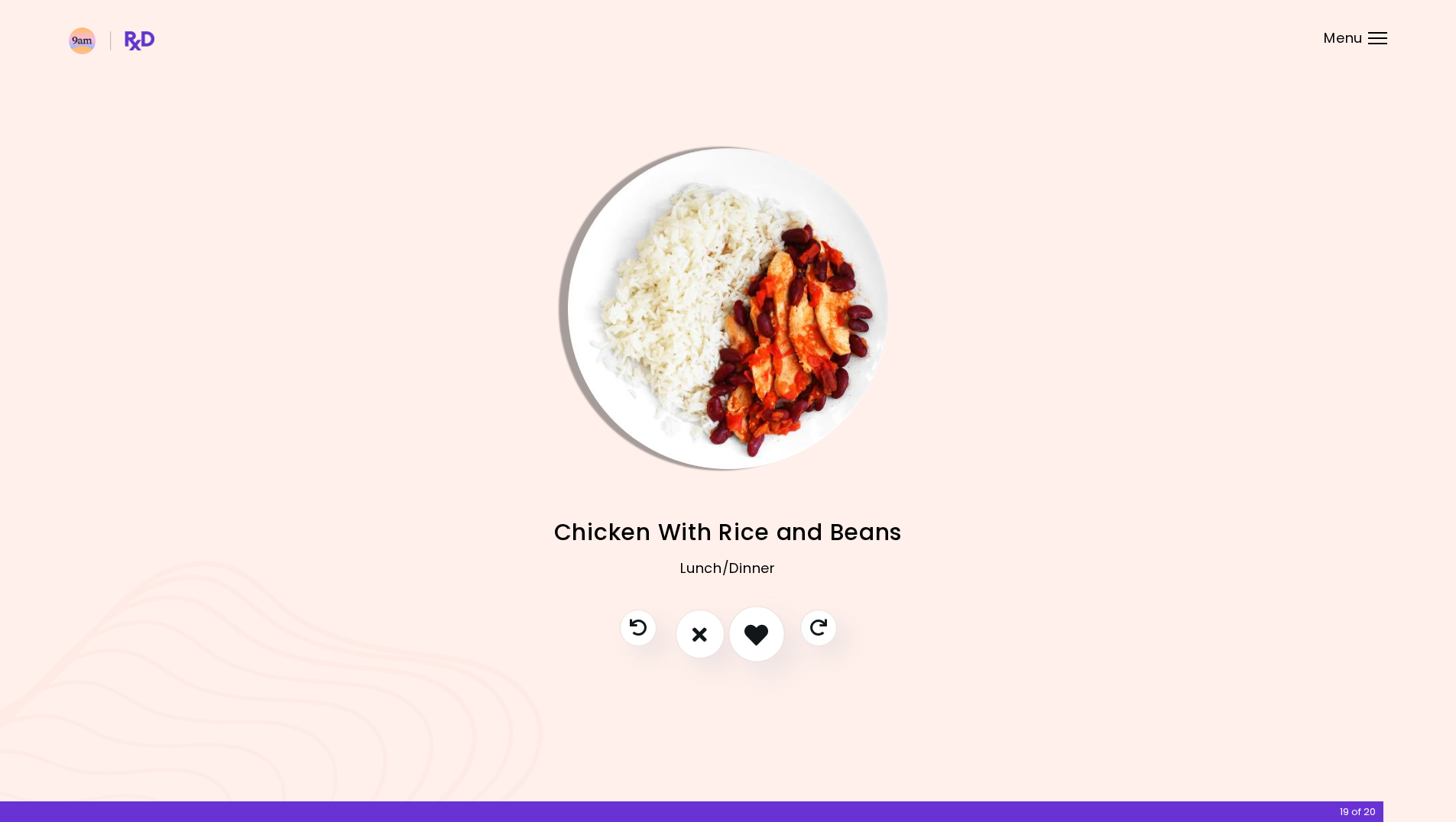
click at [751, 638] on icon "I like this recipe" at bounding box center [756, 635] width 24 height 24
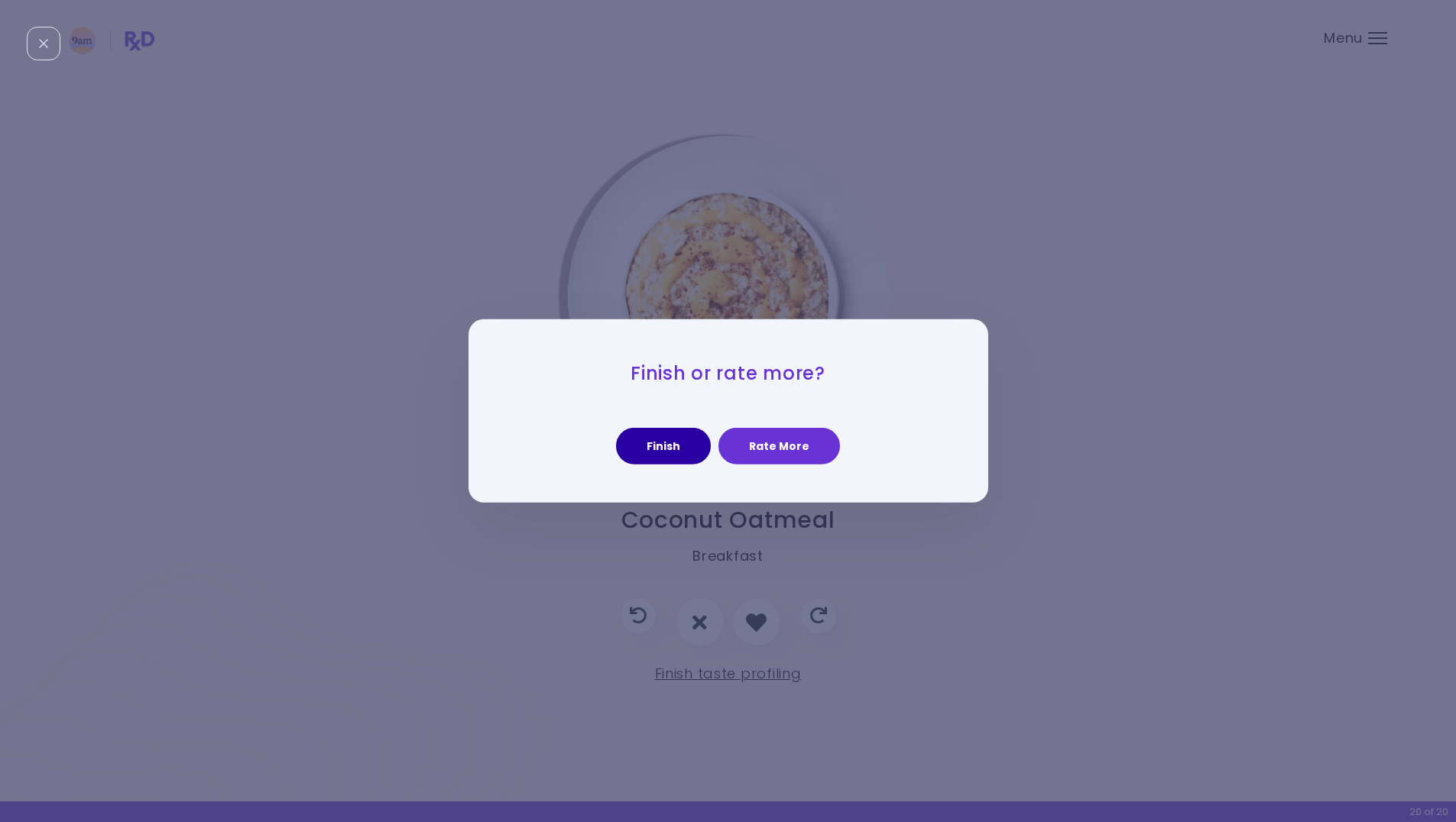
click at [667, 450] on button "Finish" at bounding box center [663, 446] width 95 height 37
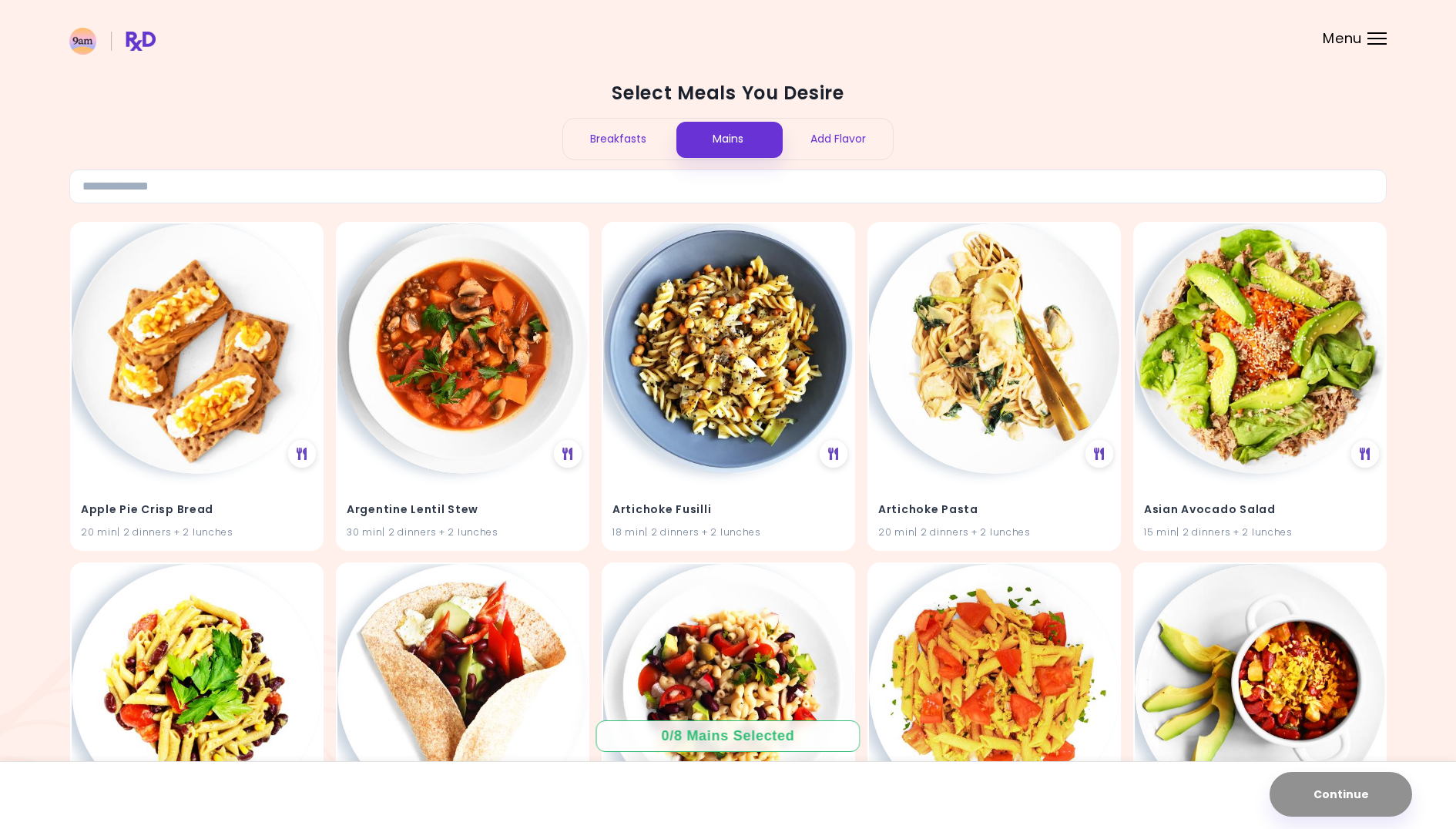
click at [630, 144] on div "Breakfasts" at bounding box center [618, 138] width 110 height 41
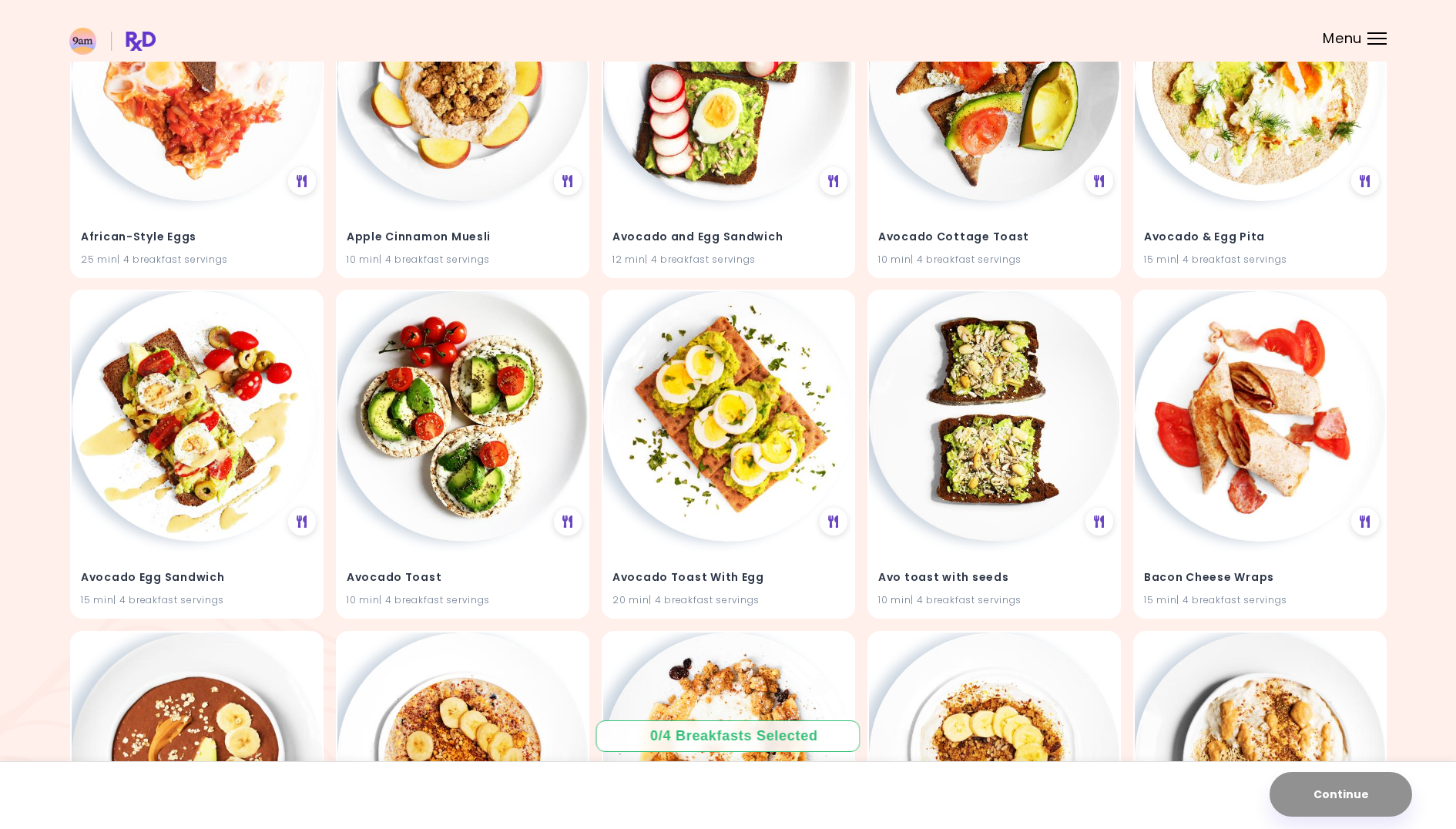
scroll to position [274, 0]
click at [1047, 553] on div "Avo toast with seeds 10 min | 4 breakfast servings" at bounding box center [994, 577] width 250 height 75
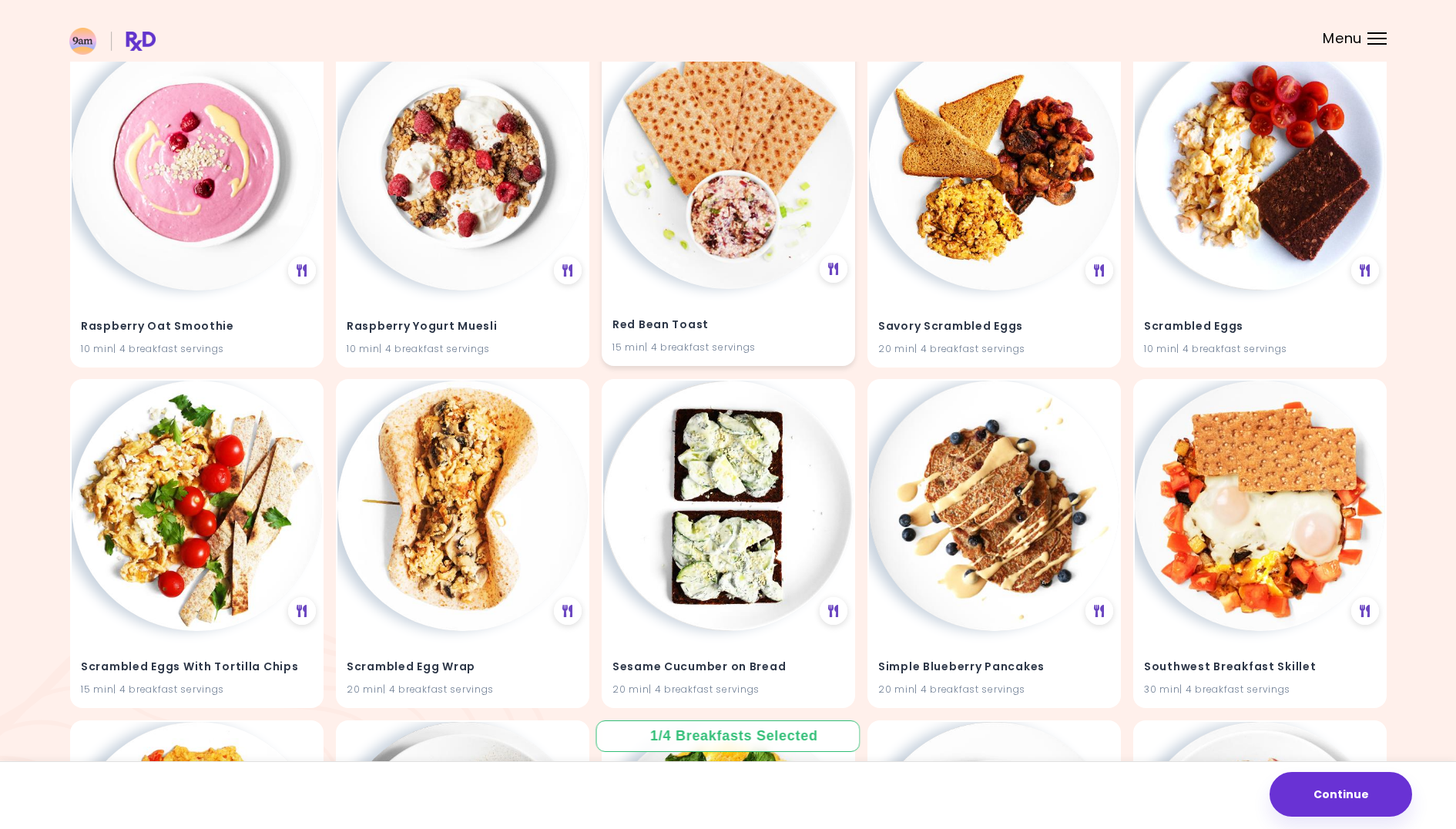
scroll to position [4638, 0]
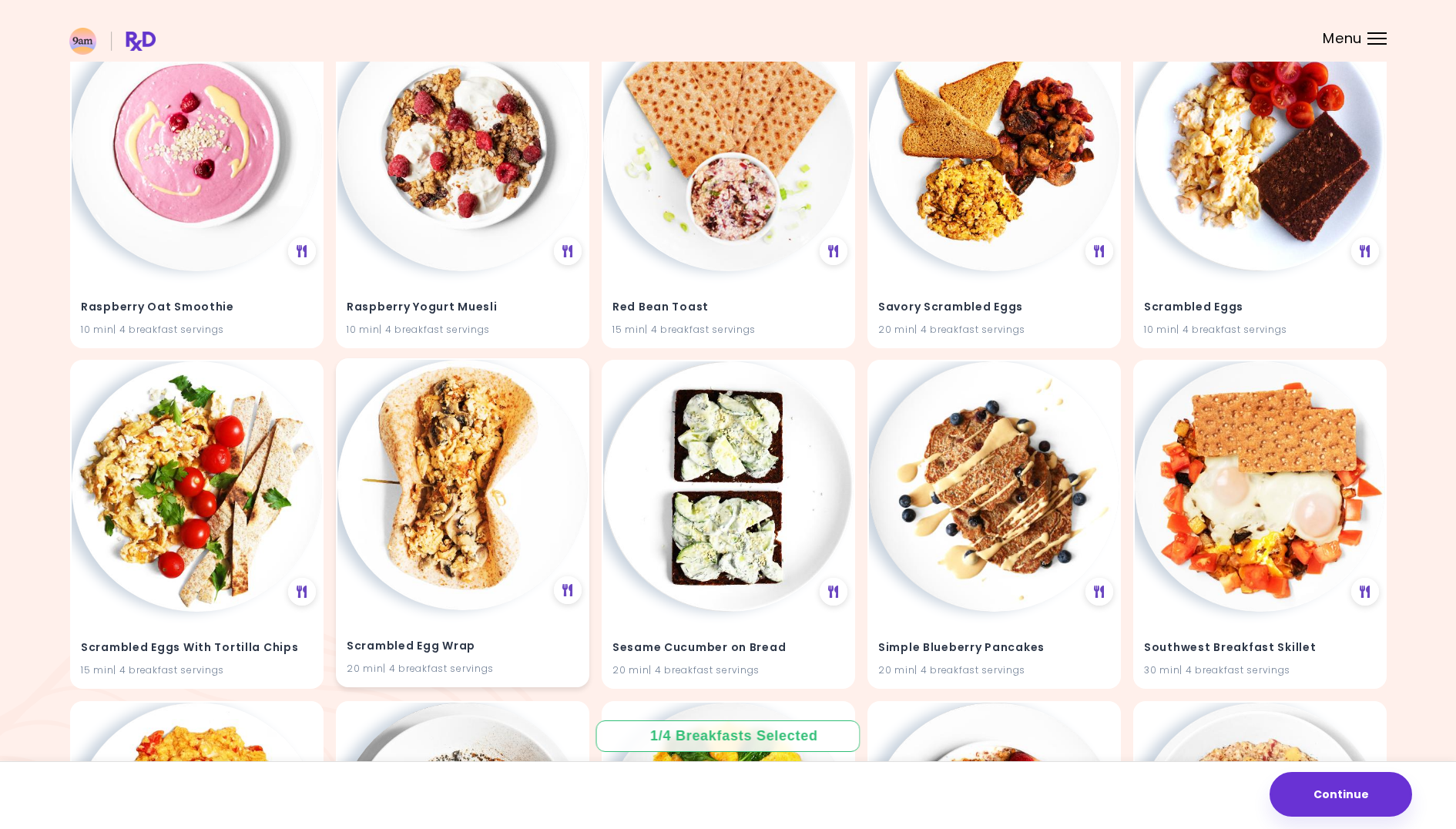
click at [535, 507] on img at bounding box center [462, 485] width 250 height 250
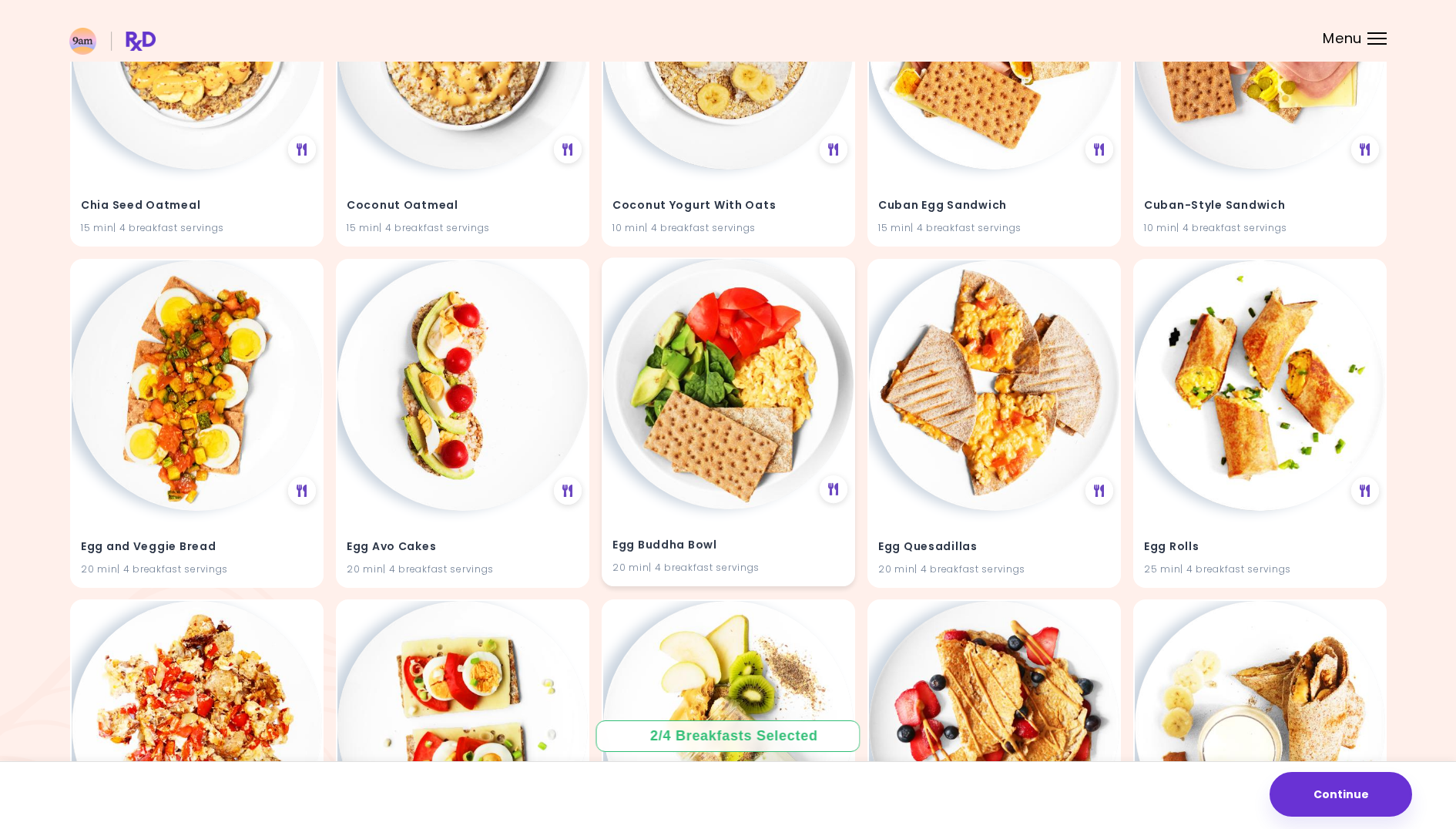
scroll to position [2009, 0]
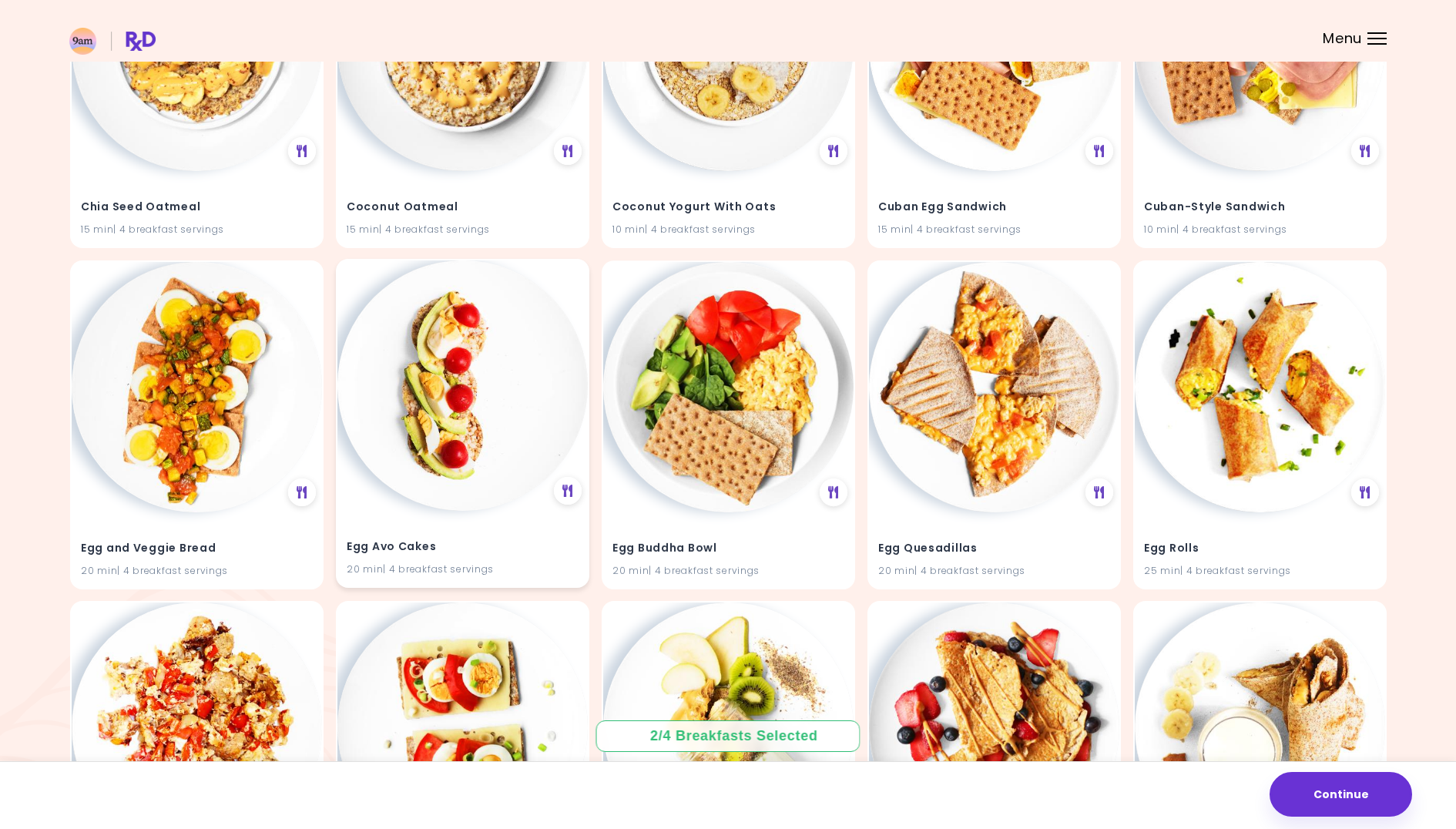
click at [507, 414] on img at bounding box center [462, 385] width 250 height 250
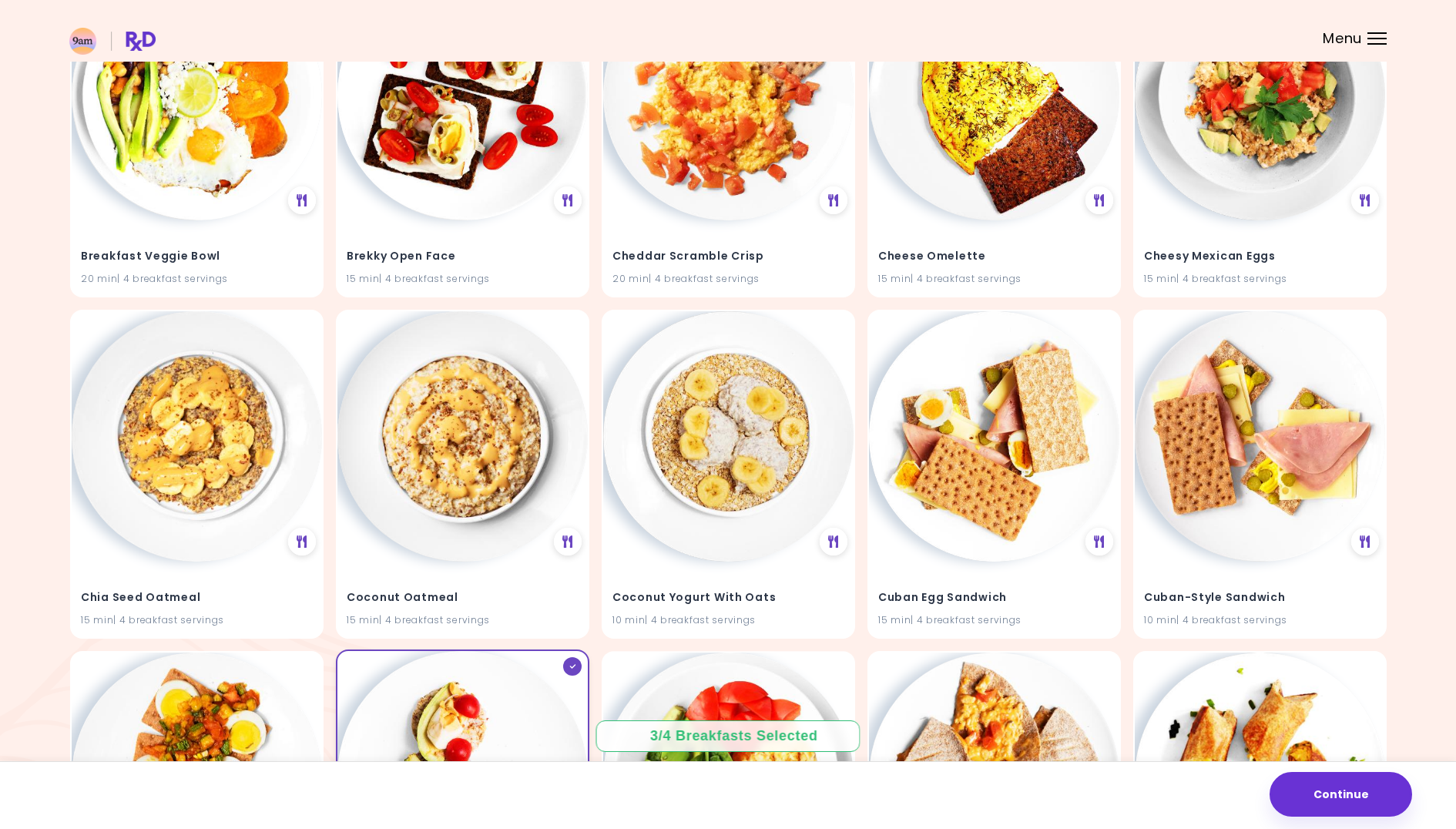
scroll to position [1616, 0]
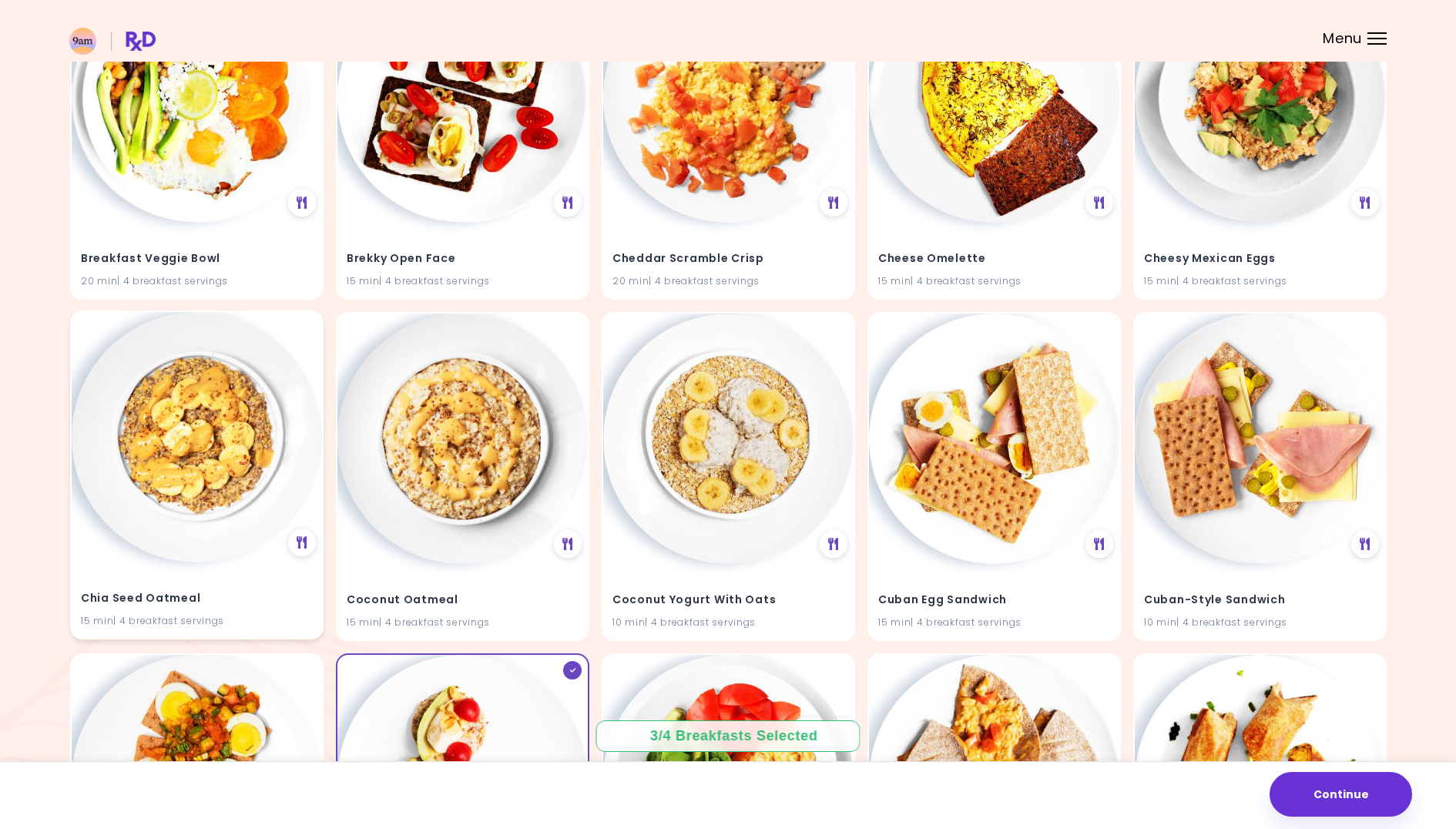
click at [206, 472] on img at bounding box center [196, 438] width 250 height 250
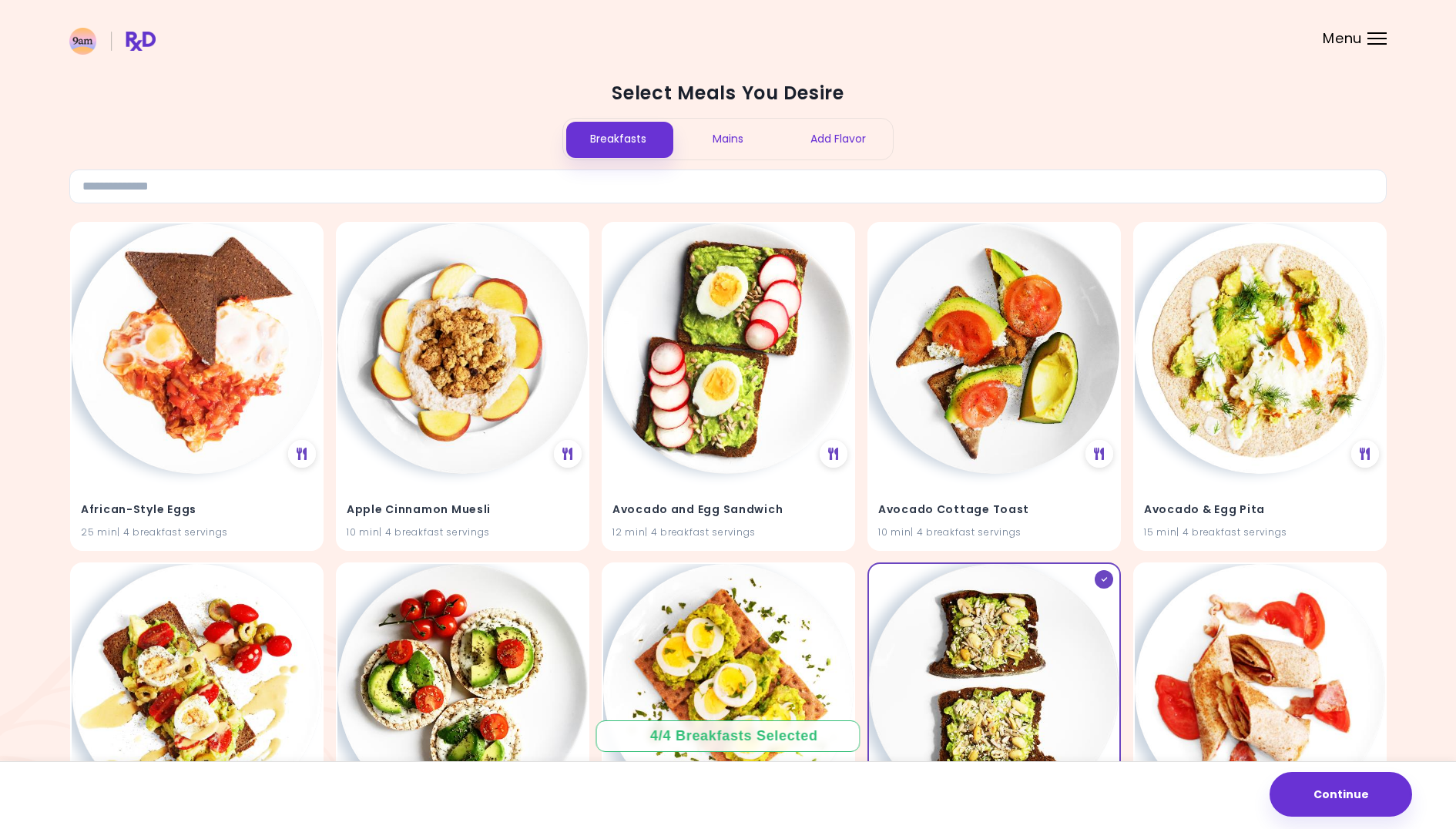
scroll to position [0, 0]
click at [742, 137] on div "Mains" at bounding box center [728, 138] width 110 height 41
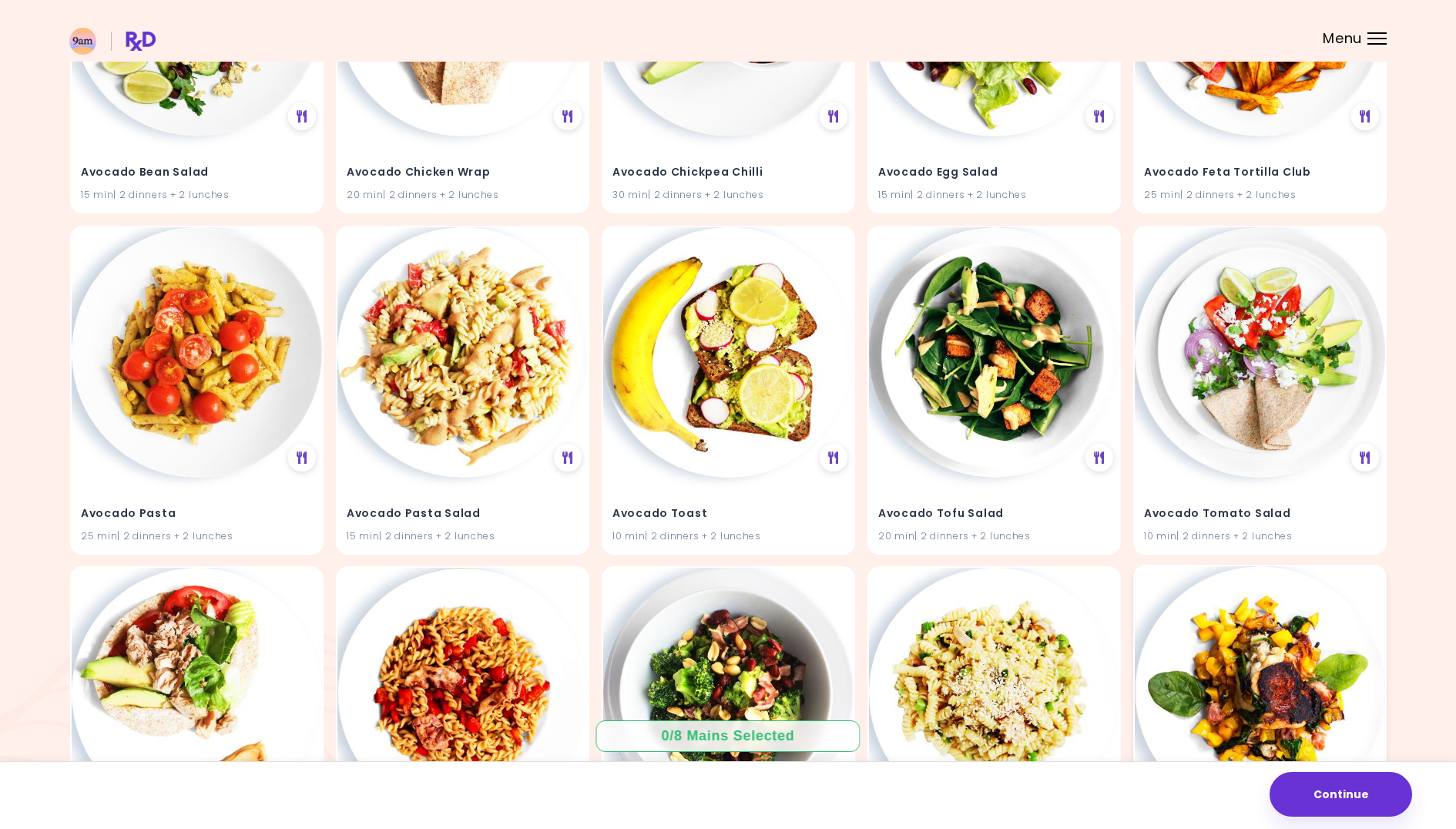
scroll to position [1027, 0]
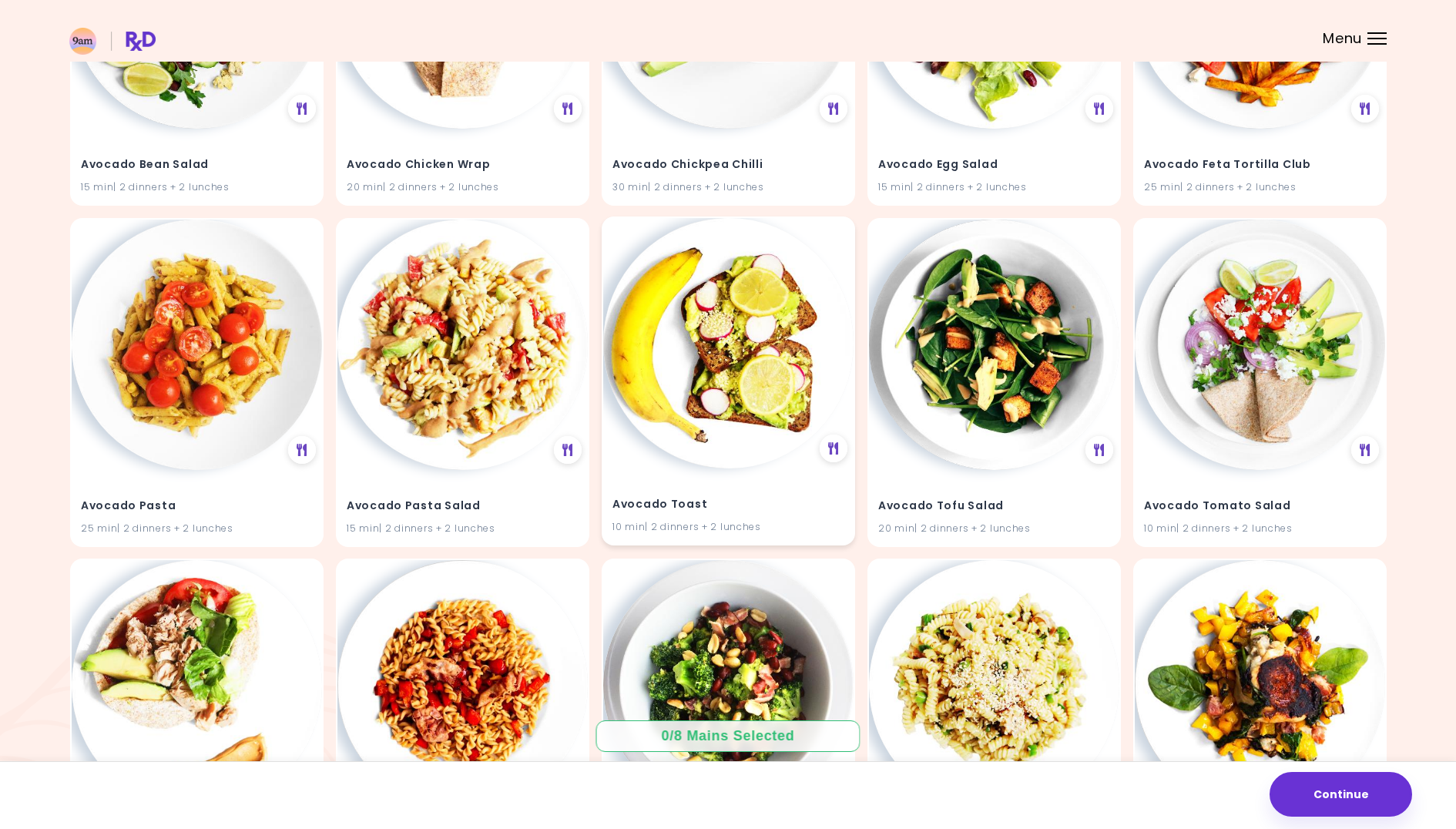
click at [718, 473] on div "Avocado Toast 10 min | 2 dinners + 2 lunches" at bounding box center [728, 506] width 250 height 75
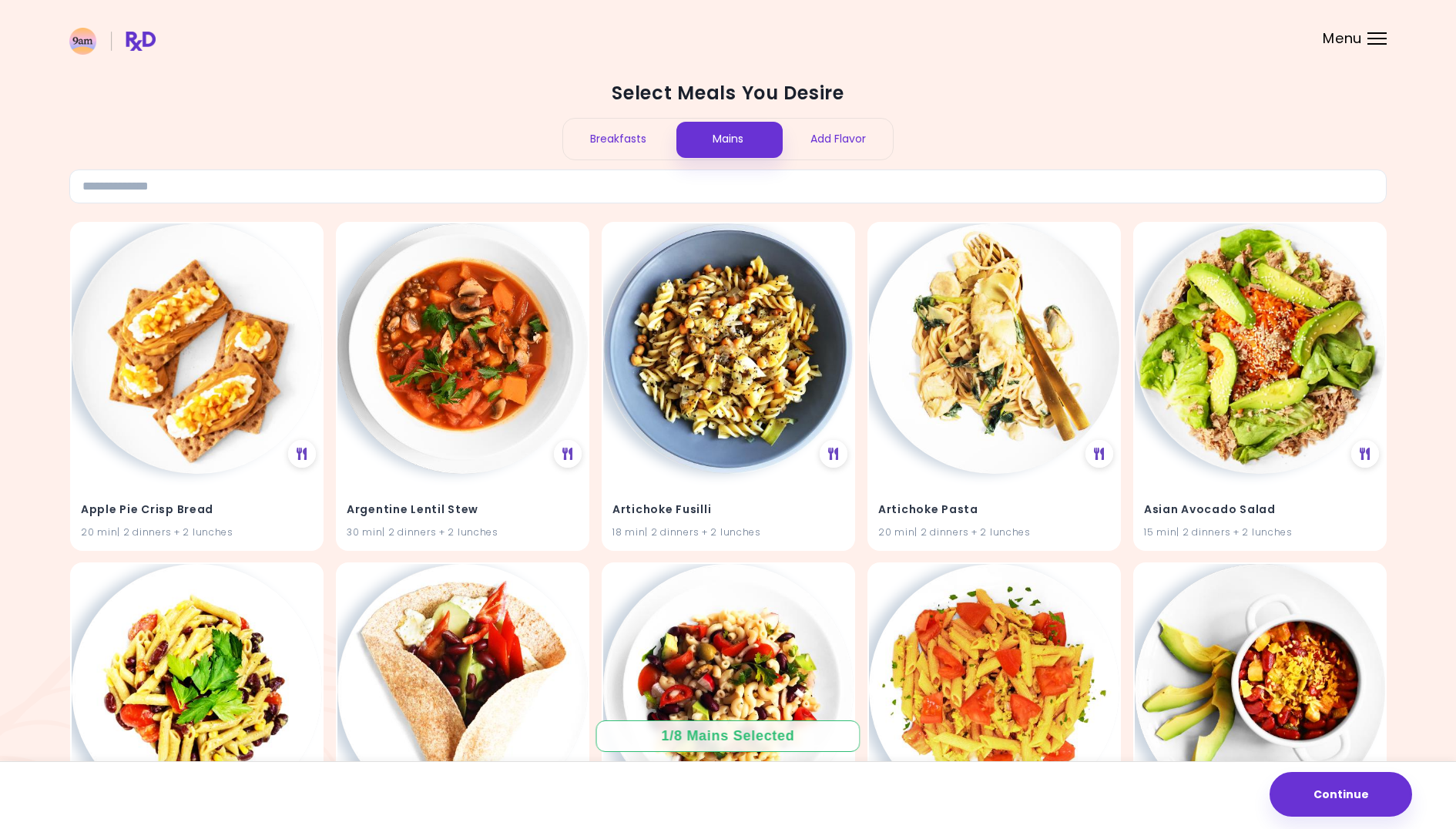
scroll to position [0, 0]
click at [843, 143] on div "Add Flavor" at bounding box center [838, 138] width 110 height 41
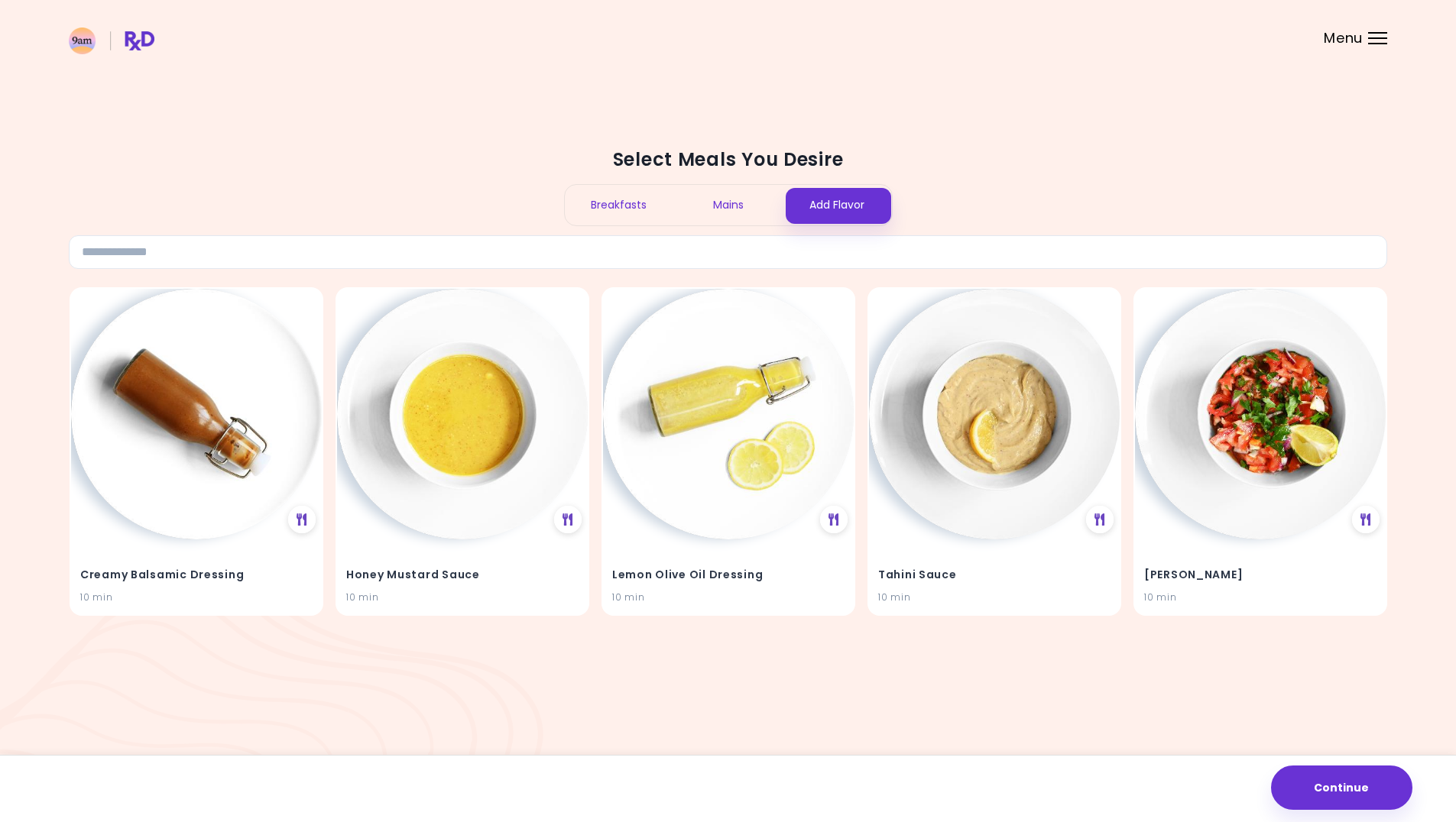
click at [721, 202] on div "Mains" at bounding box center [728, 205] width 109 height 40
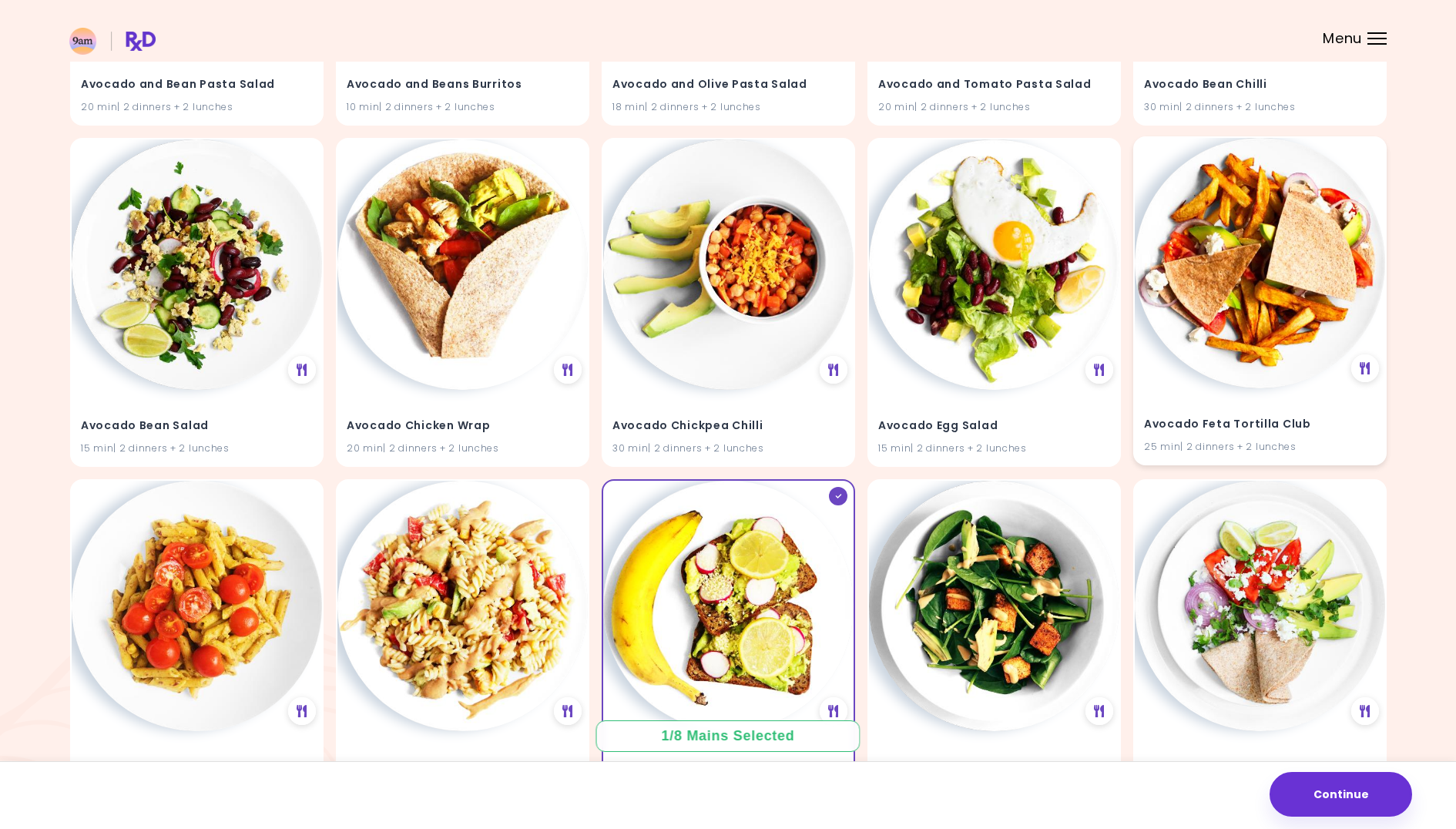
scroll to position [773, 0]
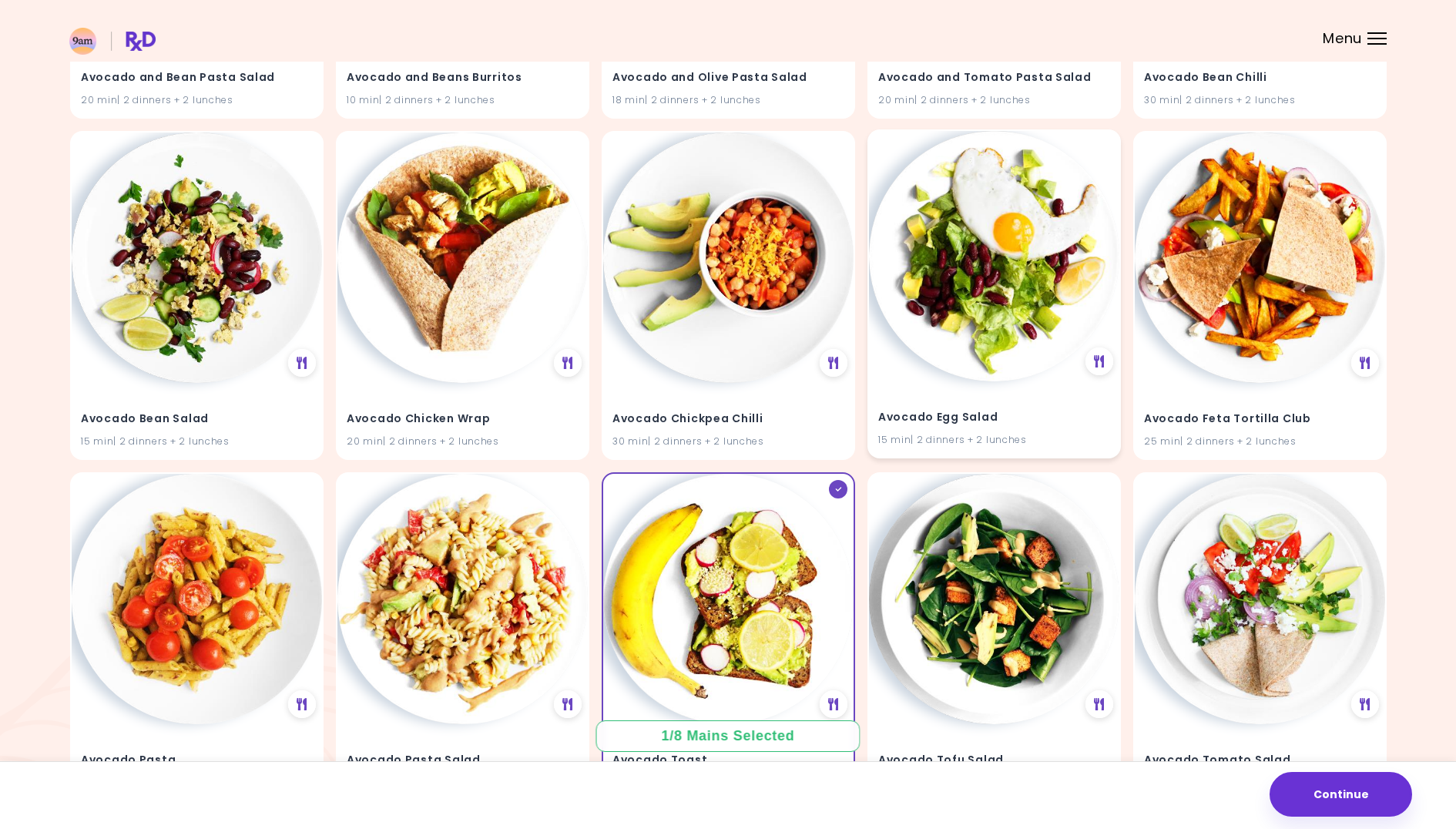
click at [967, 313] on img at bounding box center [994, 256] width 250 height 250
click at [1051, 347] on img at bounding box center [994, 256] width 250 height 250
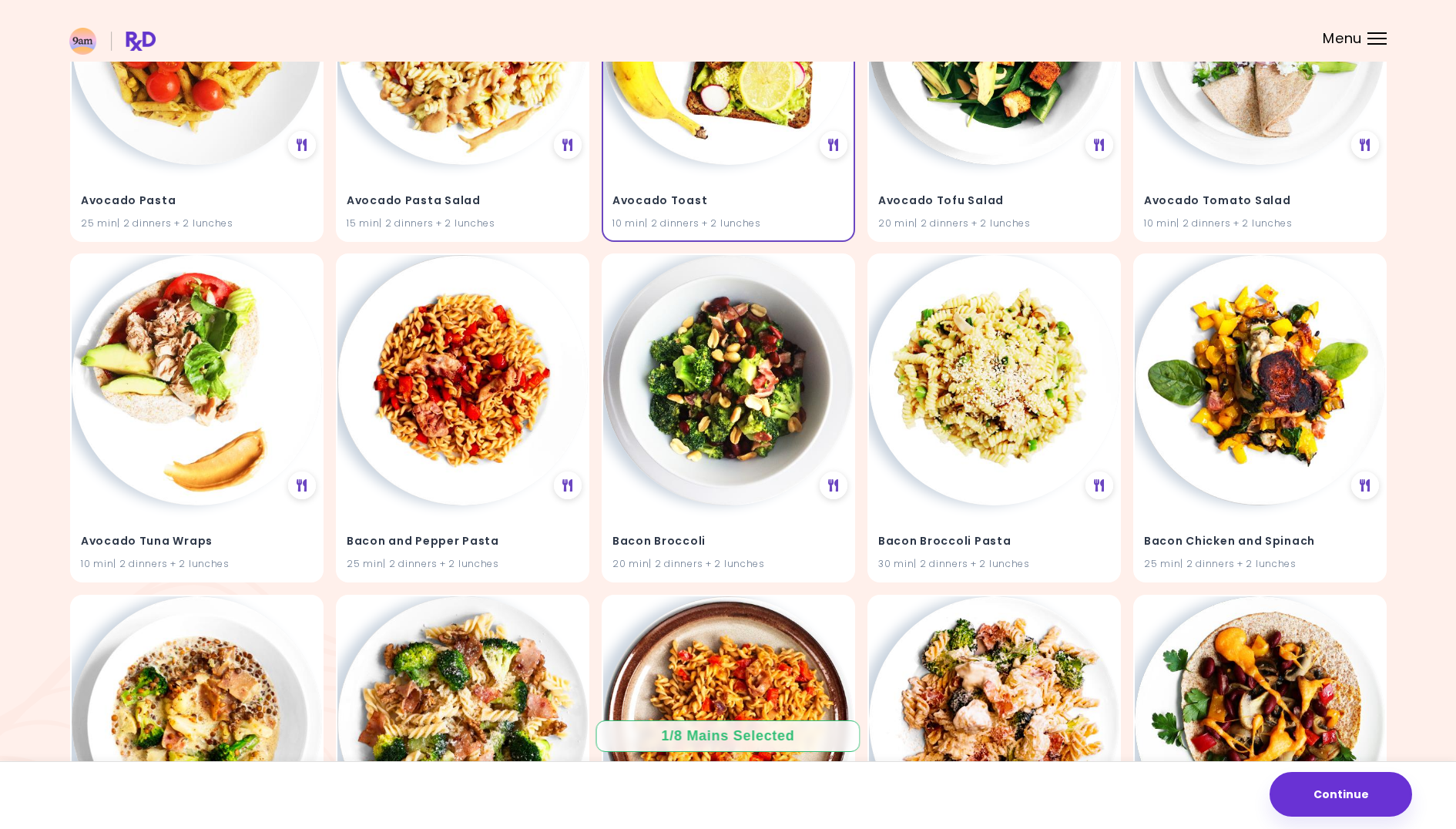
scroll to position [1337, 0]
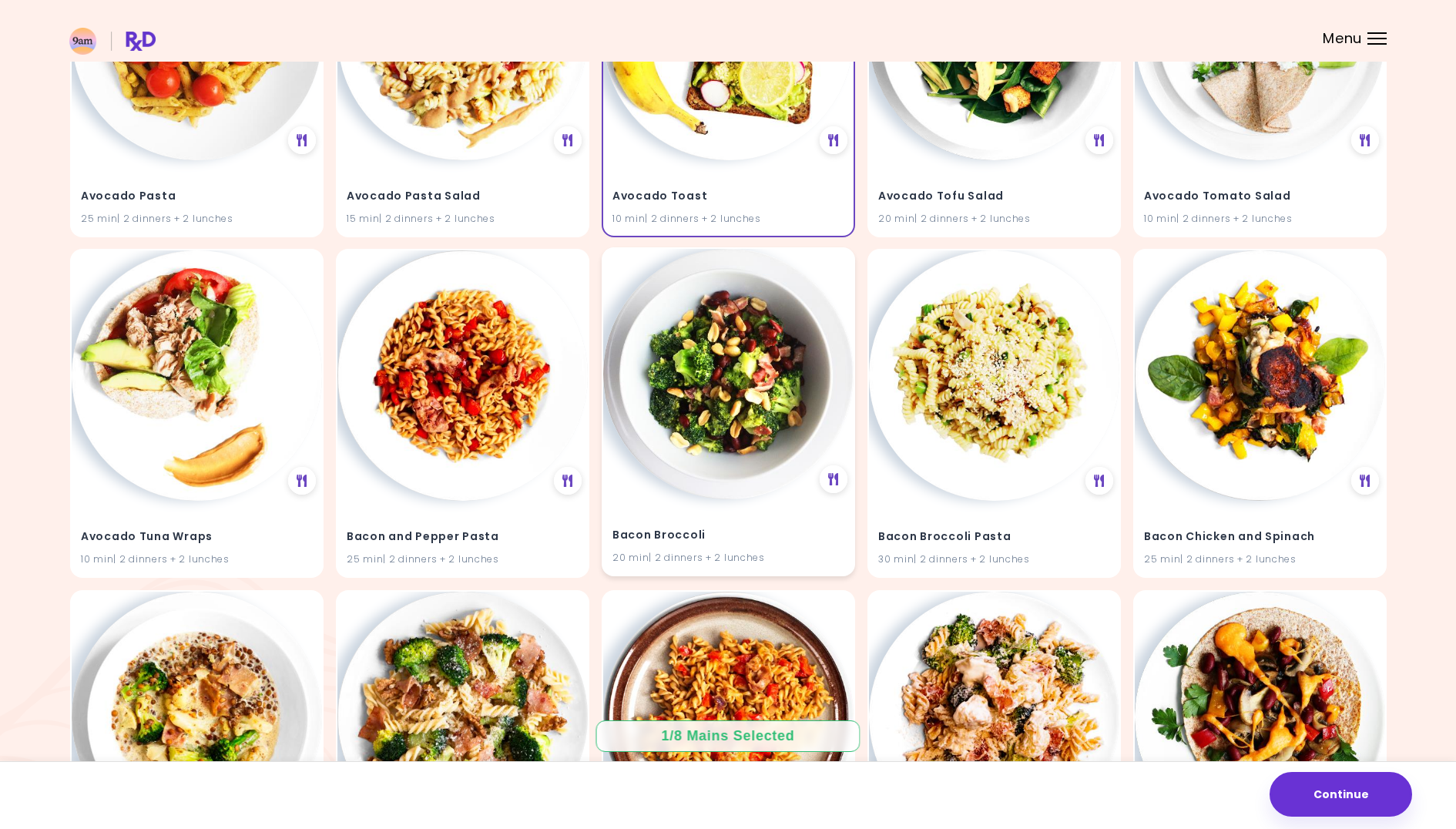
click at [719, 464] on img at bounding box center [728, 374] width 250 height 250
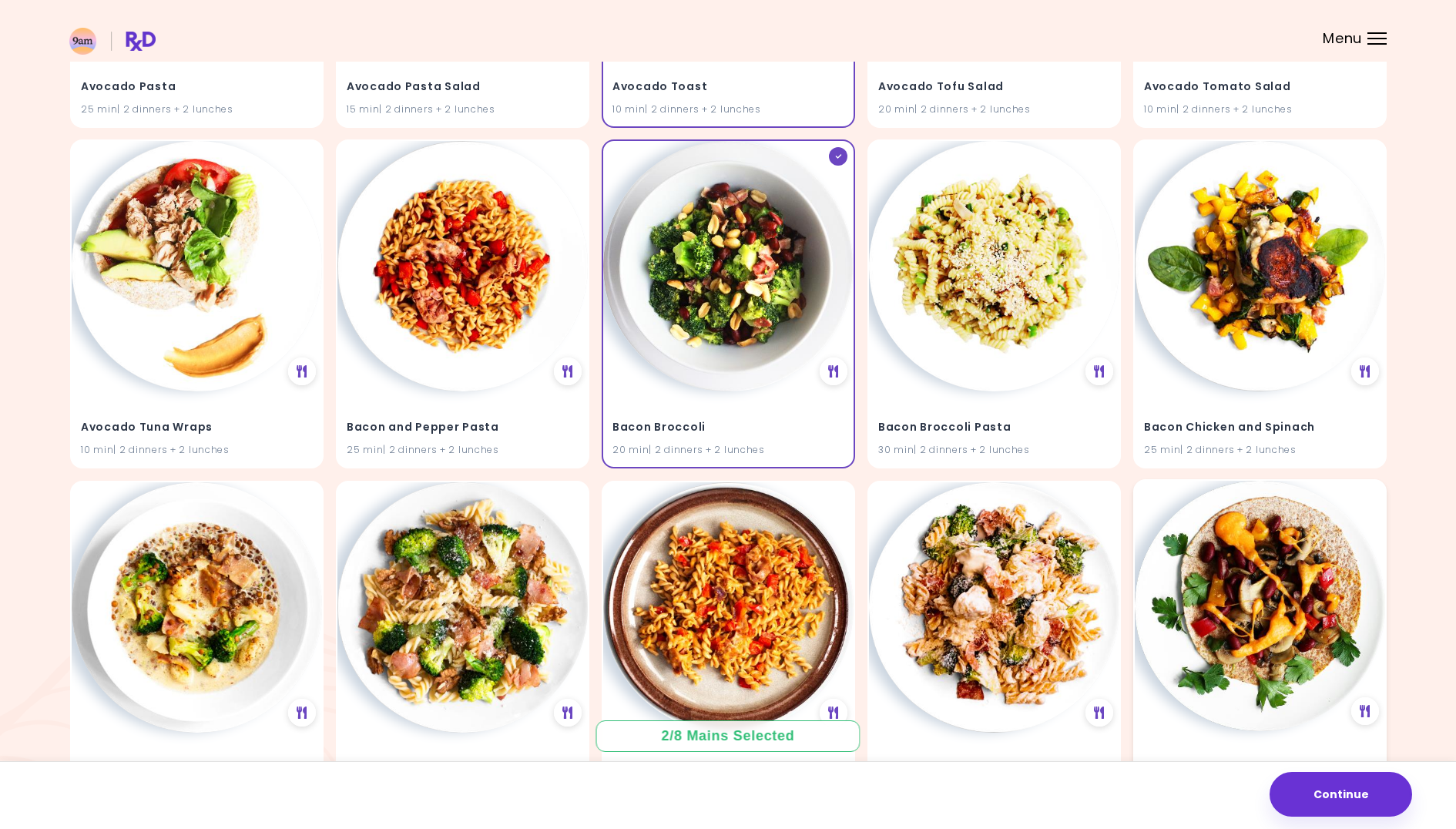
scroll to position [1452, 0]
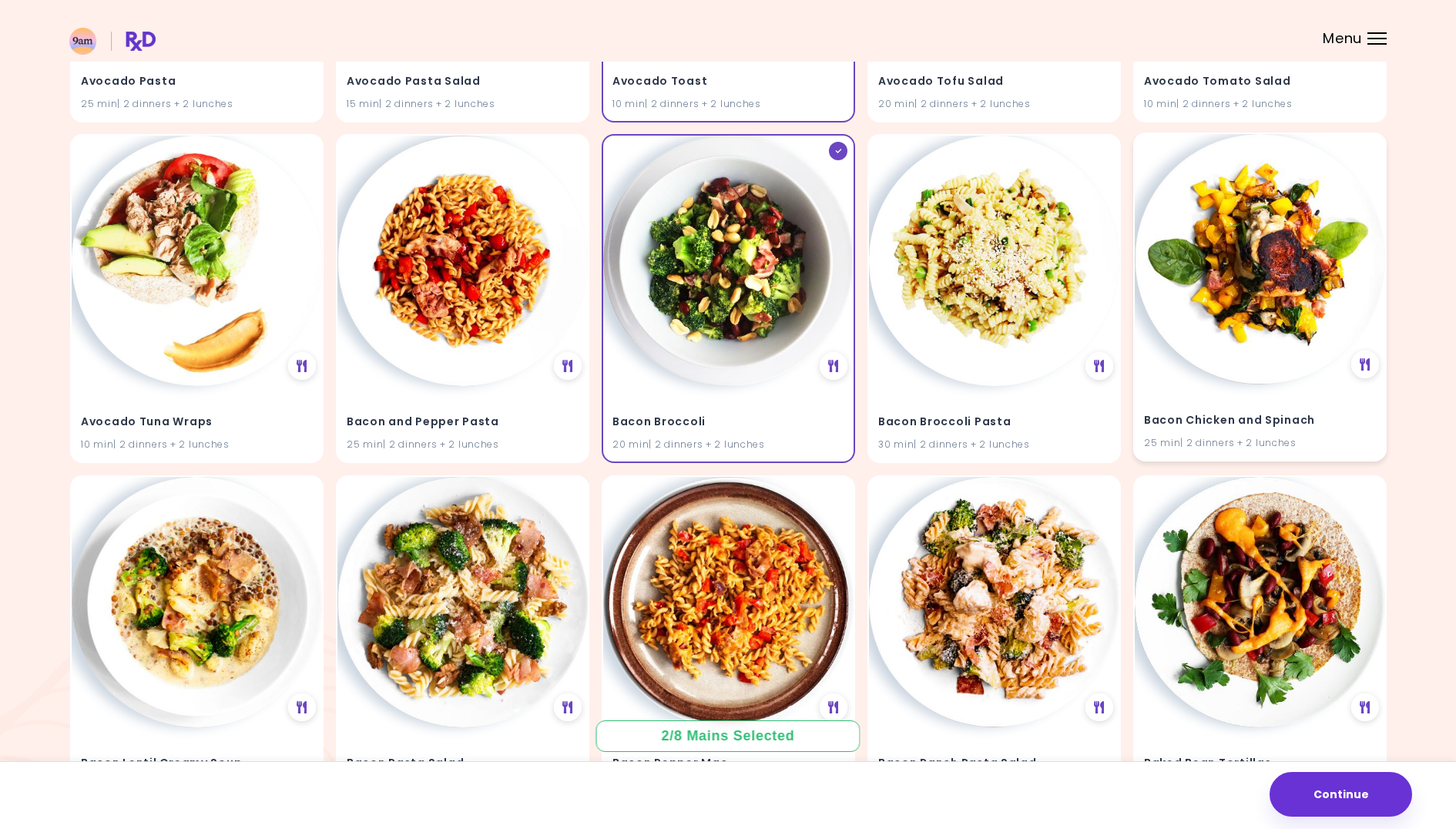
click at [1231, 356] on img at bounding box center [1260, 259] width 250 height 250
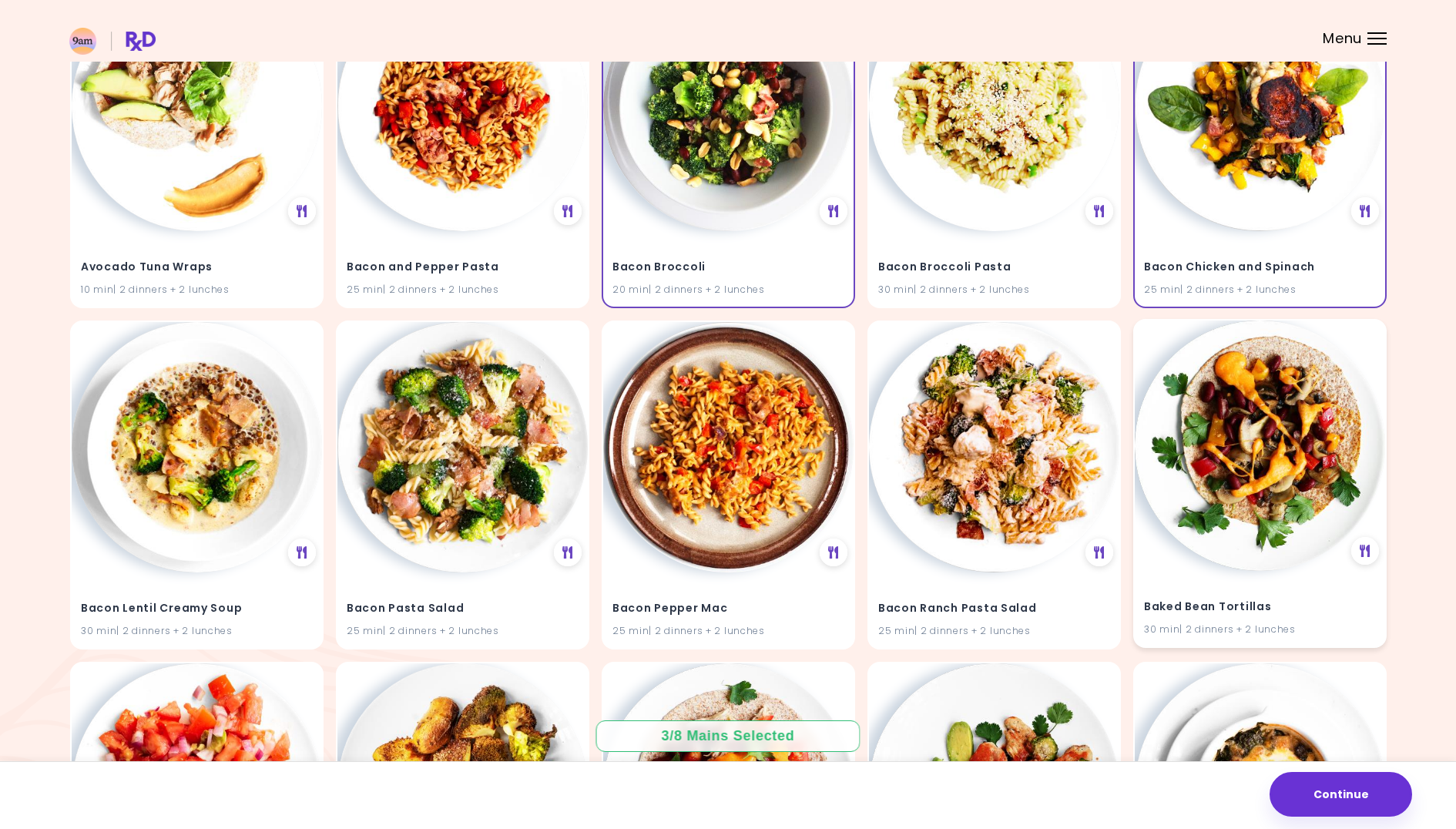
scroll to position [1635, 0]
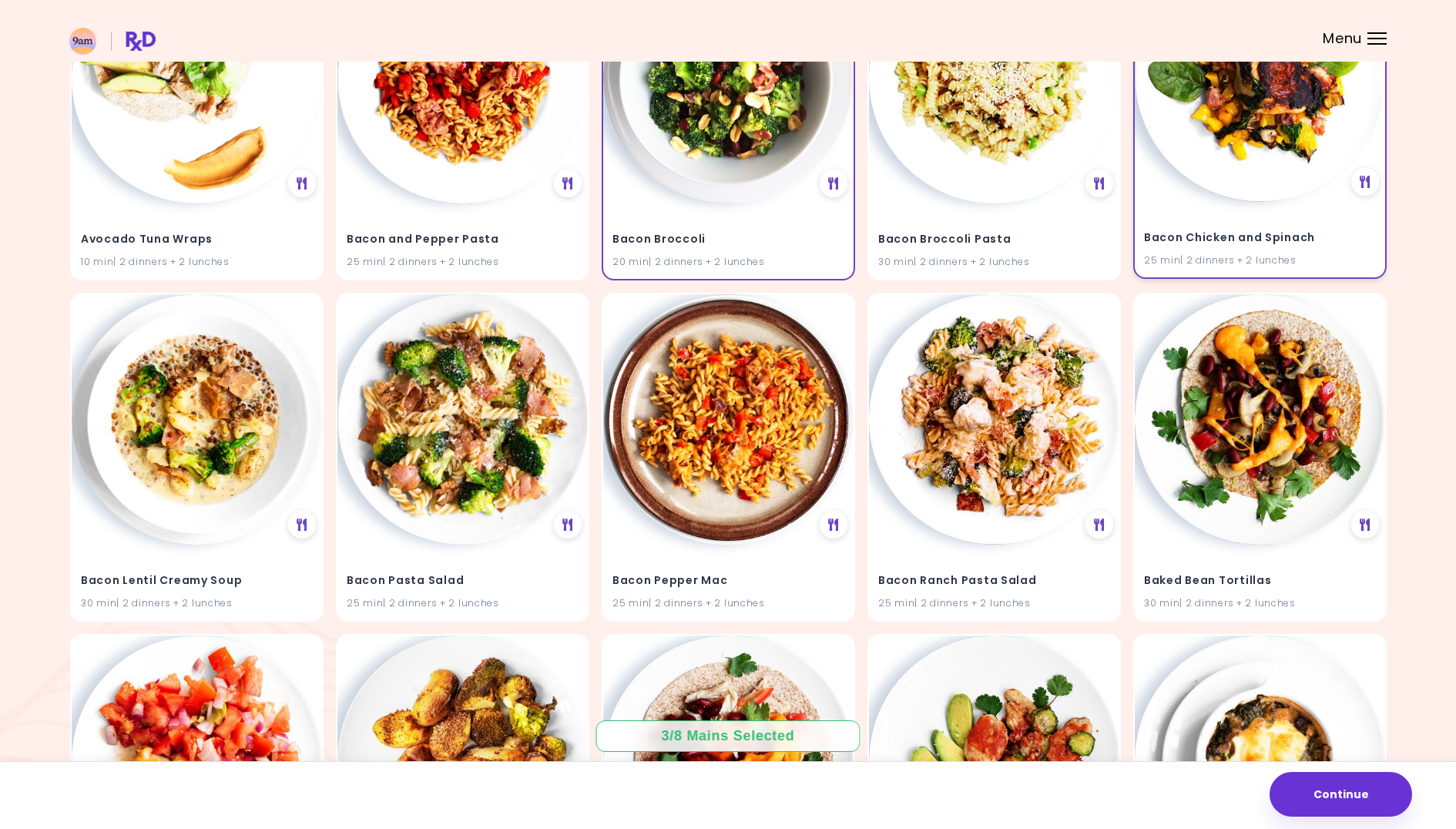
click at [1236, 202] on div "Bacon Chicken and Spinach 25 min | 2 dinners + 2 lunches" at bounding box center [1260, 240] width 250 height 75
click at [718, 189] on img at bounding box center [728, 76] width 250 height 250
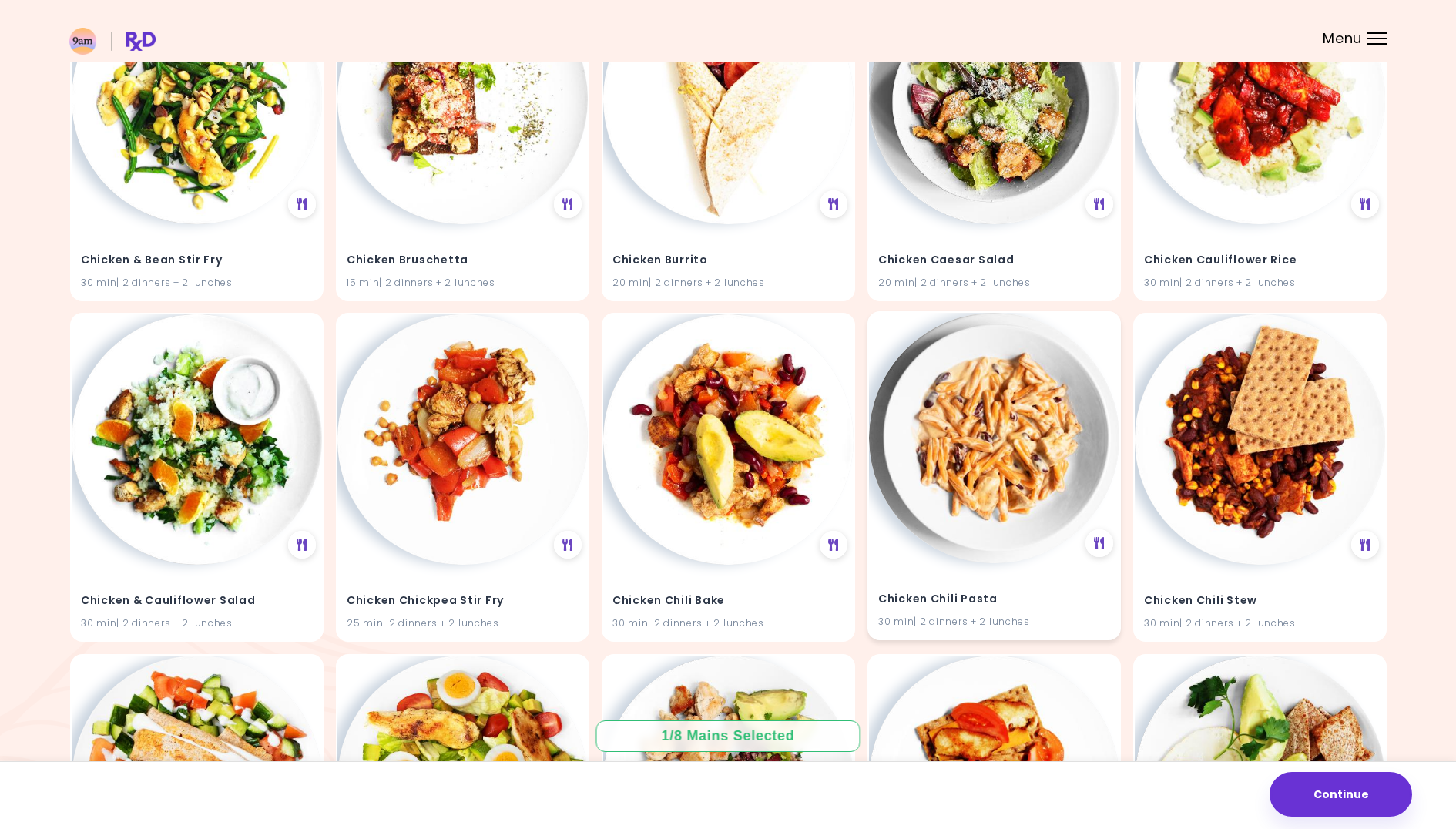
scroll to position [11851, 0]
click at [217, 490] on img at bounding box center [196, 438] width 250 height 250
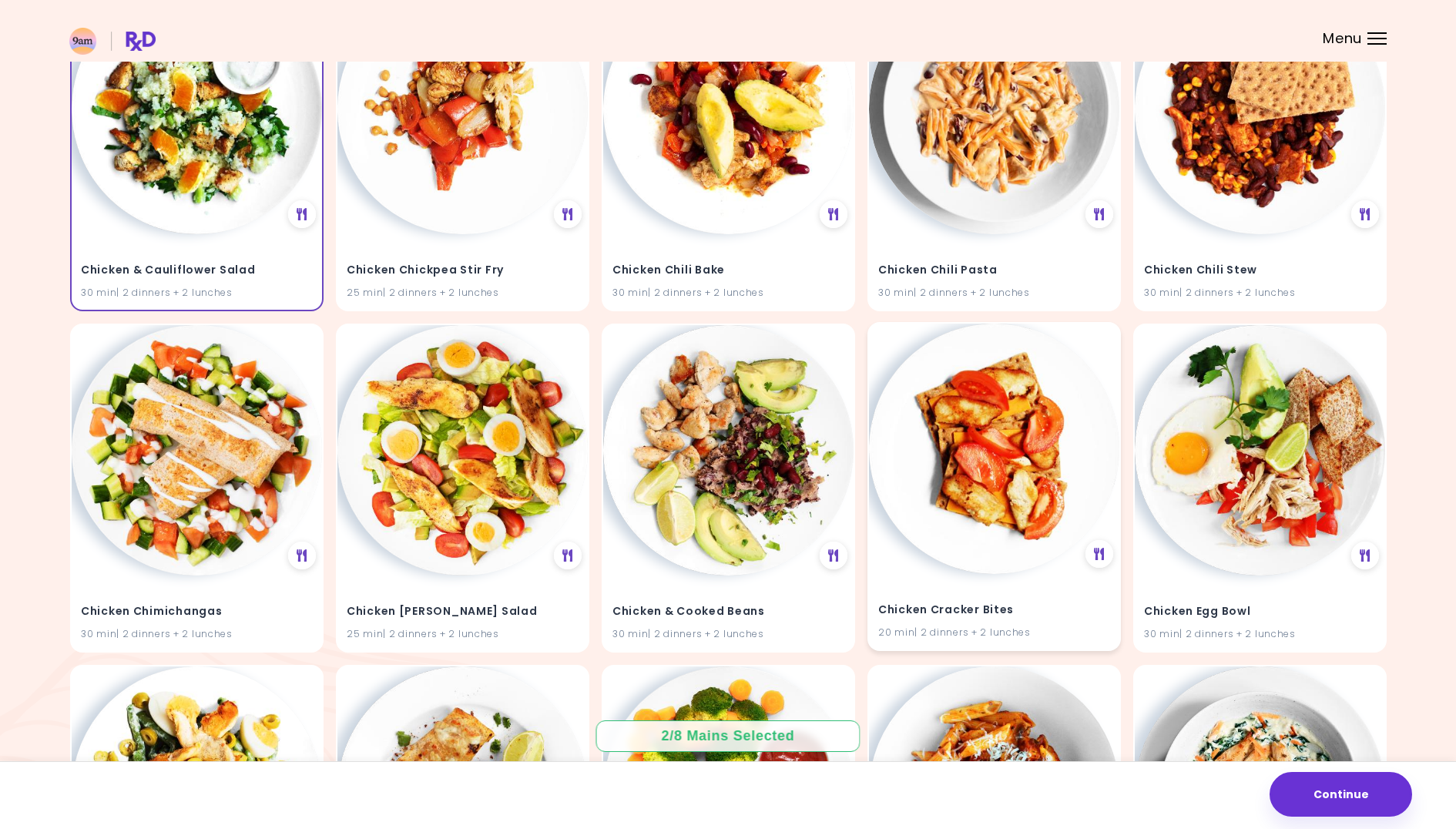
scroll to position [12183, 0]
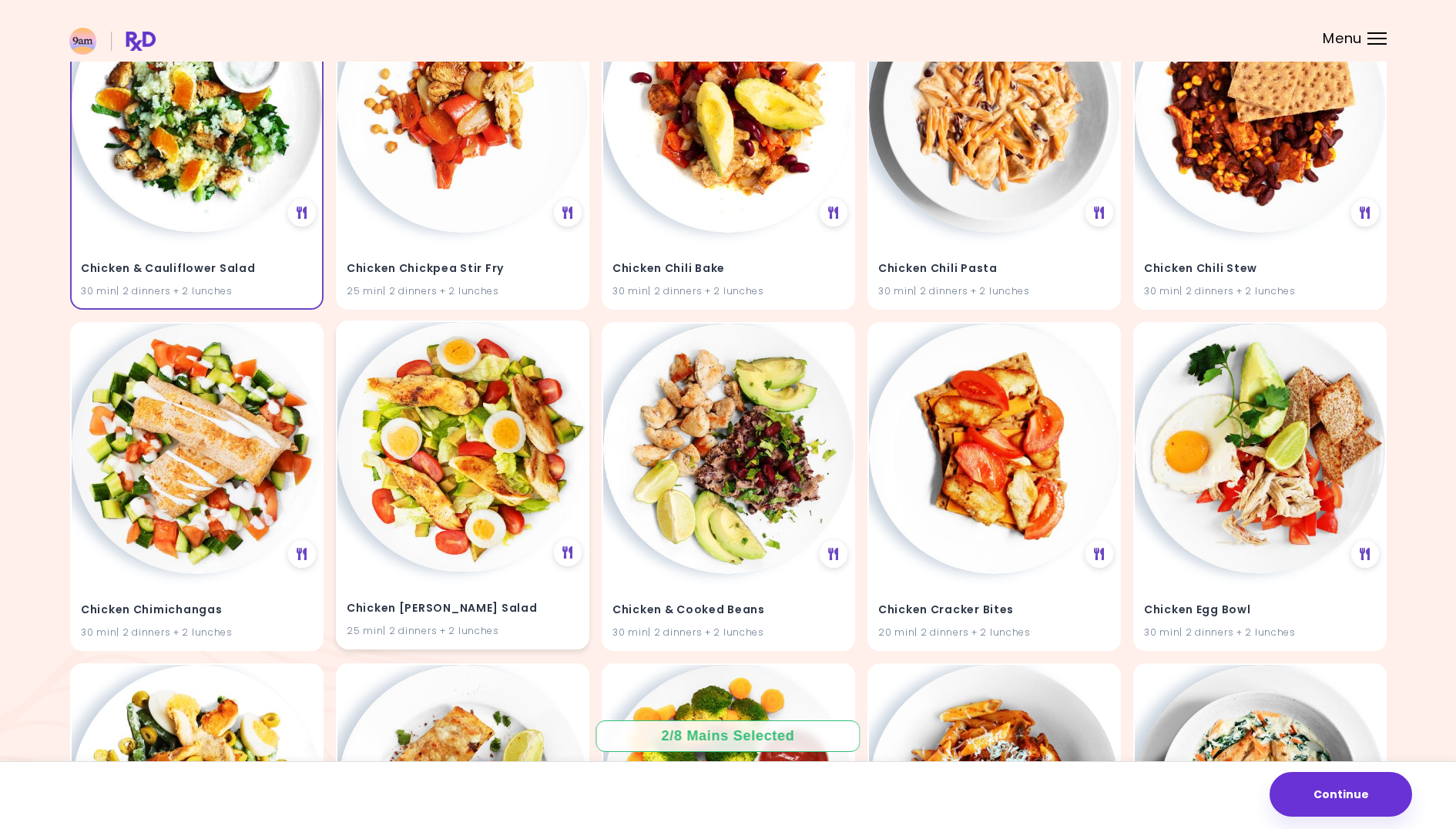
click at [488, 528] on img at bounding box center [462, 448] width 250 height 250
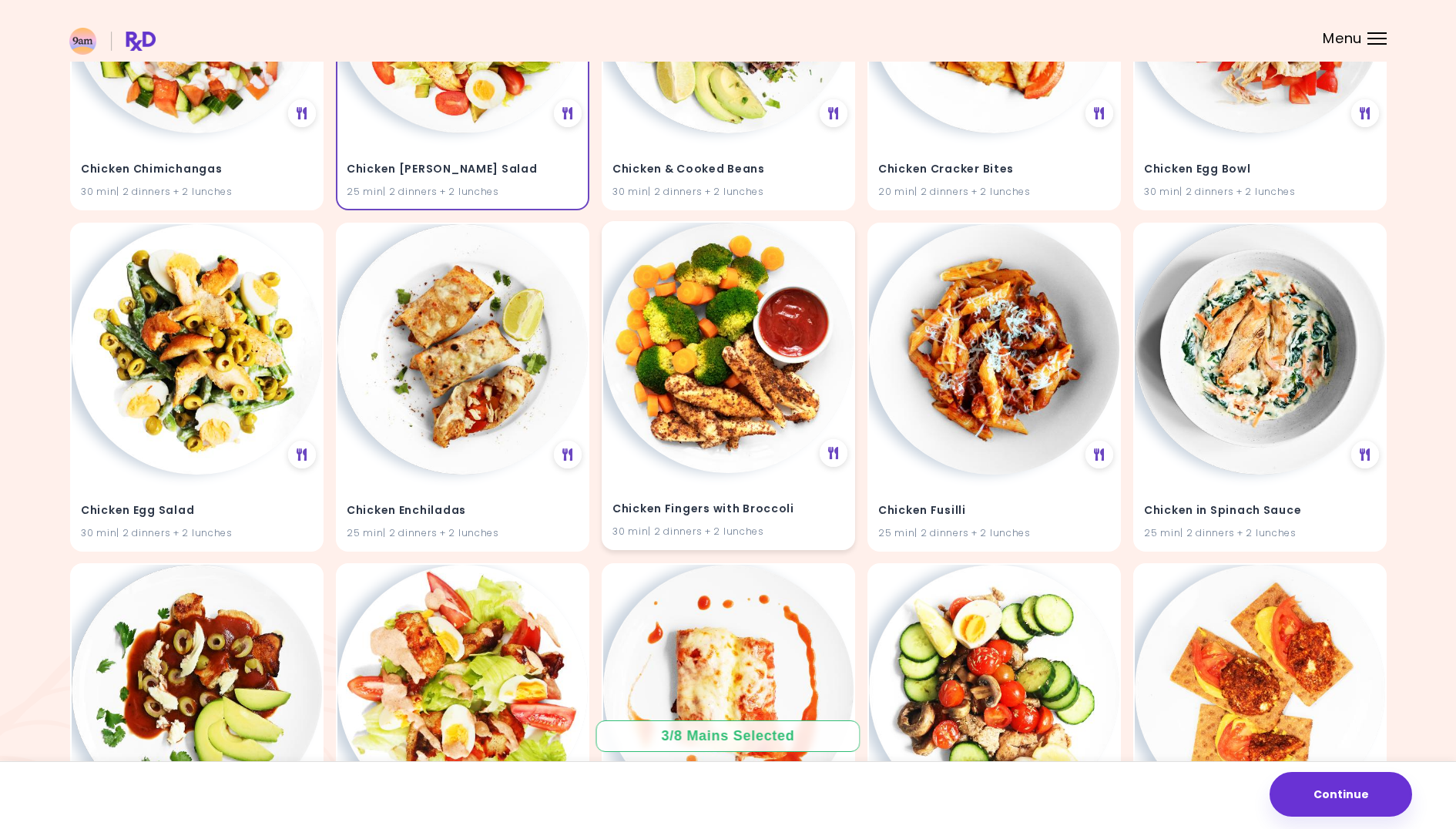
scroll to position [12624, 0]
click at [192, 379] on img at bounding box center [196, 347] width 250 height 250
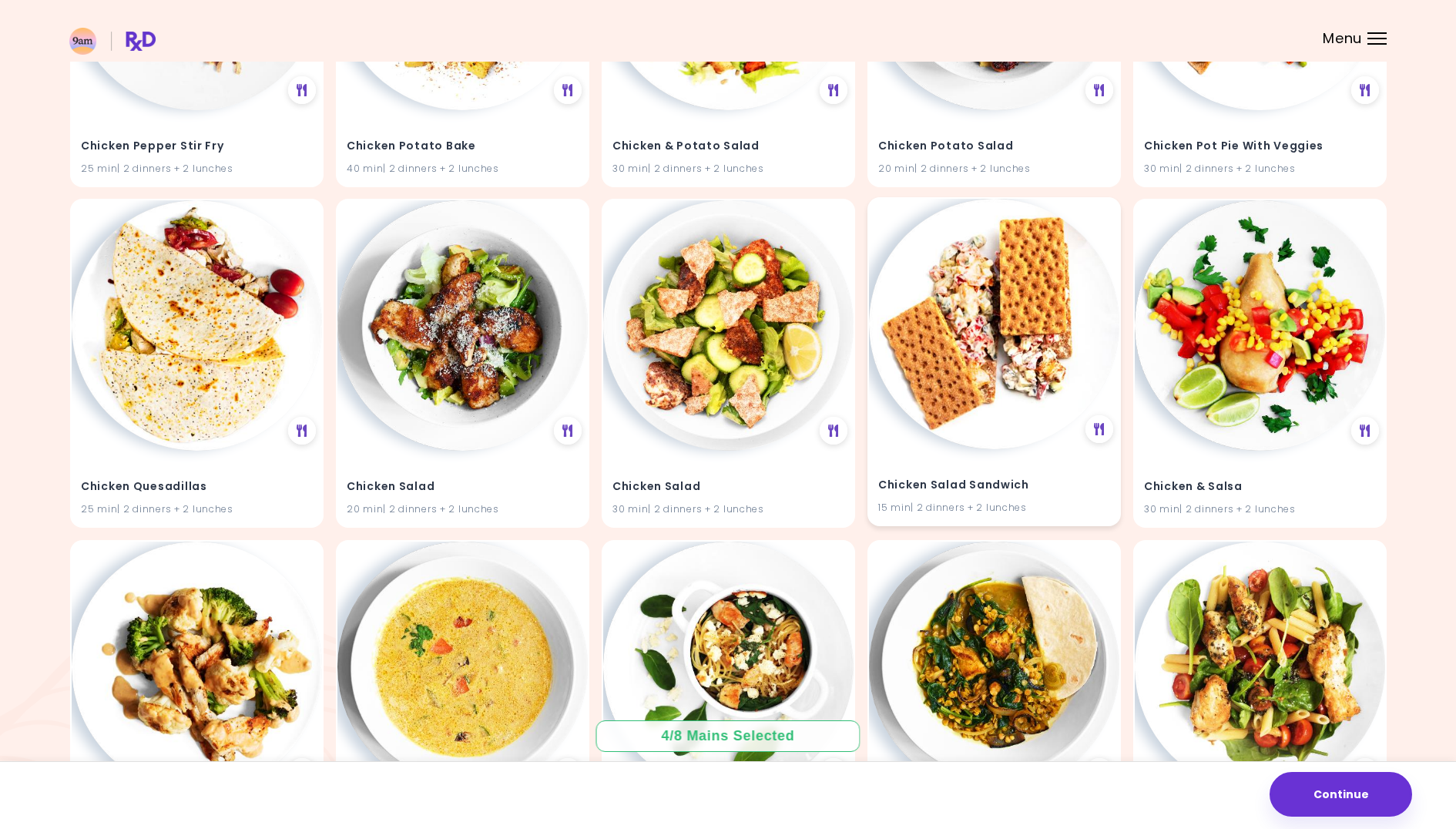
scroll to position [14016, 0]
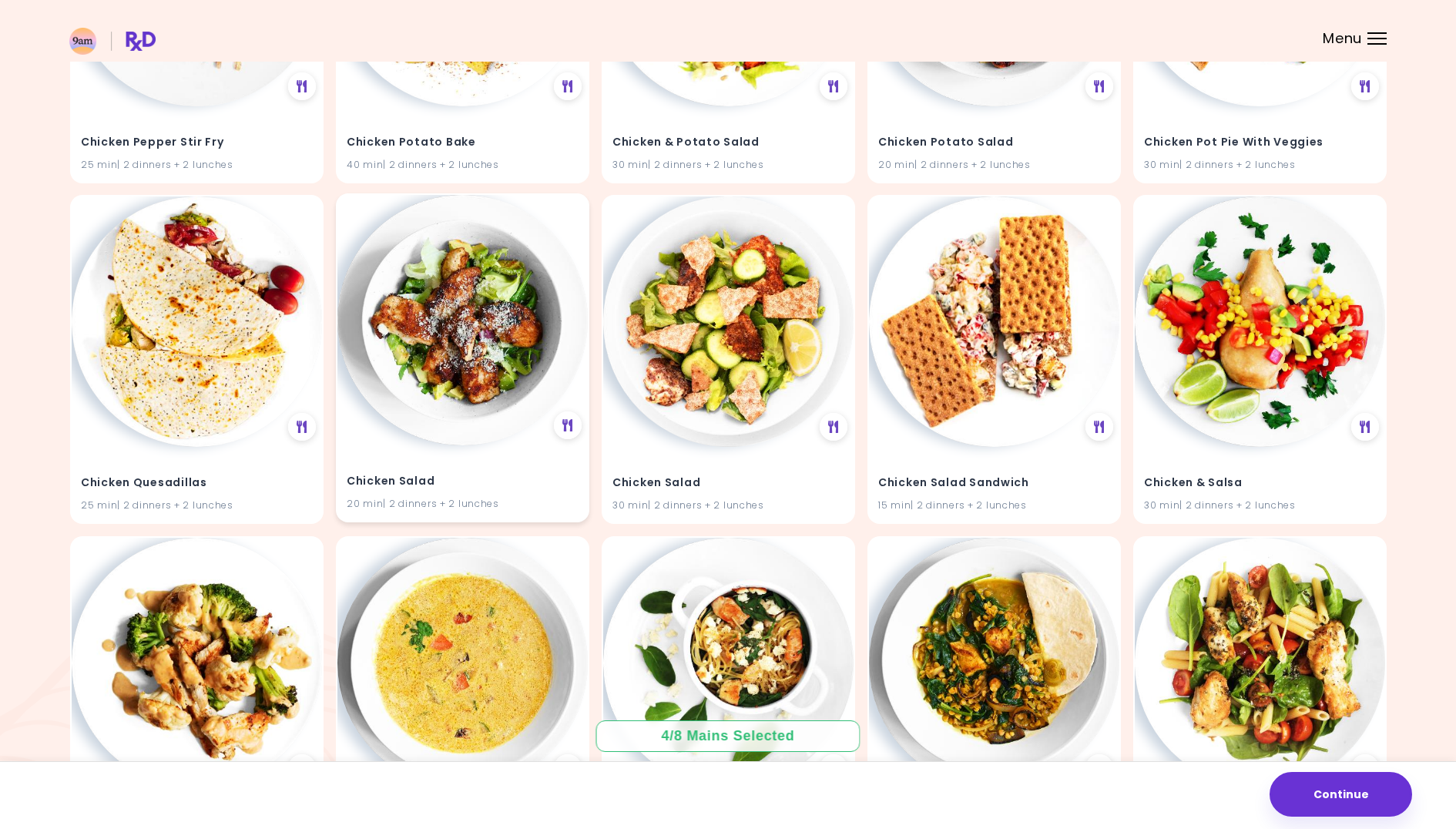
click at [454, 405] on img at bounding box center [462, 320] width 250 height 250
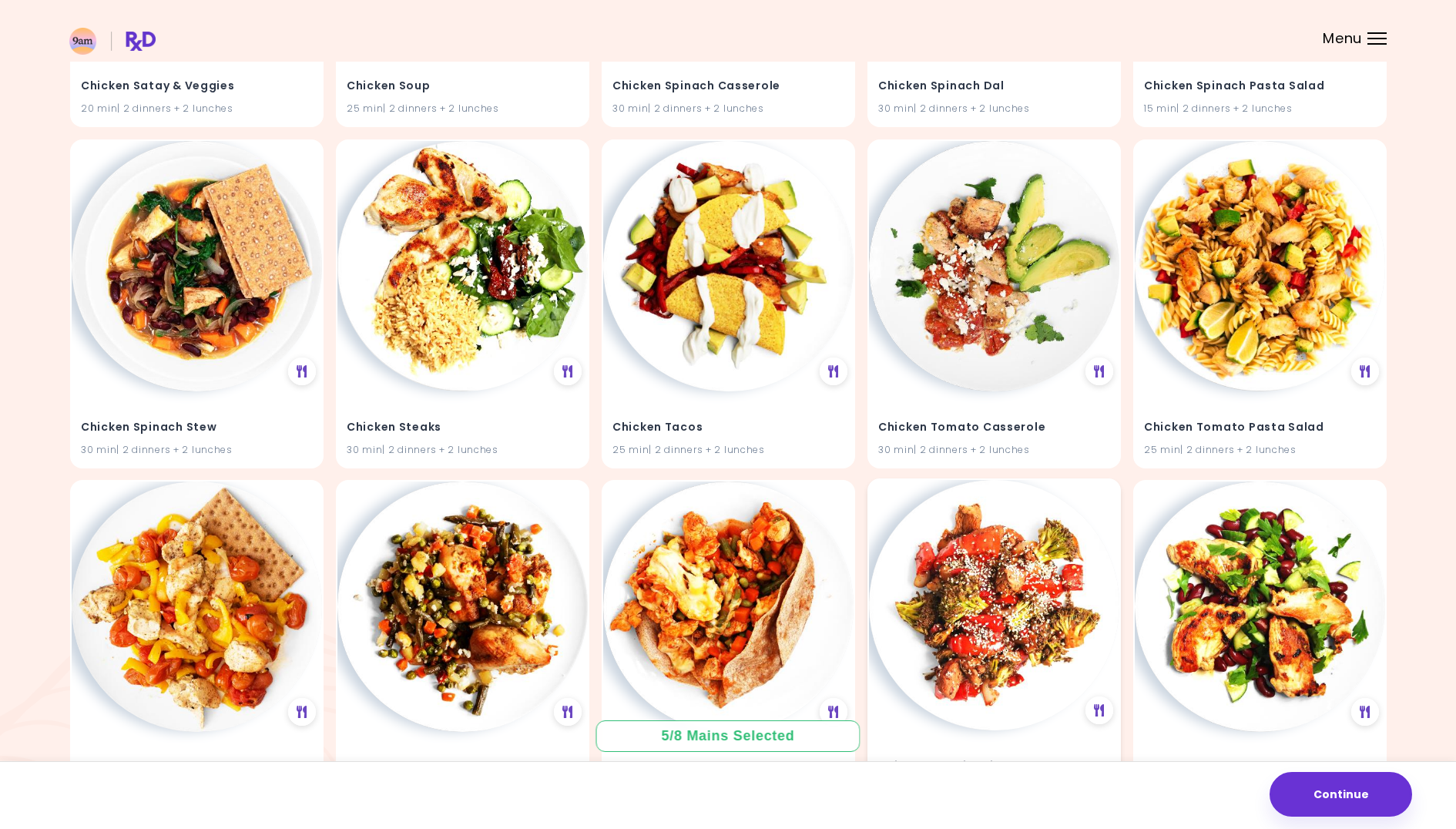
scroll to position [14757, 0]
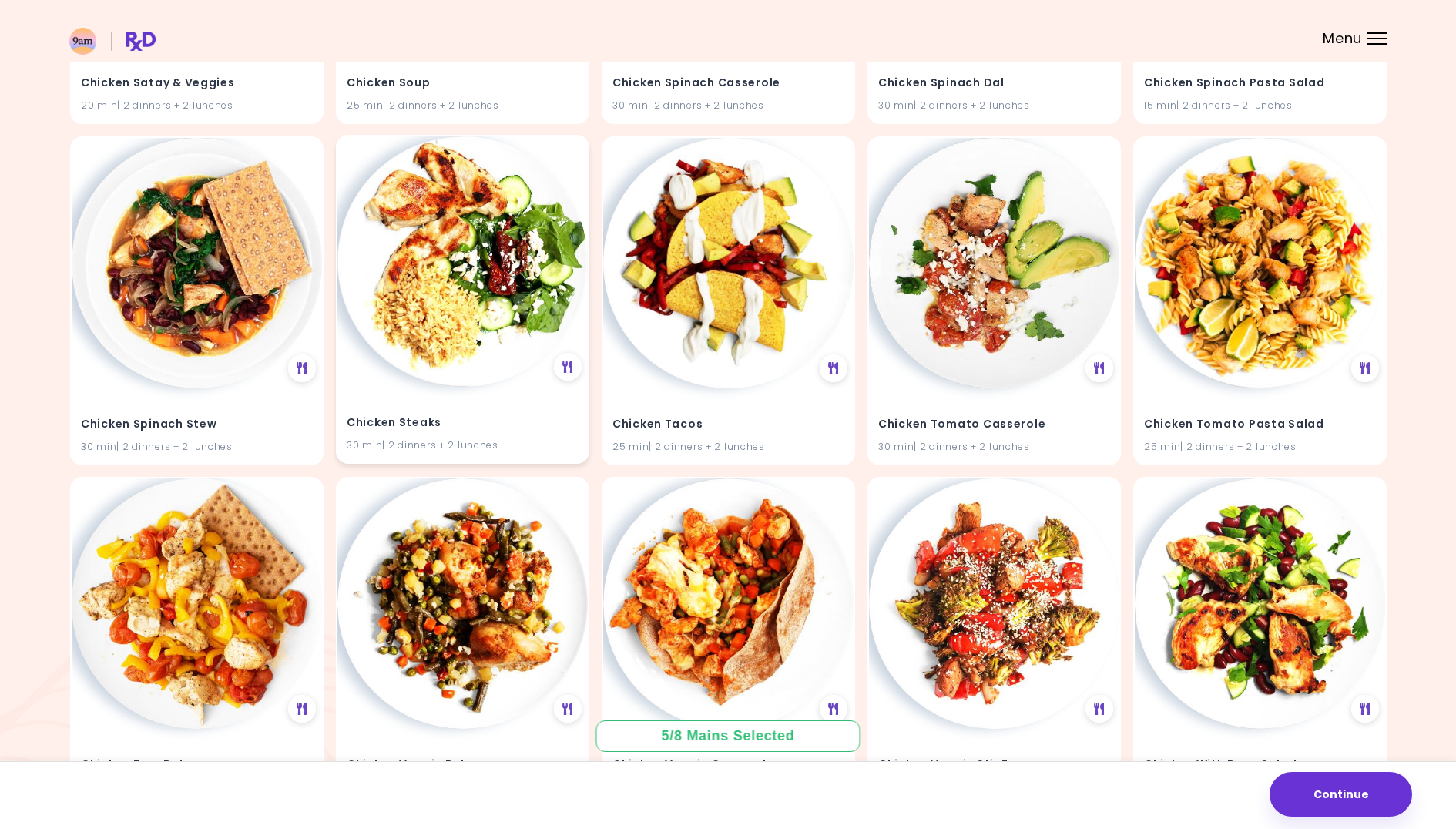
click at [460, 294] on img at bounding box center [462, 262] width 250 height 250
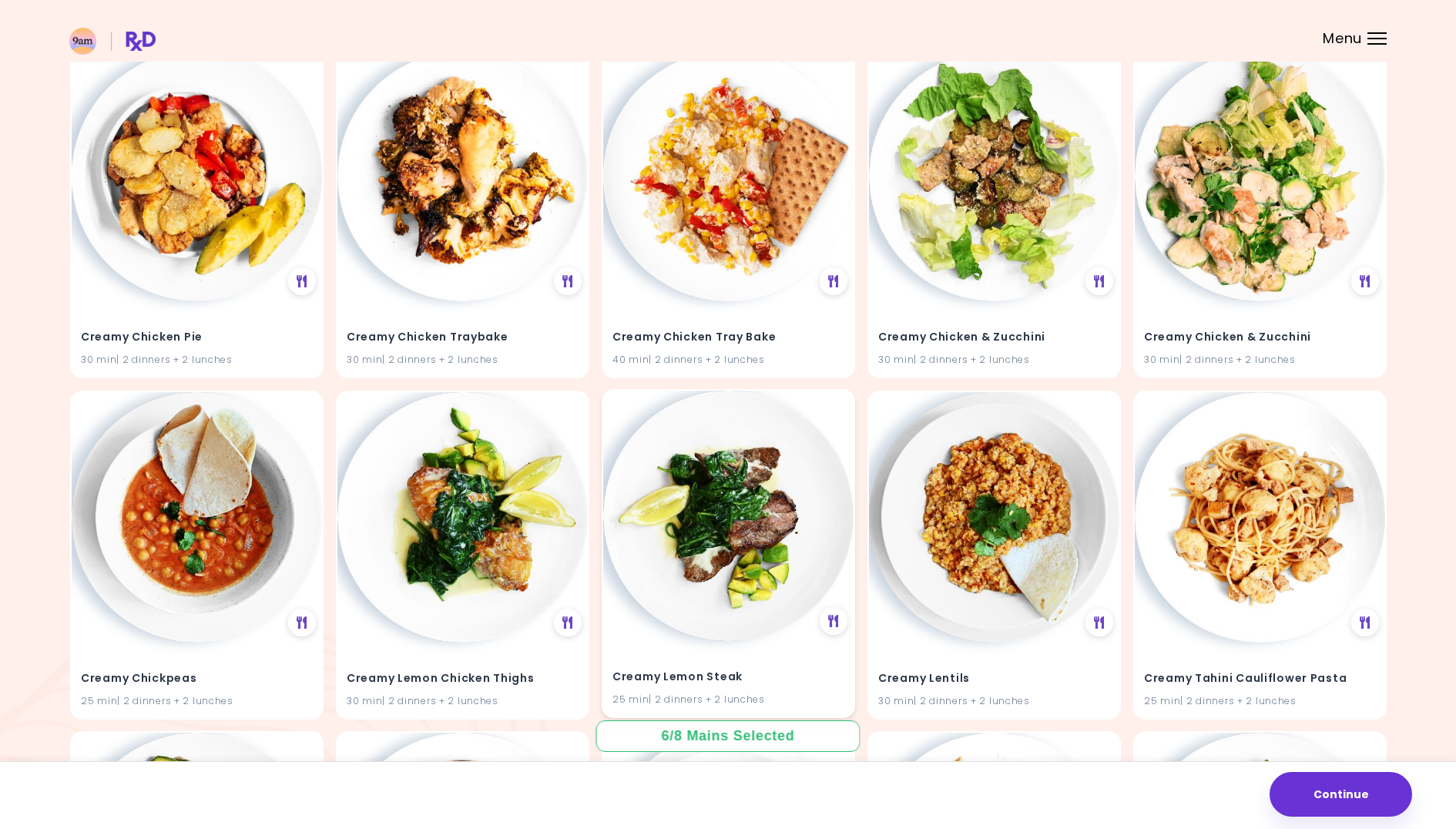
scroll to position [19624, 0]
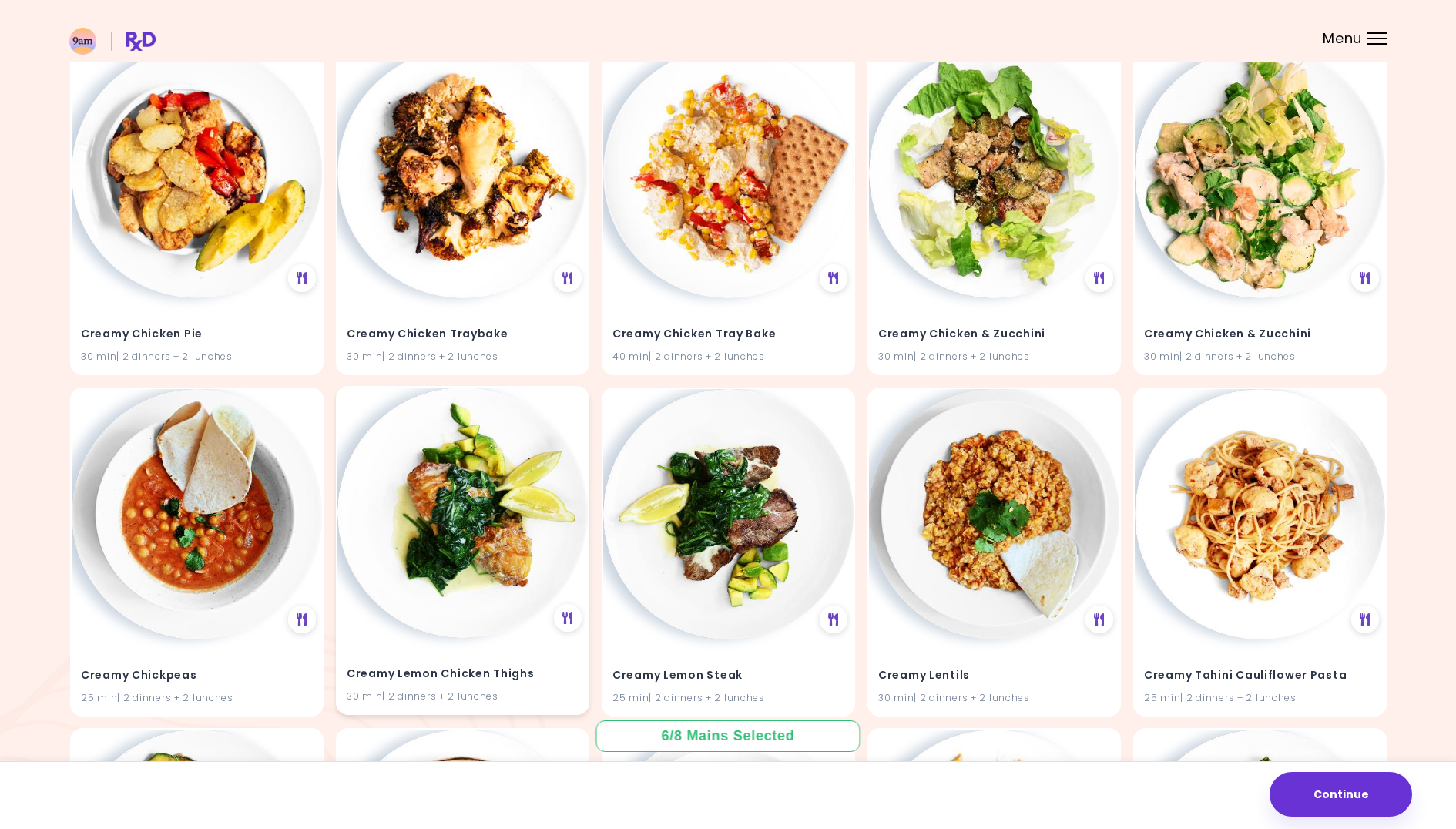
click at [438, 638] on div "Creamy Lemon Chicken Thighs 30 min | 2 dinners + 2 lunches" at bounding box center [462, 676] width 250 height 75
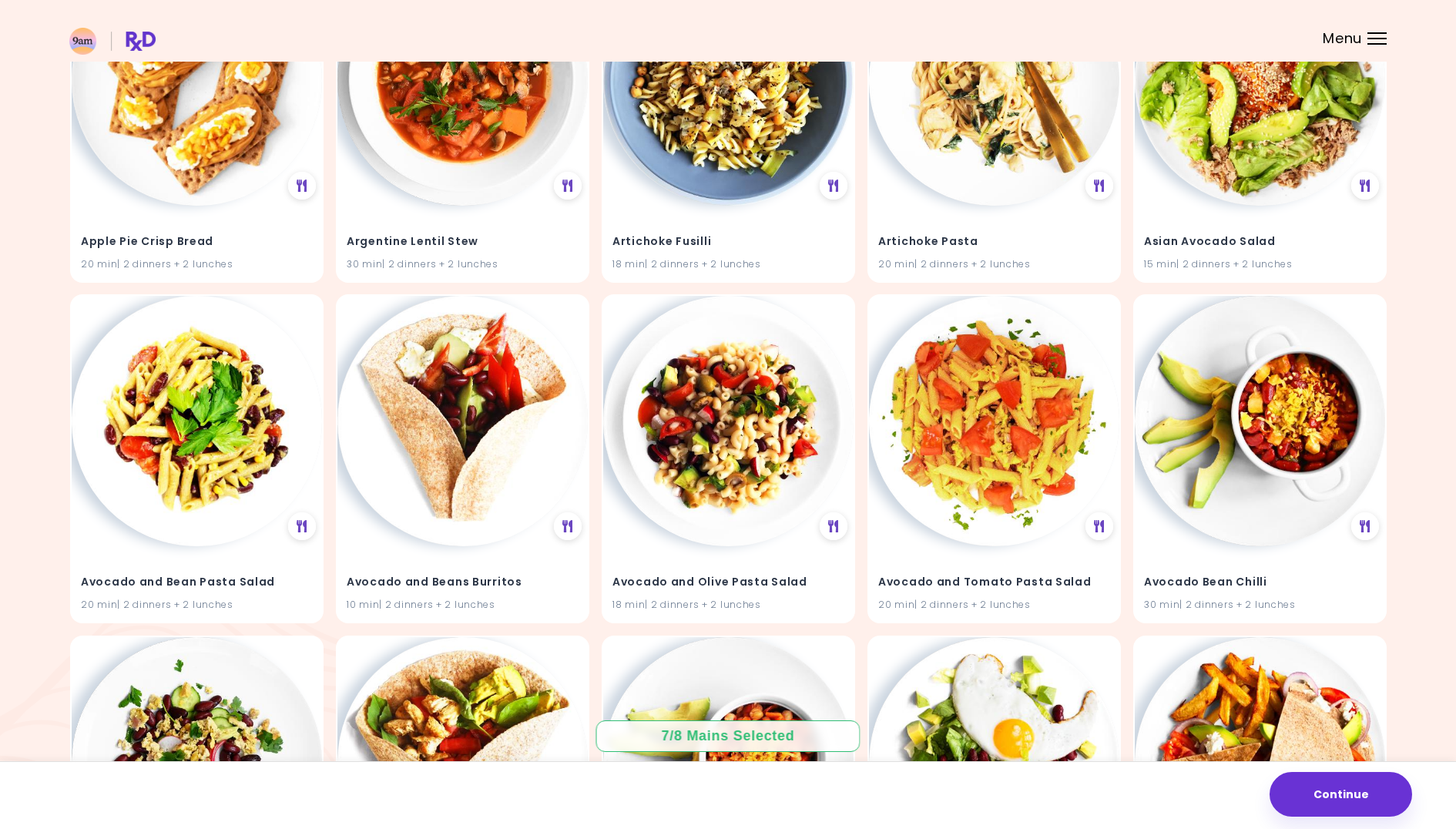
scroll to position [0, 0]
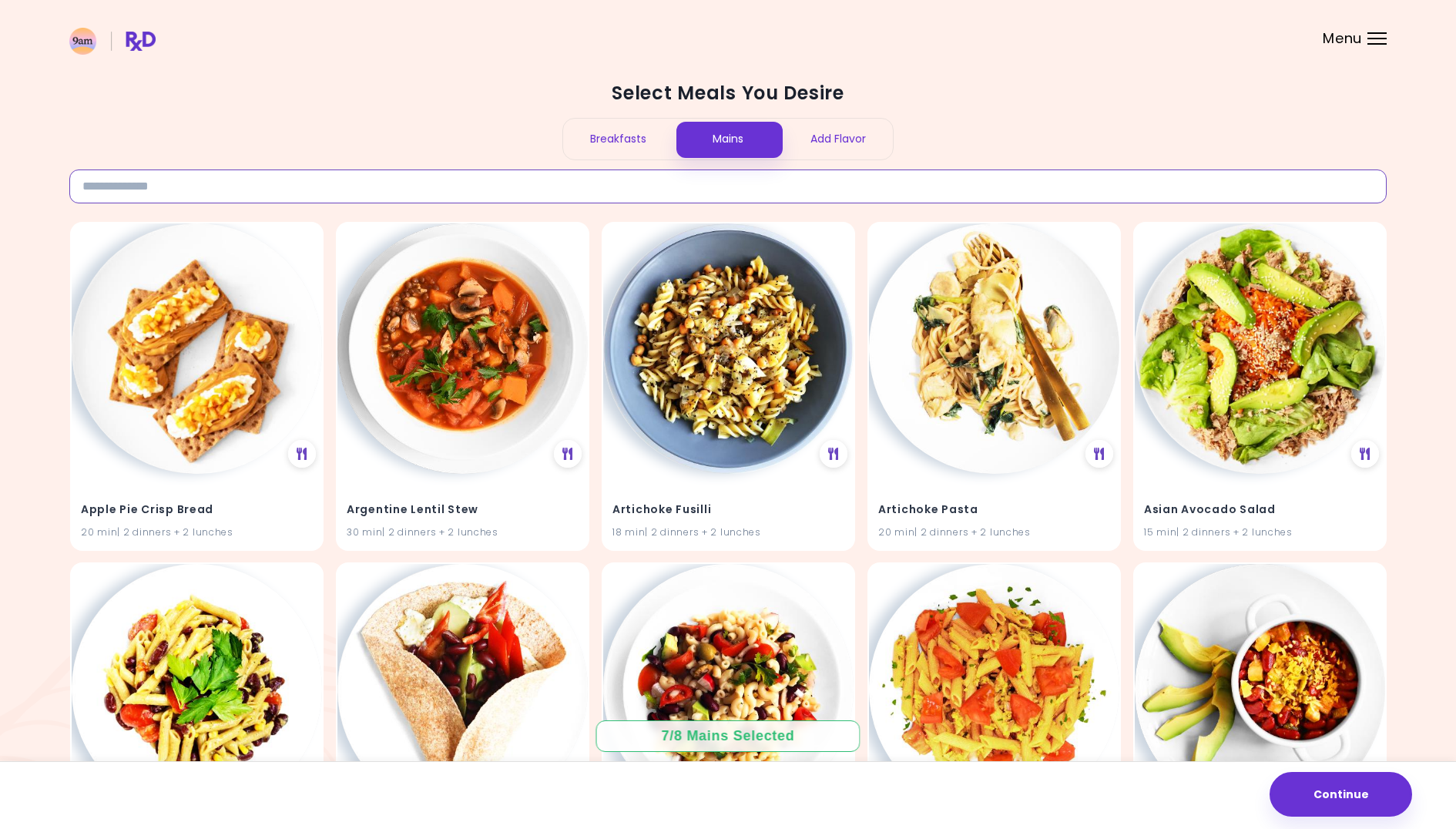
click at [206, 178] on input at bounding box center [728, 187] width 1318 height 34
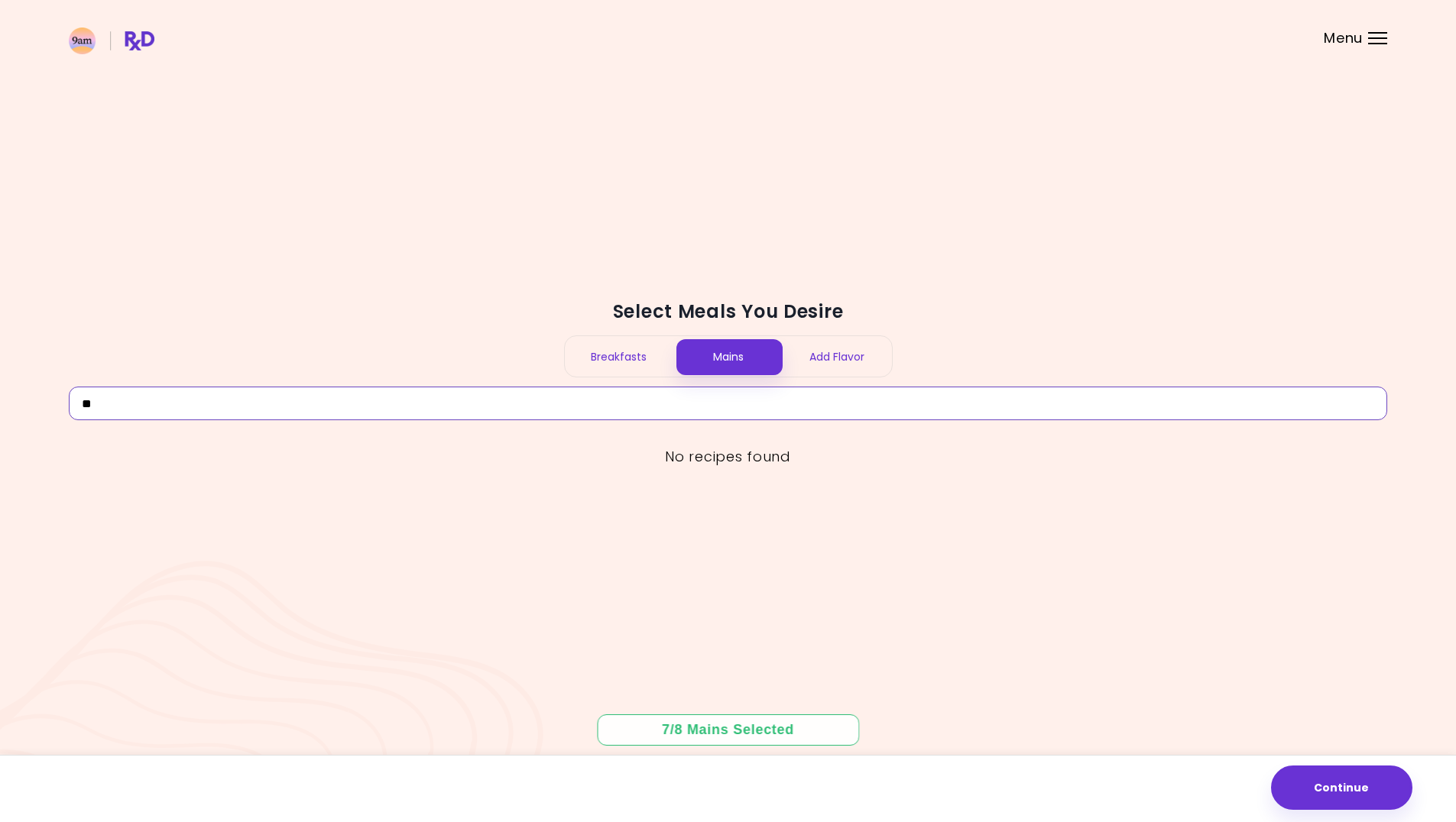
type input "*"
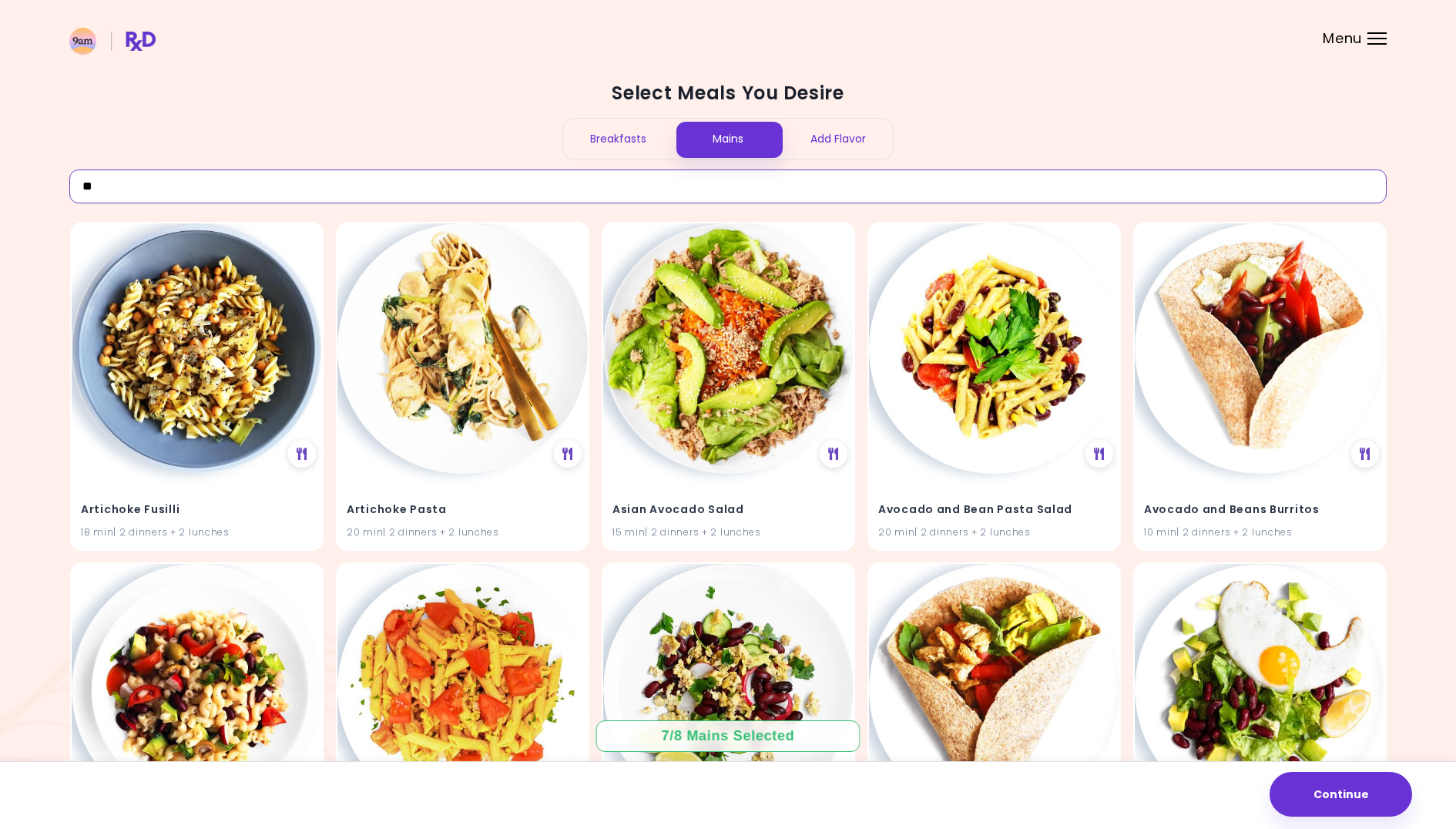
type input "*"
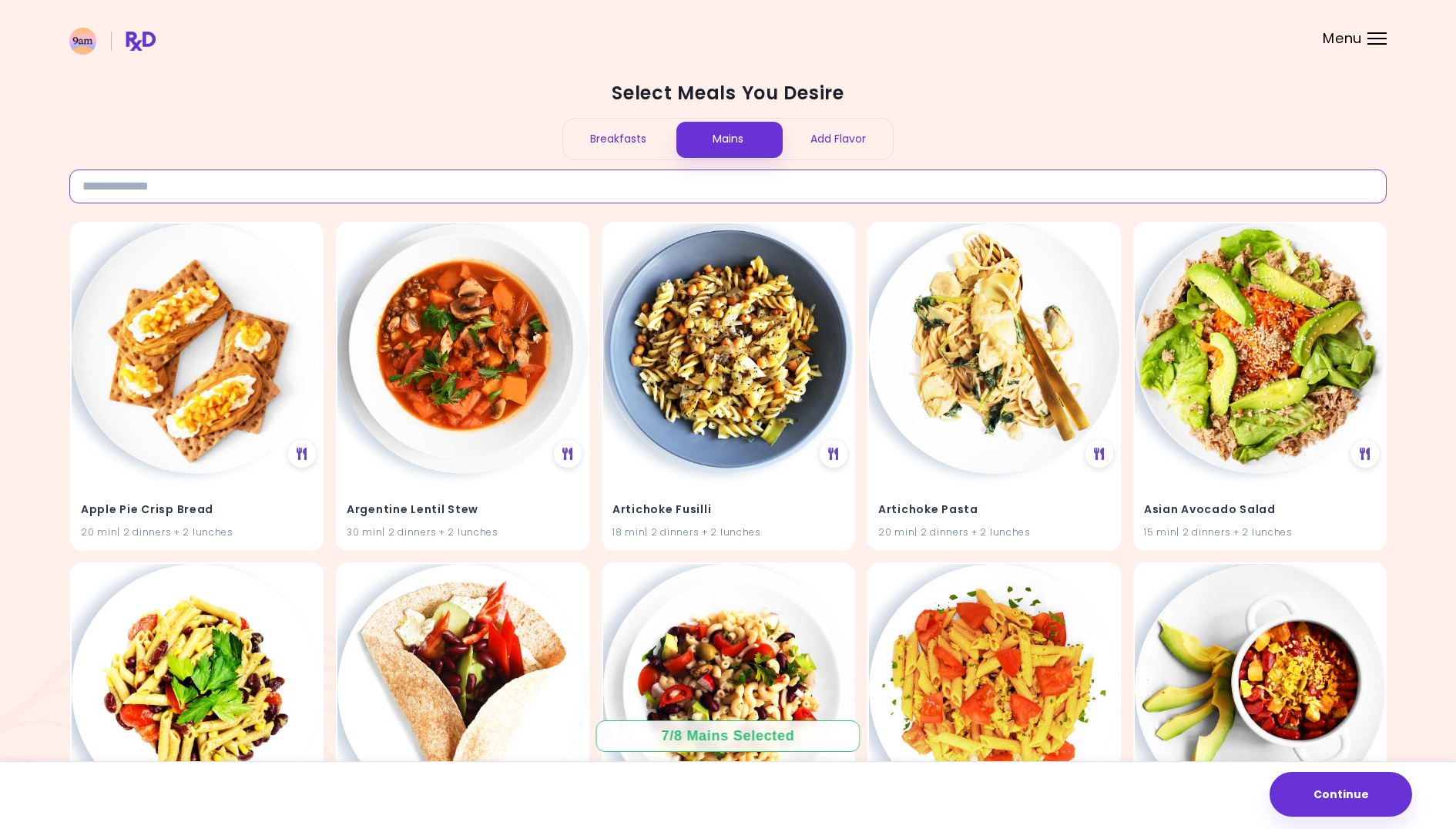
type input "*"
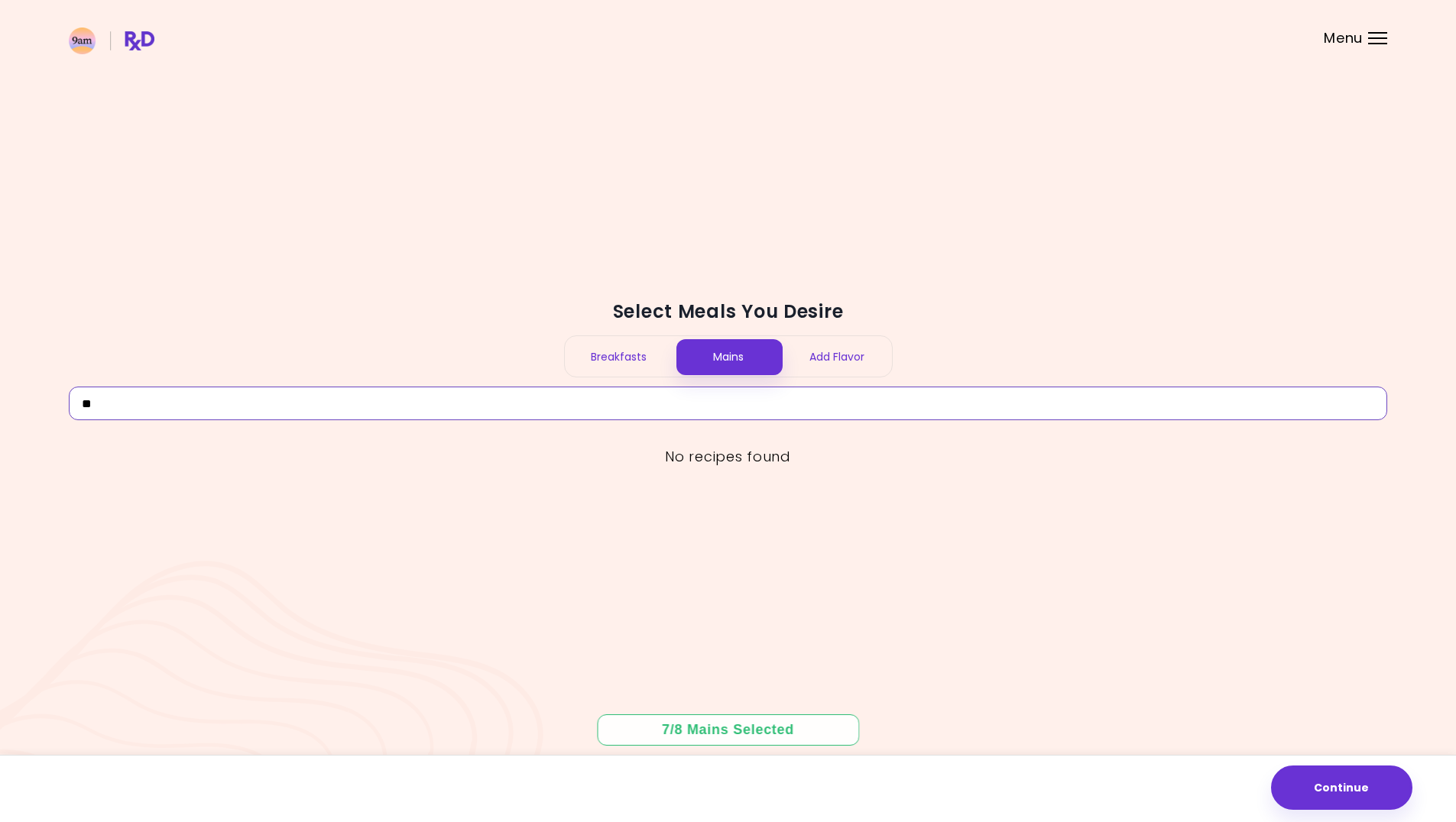
type input "*"
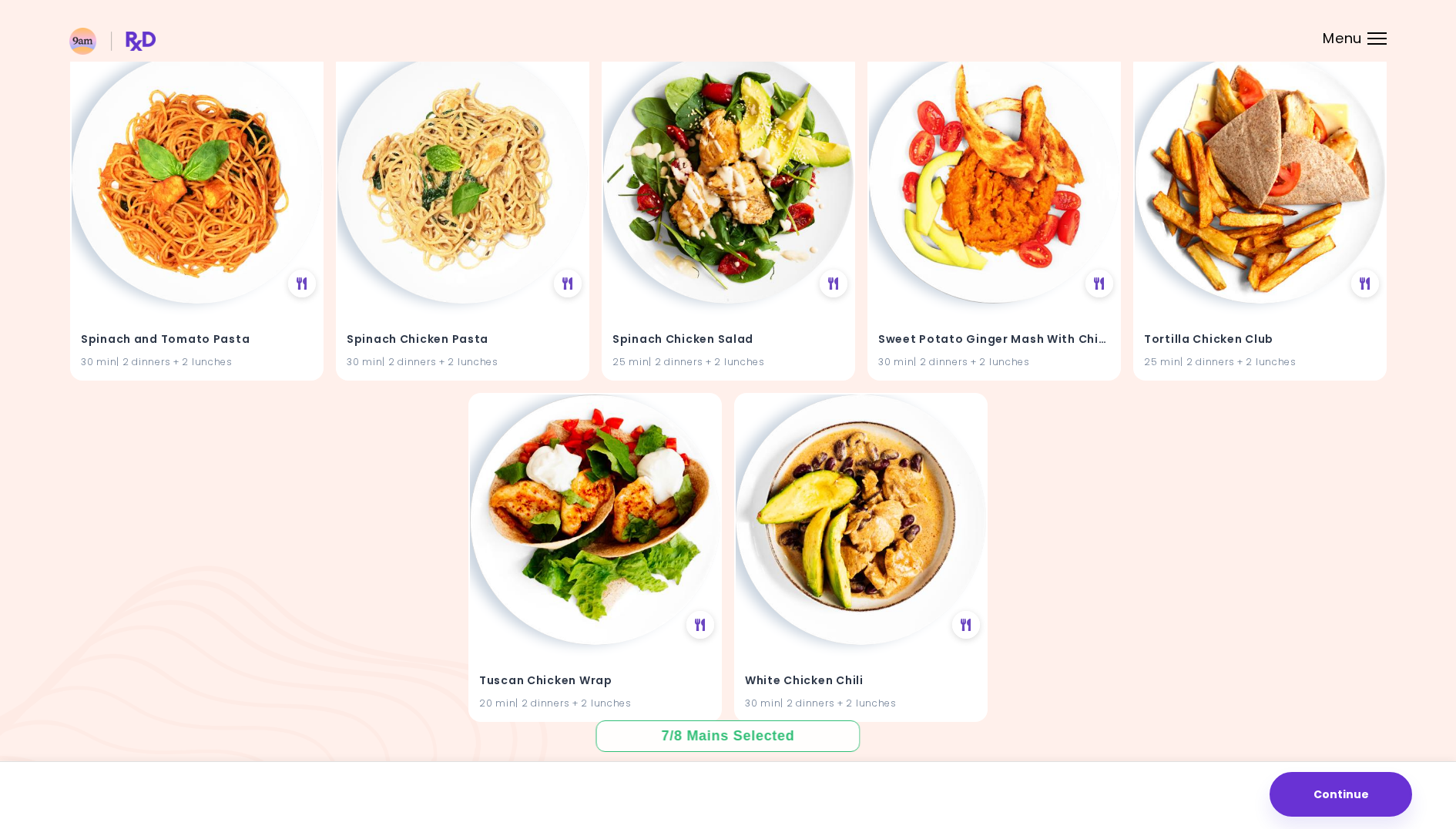
scroll to position [11080, 0]
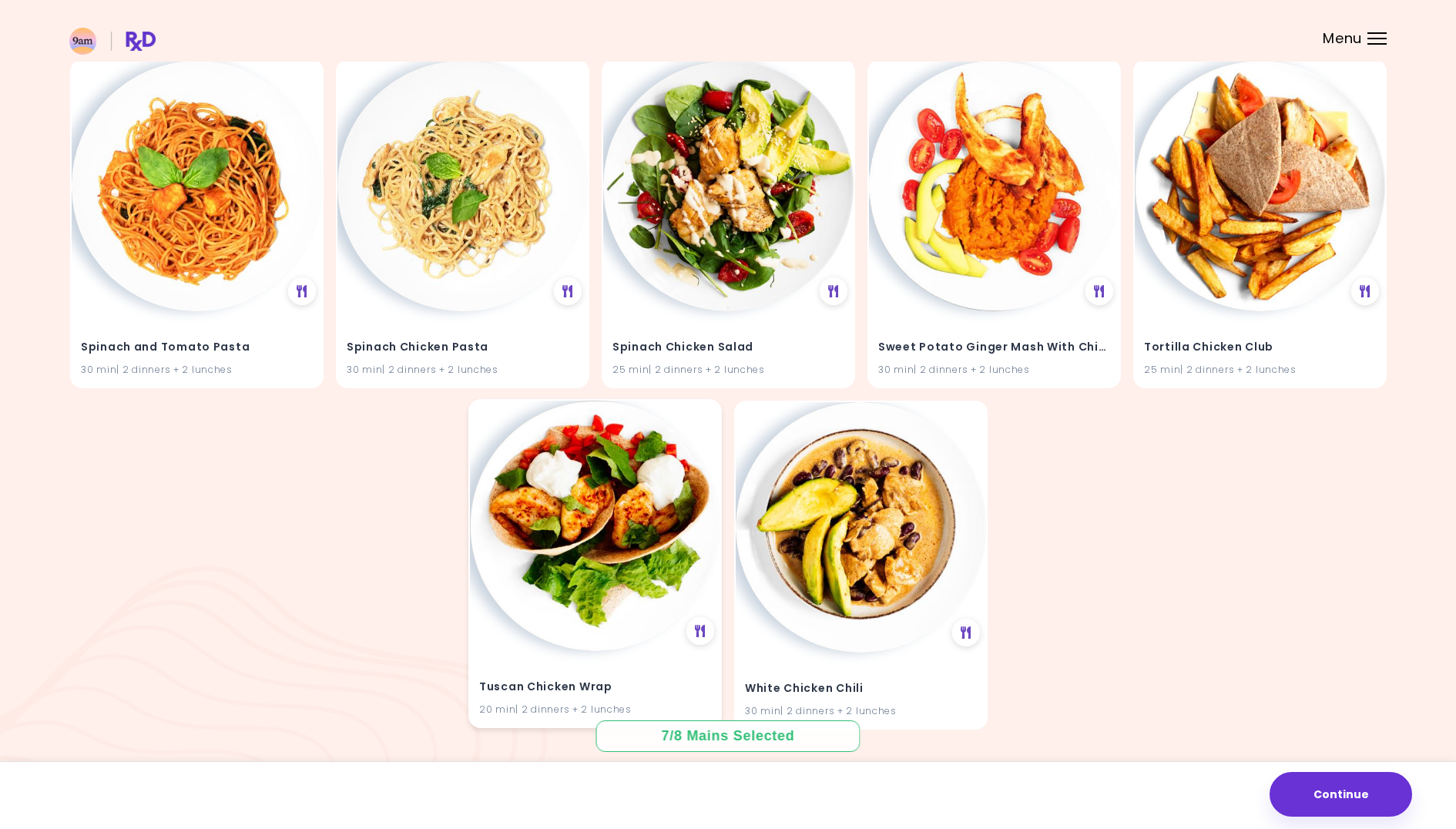
type input "*******"
click at [579, 499] on img at bounding box center [595, 526] width 250 height 250
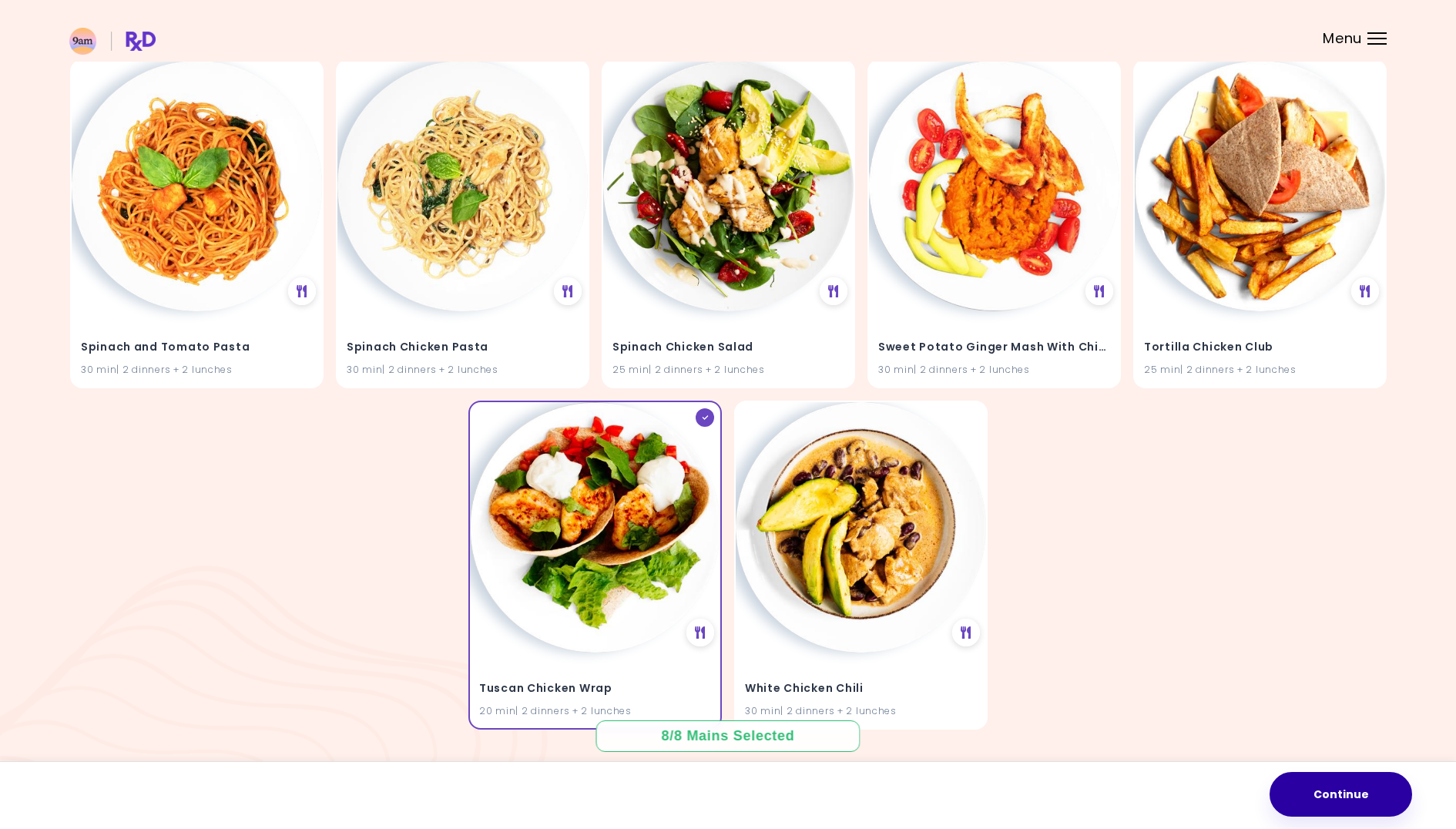
click at [1354, 799] on button "Continue" at bounding box center [1341, 795] width 143 height 45
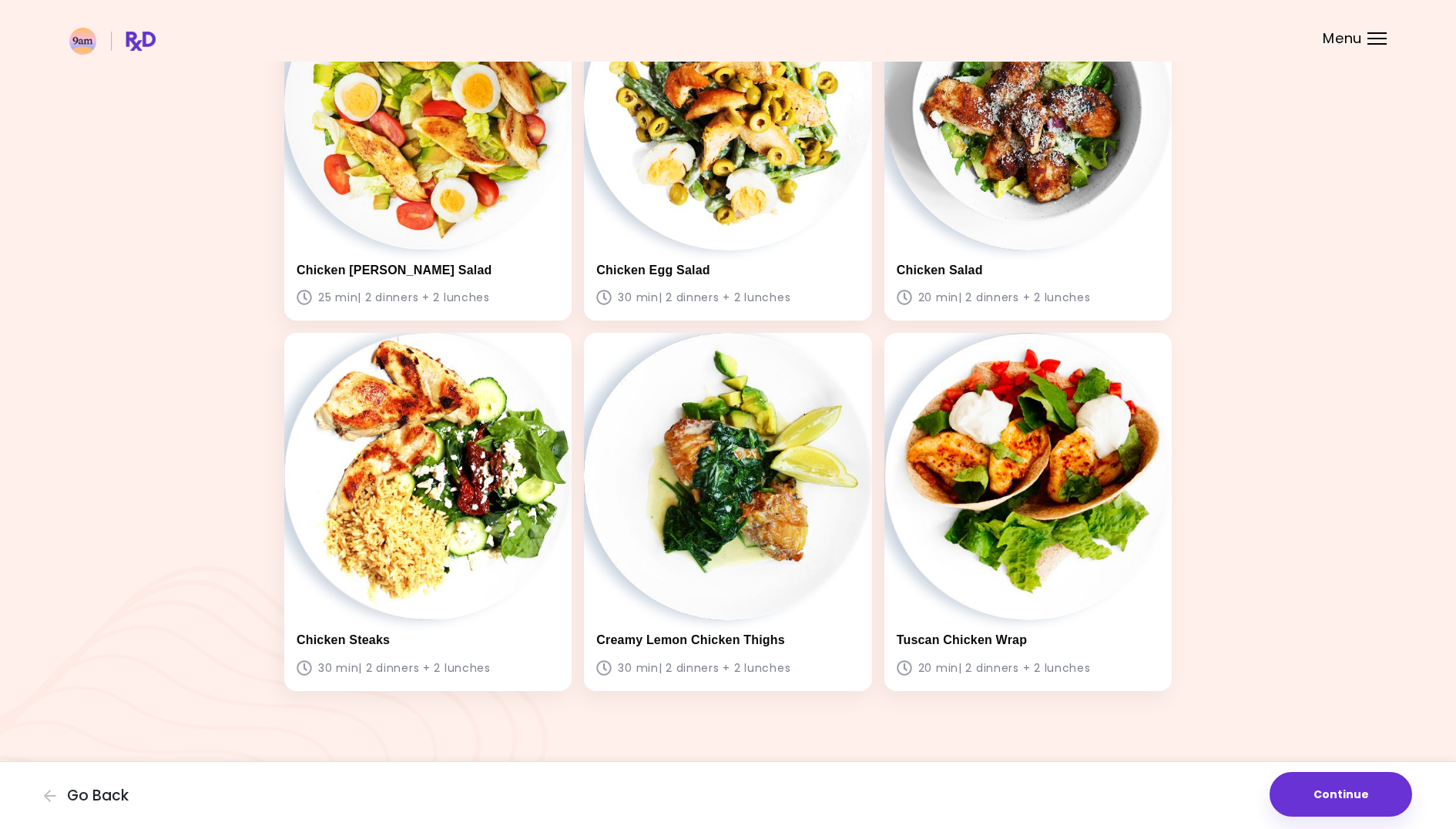
scroll to position [924, 0]
click at [1346, 800] on button "Continue" at bounding box center [1341, 795] width 143 height 45
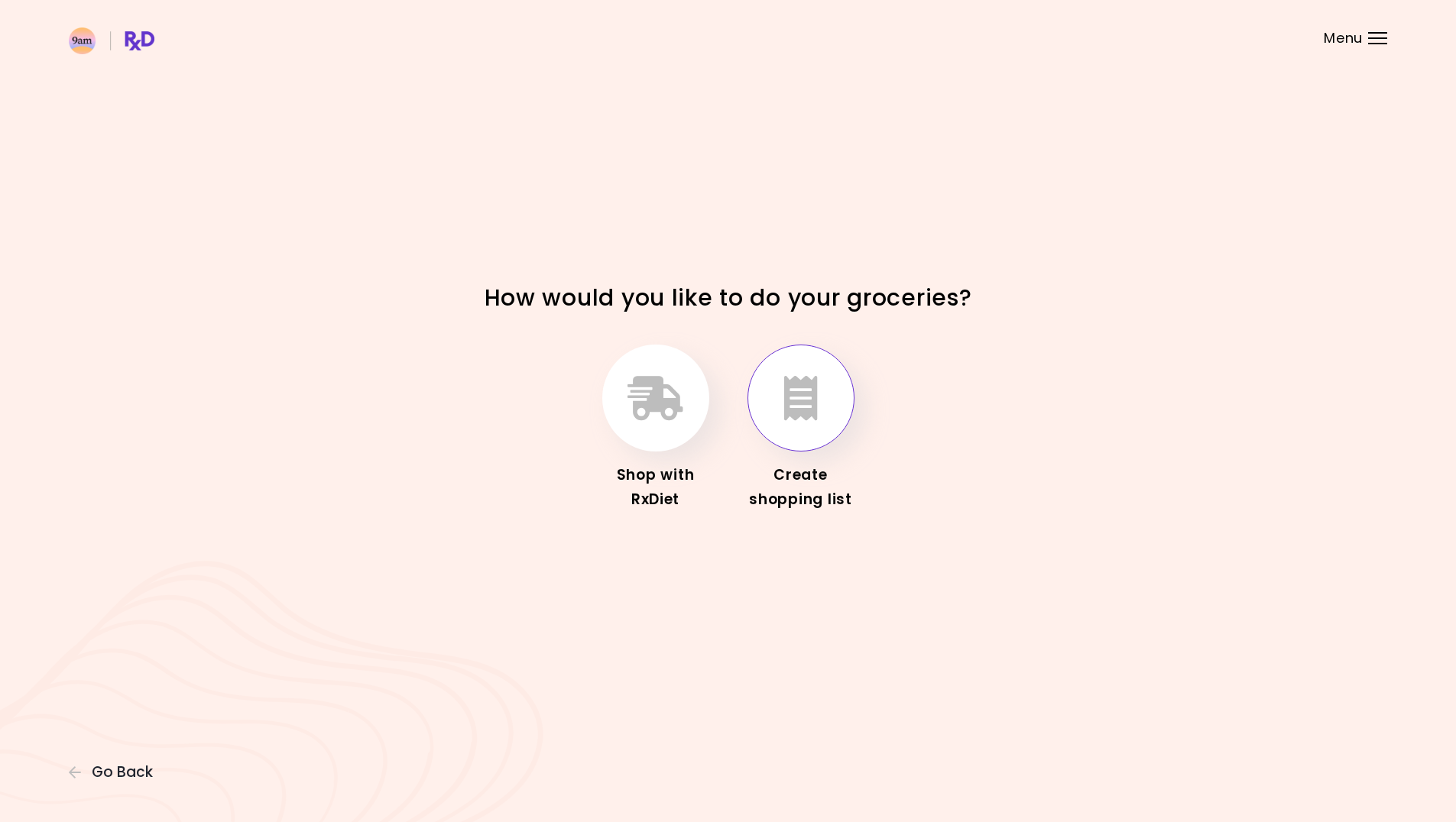
click at [802, 411] on icon "button" at bounding box center [801, 398] width 34 height 44
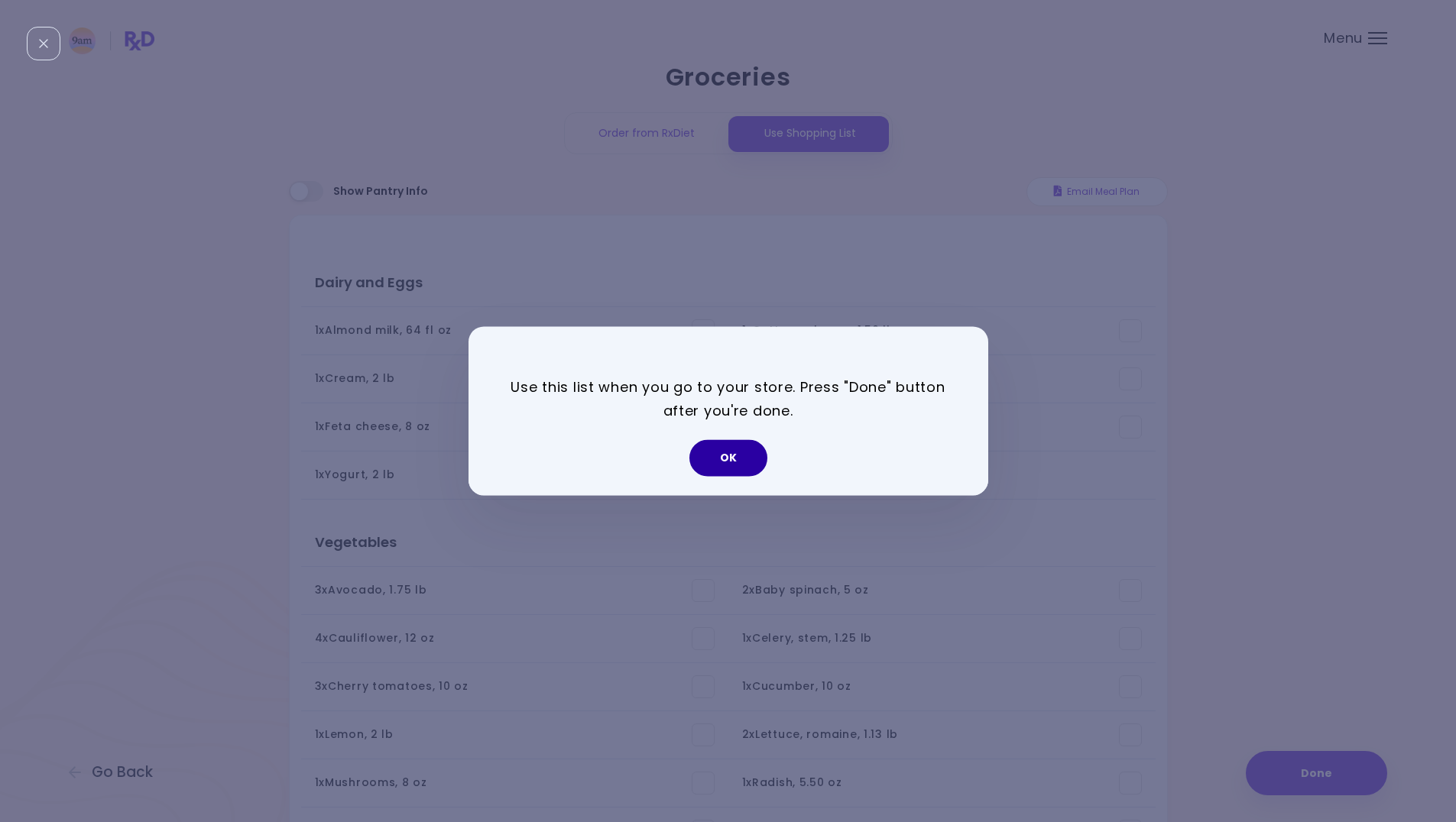
click at [714, 457] on button "OK" at bounding box center [728, 459] width 78 height 37
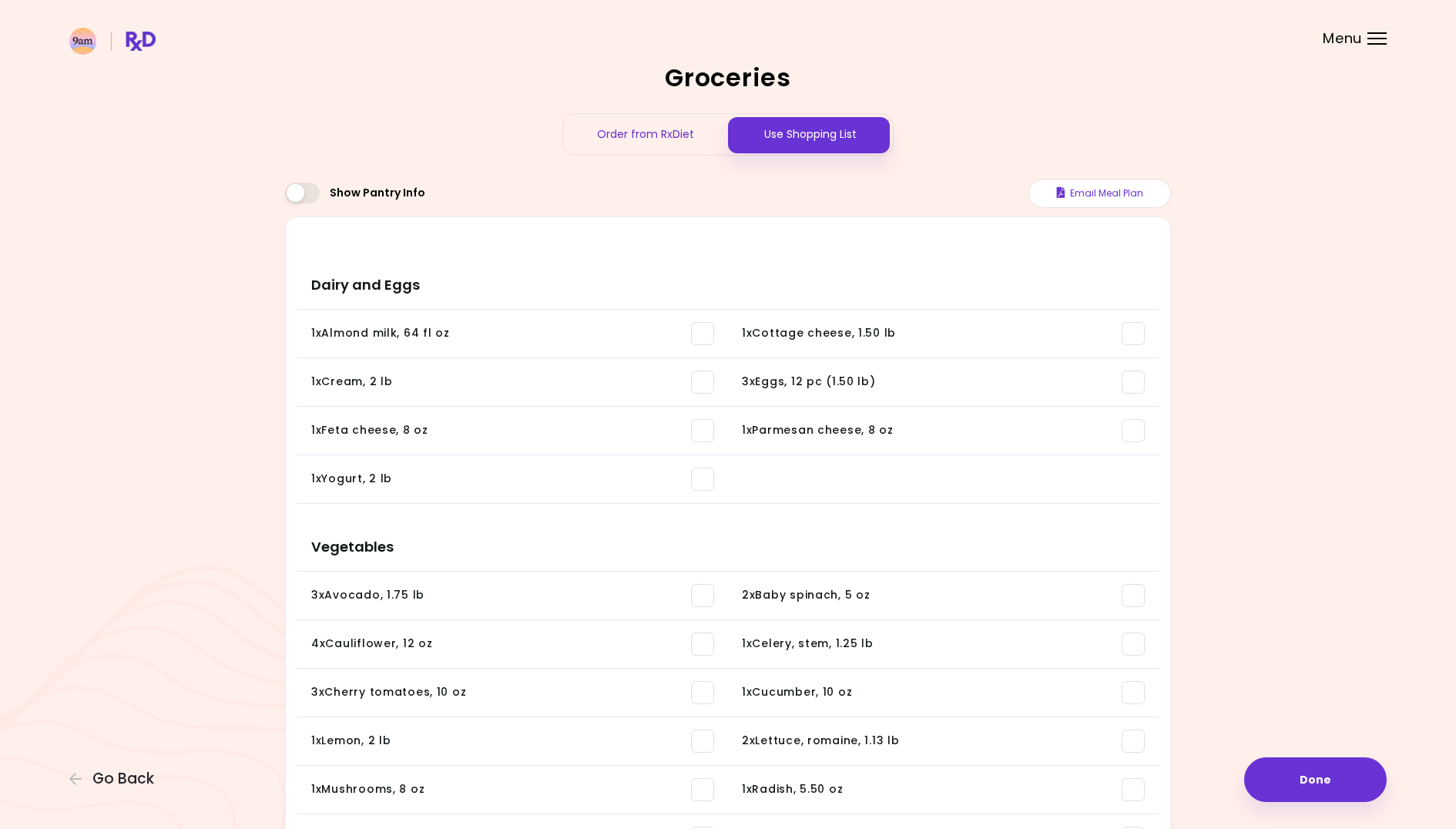
click at [1130, 378] on span at bounding box center [1134, 382] width 23 height 23
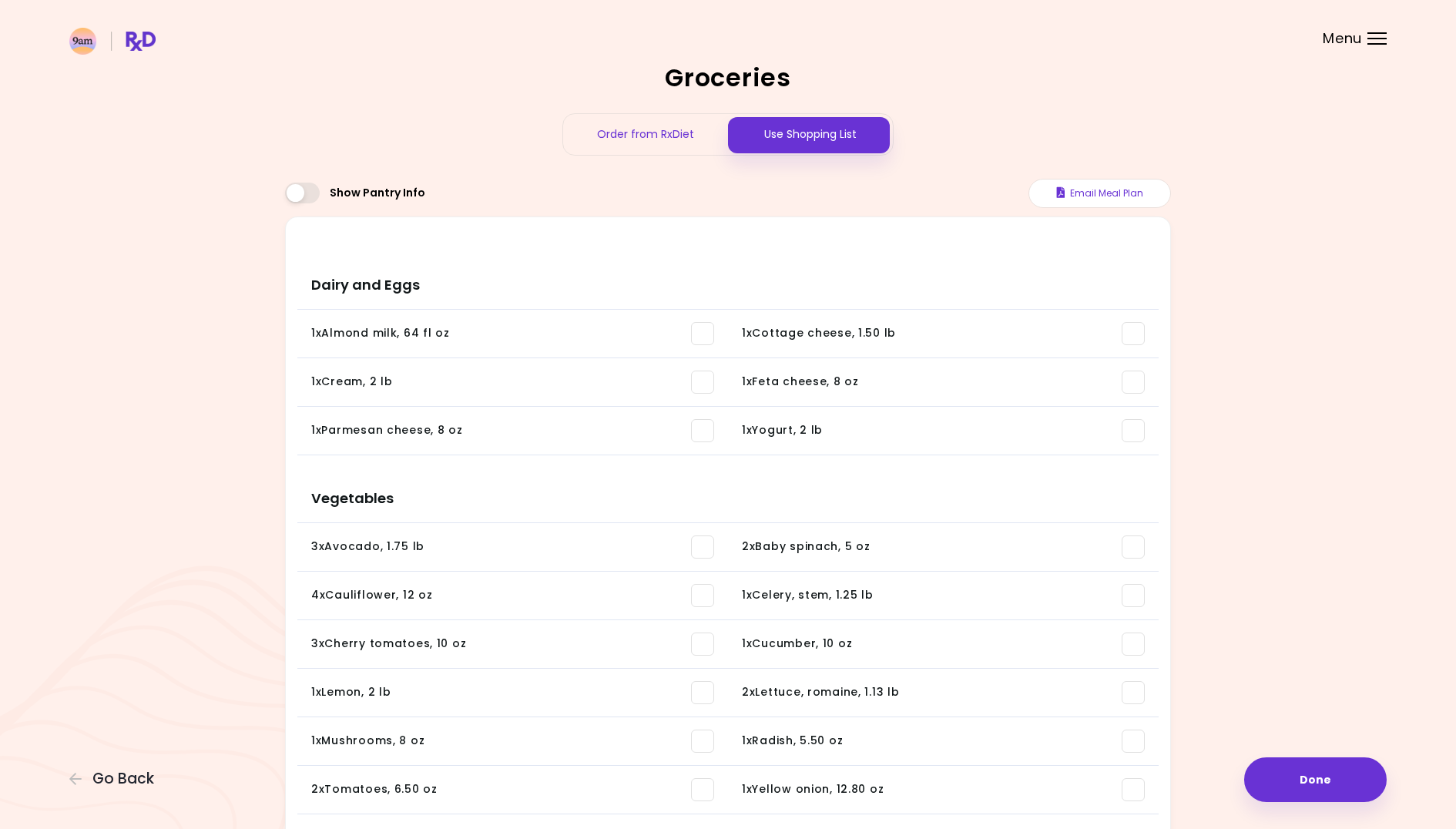
click at [1126, 429] on span at bounding box center [1134, 431] width 23 height 23
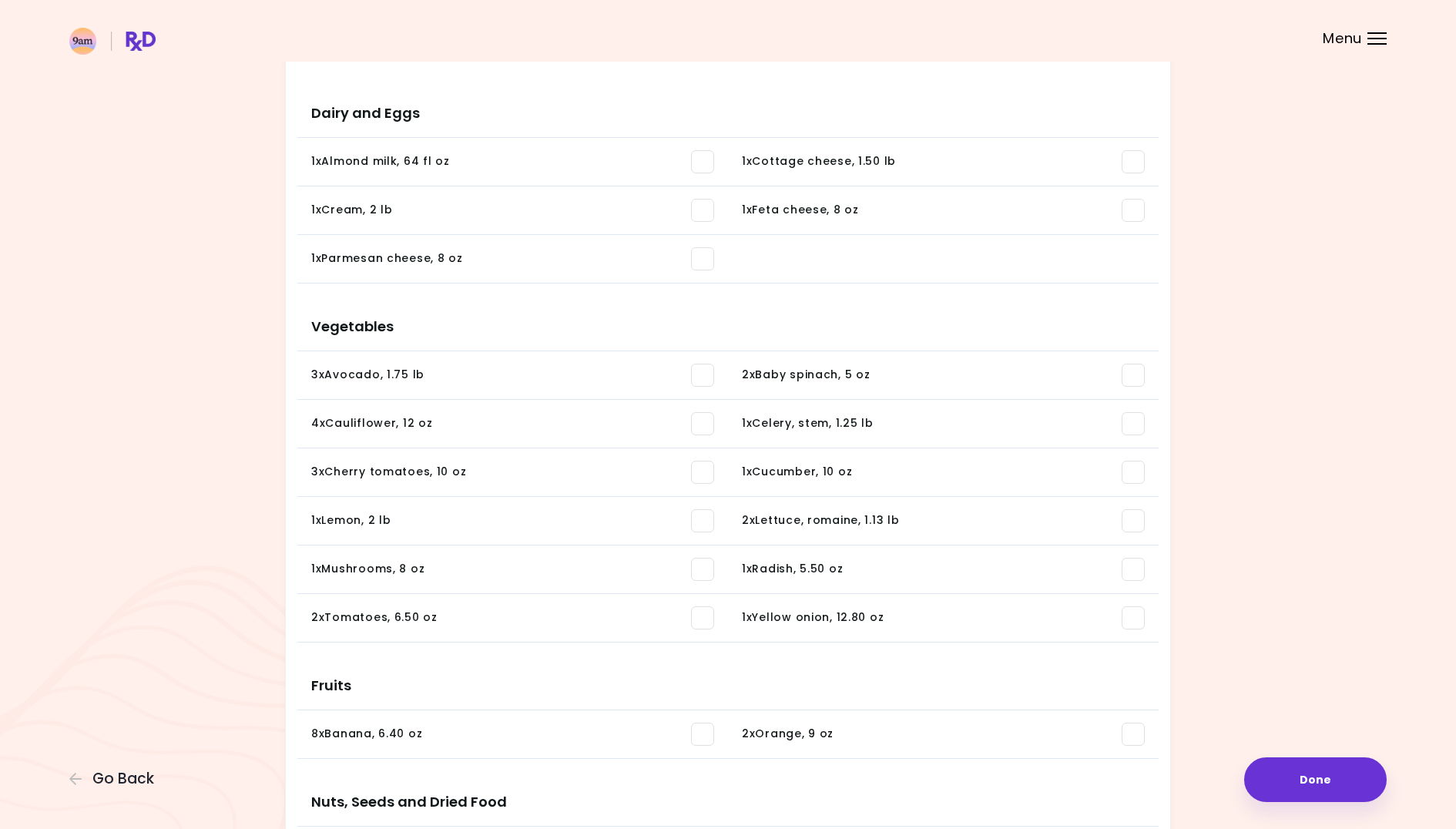
scroll to position [175, 0]
click at [1129, 419] on span at bounding box center [1134, 421] width 23 height 23
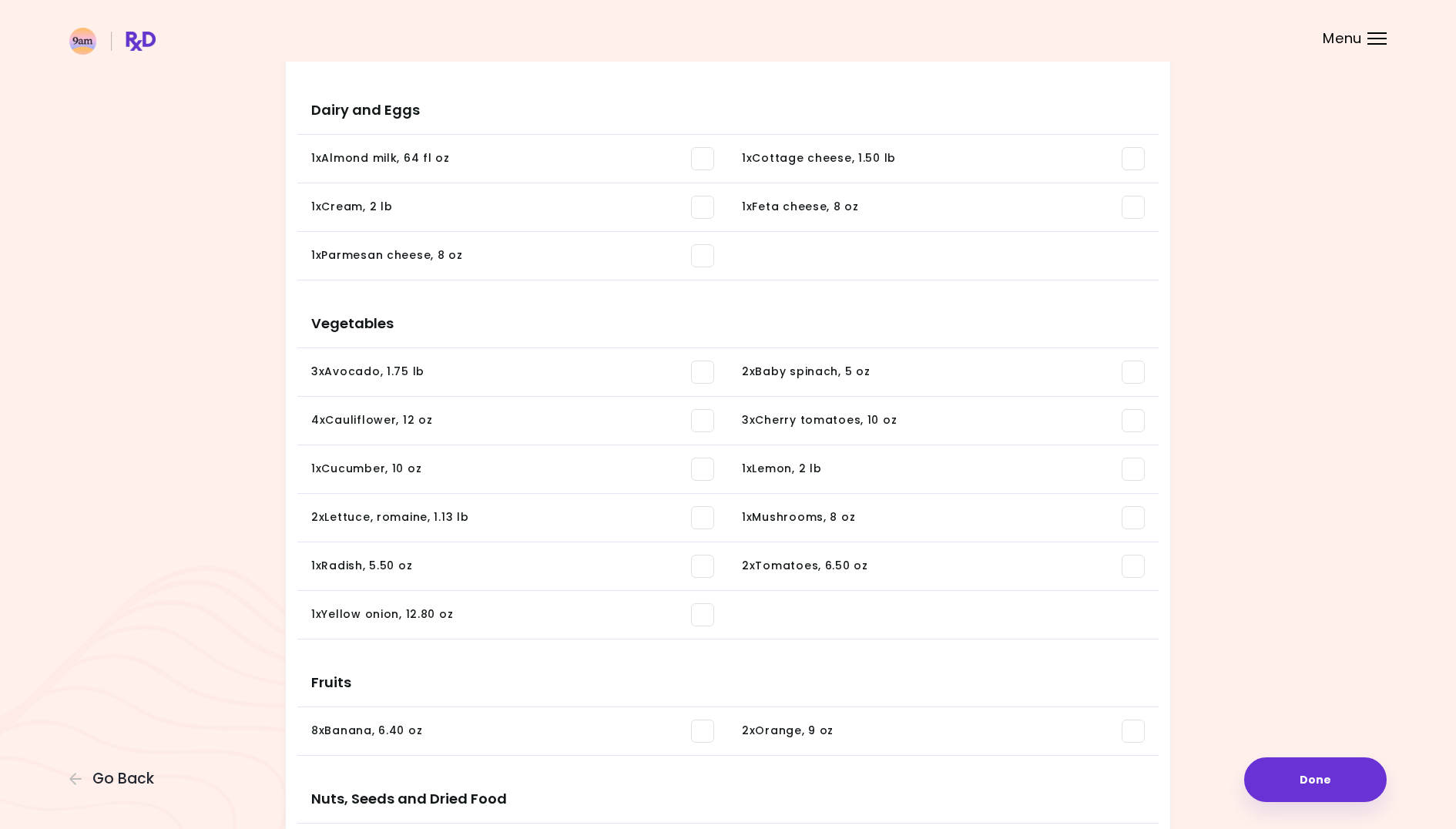
click at [702, 468] on span at bounding box center [703, 469] width 23 height 23
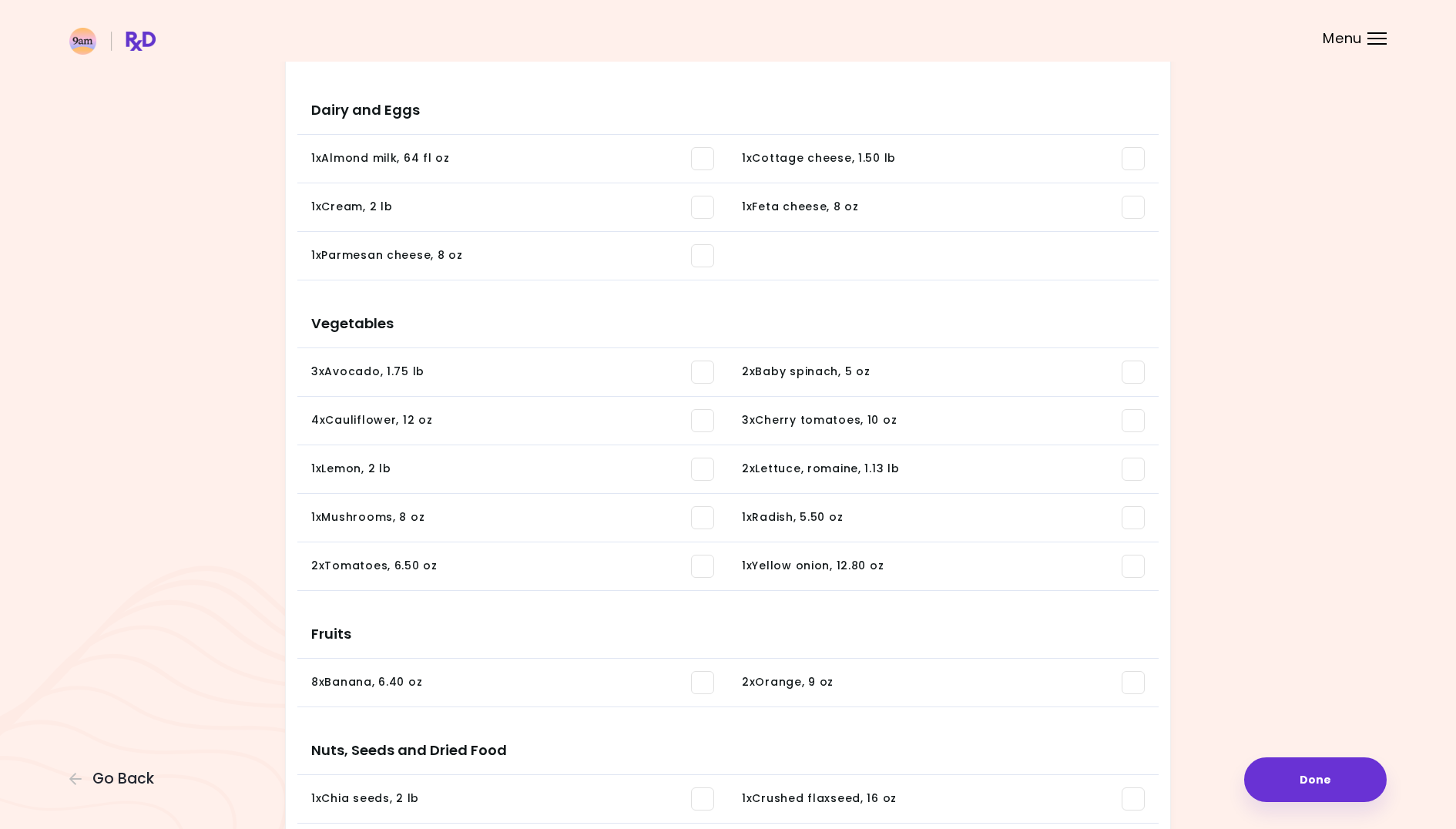
click at [1133, 421] on span at bounding box center [1134, 421] width 23 height 23
click at [1140, 469] on span at bounding box center [1134, 469] width 23 height 23
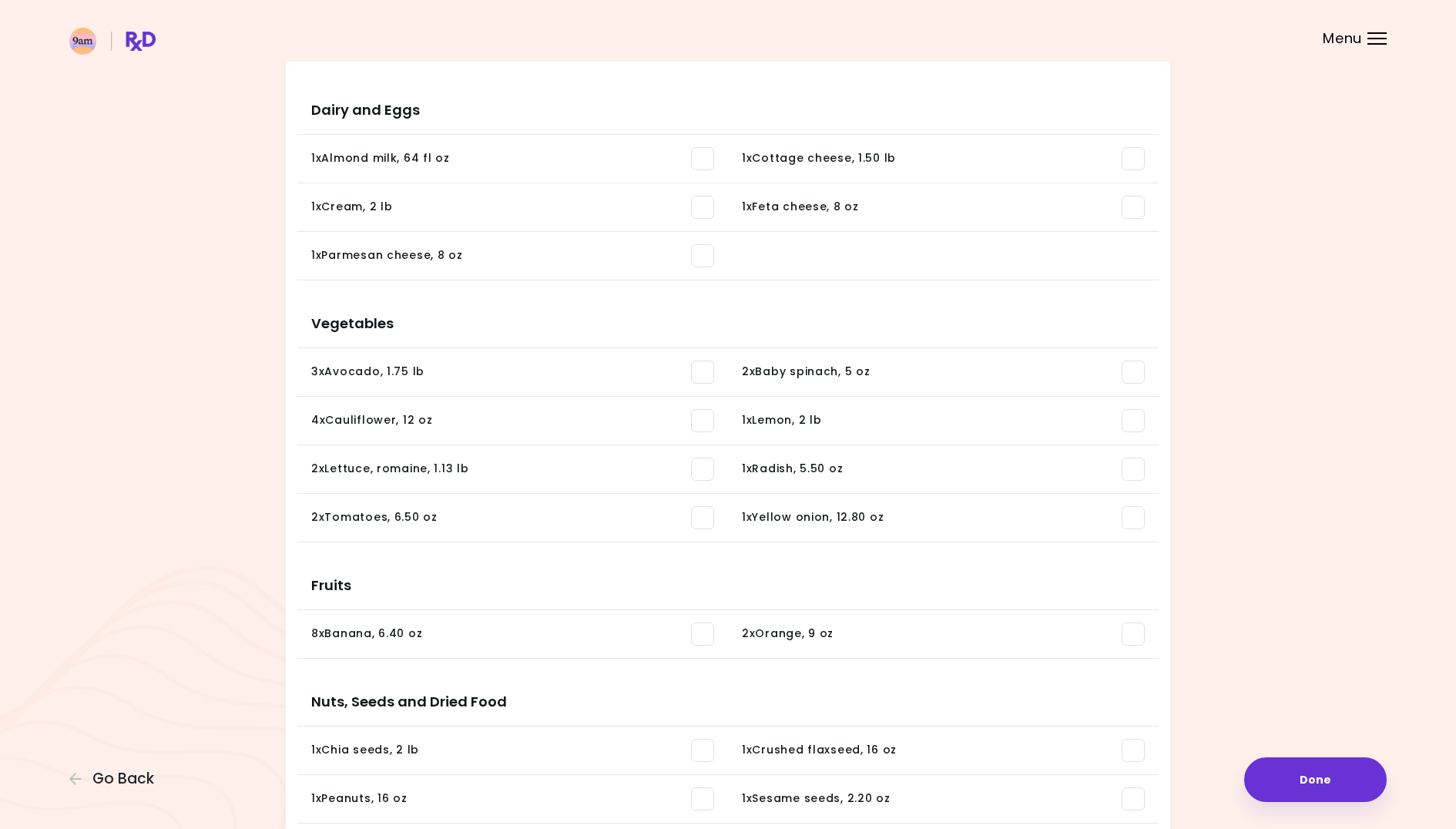
click at [707, 522] on span at bounding box center [703, 518] width 23 height 23
click at [704, 371] on span at bounding box center [703, 372] width 23 height 23
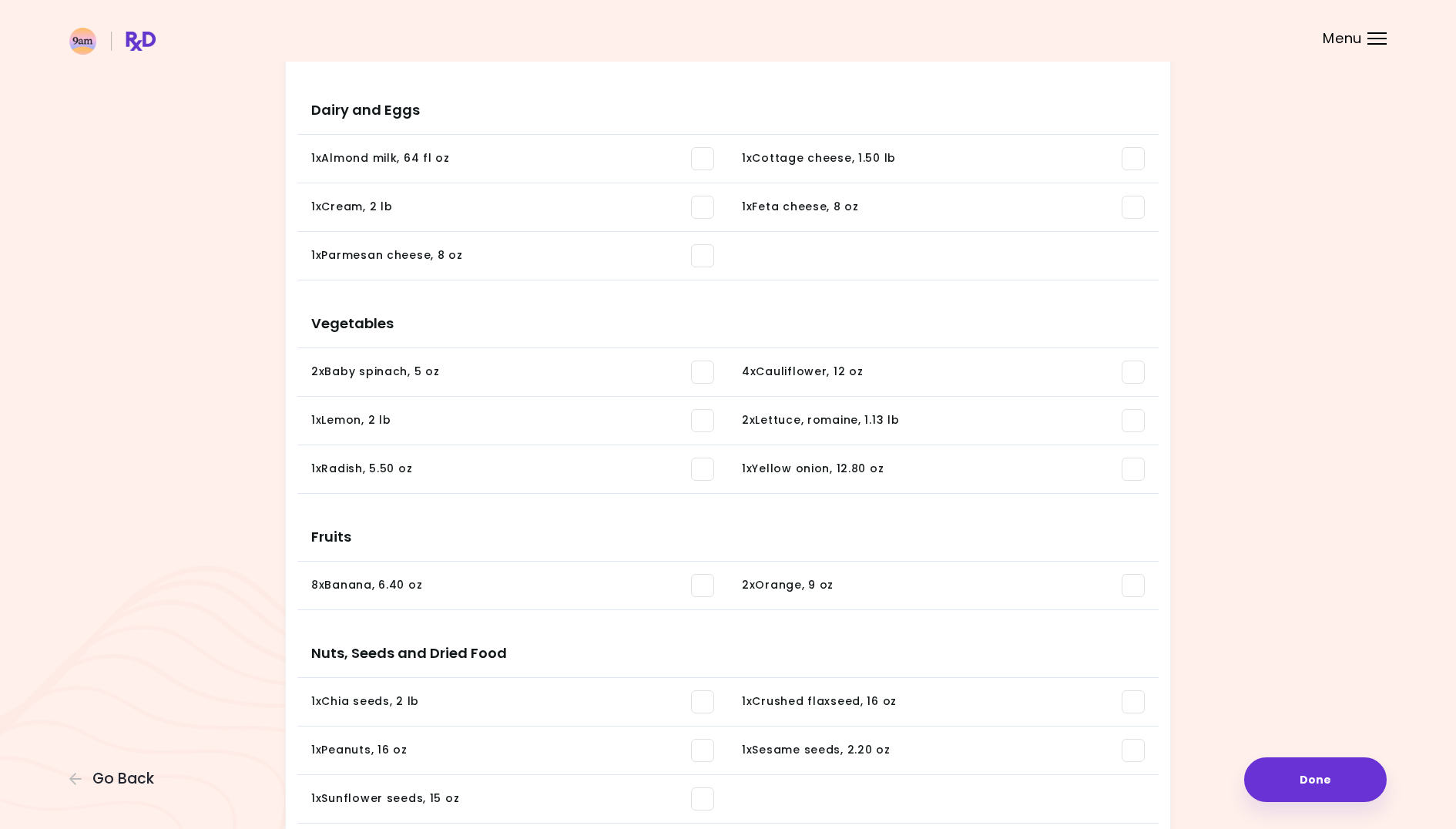
click at [1139, 370] on span at bounding box center [1134, 372] width 23 height 23
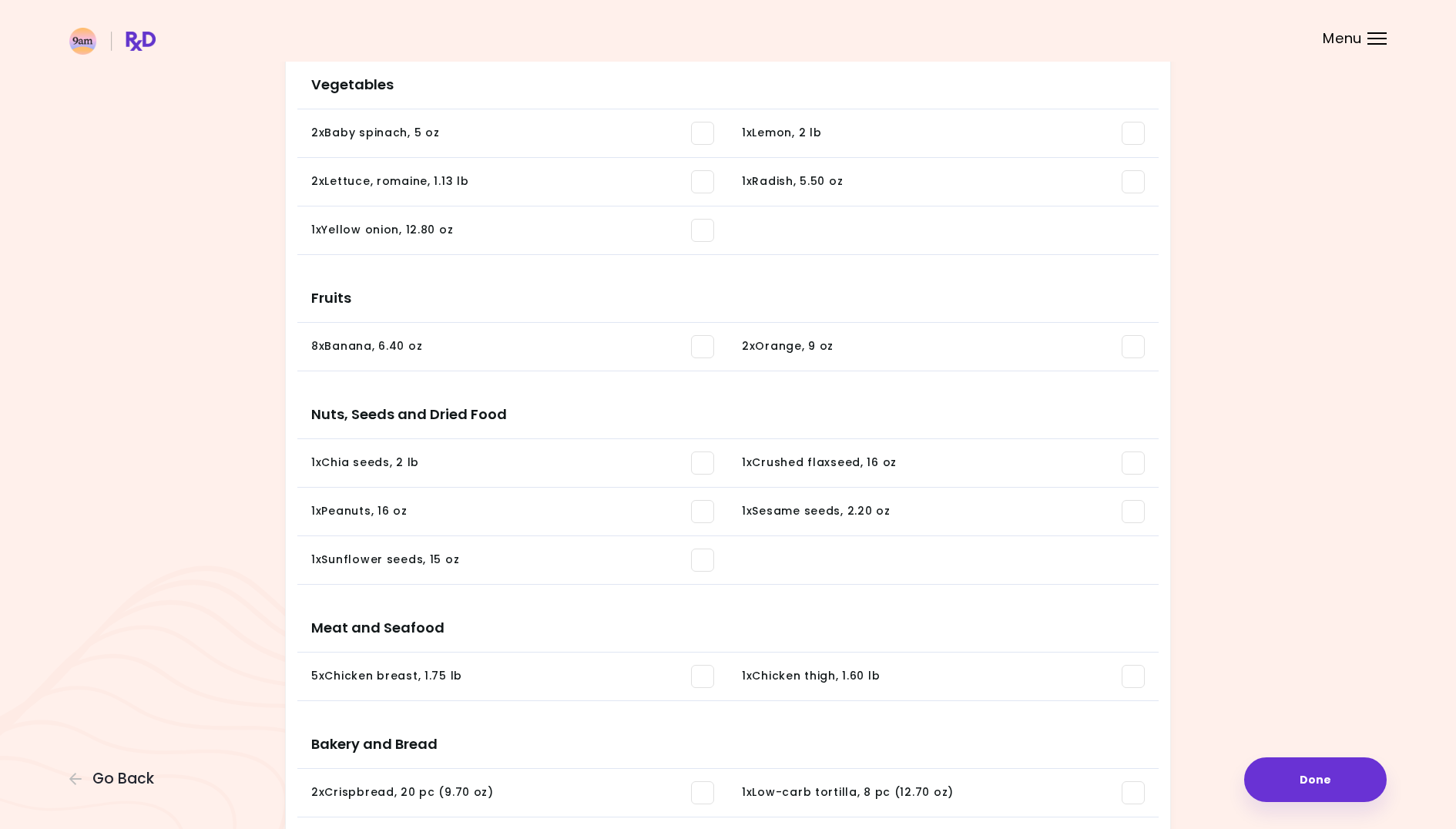
scroll to position [422, 0]
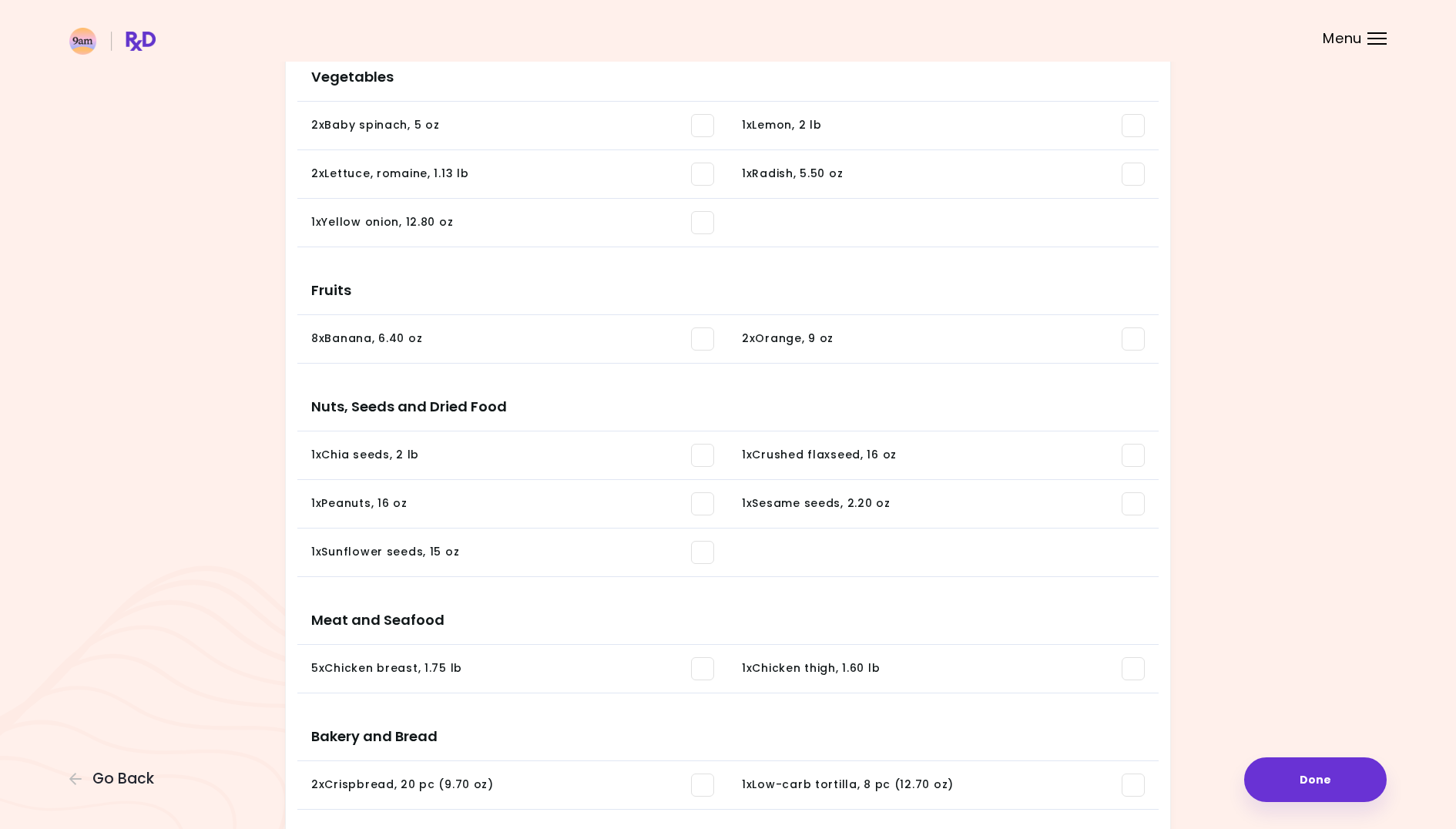
click at [704, 458] on span at bounding box center [703, 456] width 23 height 23
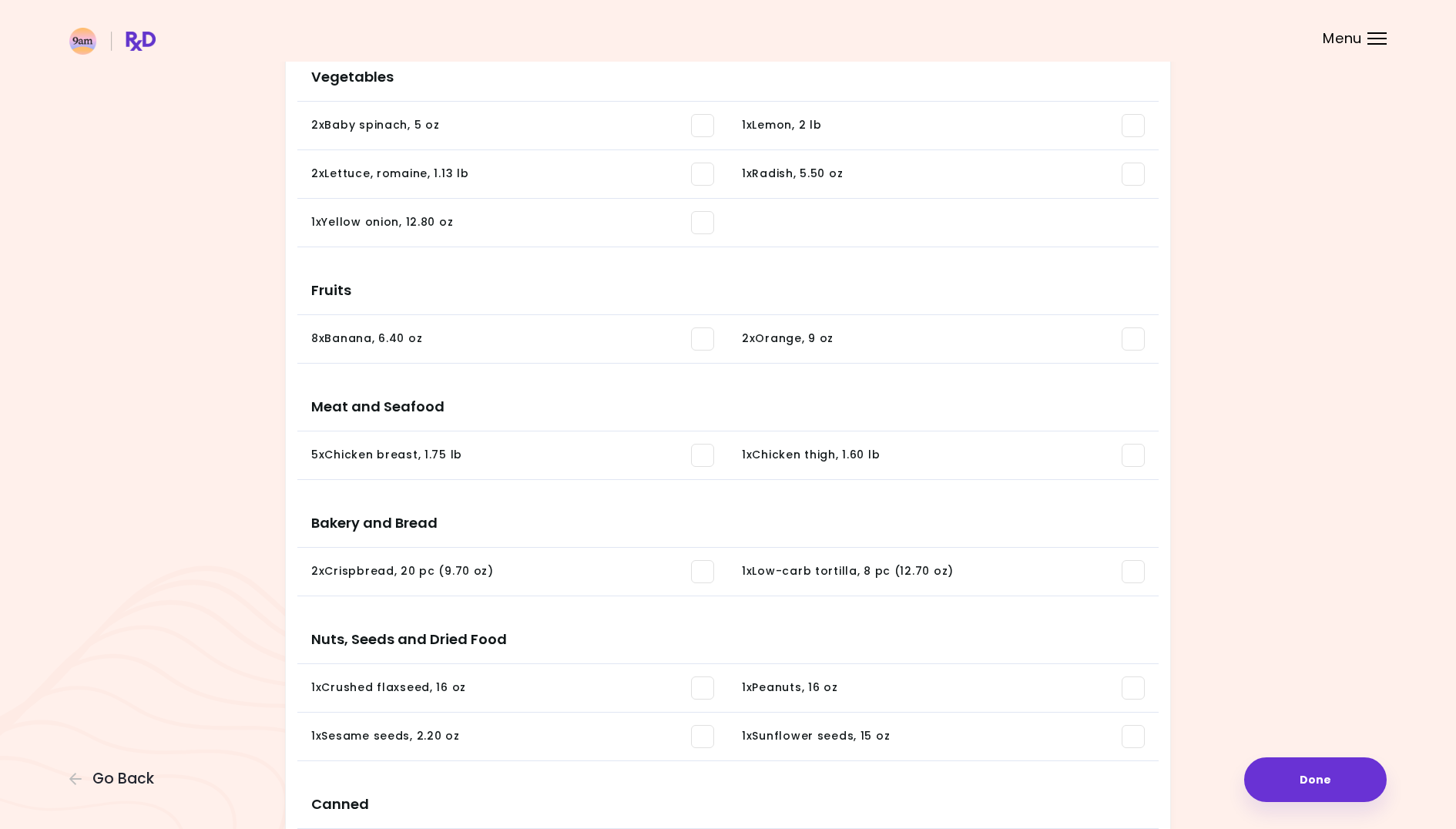
click at [699, 455] on span at bounding box center [703, 456] width 23 height 23
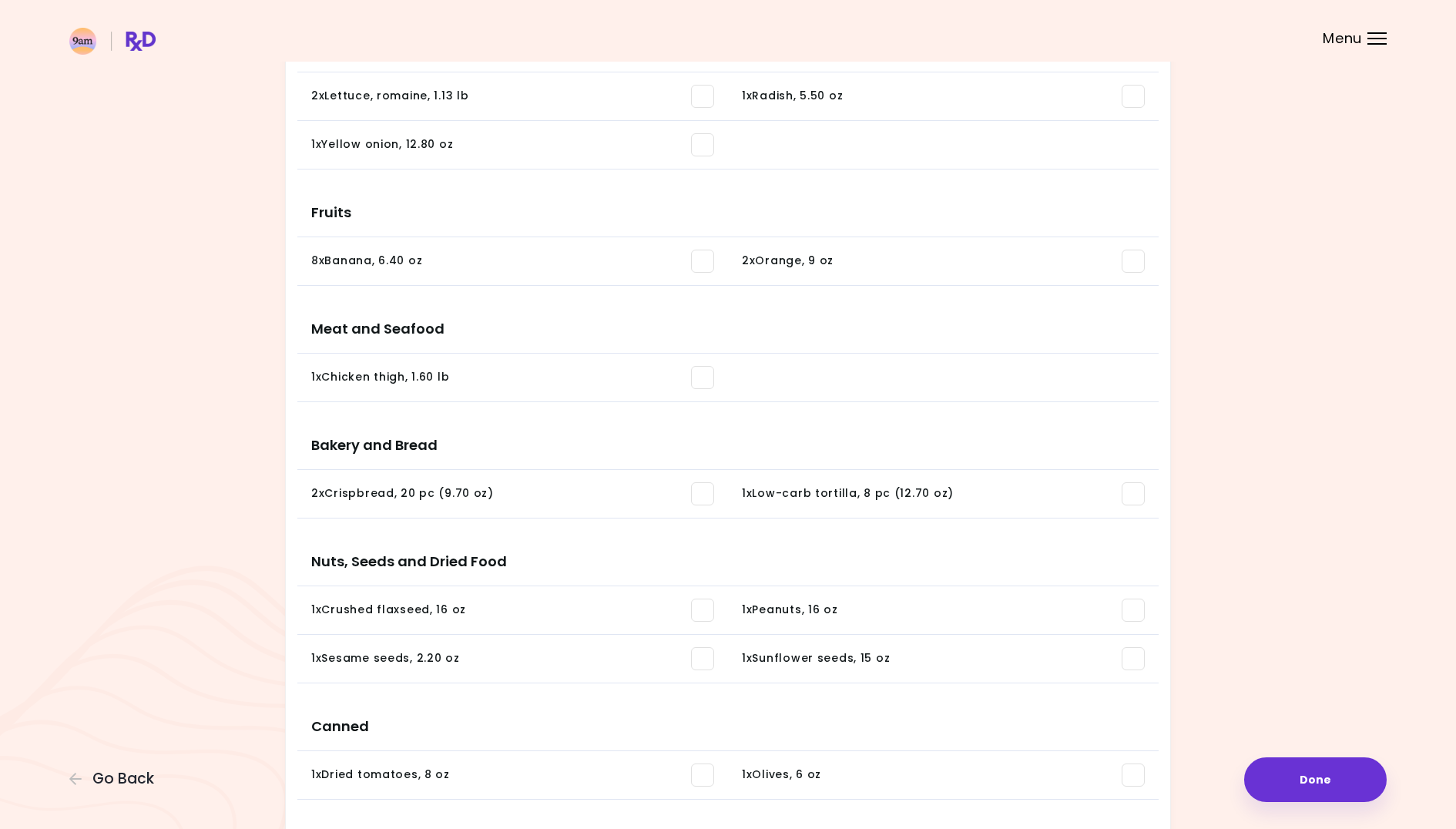
scroll to position [502, 0]
click at [1123, 496] on span at bounding box center [1134, 492] width 23 height 23
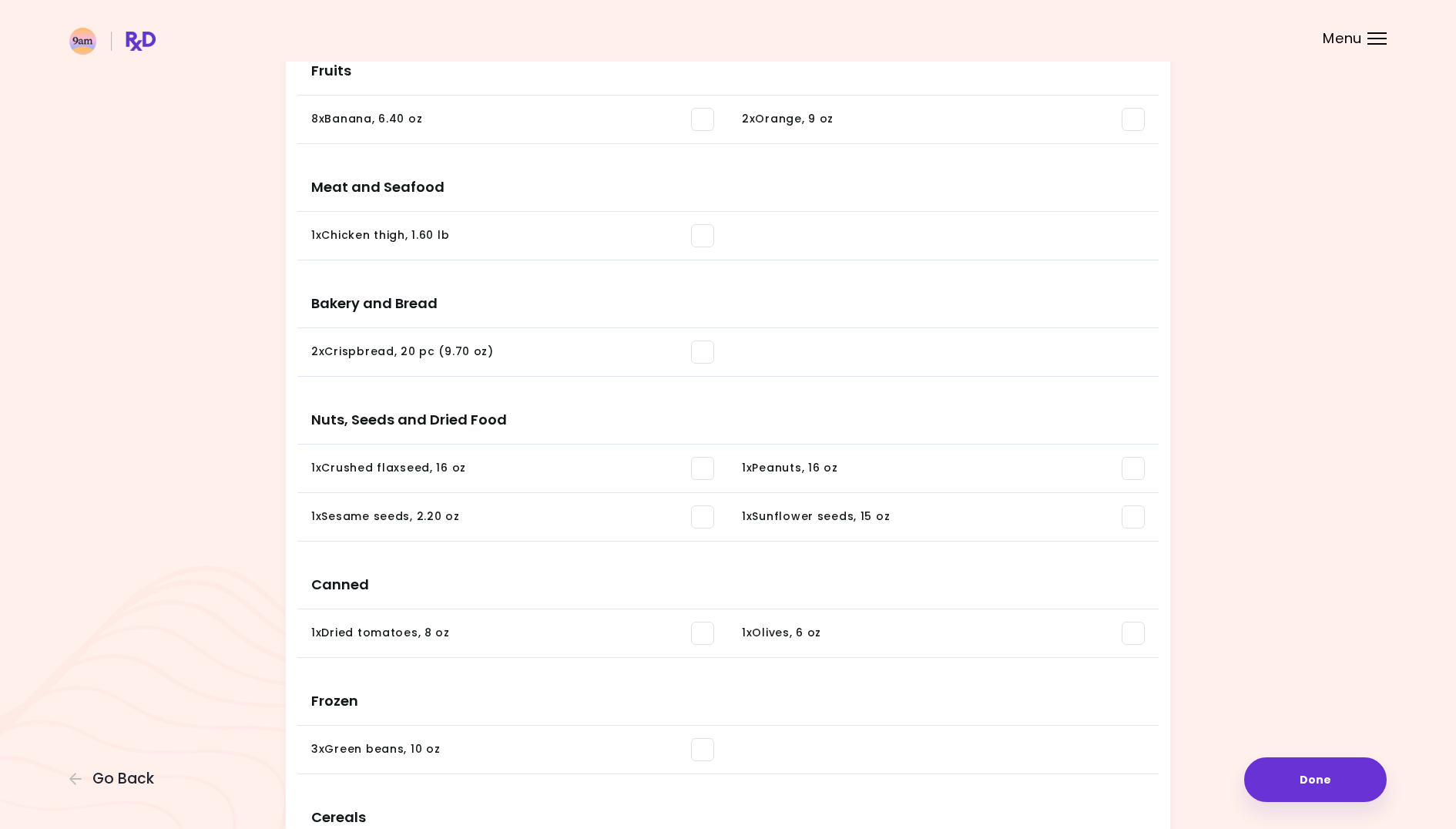
scroll to position [650, 0]
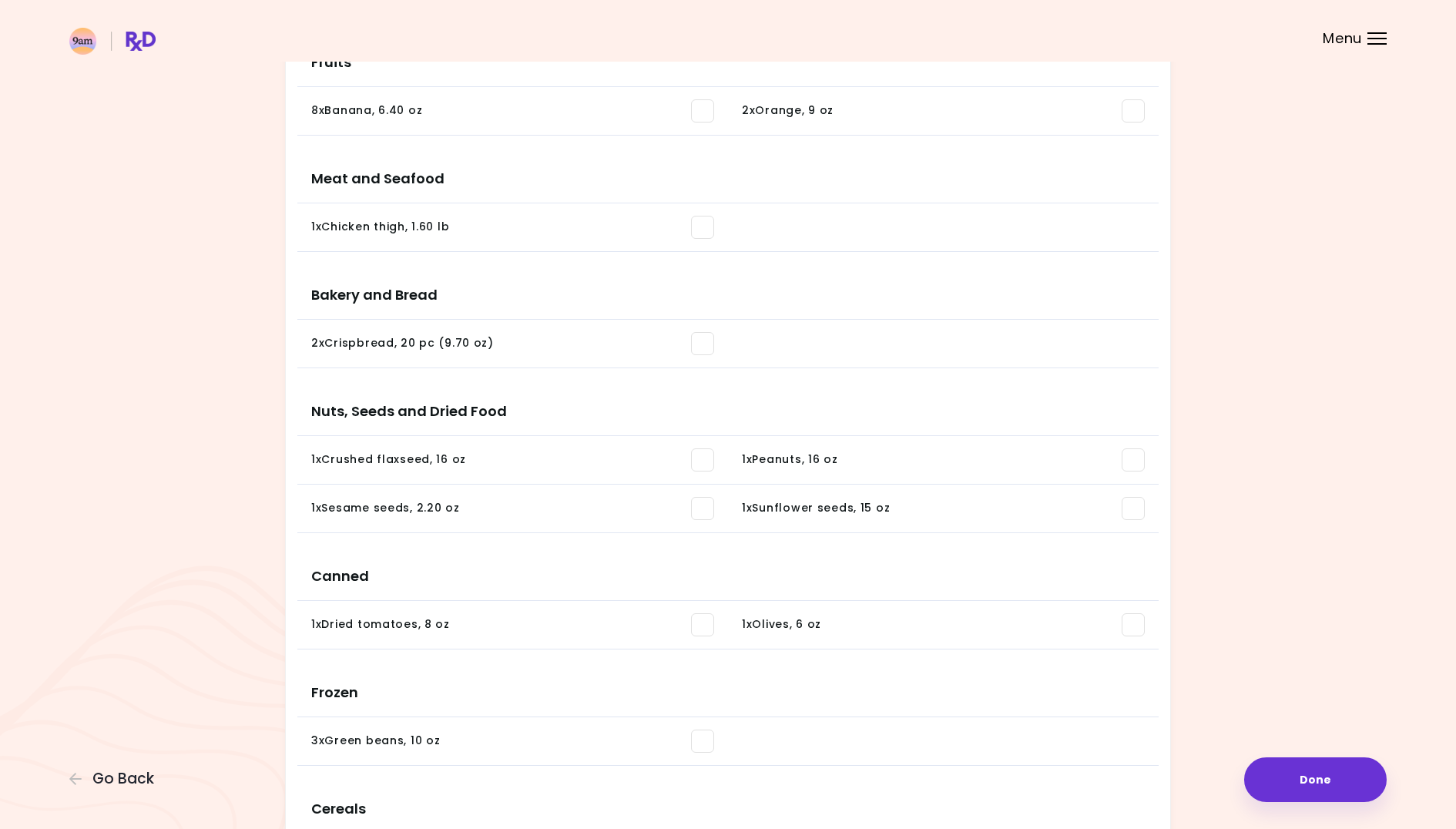
click at [703, 466] on span at bounding box center [703, 460] width 23 height 23
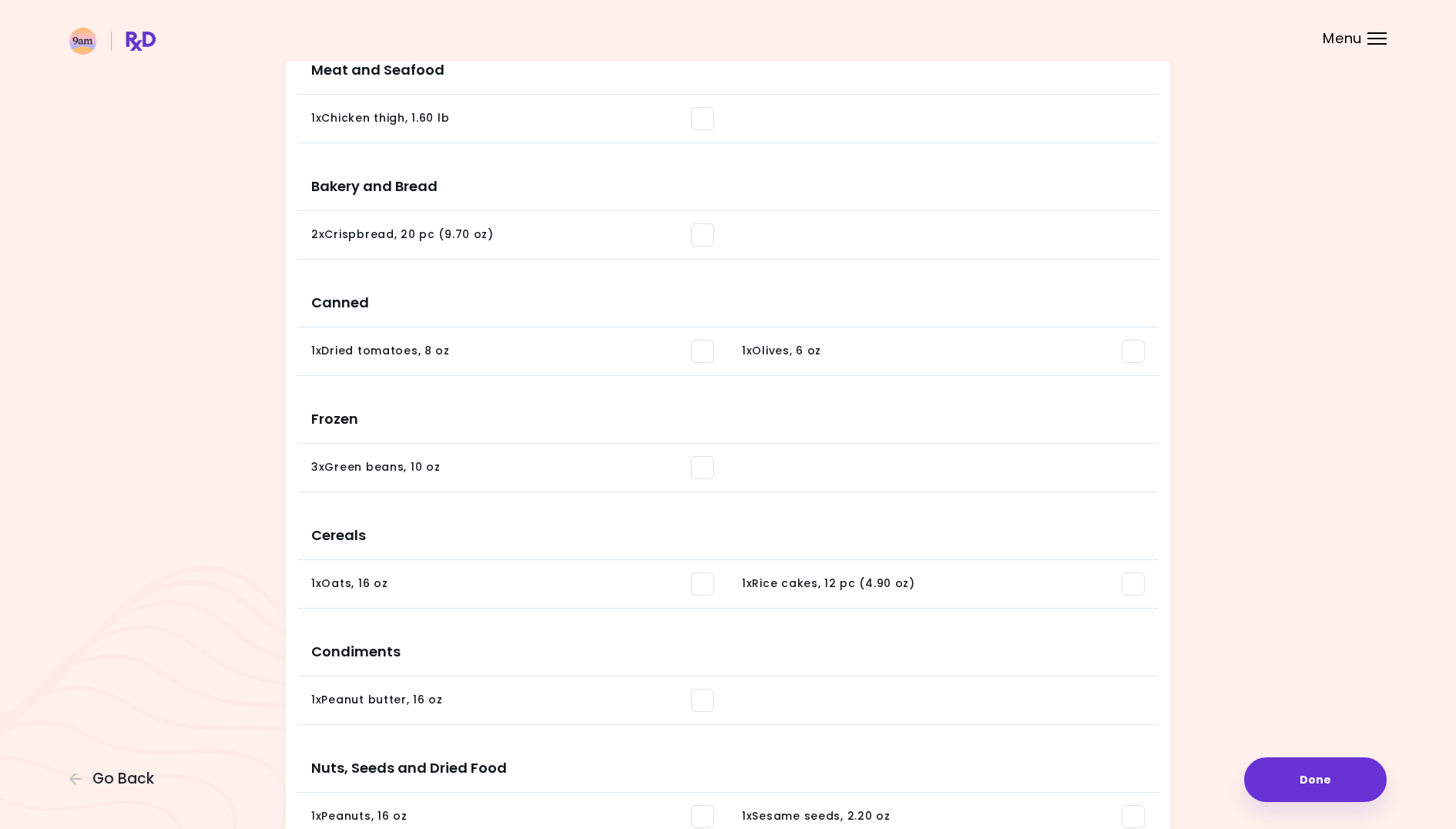
scroll to position [761, 0]
click at [702, 578] on span at bounding box center [703, 582] width 23 height 23
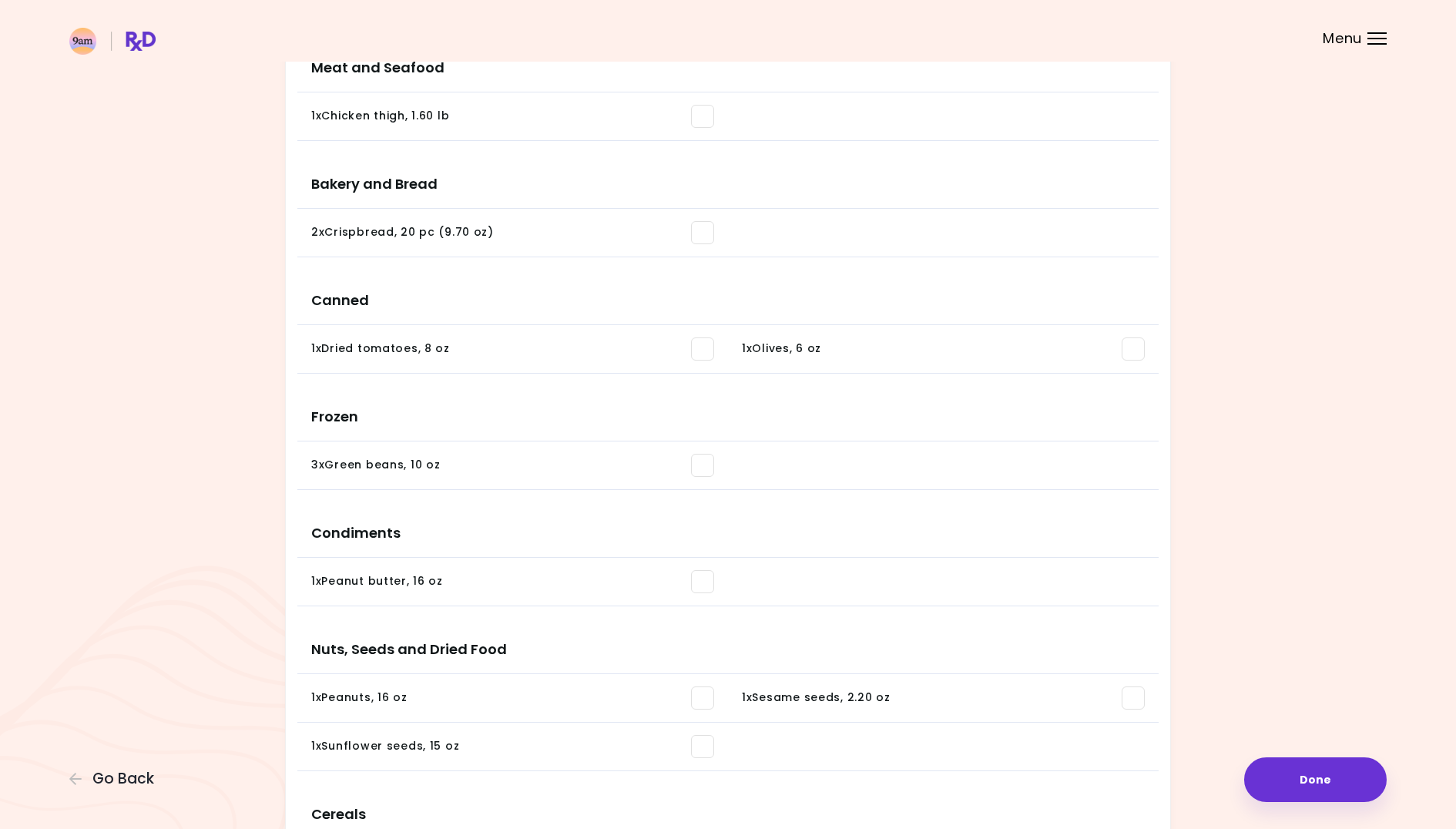
click at [701, 579] on span at bounding box center [703, 582] width 23 height 23
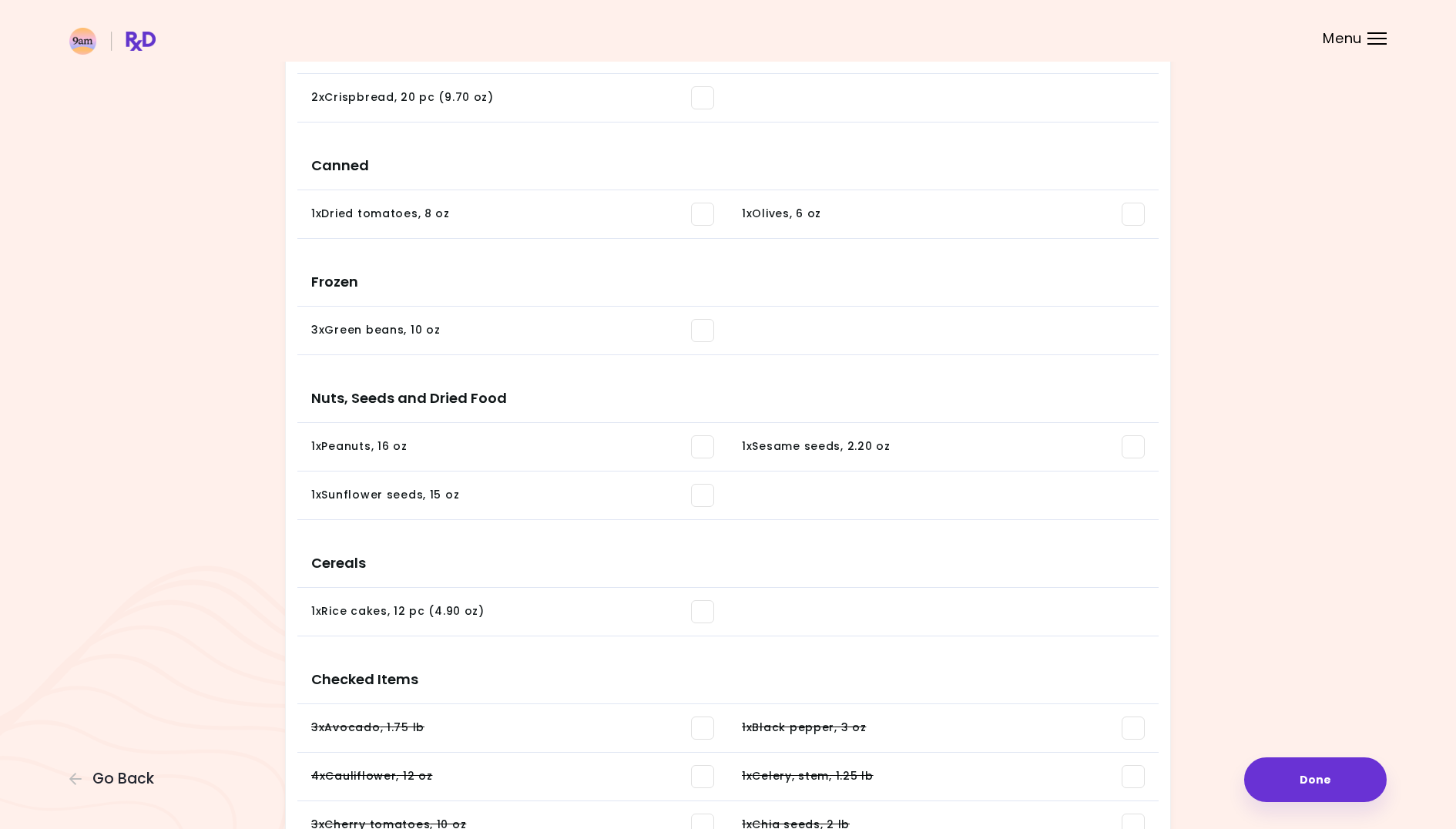
scroll to position [899, 0]
click at [1128, 442] on span at bounding box center [1134, 444] width 23 height 23
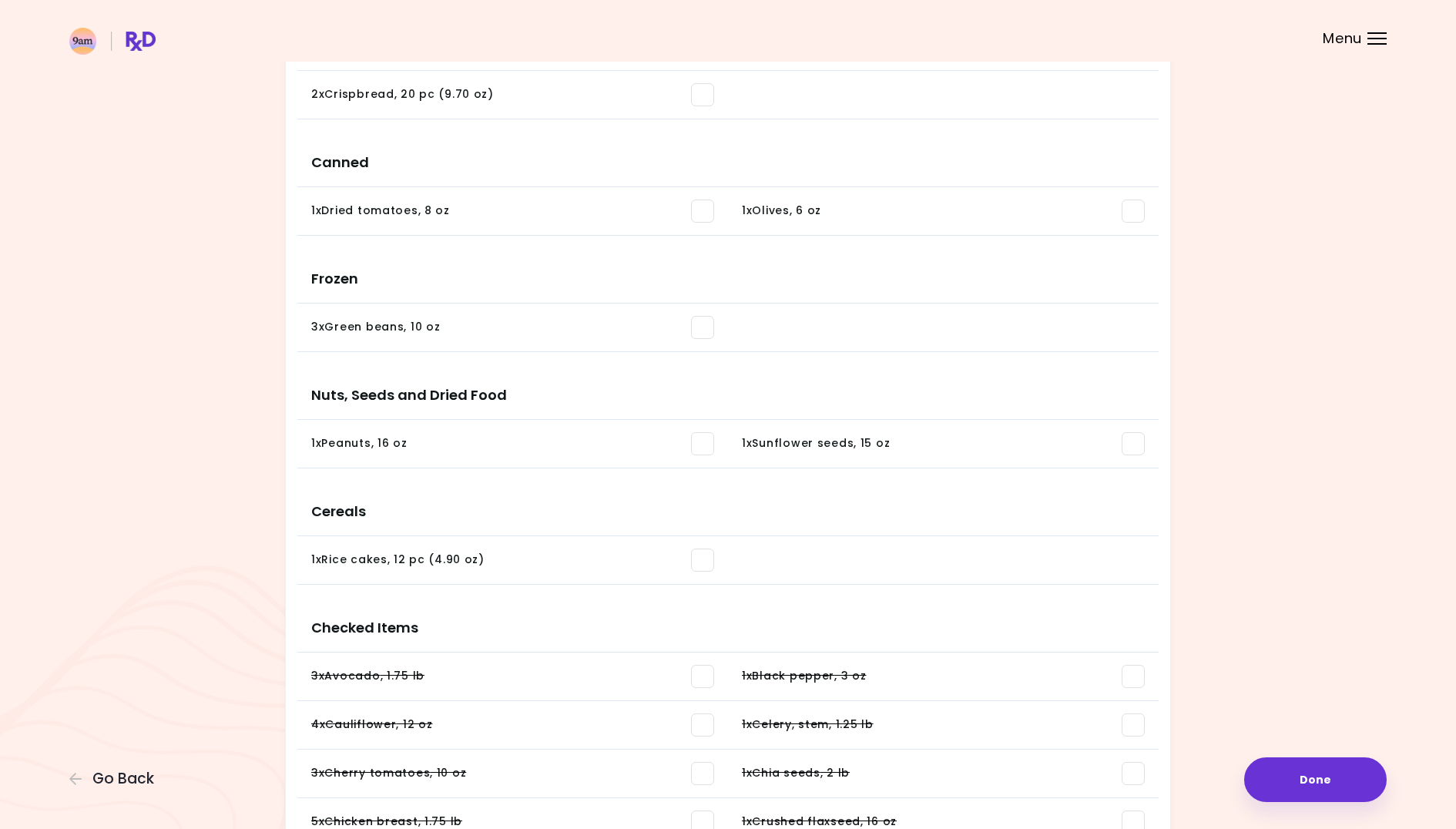
click at [698, 445] on span at bounding box center [703, 444] width 23 height 23
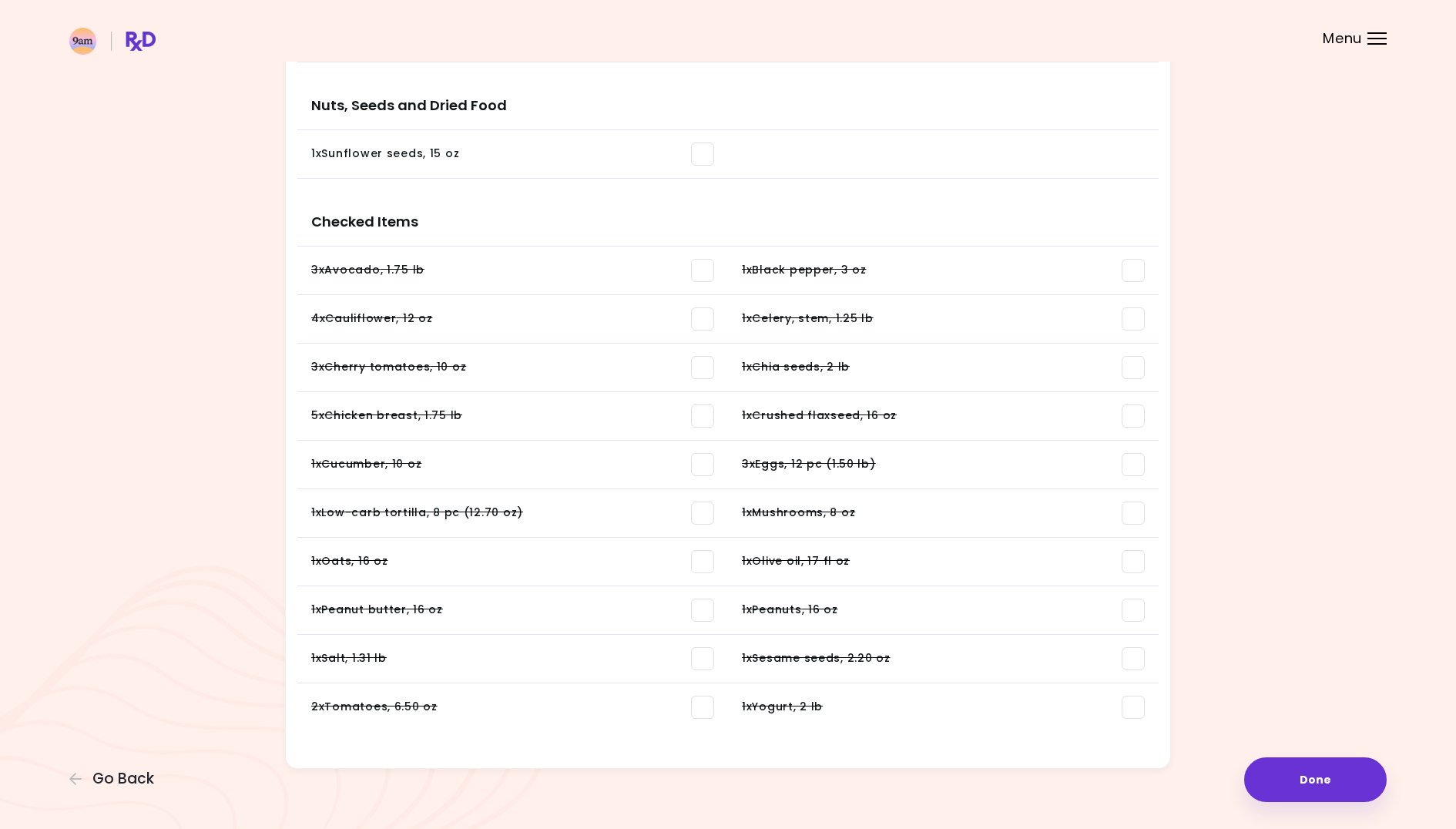
scroll to position [1307, 0]
click at [1319, 768] on button "Done" at bounding box center [1316, 780] width 143 height 45
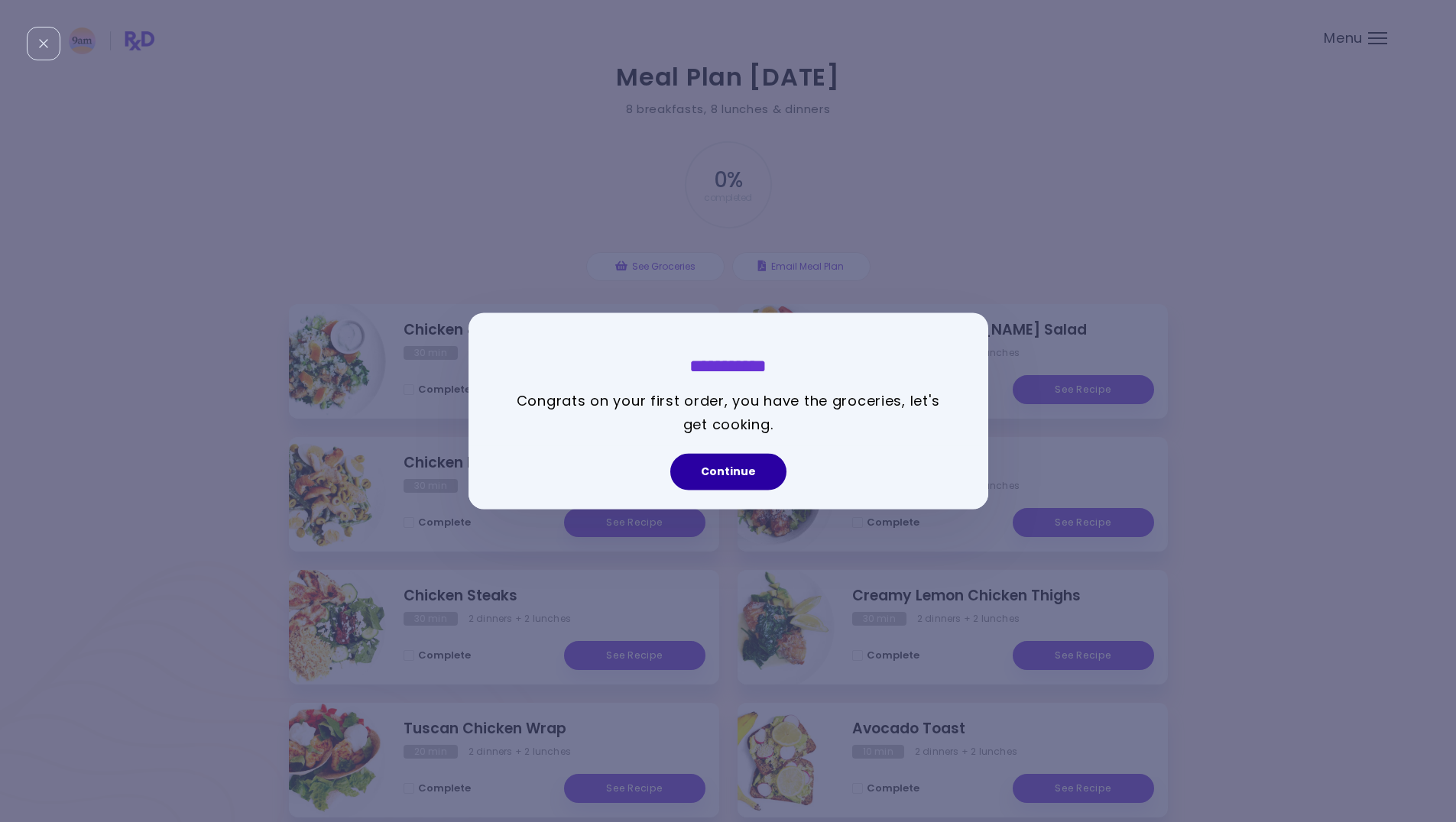
click at [703, 468] on button "Continue" at bounding box center [728, 472] width 116 height 37
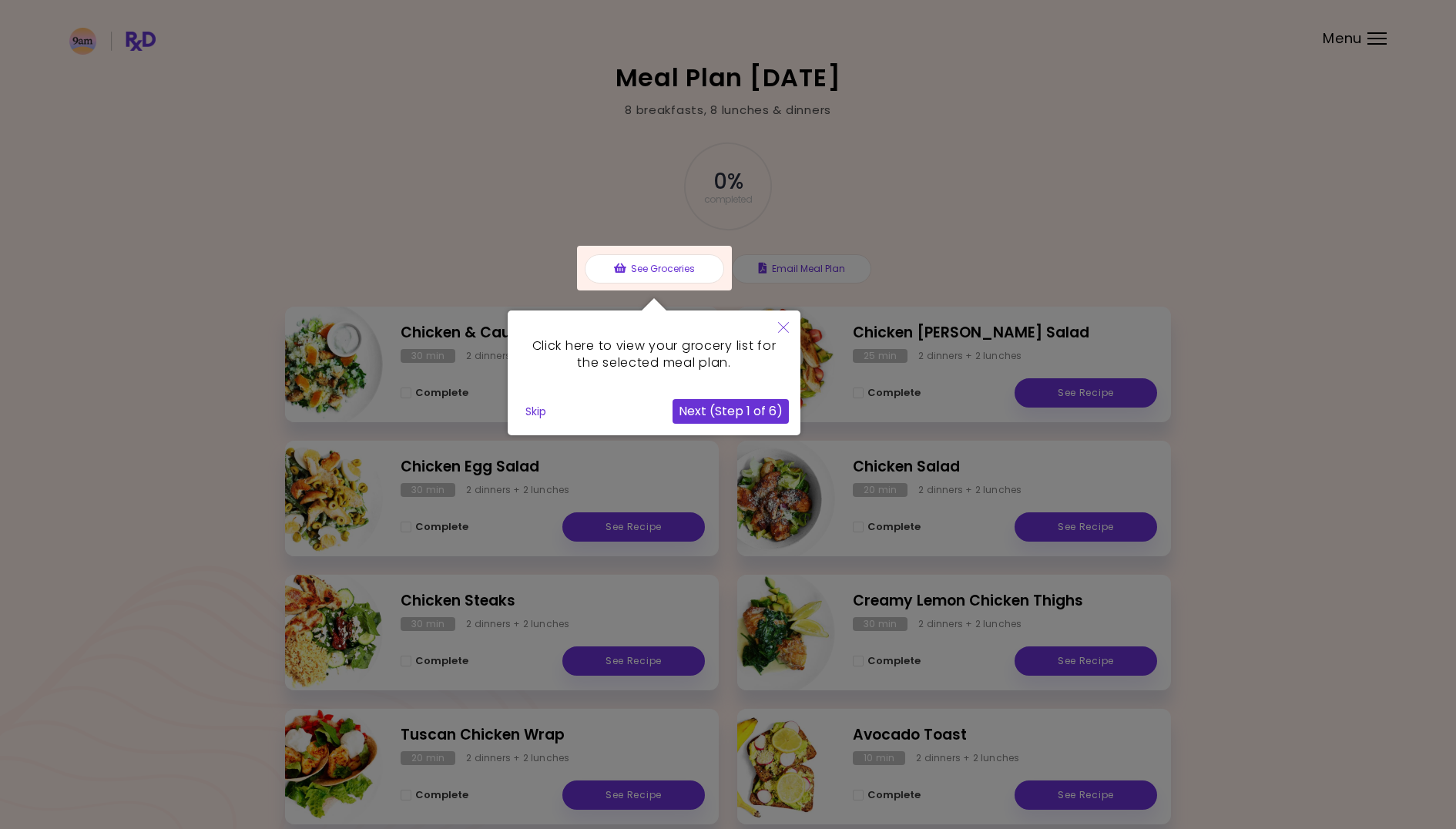
click at [532, 414] on button "Skip" at bounding box center [536, 412] width 33 height 23
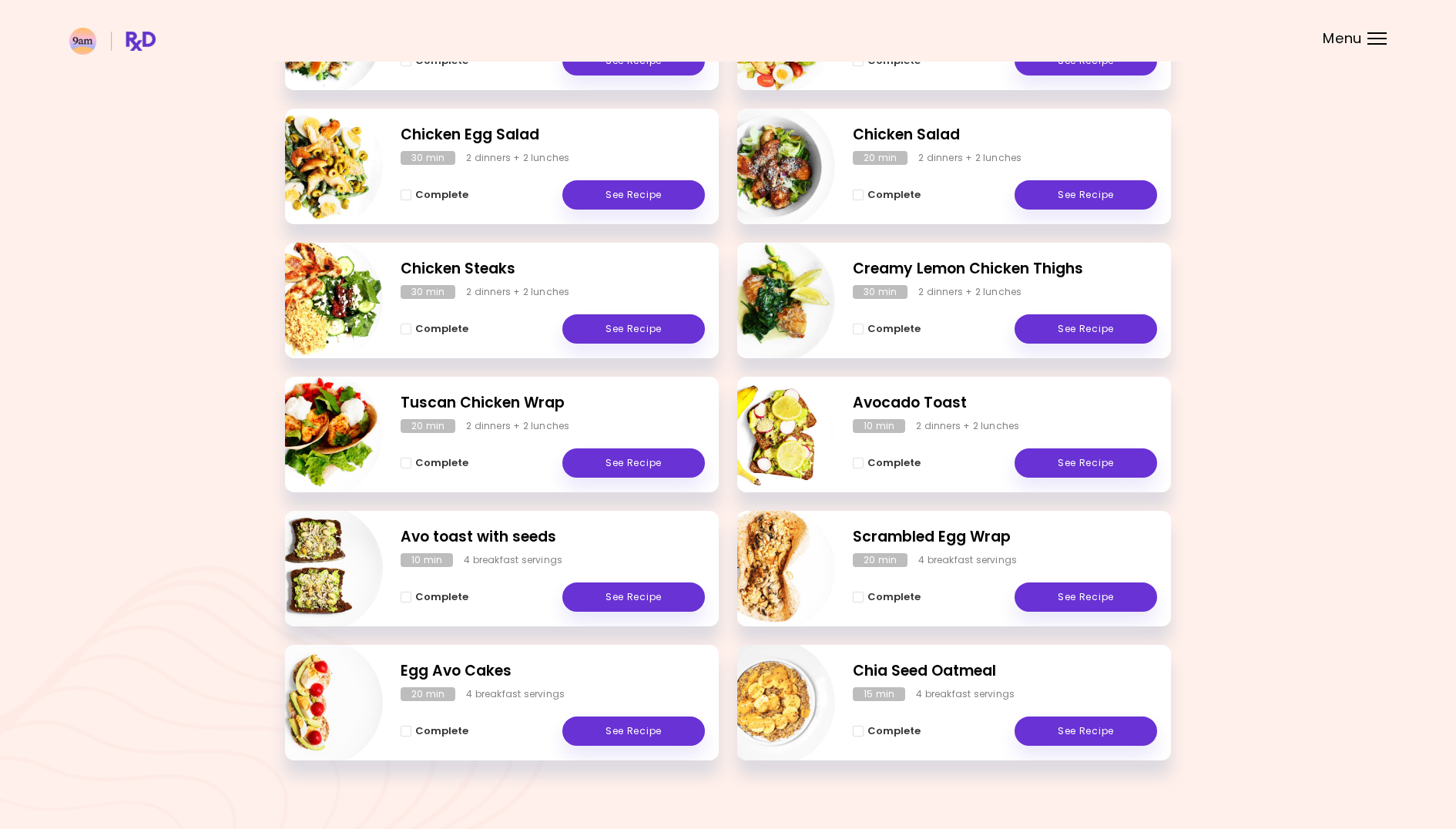
scroll to position [335, 0]
